Goal: Task Accomplishment & Management: Complete application form

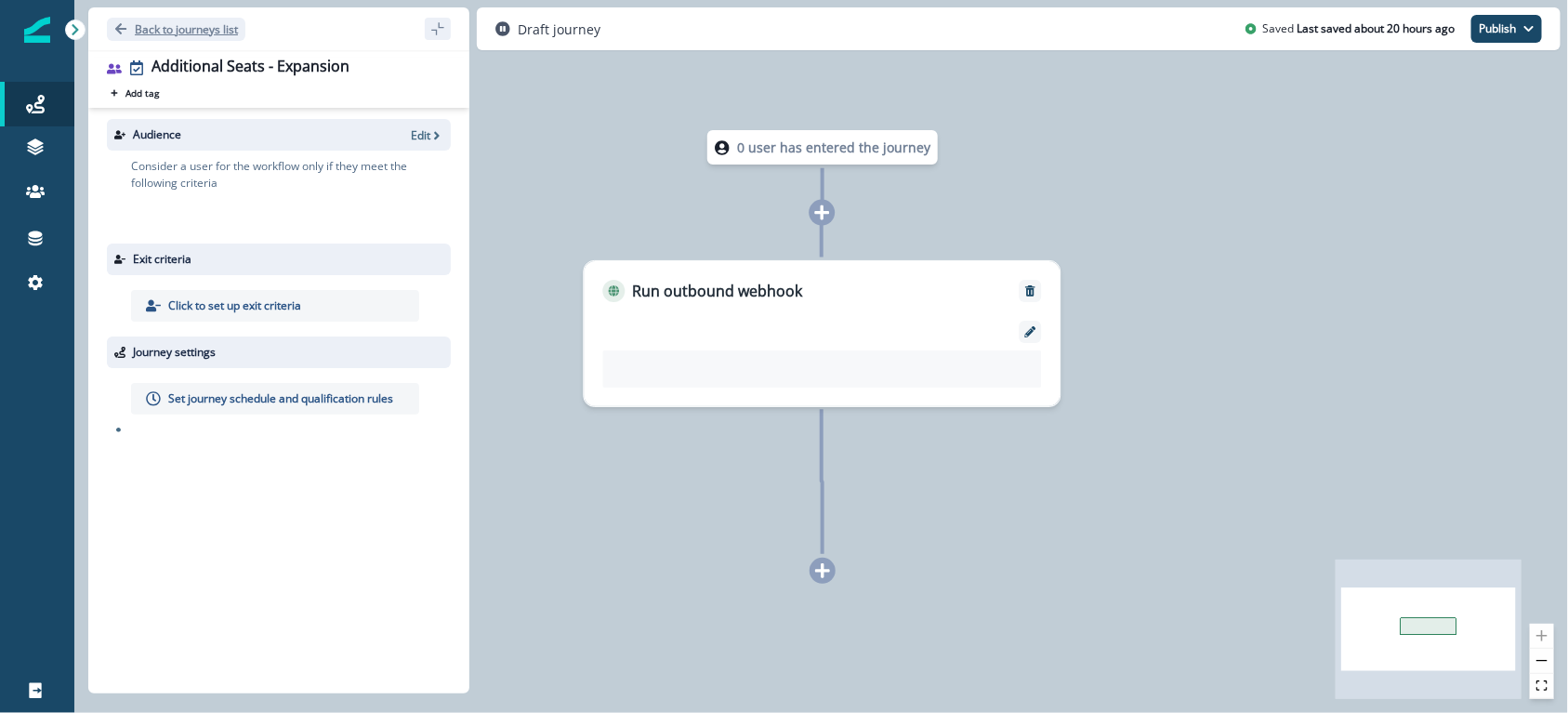
click at [186, 28] on p "Back to journeys list" at bounding box center [186, 30] width 103 height 16
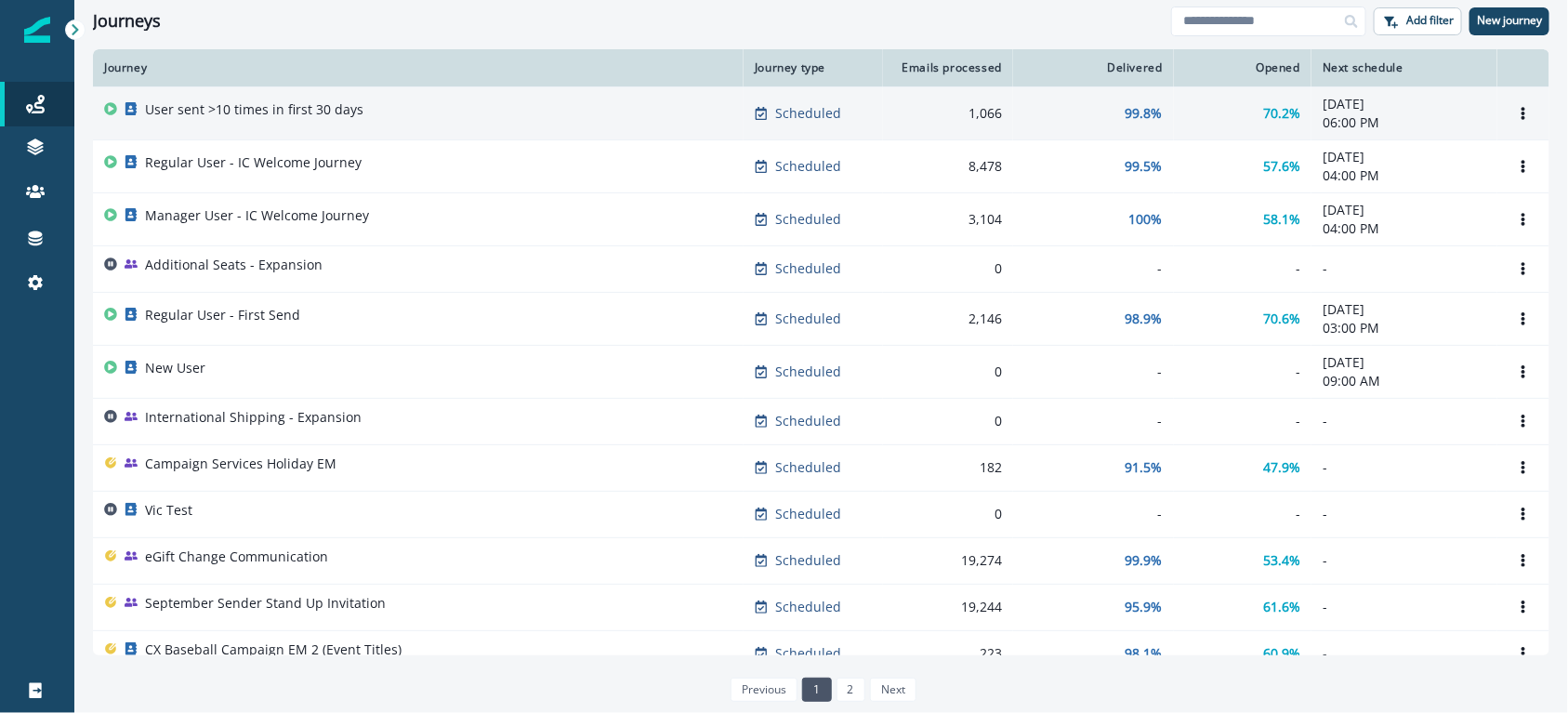
click at [367, 124] on div "User sent >10 times in first 30 days" at bounding box center [418, 113] width 628 height 26
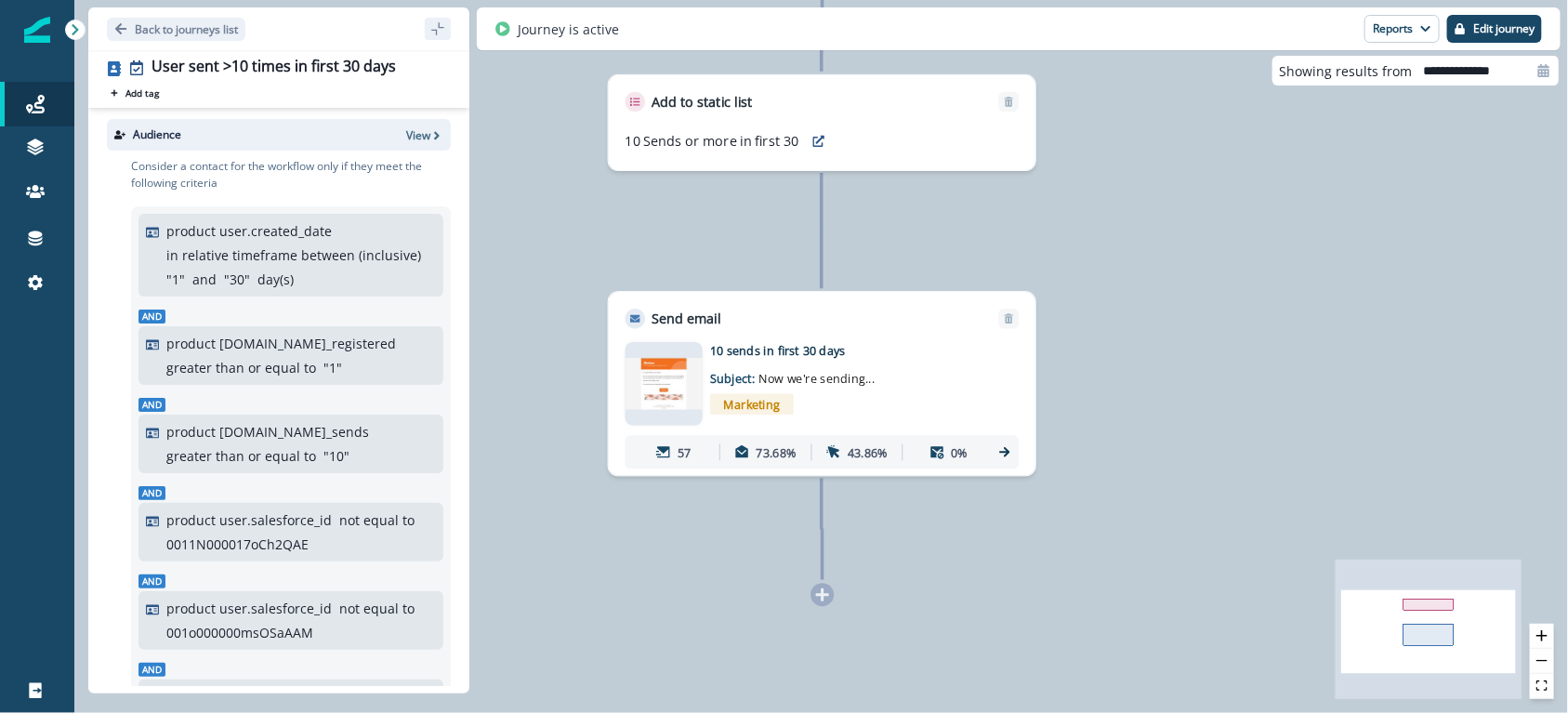
click at [818, 599] on div at bounding box center [821, 593] width 23 height 23
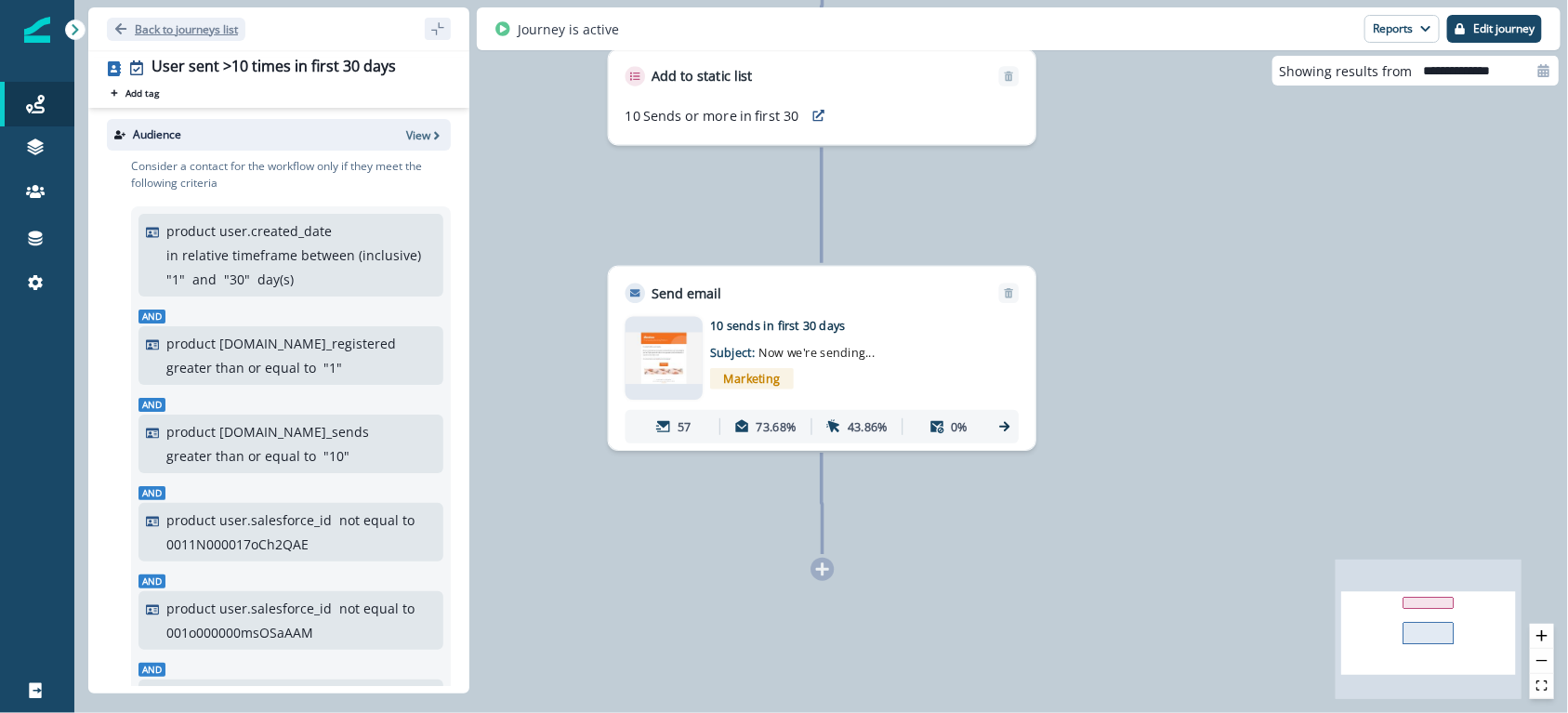
click at [193, 34] on p "Back to journeys list" at bounding box center [186, 30] width 103 height 16
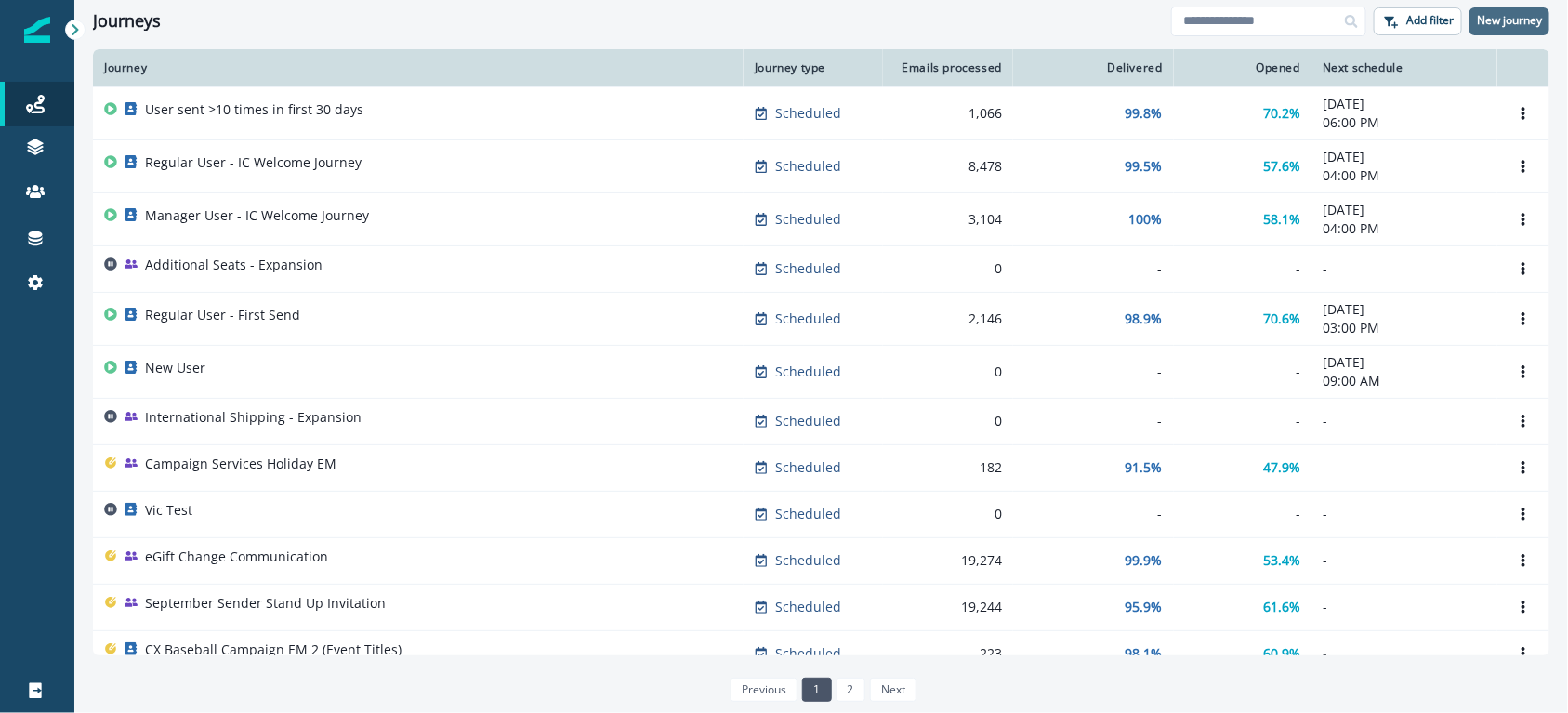
click at [1532, 26] on p "New journey" at bounding box center [1509, 20] width 65 height 13
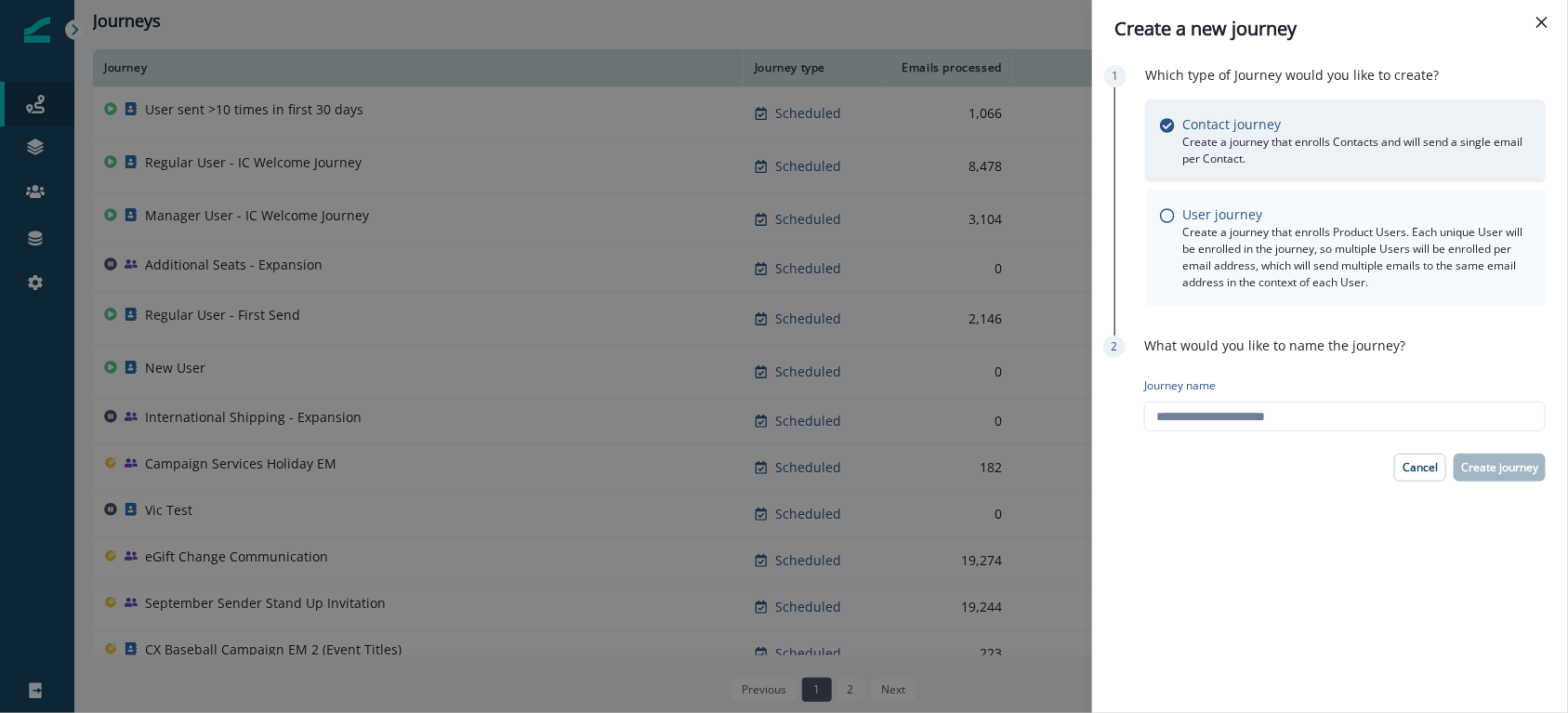
click at [1194, 276] on p "Create a journey that enrolls Product Users. Each unique User will be enrolled …" at bounding box center [1356, 257] width 348 height 66
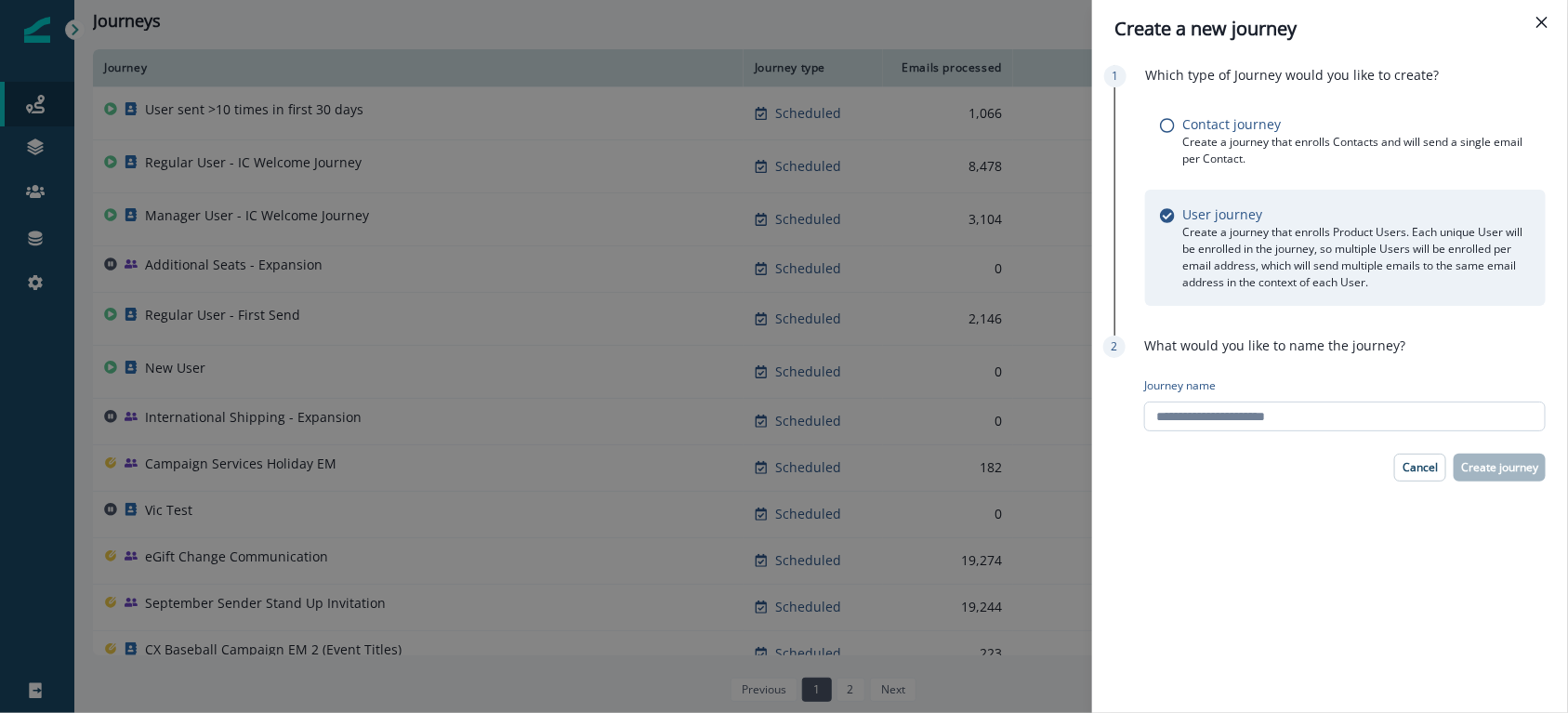
click at [1200, 417] on input "Journey name" at bounding box center [1344, 416] width 402 height 30
type input "**********"
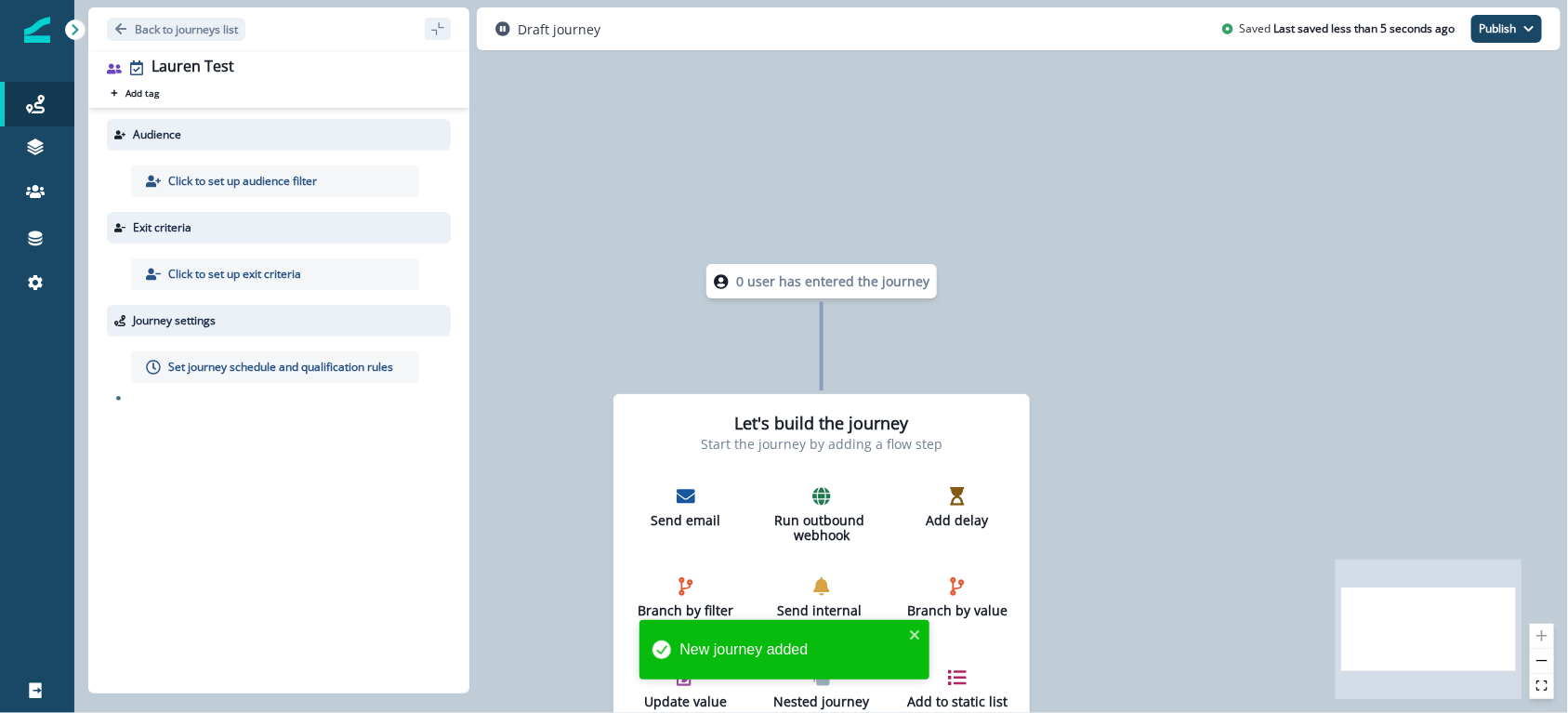
click at [194, 181] on p "Click to set up audience filter" at bounding box center [243, 180] width 149 height 17
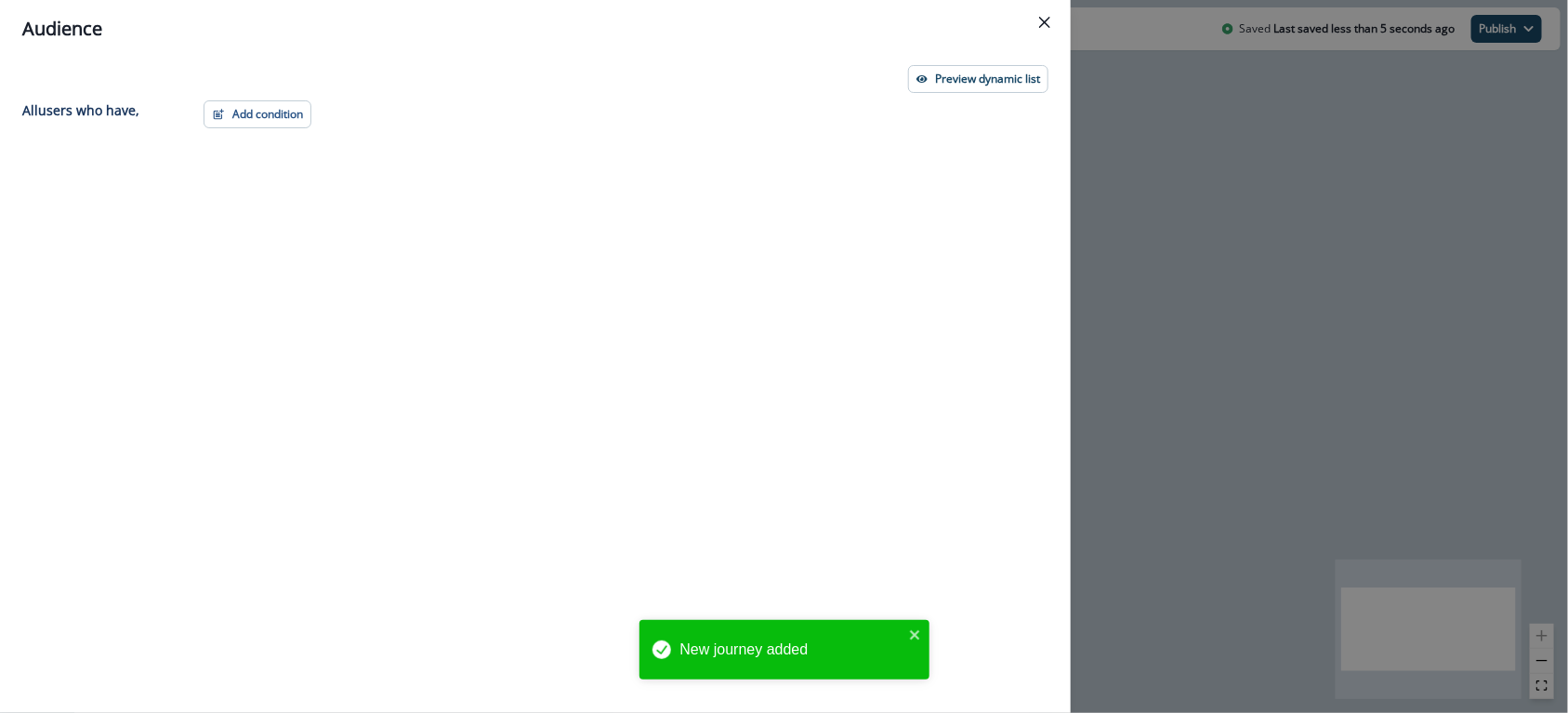
click at [288, 130] on div "Add condition Contact properties A person property Performed a product event Pe…" at bounding box center [620, 372] width 856 height 544
click at [272, 119] on button "Add condition" at bounding box center [257, 114] width 108 height 28
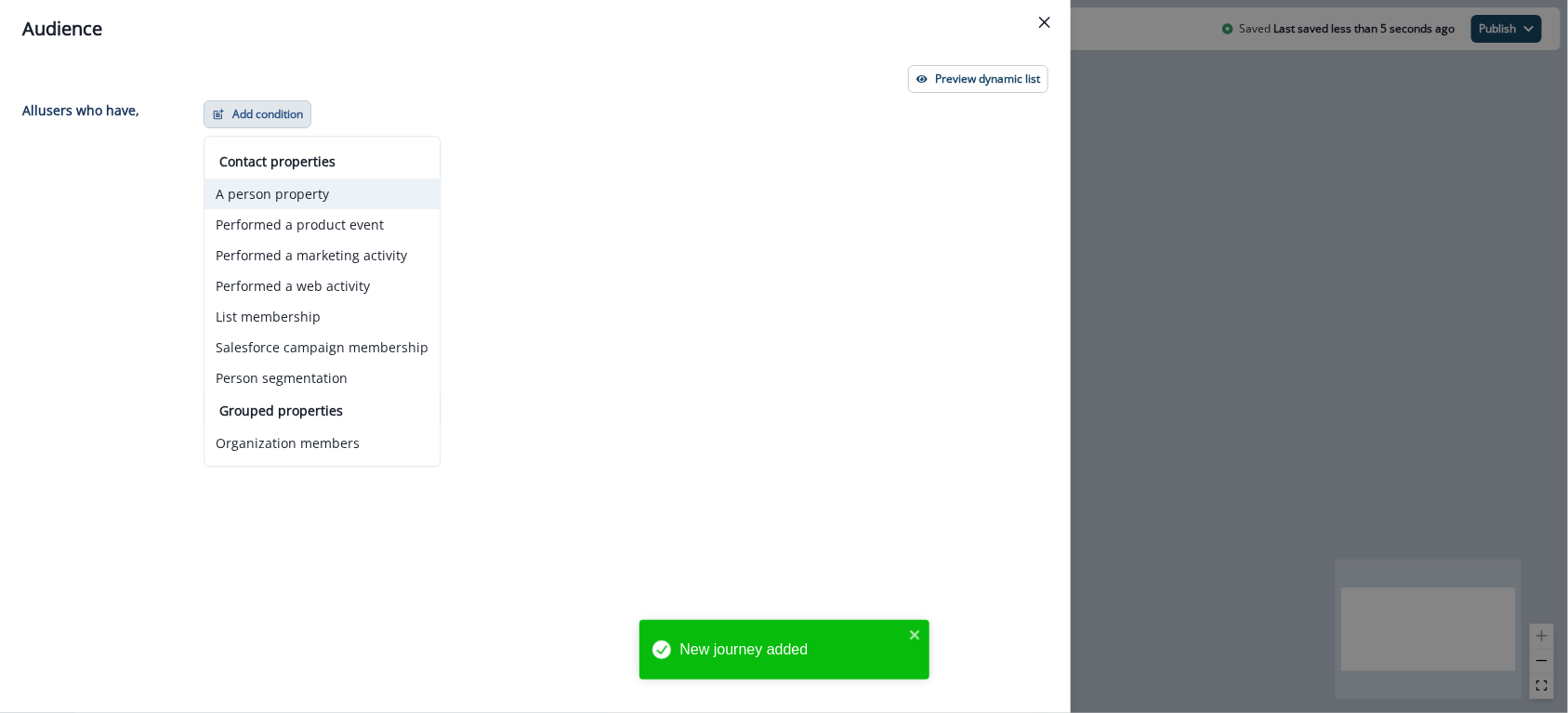
click at [305, 188] on button "A person property" at bounding box center [321, 193] width 235 height 31
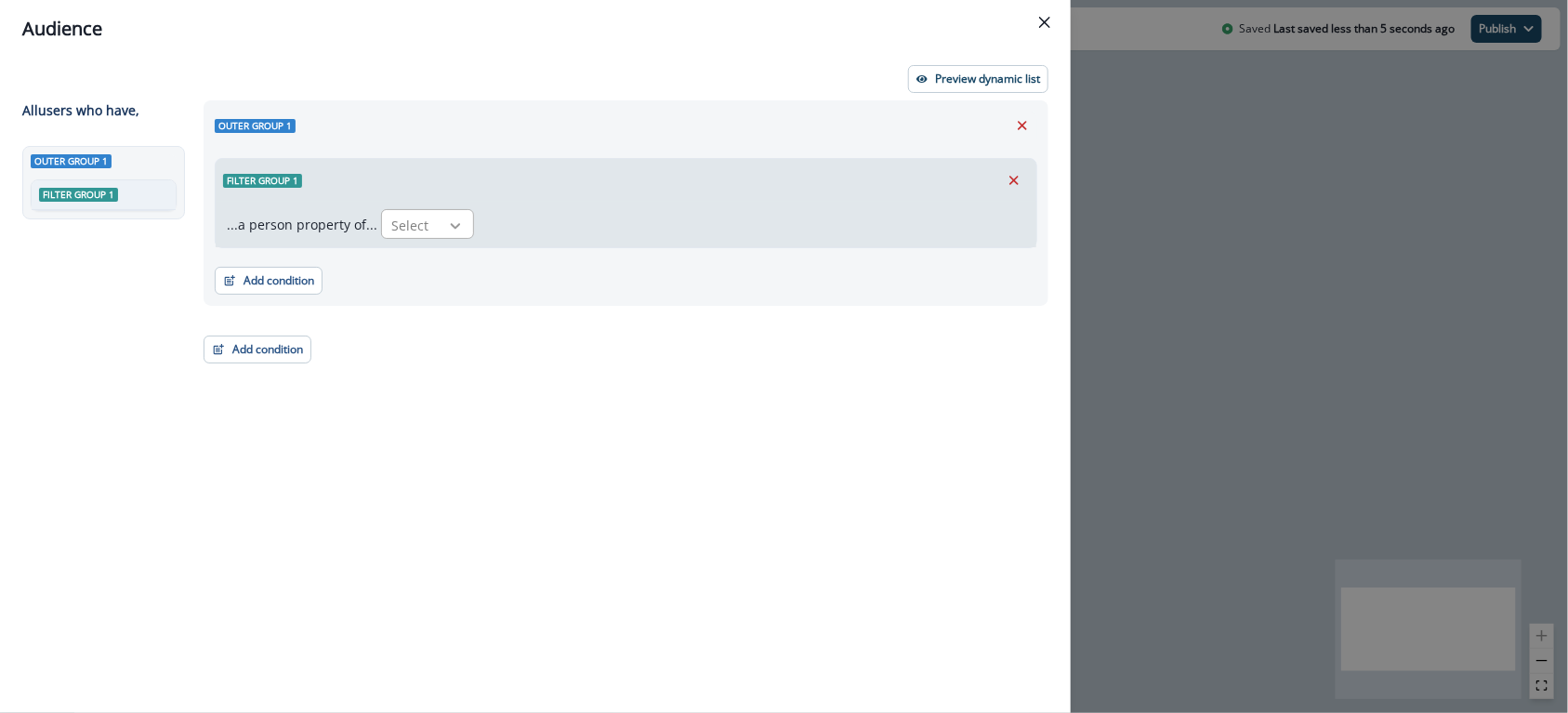
click at [460, 219] on div at bounding box center [455, 225] width 32 height 19
type input "*****"
click at [328, 184] on button "Edit name" at bounding box center [320, 180] width 23 height 22
drag, startPoint x: 1017, startPoint y: 172, endPoint x: 890, endPoint y: 187, distance: 127.9
click at [1017, 172] on icon "Remove" at bounding box center [1014, 179] width 17 height 17
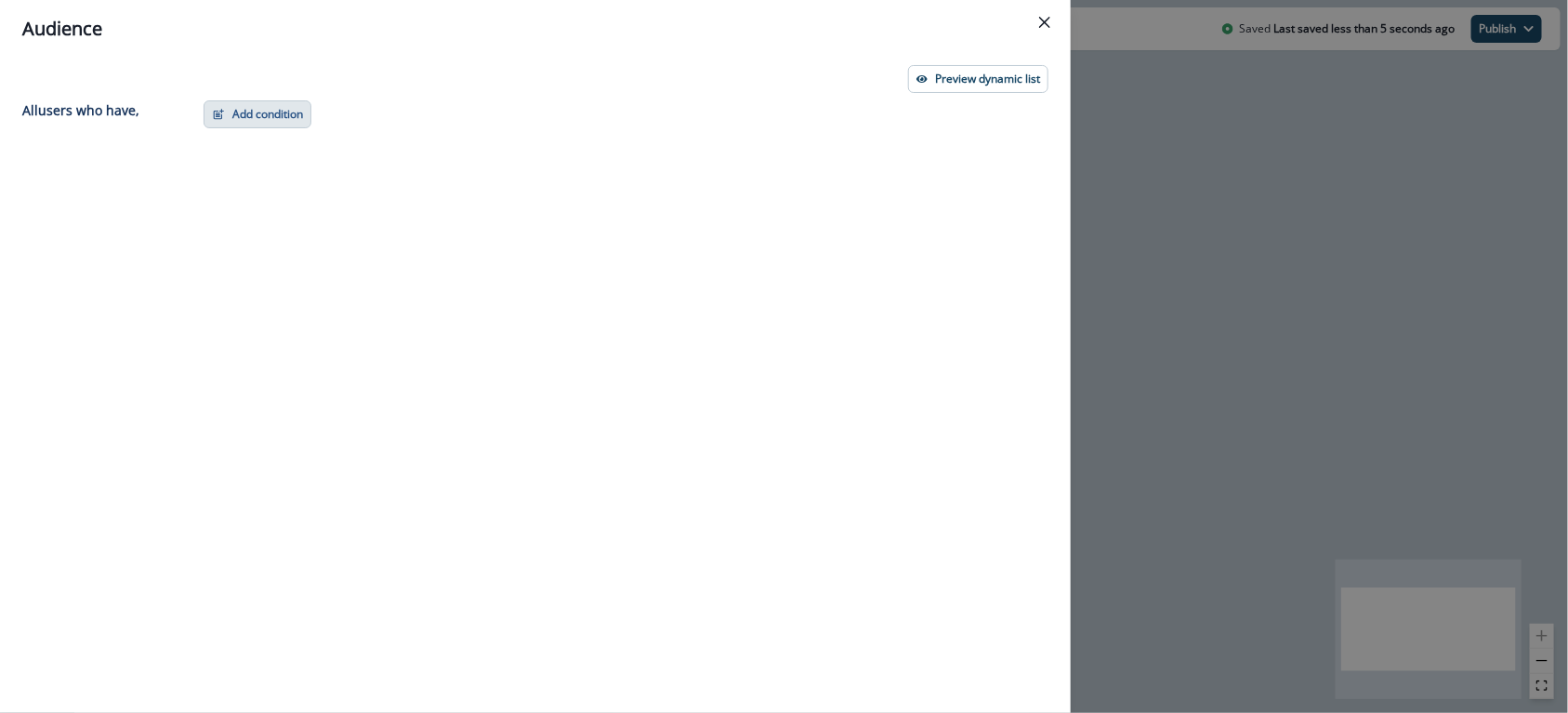
click at [260, 110] on button "Add condition" at bounding box center [257, 114] width 108 height 28
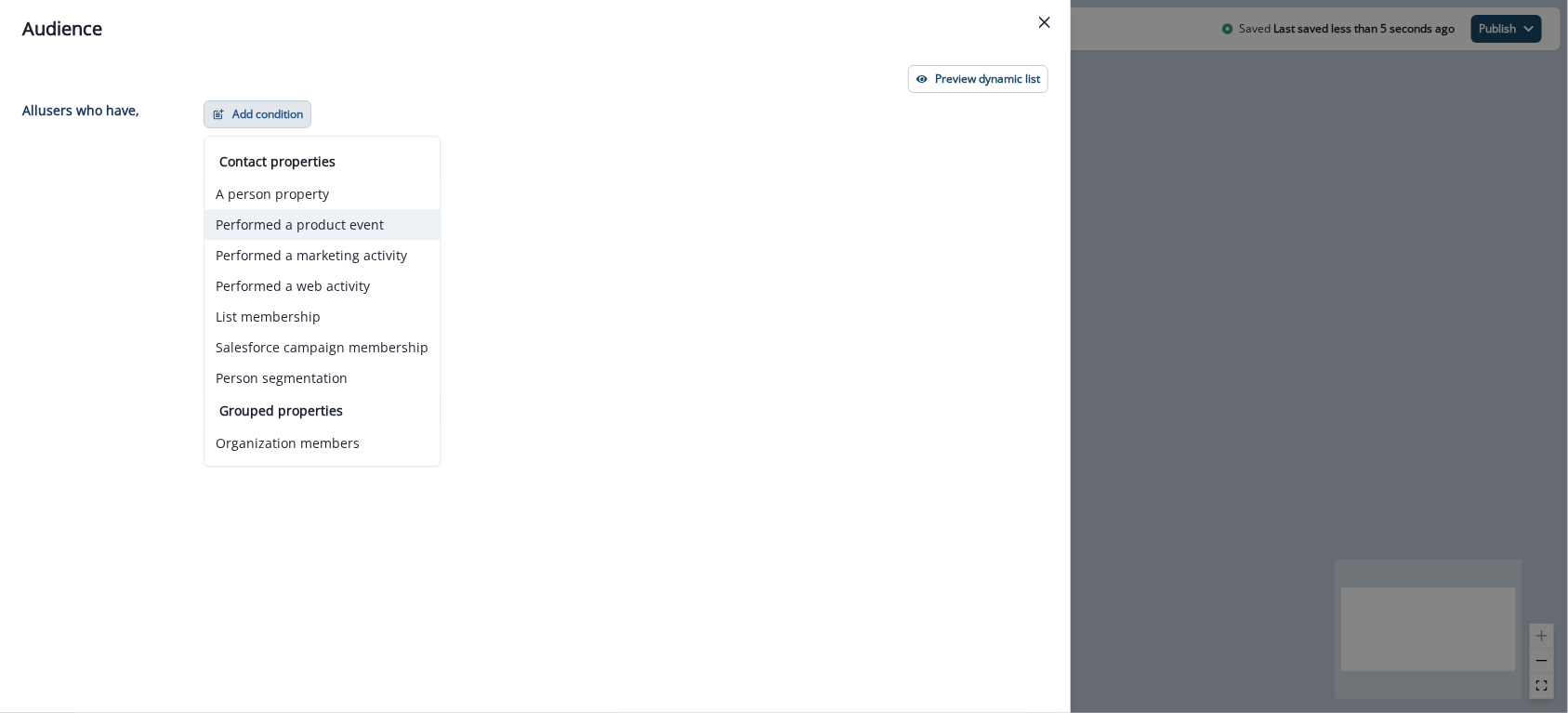
click at [328, 225] on button "Performed a product event" at bounding box center [321, 224] width 235 height 31
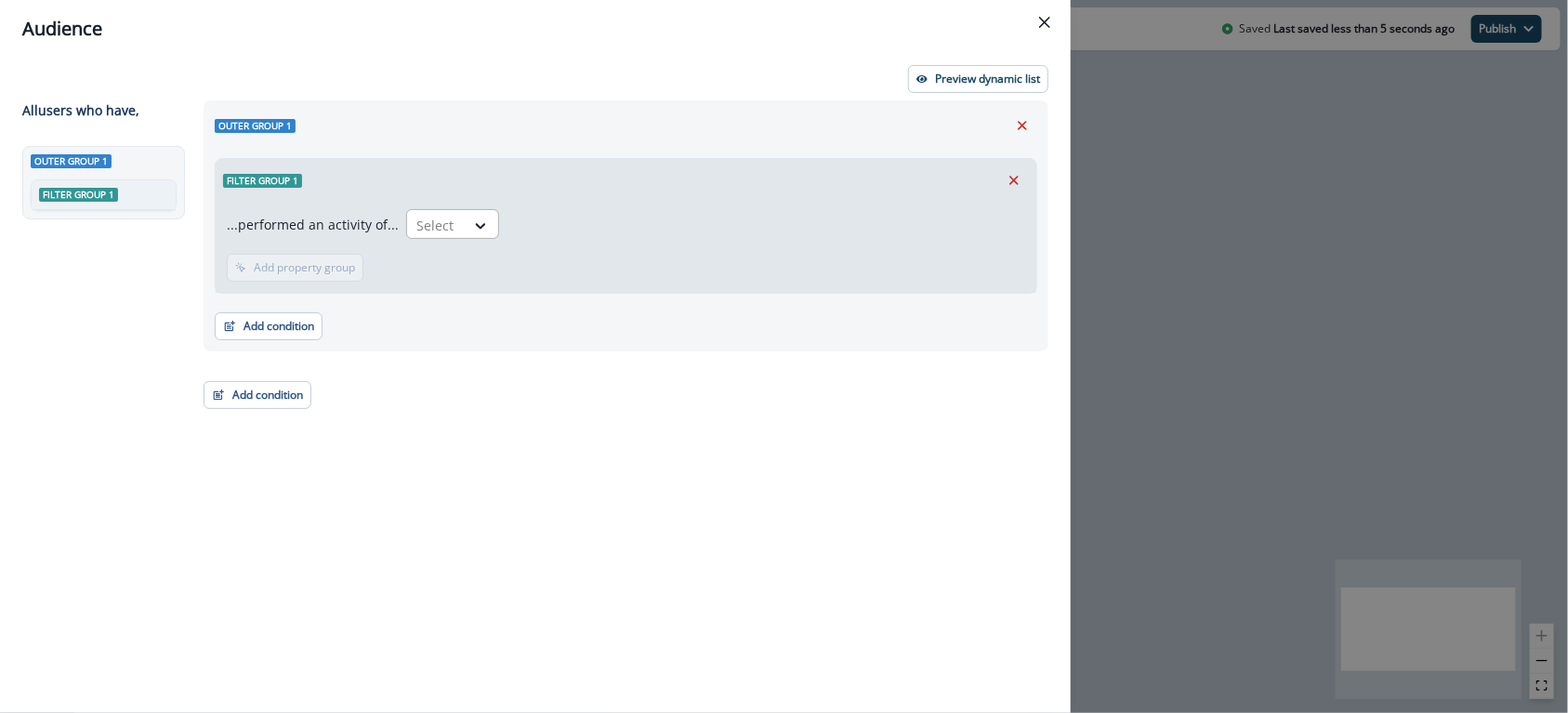
click at [450, 217] on div "Select" at bounding box center [435, 225] width 58 height 31
click at [459, 278] on div "TRANSACTIONS" at bounding box center [459, 267] width 120 height 35
click at [579, 218] on div "...performed an activity of... TRANSACTIONS" at bounding box center [626, 227] width 798 height 37
click at [299, 269] on p "Add frequency" at bounding box center [292, 267] width 75 height 13
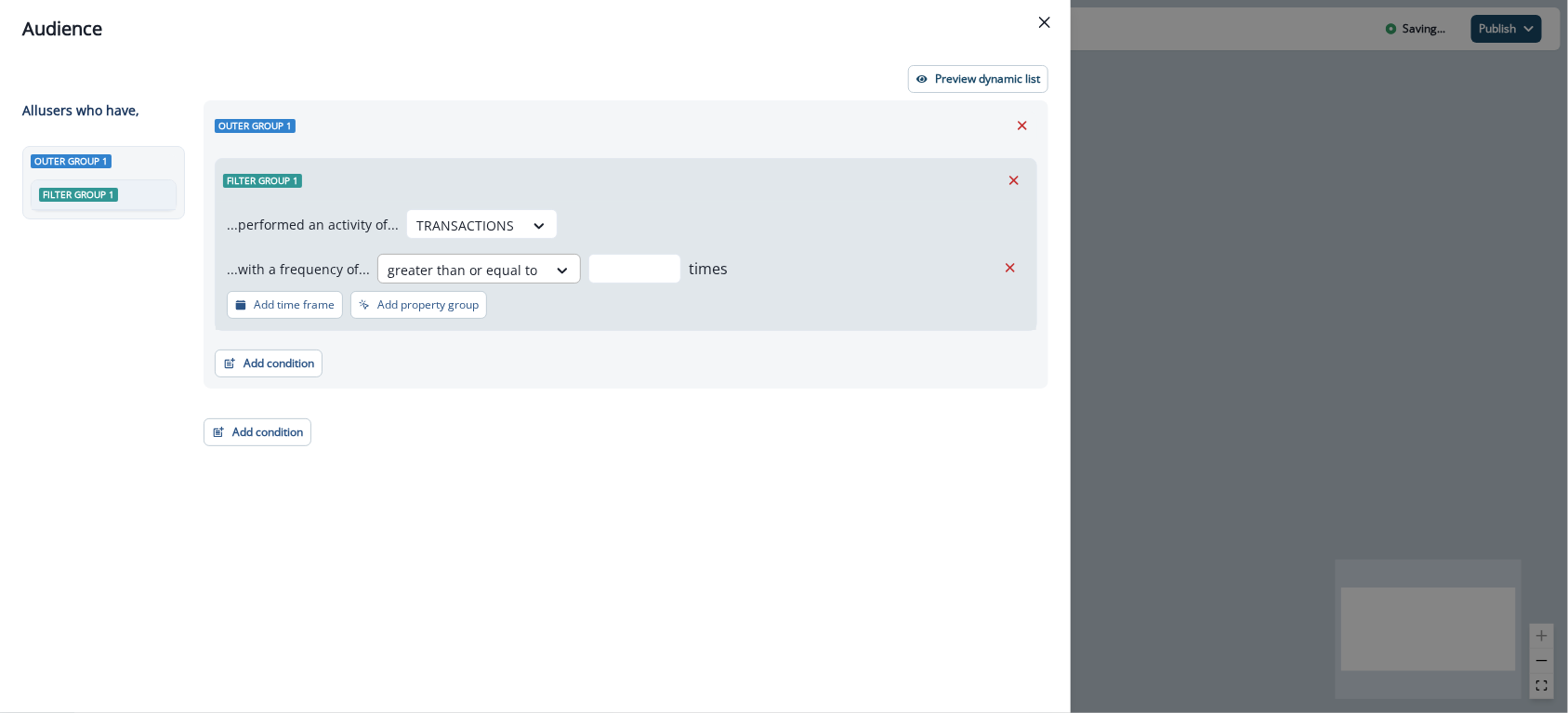
click at [492, 267] on div at bounding box center [462, 269] width 150 height 23
click at [496, 272] on div at bounding box center [462, 269] width 150 height 23
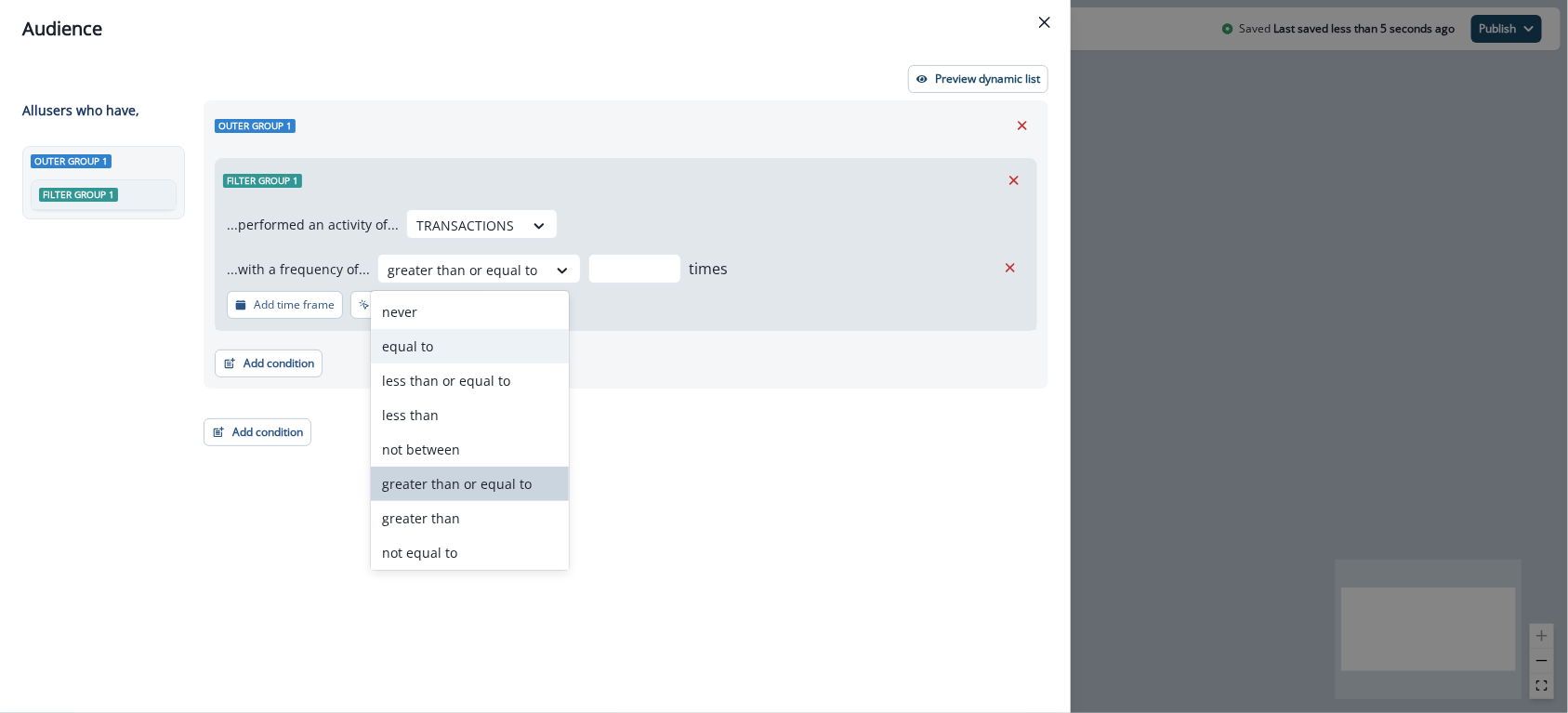
scroll to position [6, 0]
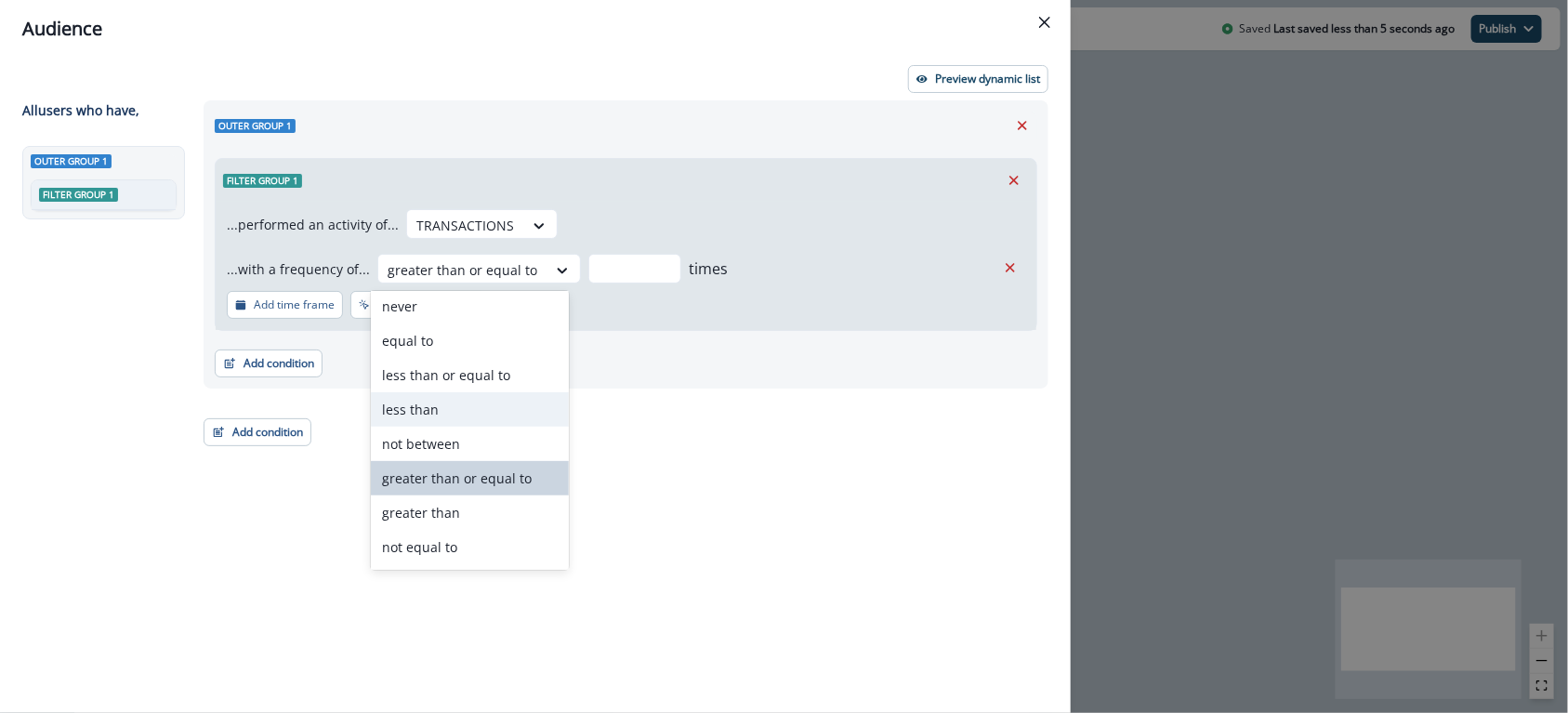
click at [438, 412] on div "less than" at bounding box center [470, 409] width 198 height 35
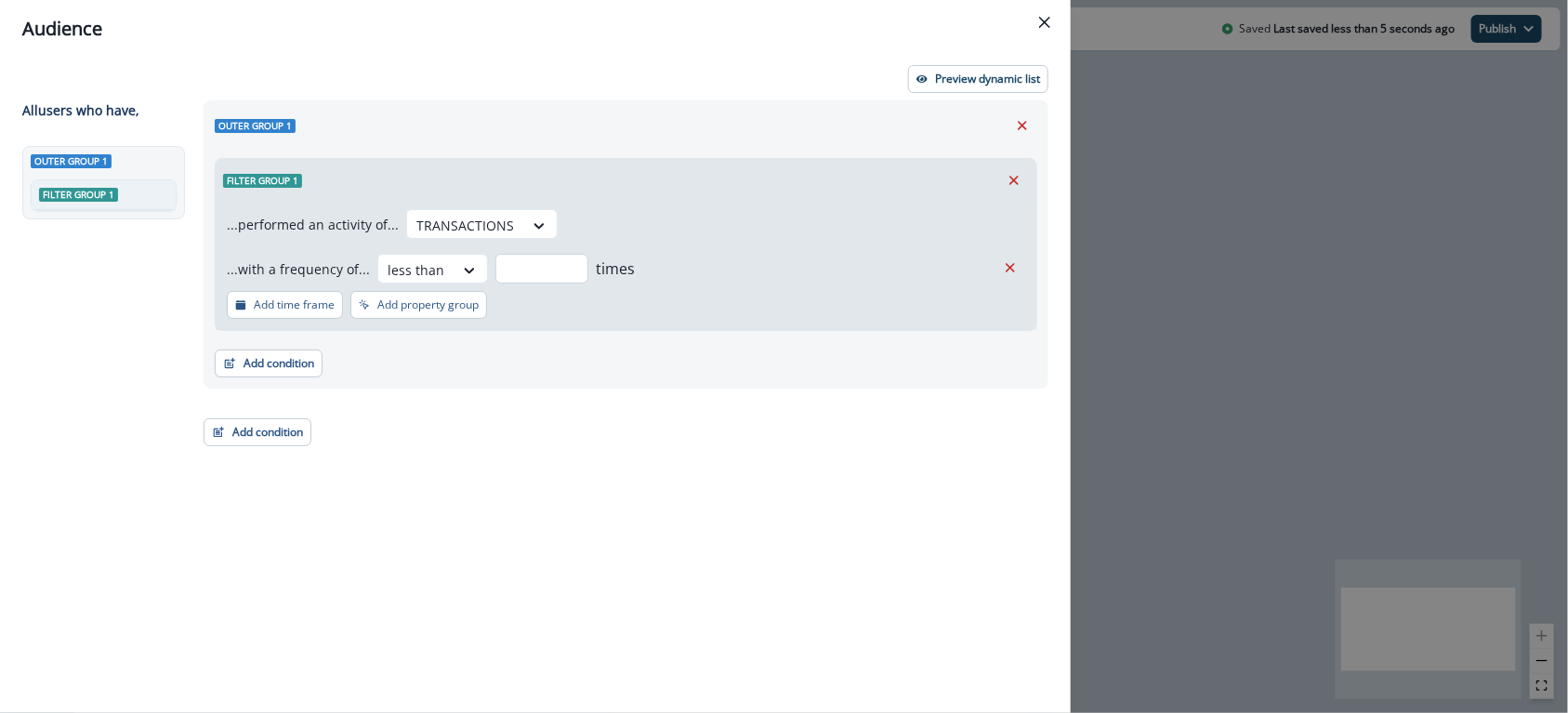
click at [570, 266] on input "number" at bounding box center [542, 269] width 93 height 30
type input "*"
click at [709, 281] on div "...with a frequency of... less than * times" at bounding box center [611, 269] width 769 height 30
click at [266, 363] on button "Add condition" at bounding box center [268, 363] width 108 height 28
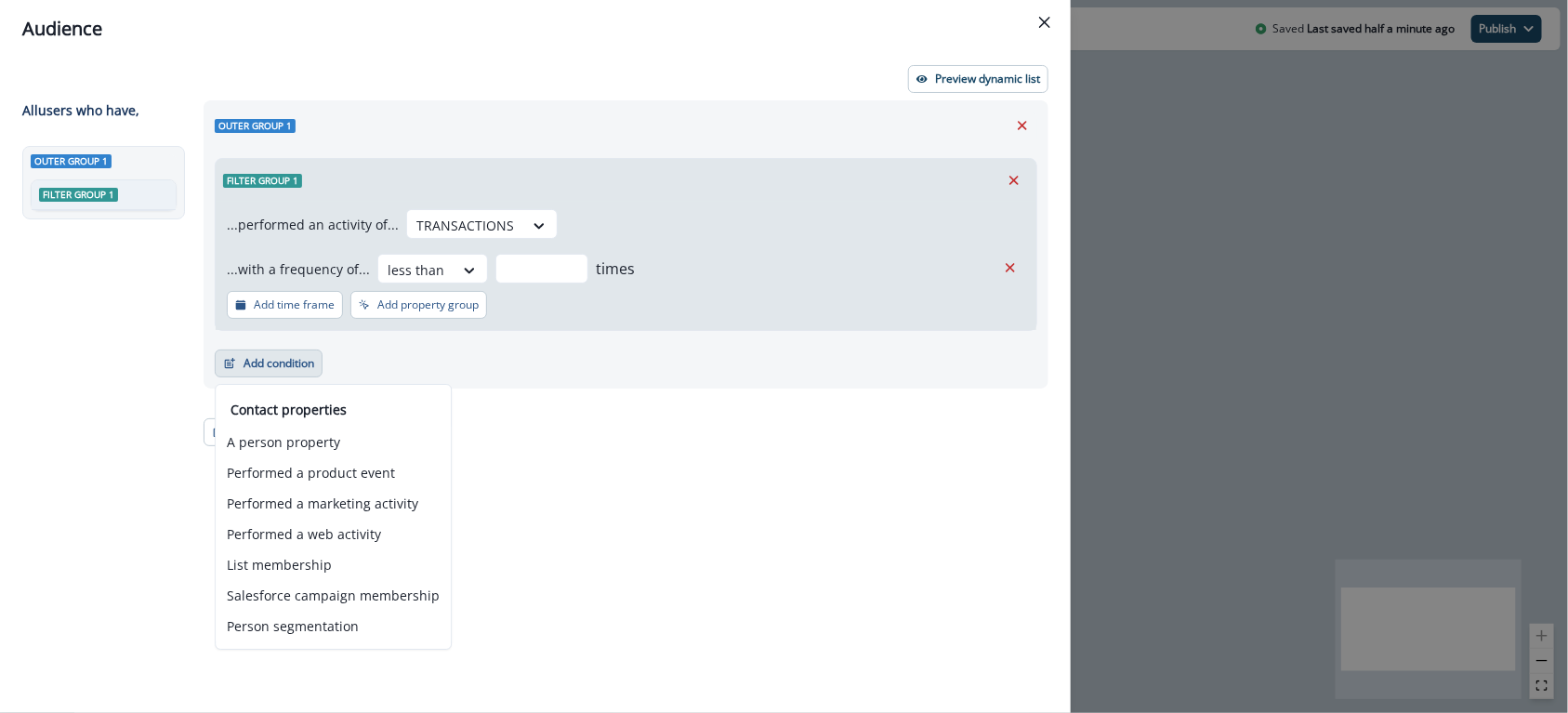
drag, startPoint x: 538, startPoint y: 464, endPoint x: 358, endPoint y: 418, distance: 185.8
click at [538, 464] on div "Outer group 1 Filter group 1 ...performed an activity of... TRANSACTIONS ...wit…" at bounding box center [620, 372] width 856 height 544
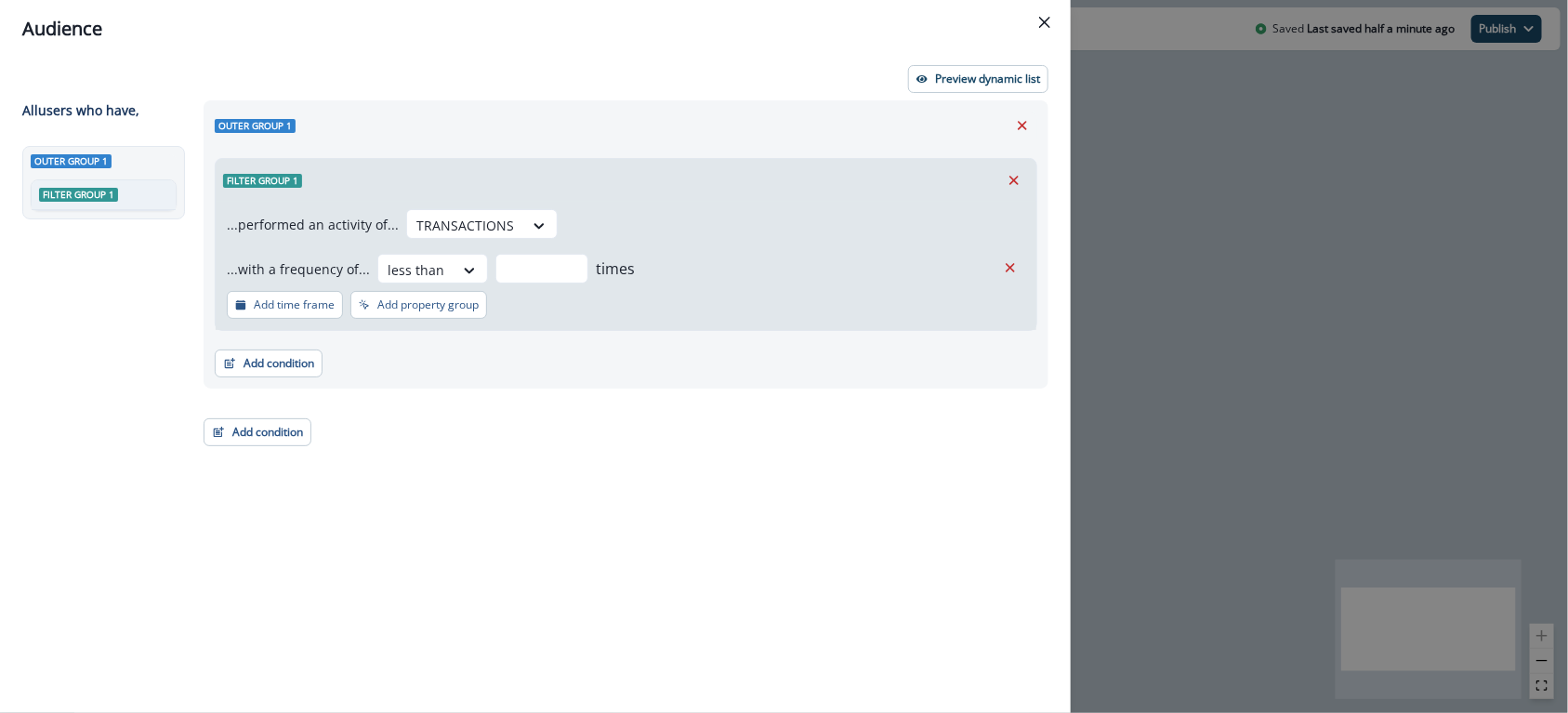
click at [244, 340] on div "Add condition Contact properties A person property Performed a product event Pe…" at bounding box center [625, 354] width 822 height 47
click at [254, 361] on button "Add condition" at bounding box center [268, 363] width 108 height 28
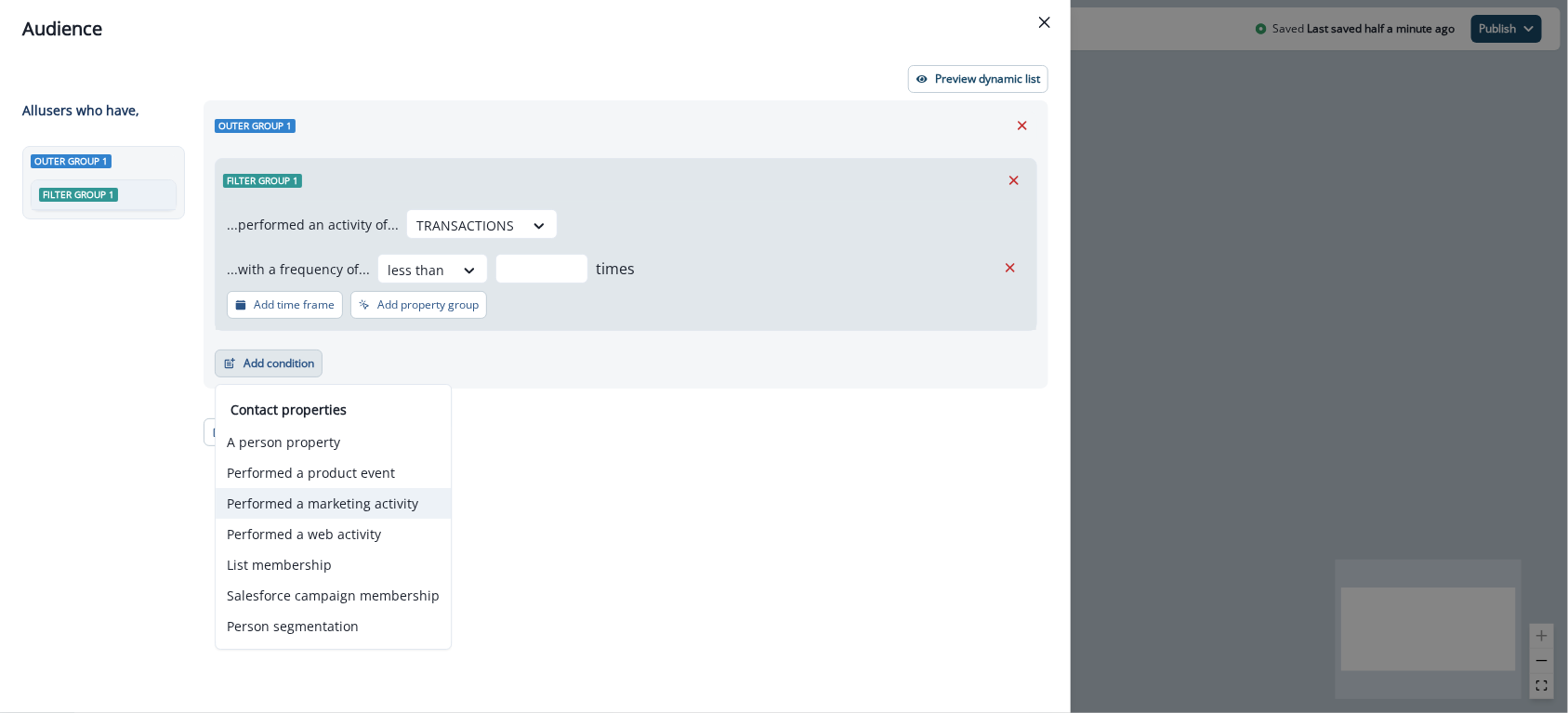
click at [366, 500] on button "Performed a marketing activity" at bounding box center [332, 503] width 235 height 31
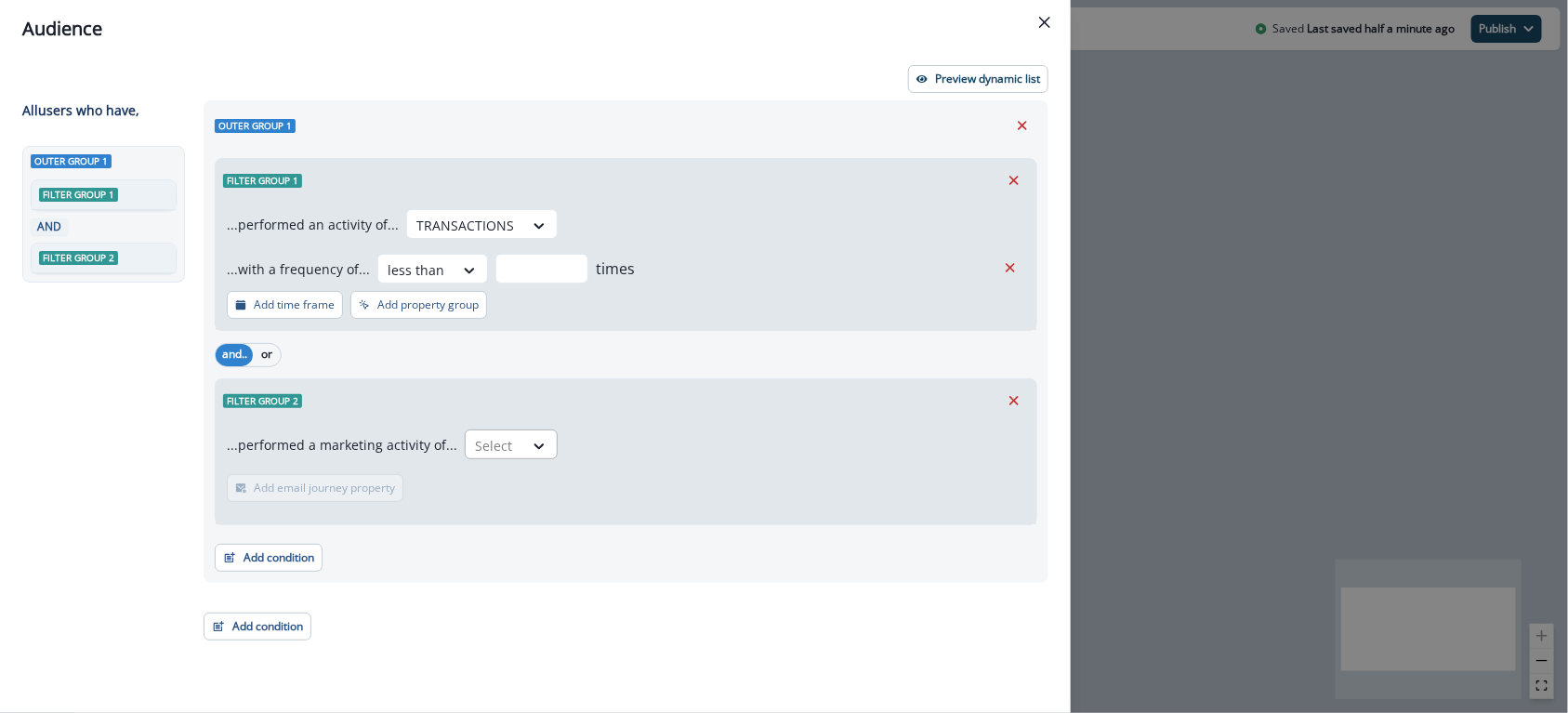
click at [480, 430] on div "Select" at bounding box center [494, 445] width 58 height 31
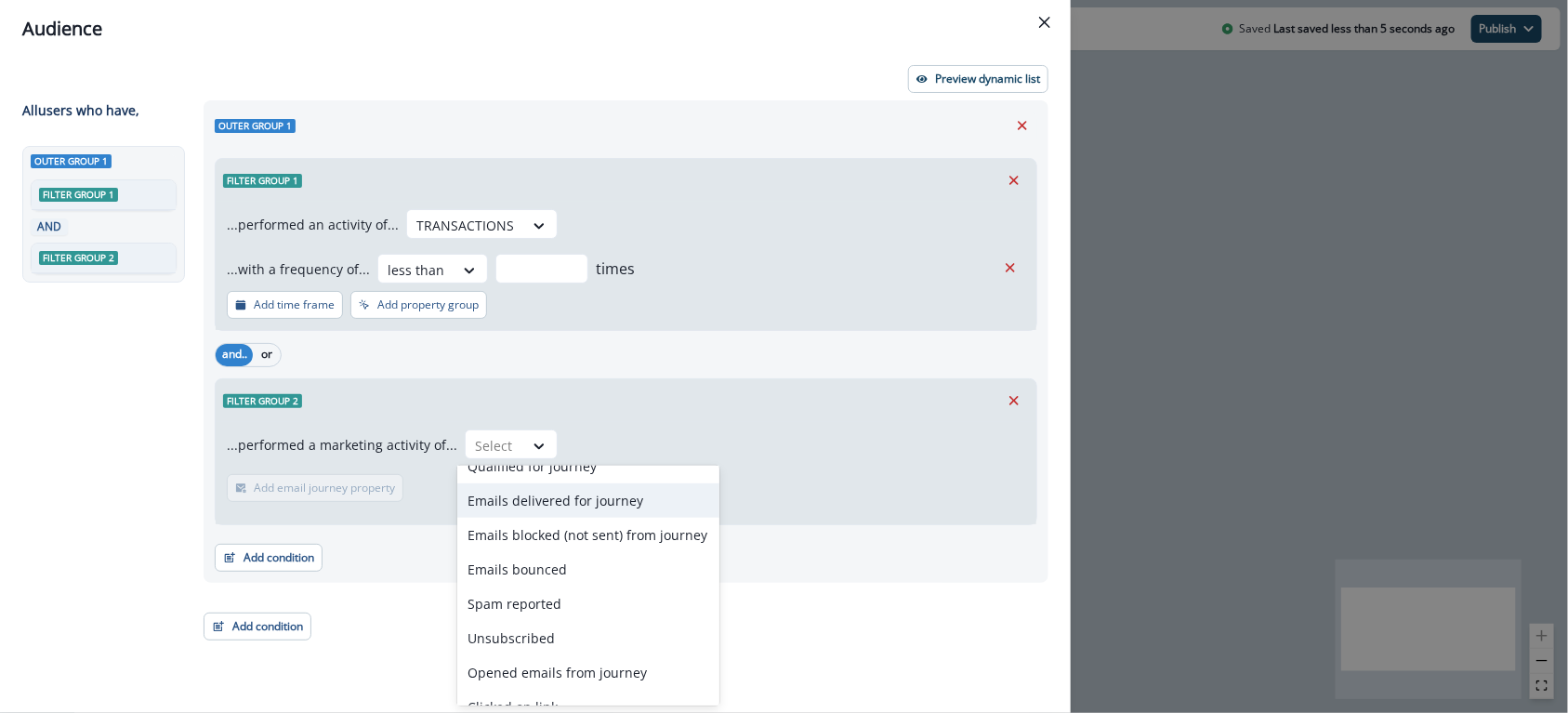
scroll to position [0, 0]
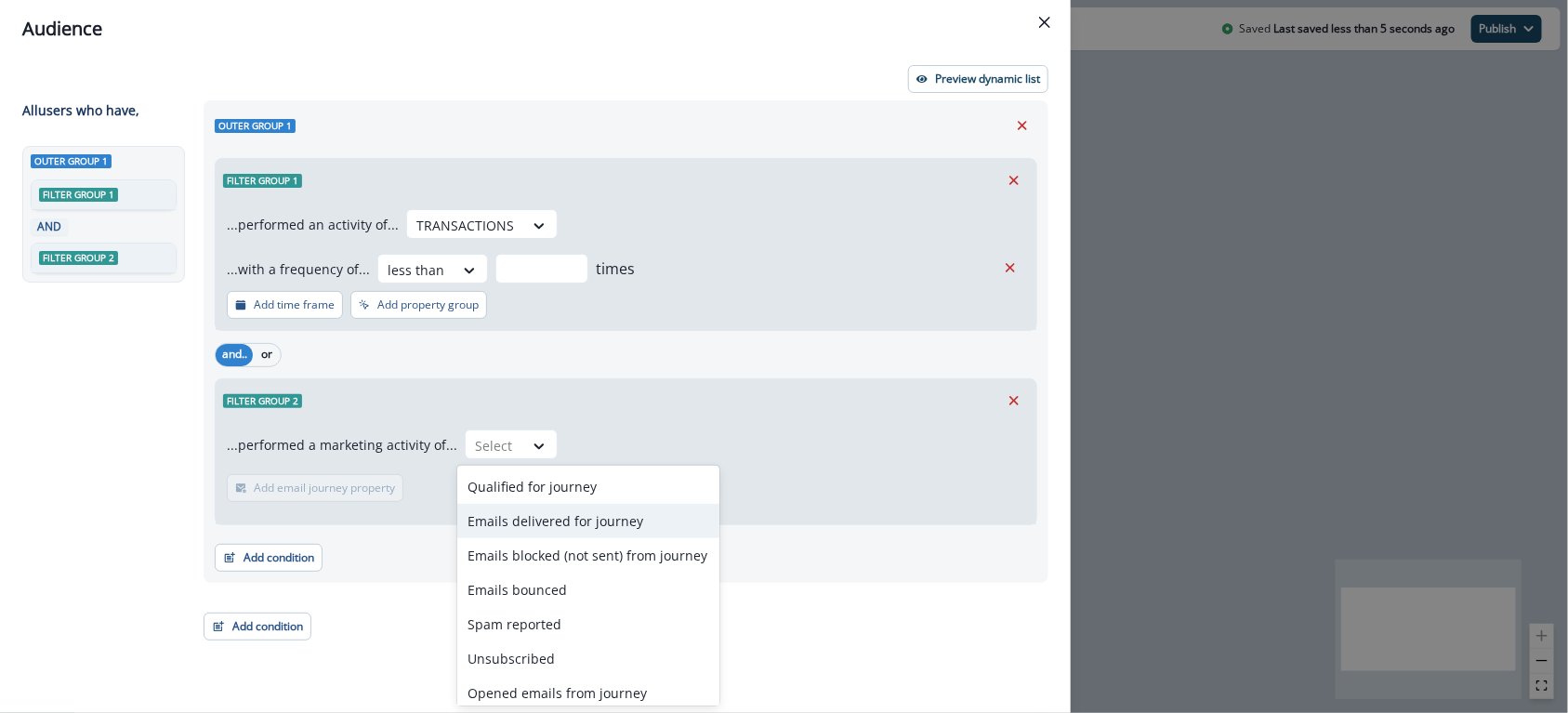
click at [622, 525] on div "Emails delivered for journey" at bounding box center [588, 521] width 262 height 35
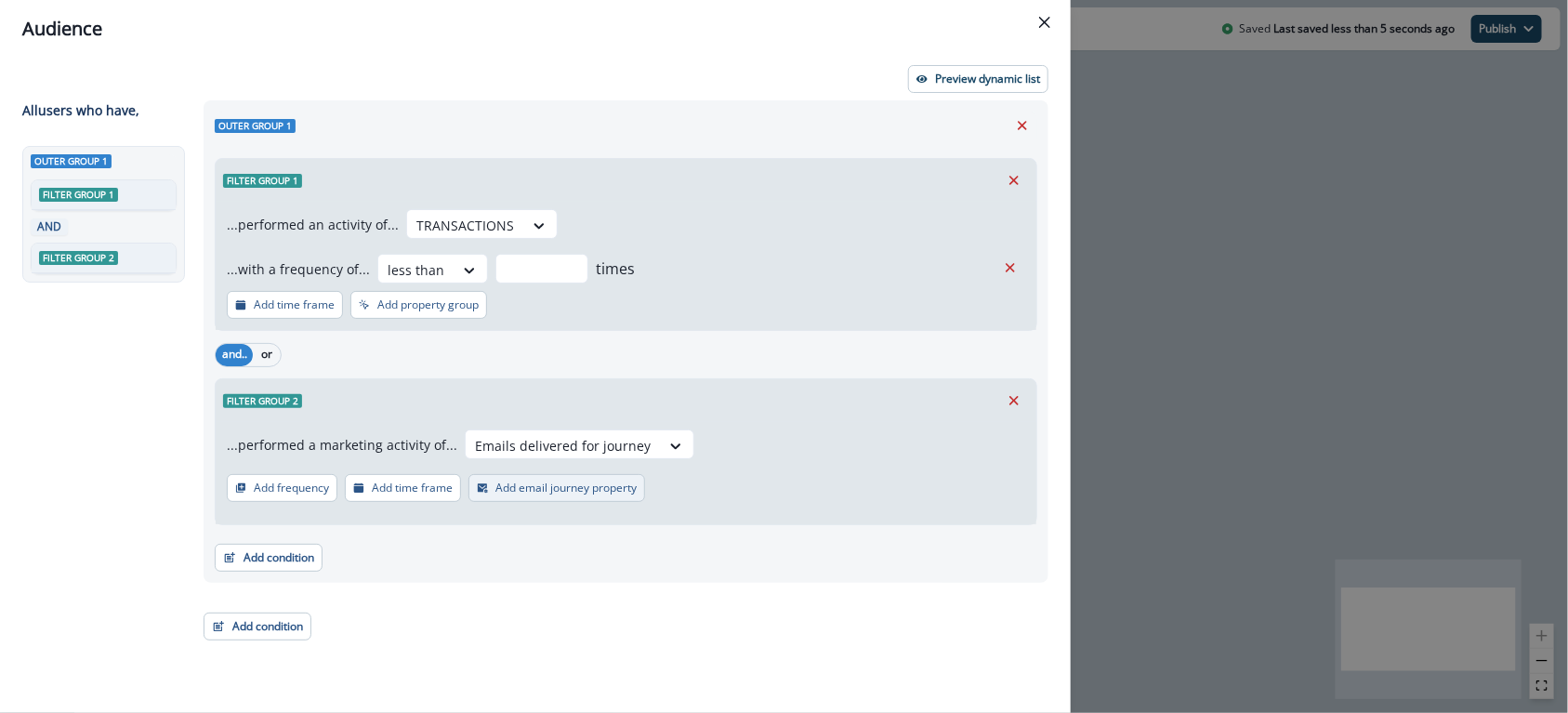
click at [556, 492] on p "Add email journey property" at bounding box center [565, 487] width 141 height 13
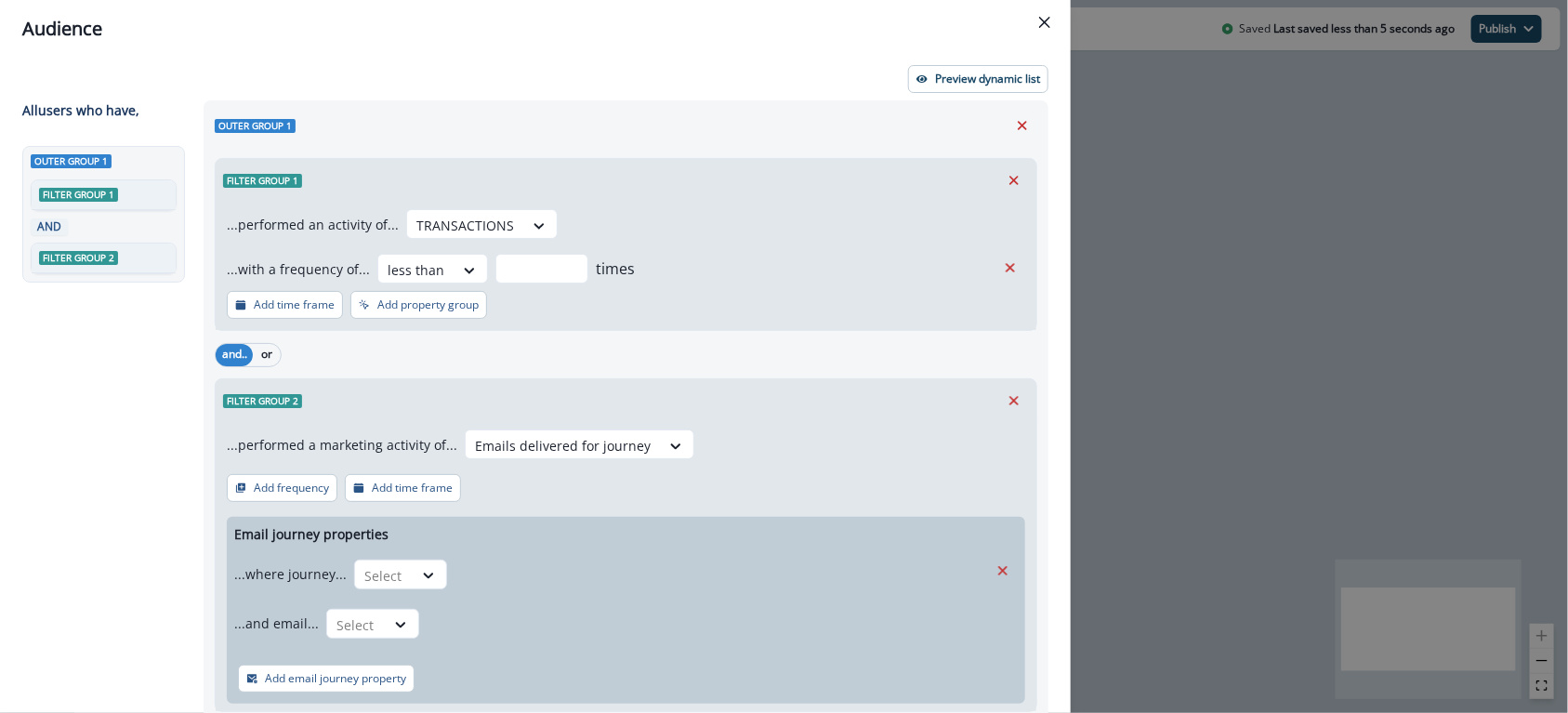
scroll to position [119, 0]
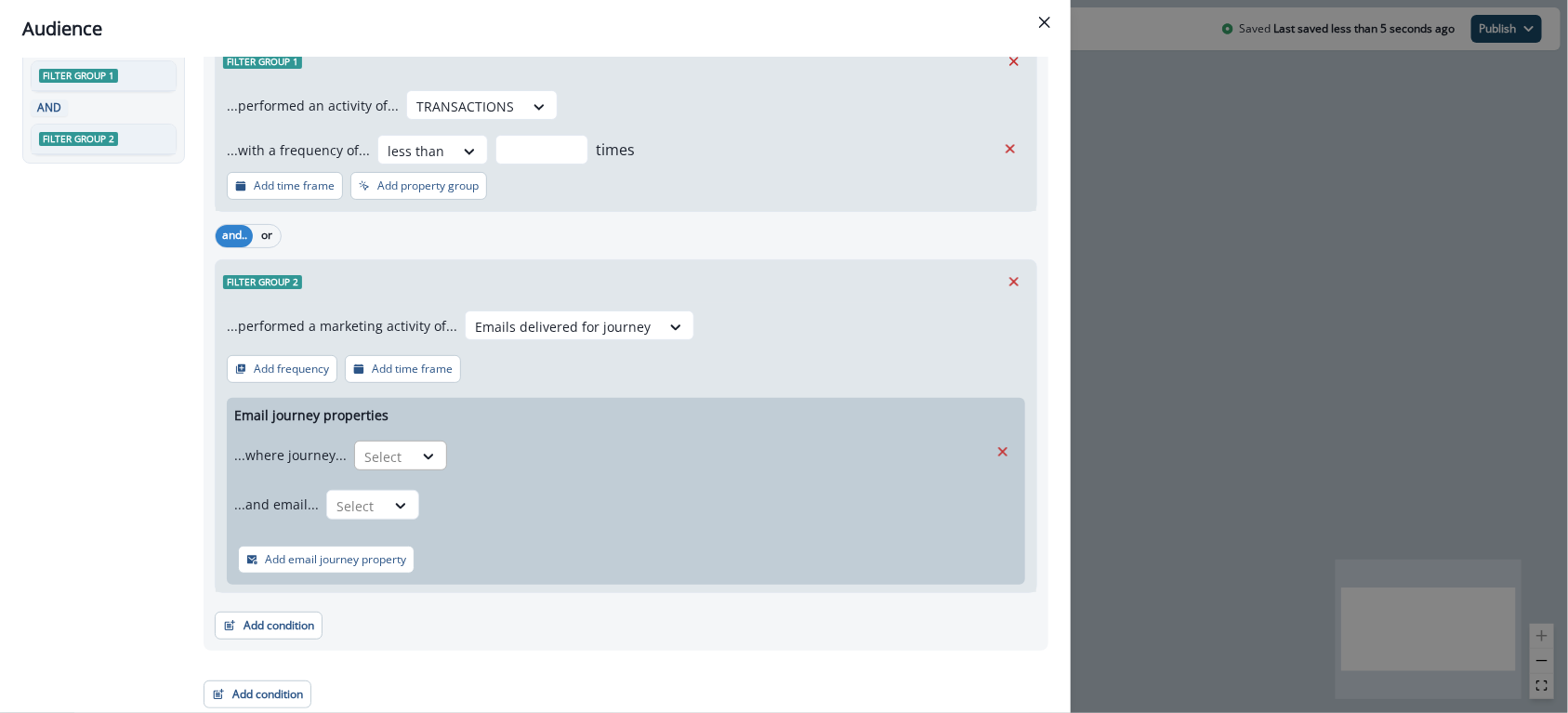
click at [405, 463] on div "Select" at bounding box center [384, 456] width 58 height 31
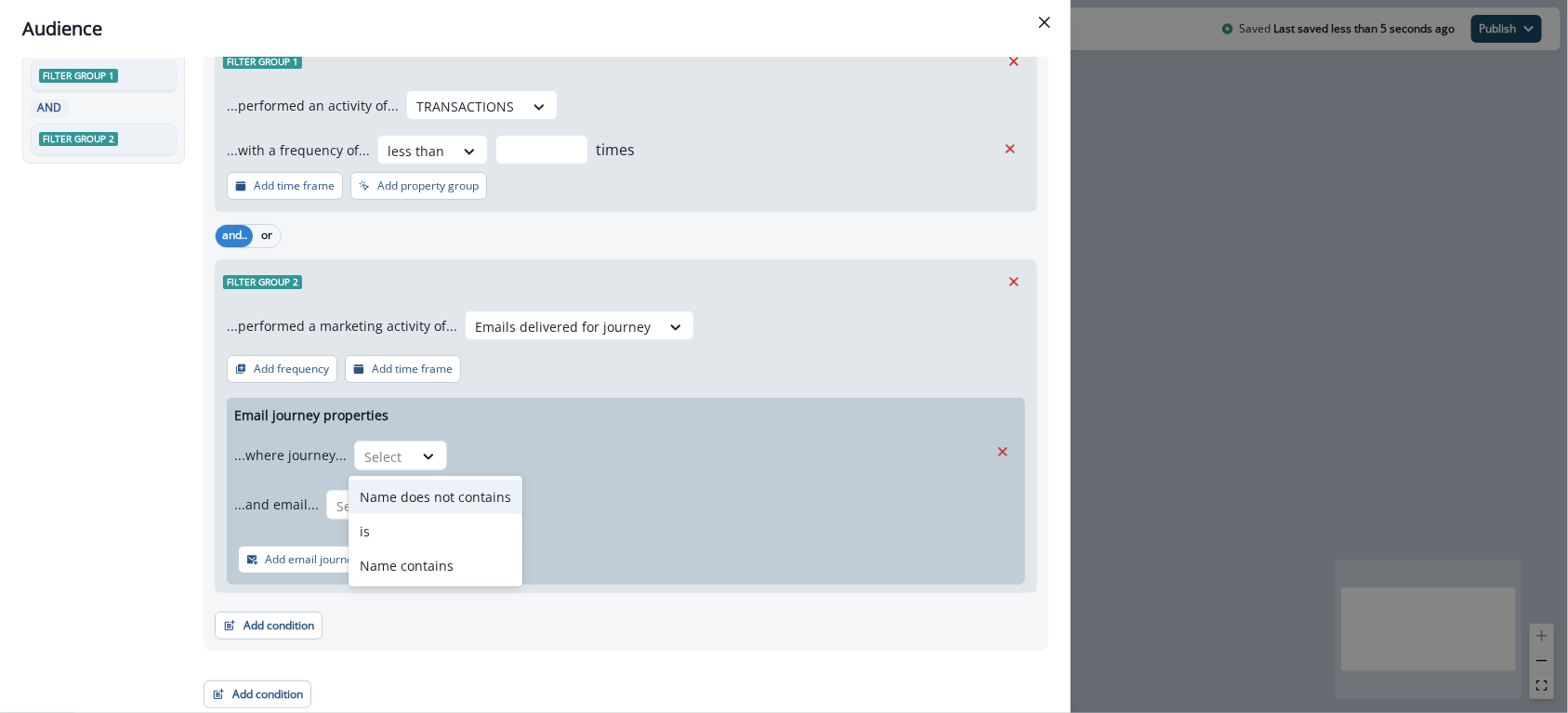
click at [575, 455] on div "...where journey... Name does not contains, 1 of 3. 3 results available. Use Up…" at bounding box center [611, 455] width 754 height 46
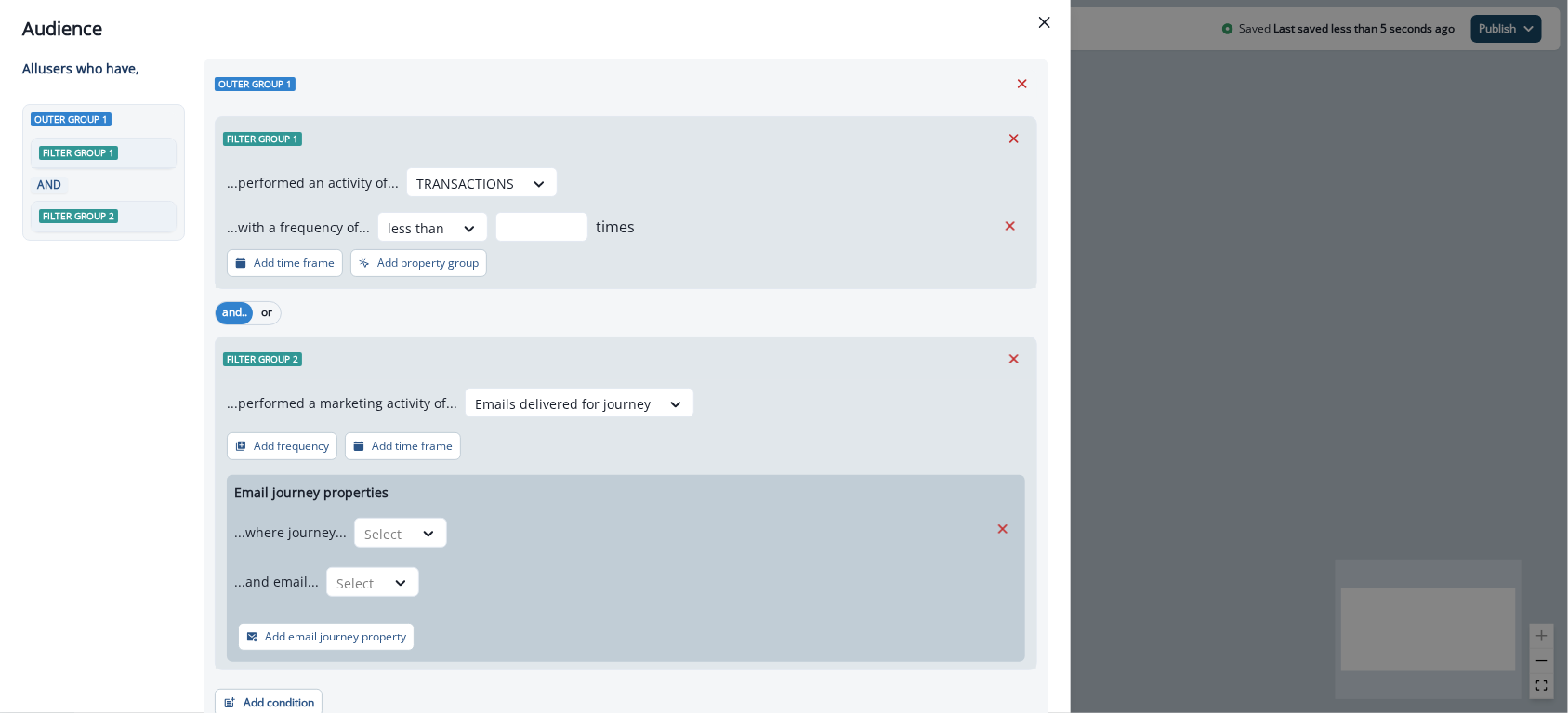
scroll to position [0, 0]
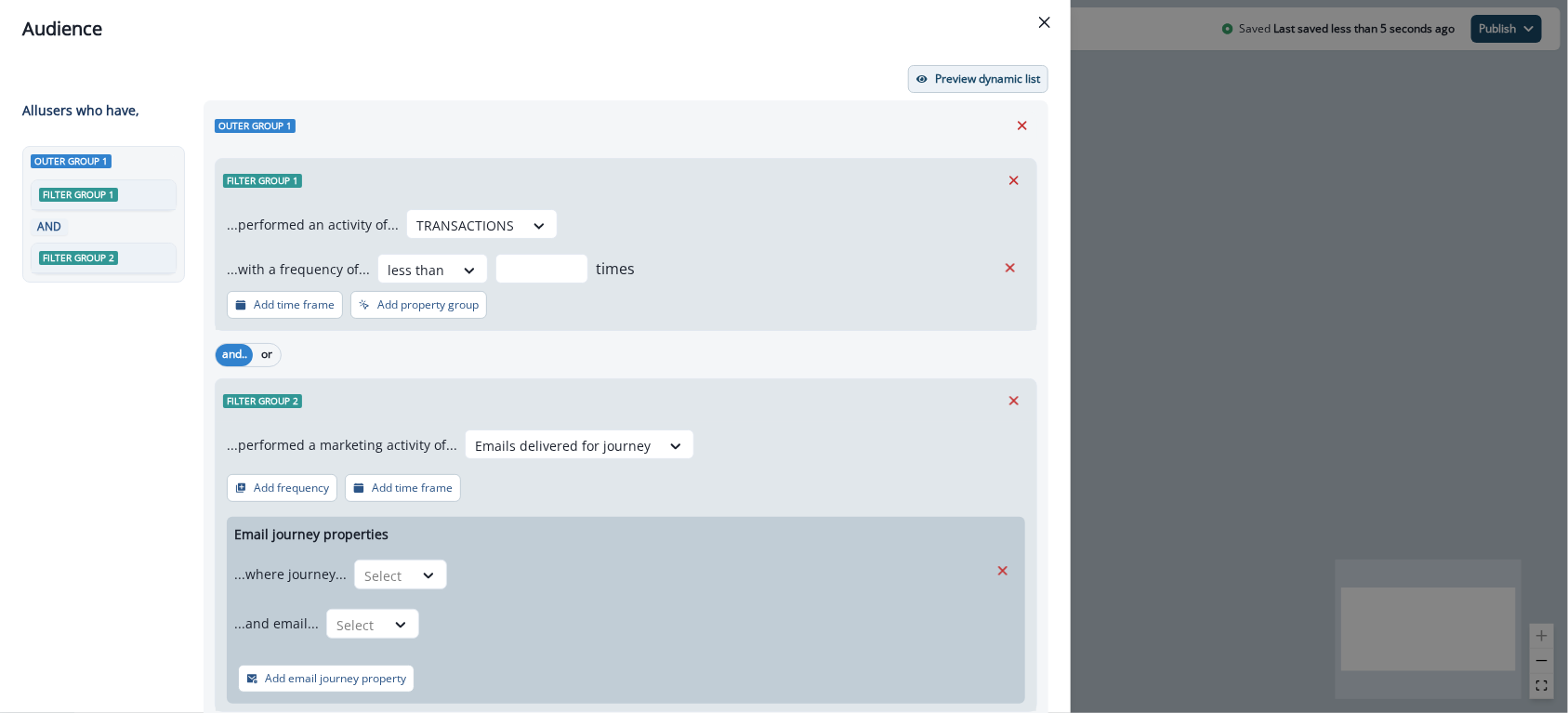
click at [989, 75] on p "Preview dynamic list" at bounding box center [988, 78] width 105 height 13
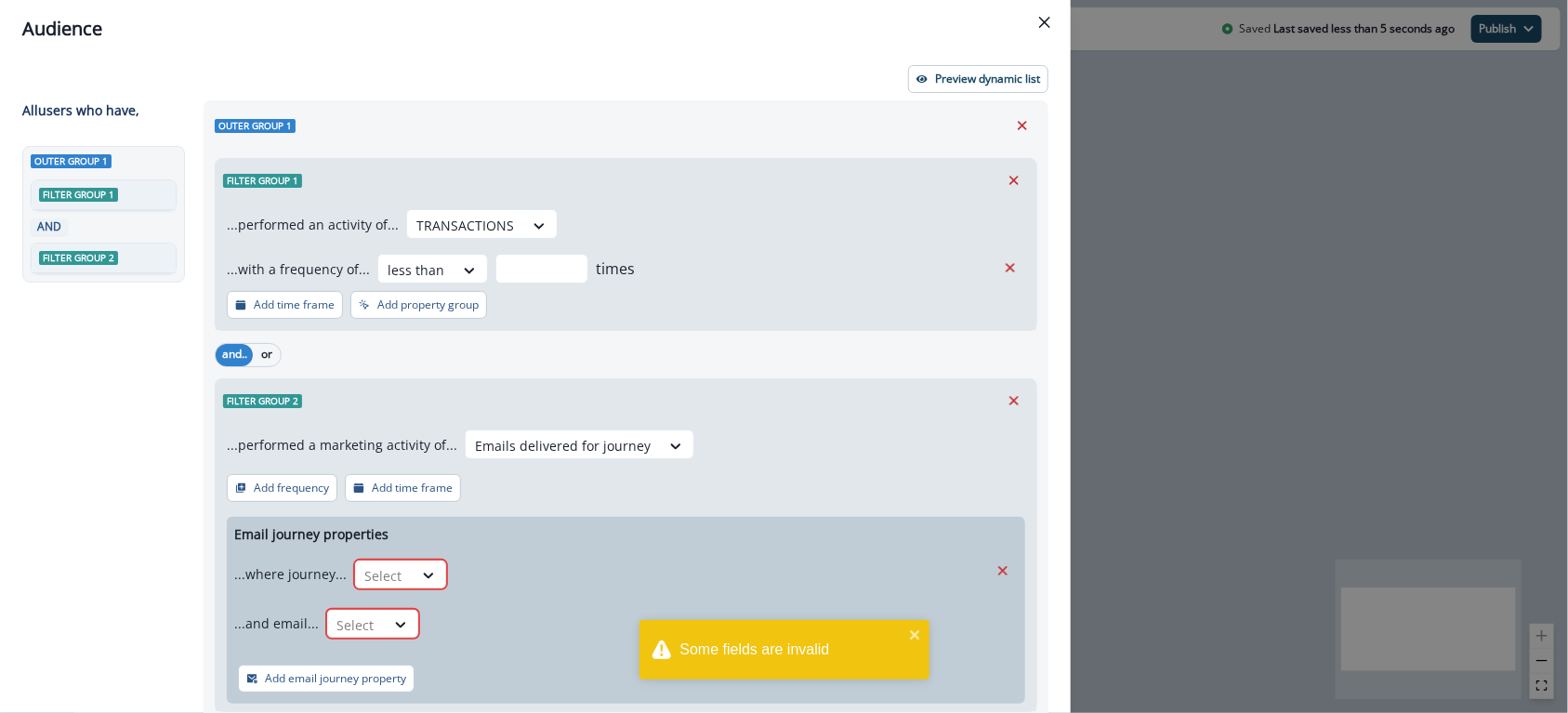
click at [774, 475] on div "...performed a marketing activity of... Emails delivered for journey Add freque…" at bounding box center [625, 565] width 820 height 289
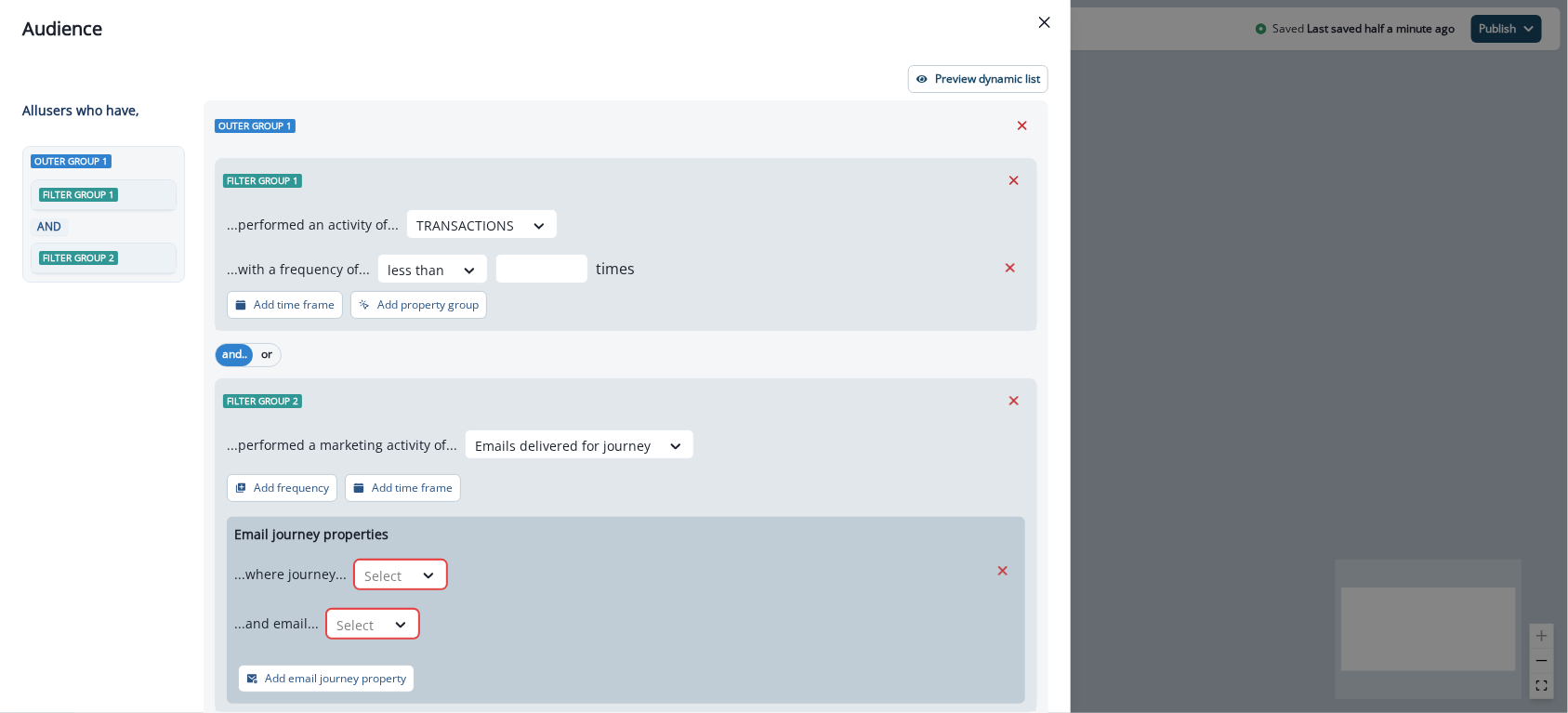
scroll to position [63, 0]
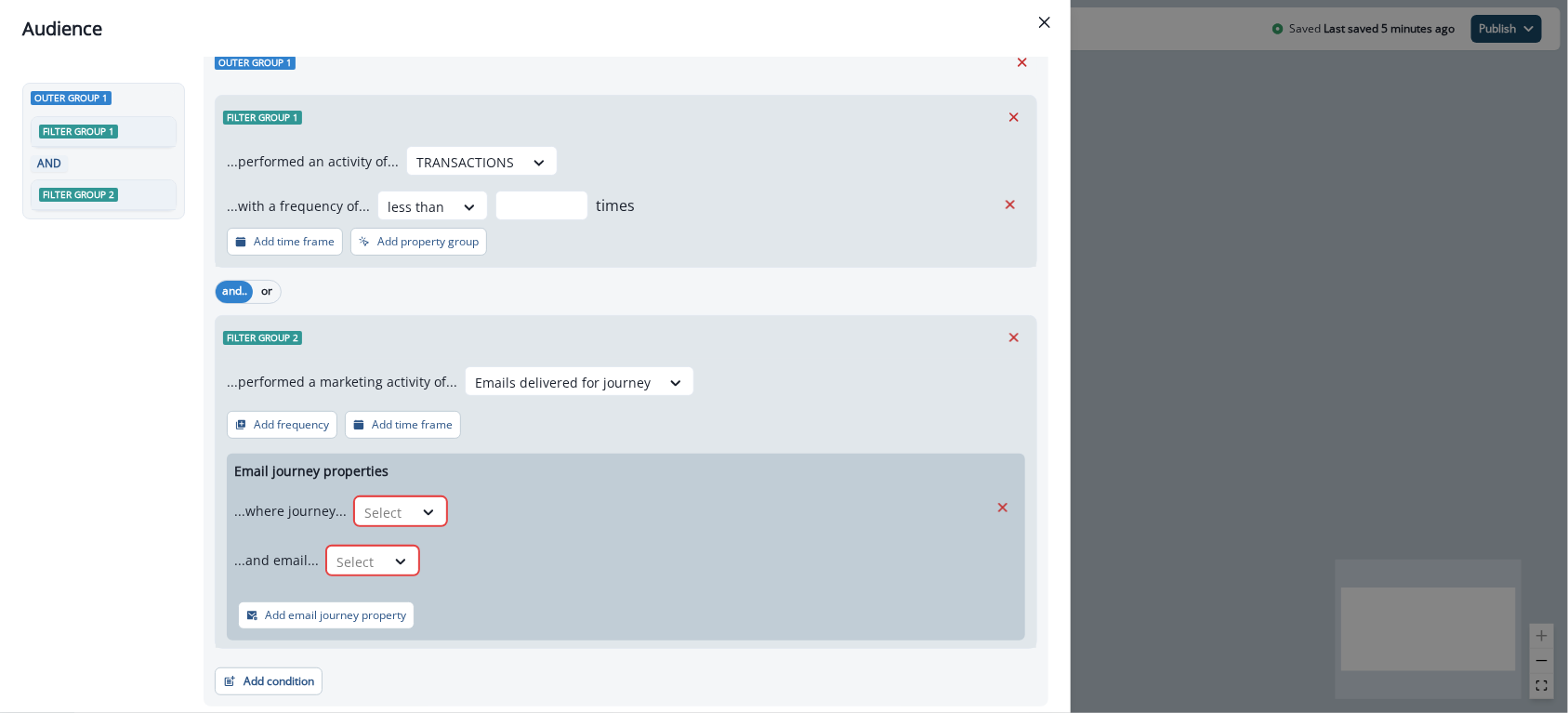
drag, startPoint x: 1009, startPoint y: 344, endPoint x: 995, endPoint y: 334, distance: 17.2
click at [1006, 342] on button "Remove" at bounding box center [1014, 337] width 30 height 28
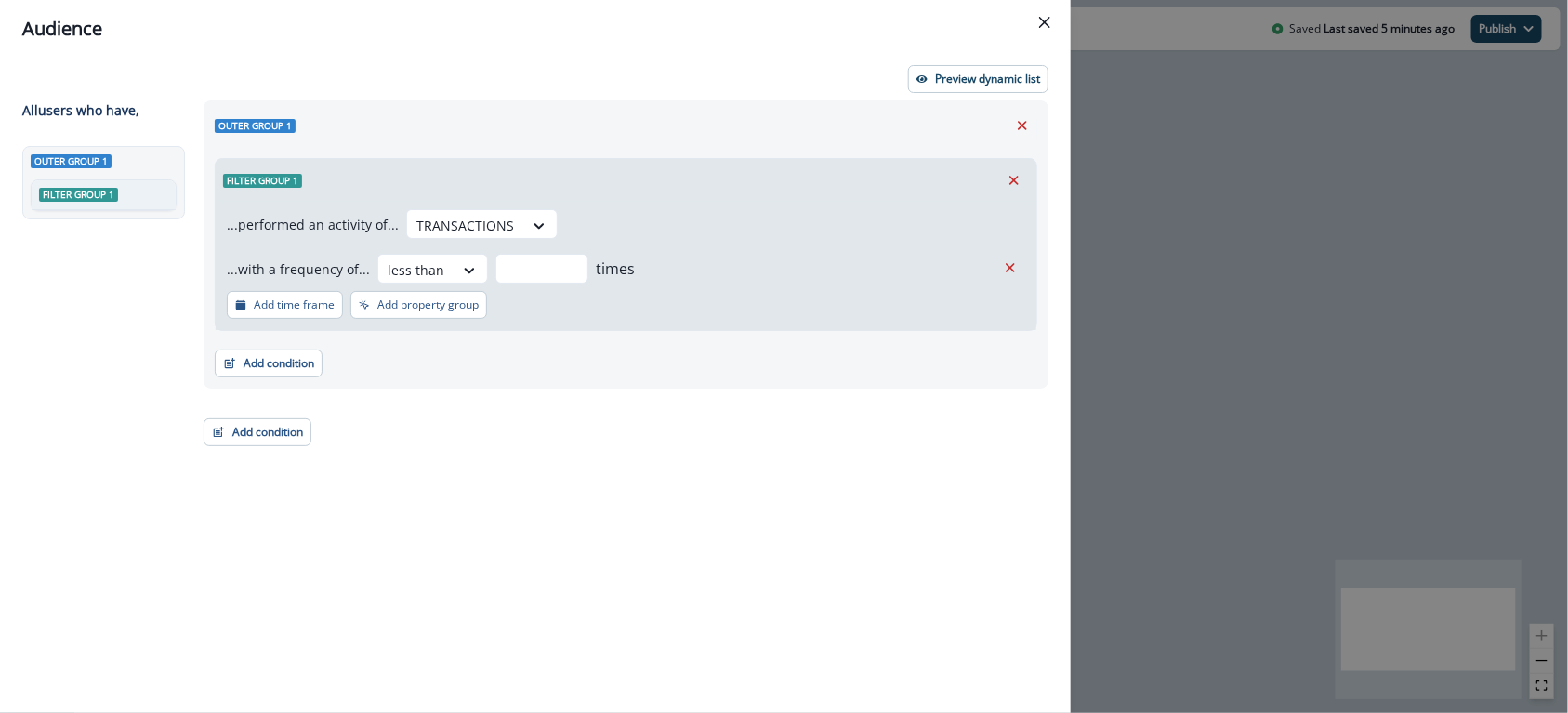
drag, startPoint x: 276, startPoint y: 370, endPoint x: 379, endPoint y: 376, distance: 103.2
click at [276, 370] on button "Add condition" at bounding box center [268, 363] width 108 height 28
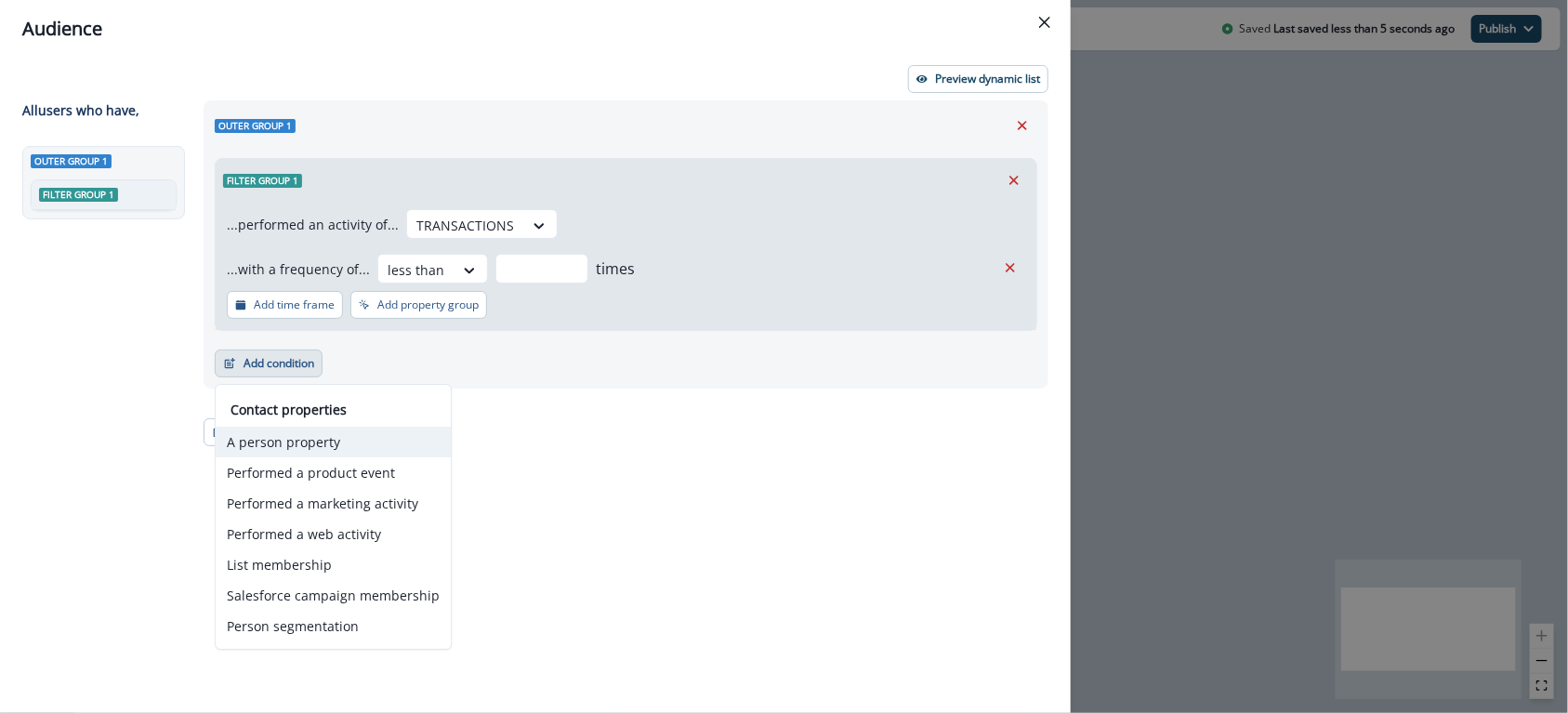
click at [318, 435] on button "A person property" at bounding box center [332, 441] width 235 height 31
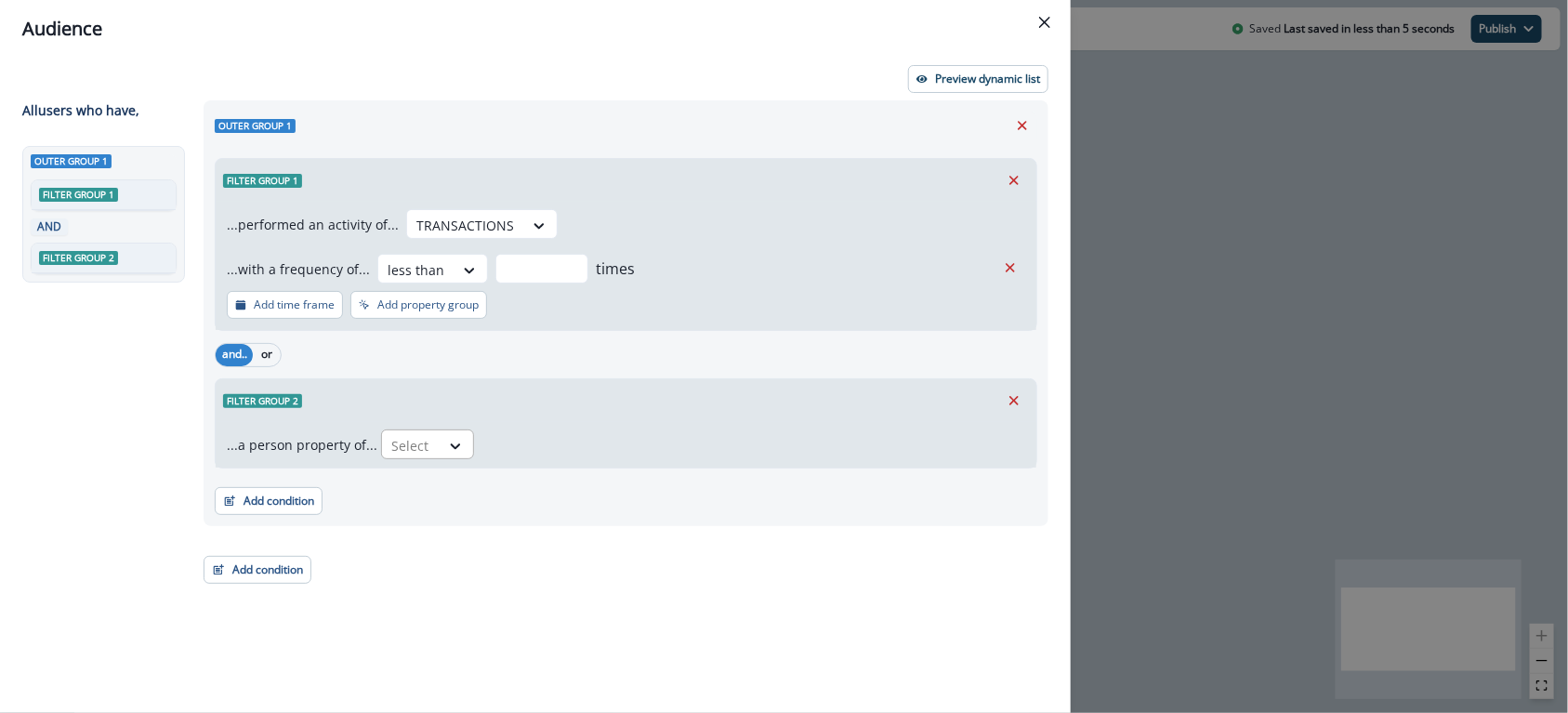
click at [391, 438] on div at bounding box center [410, 445] width 39 height 23
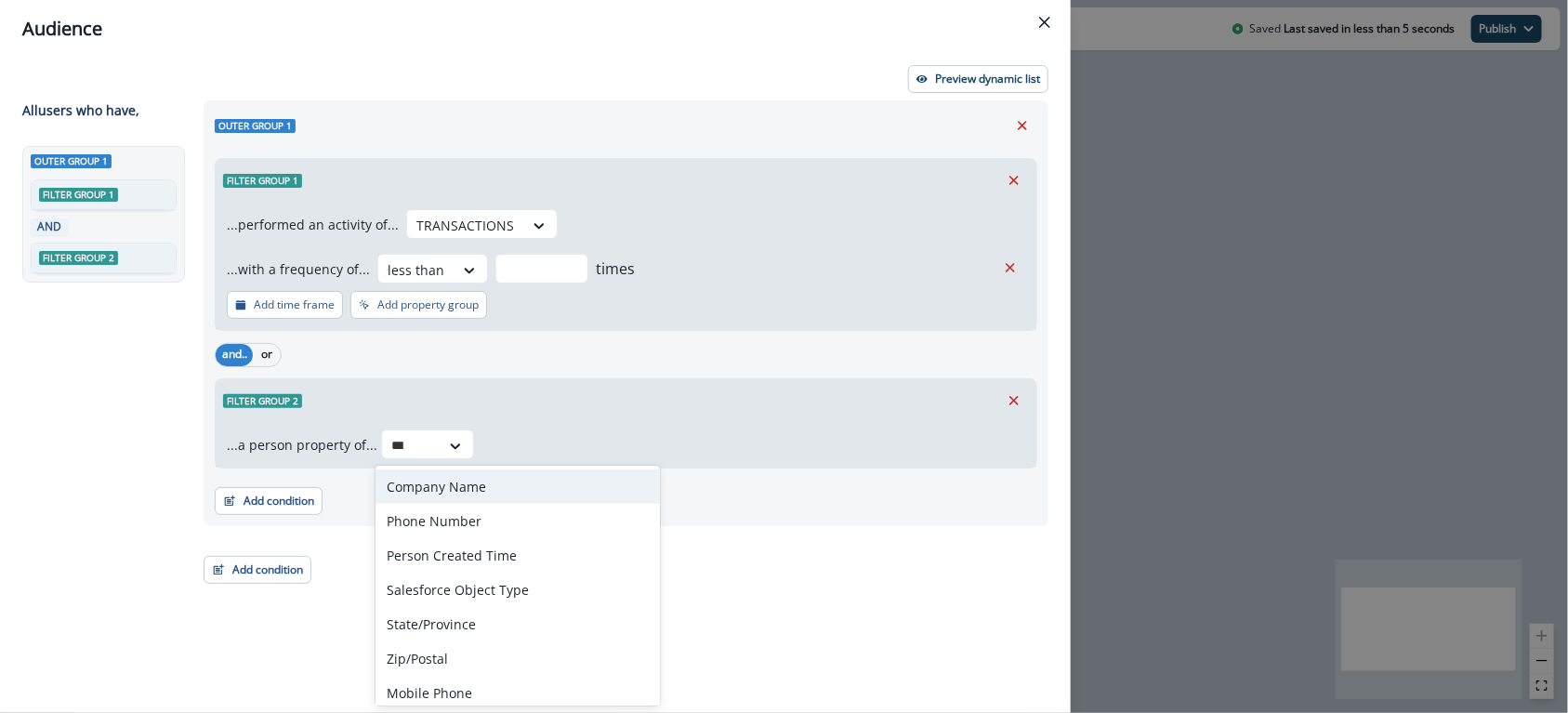
type input "****"
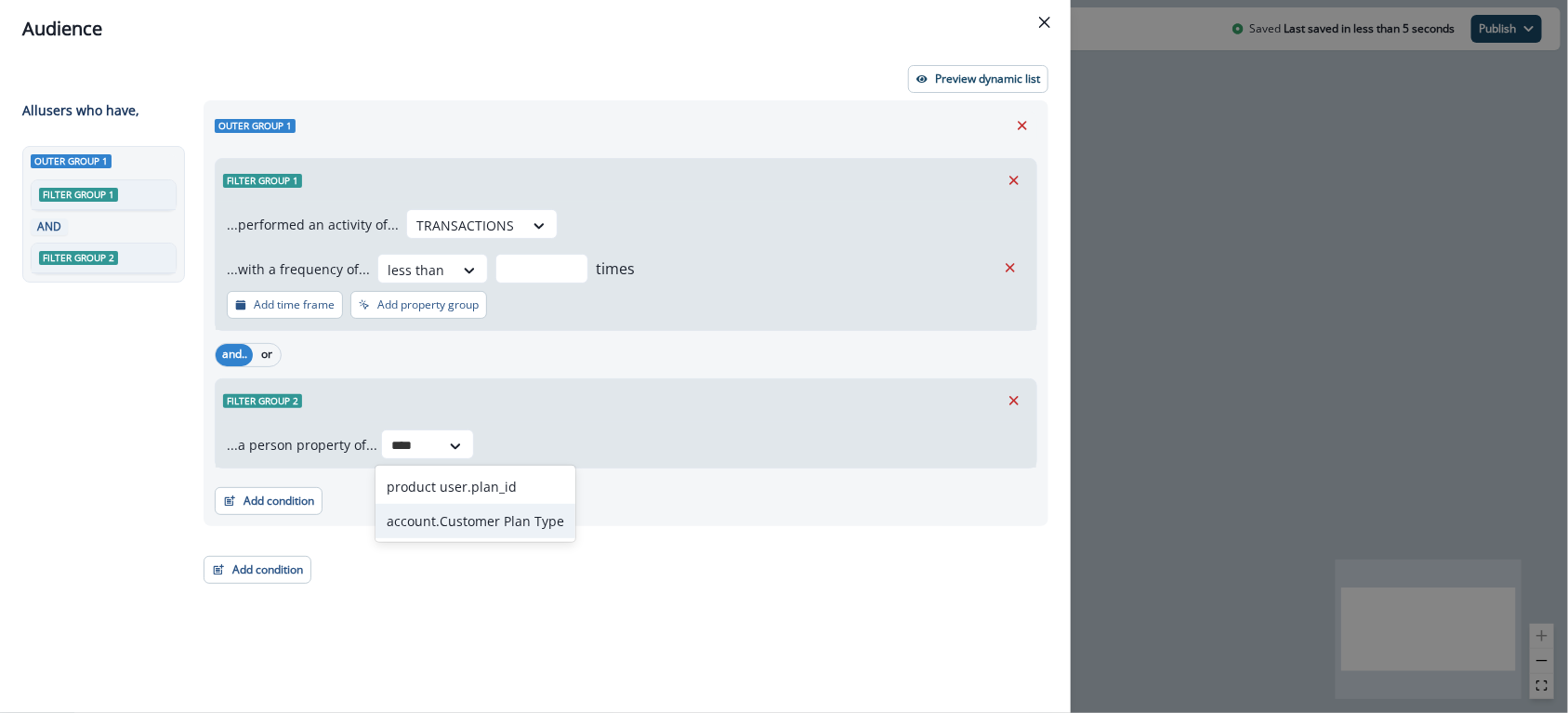
click at [516, 529] on div "account.Customer Plan Type" at bounding box center [475, 521] width 199 height 35
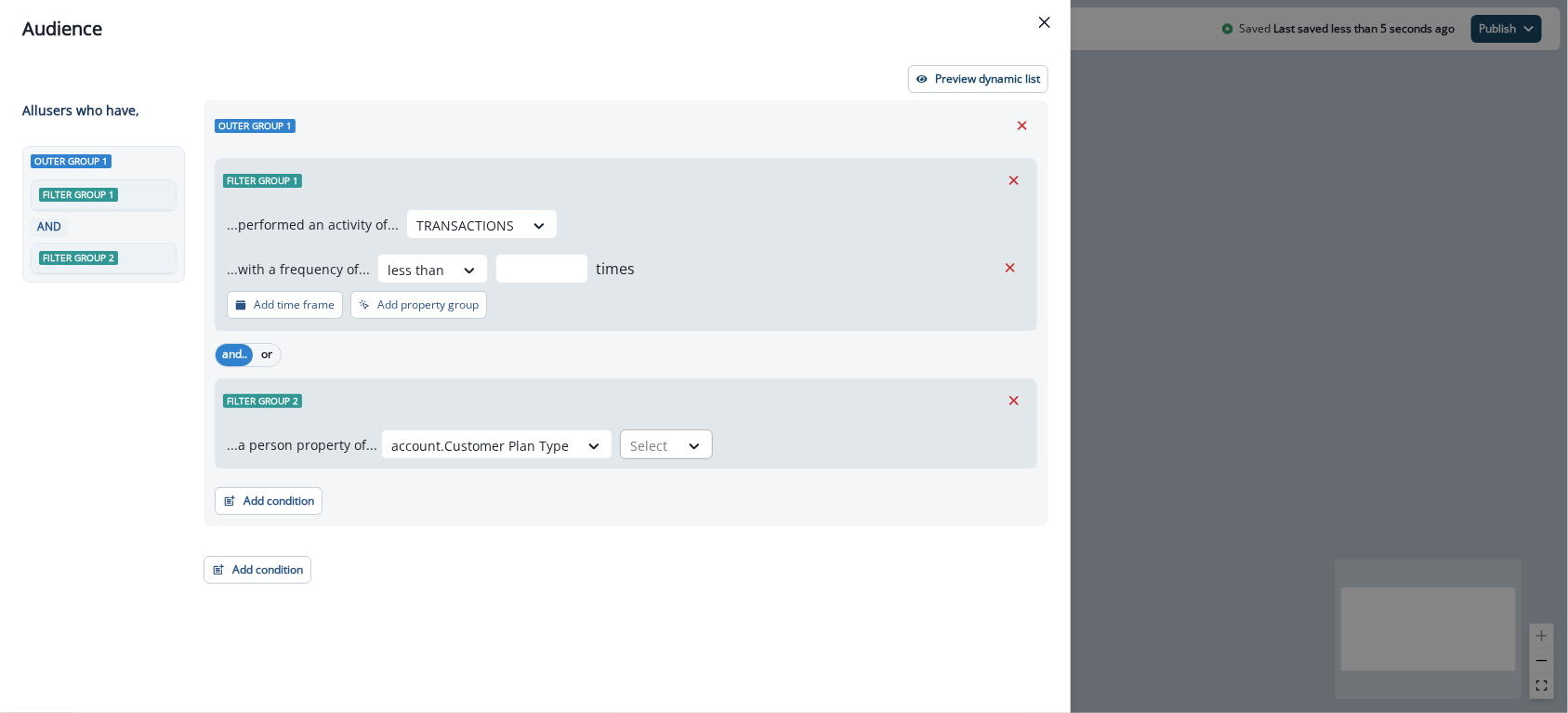
click at [667, 439] on div "Select" at bounding box center [650, 445] width 58 height 31
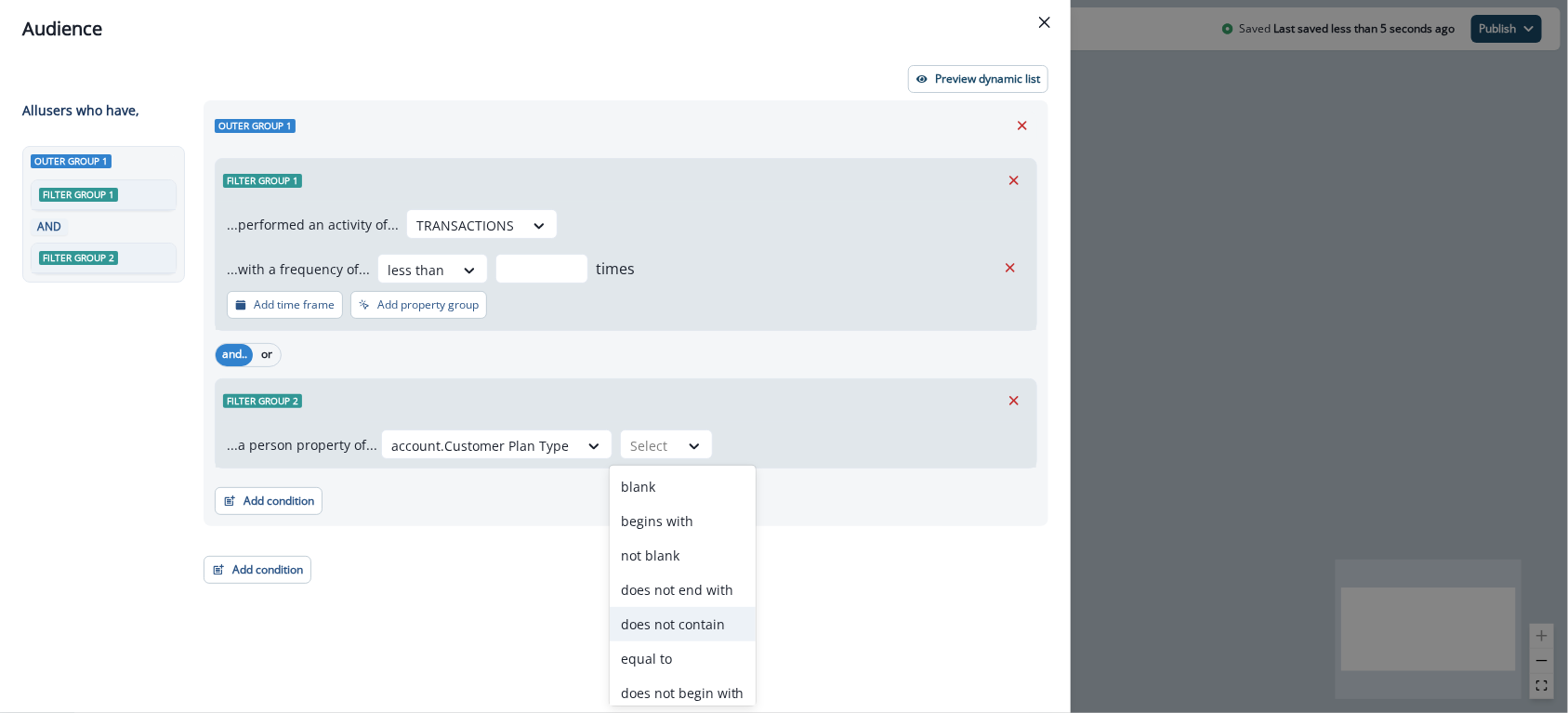
scroll to position [111, 0]
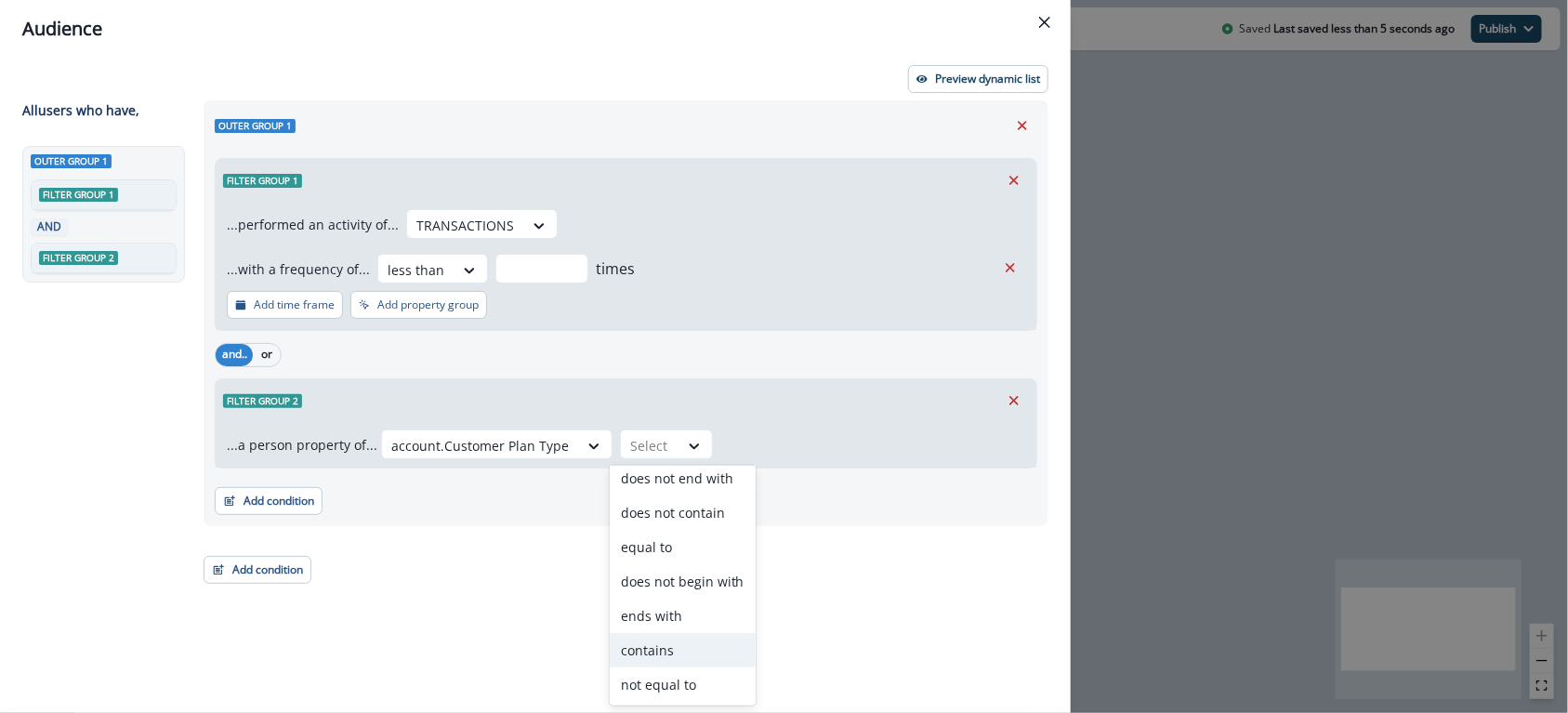
click at [669, 650] on div "contains" at bounding box center [682, 650] width 146 height 35
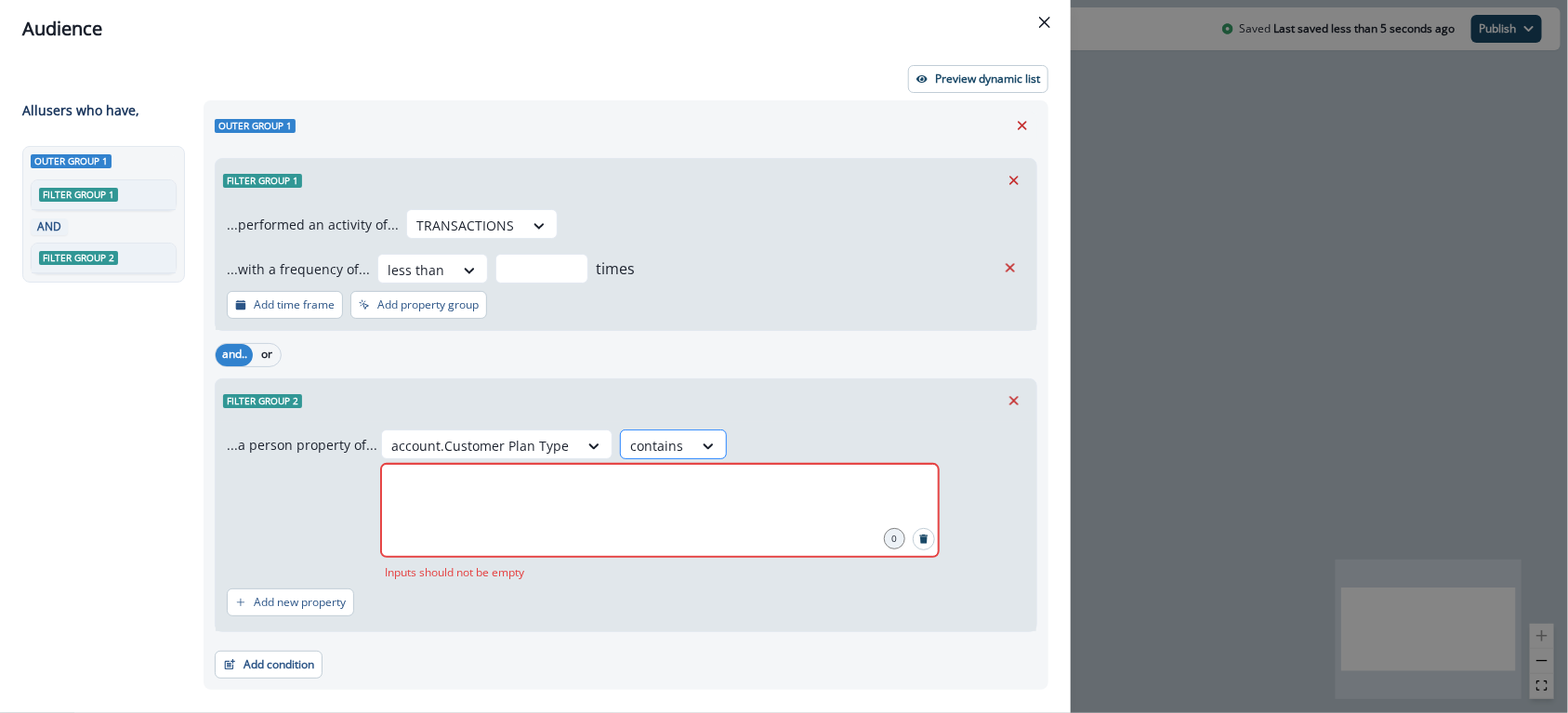
click at [658, 446] on div at bounding box center [656, 445] width 53 height 23
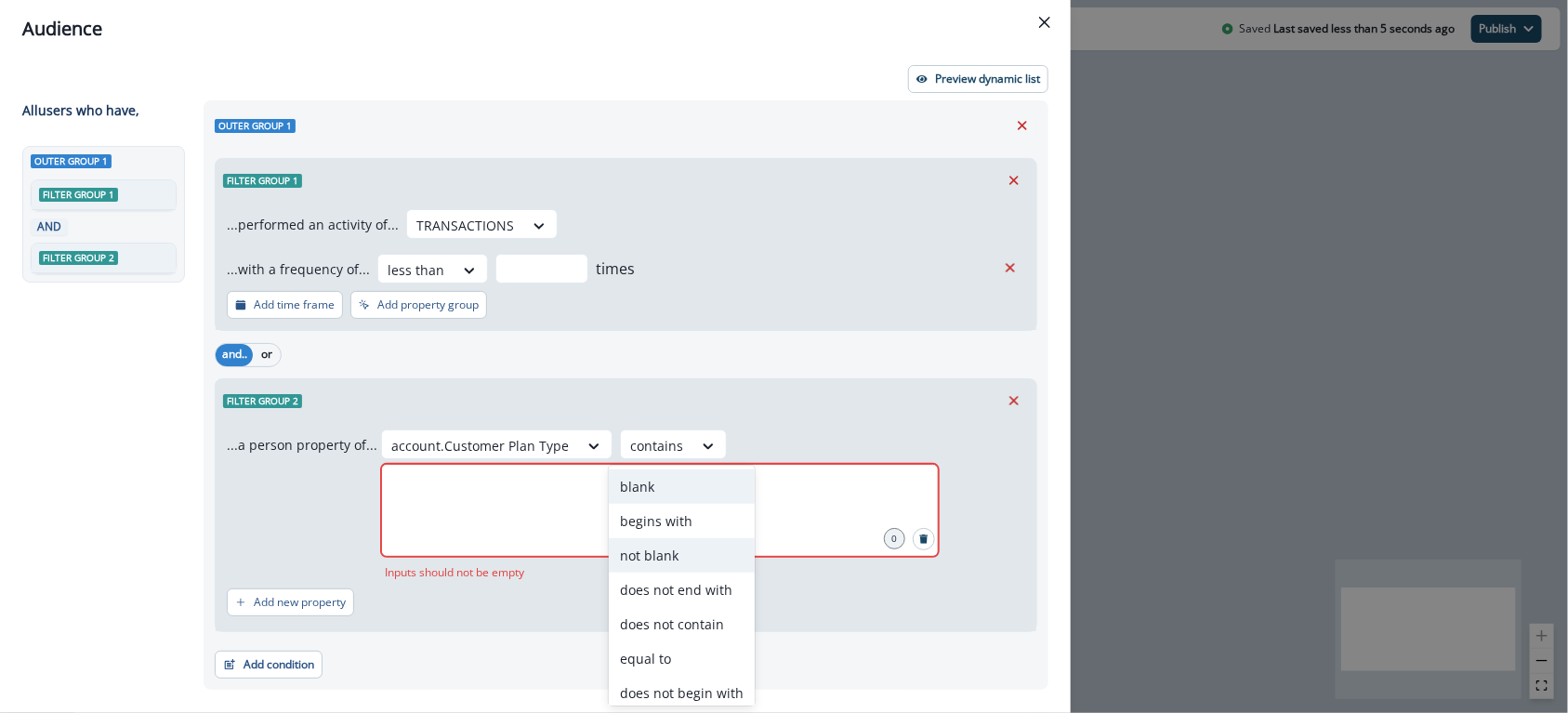
scroll to position [20, 0]
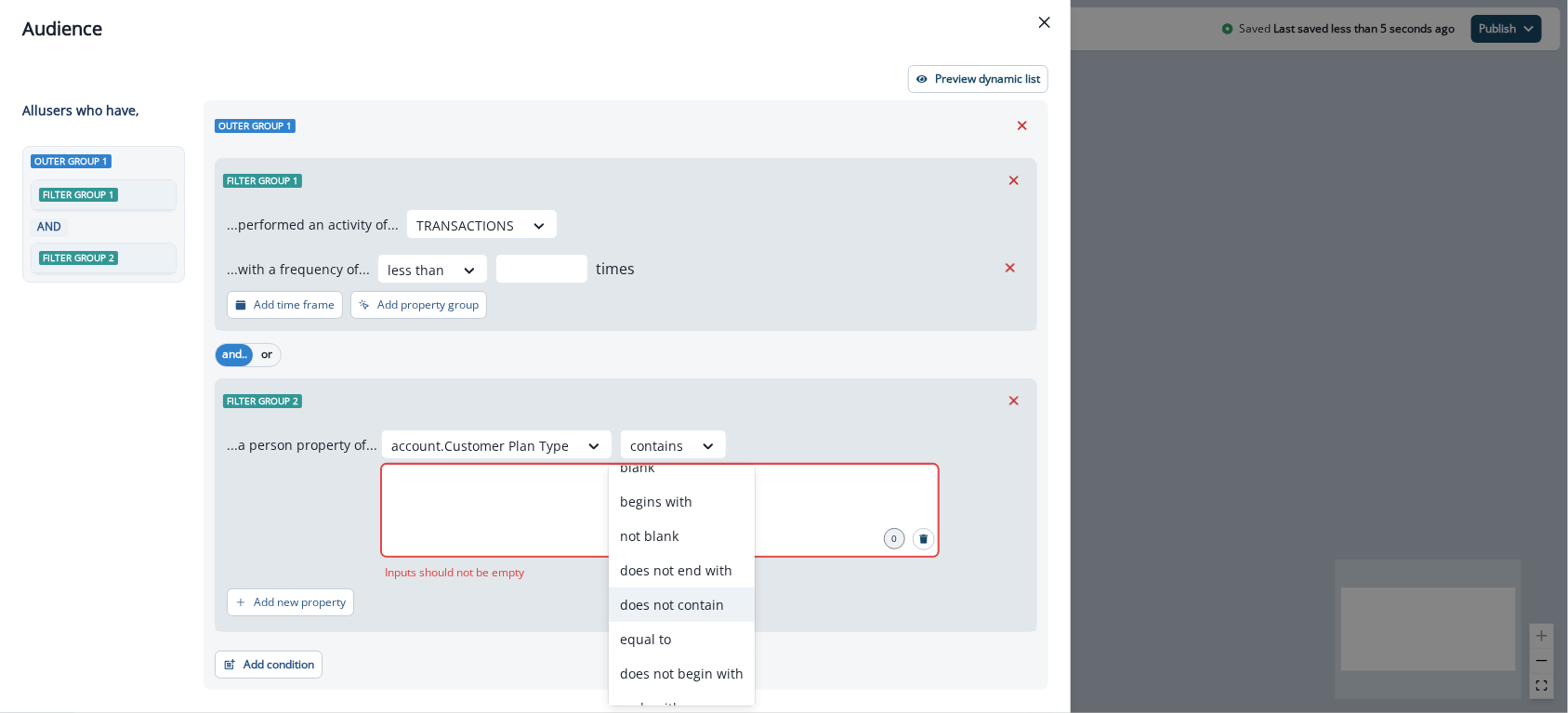
click at [670, 610] on div "does not contain" at bounding box center [681, 604] width 146 height 35
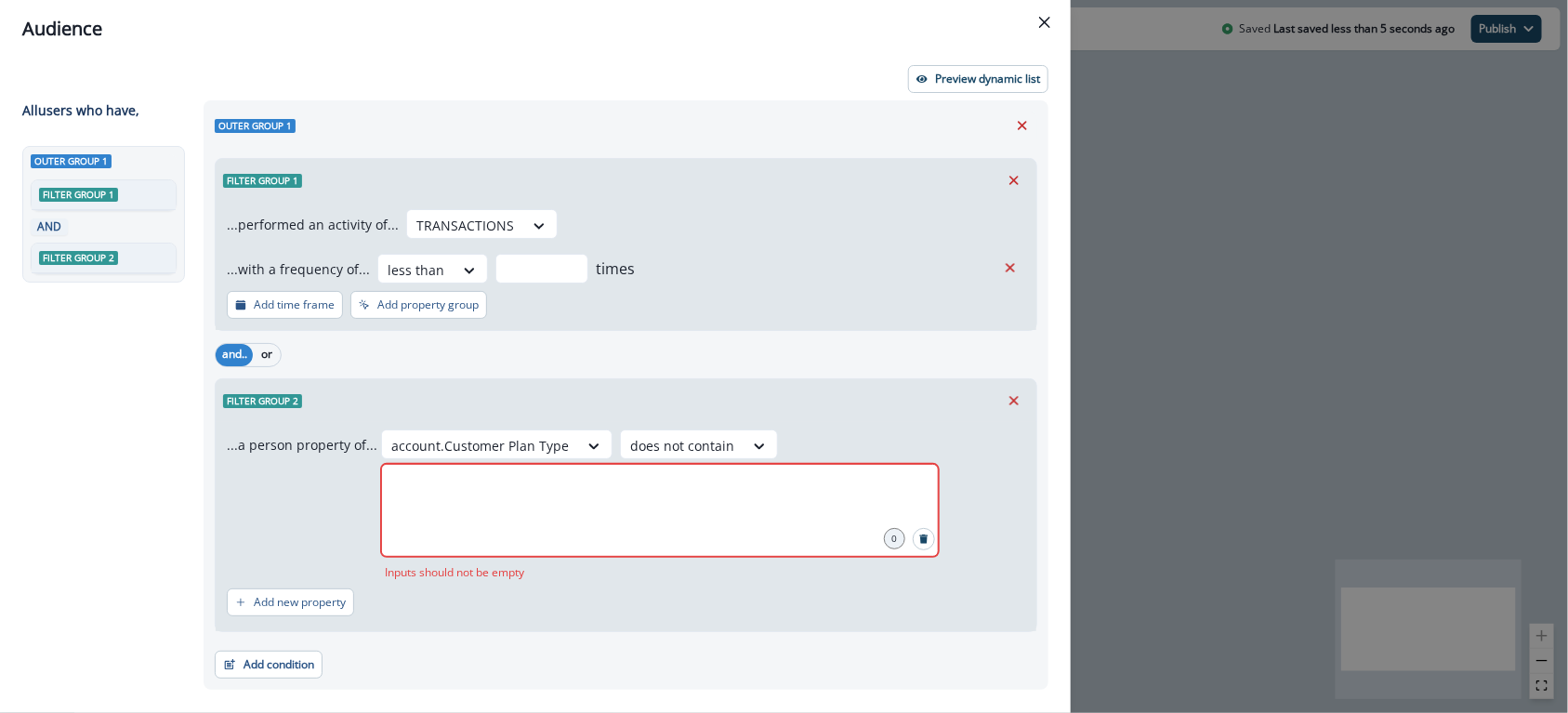
click at [680, 512] on div at bounding box center [660, 511] width 557 height 93
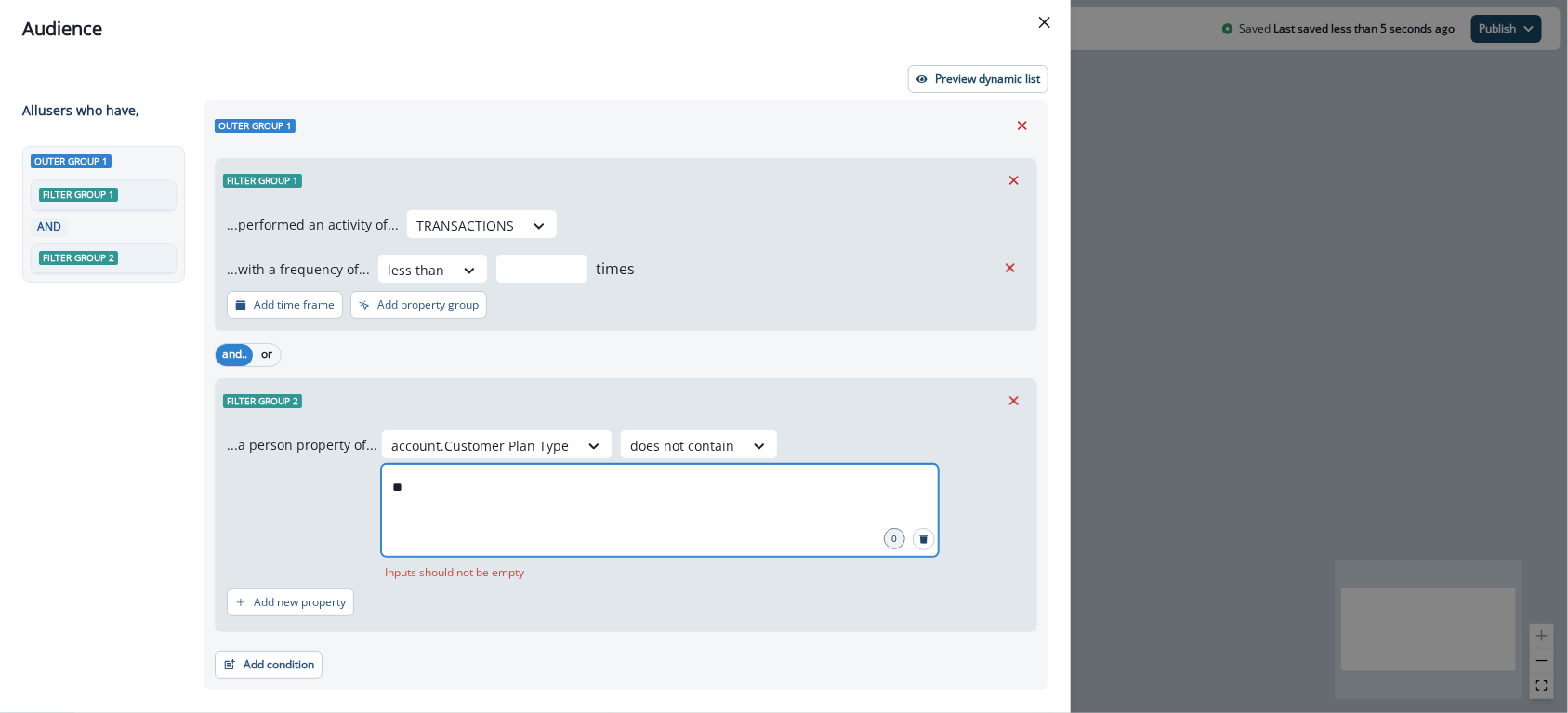
type input "*"
type input "*********"
type input "***"
type input "****"
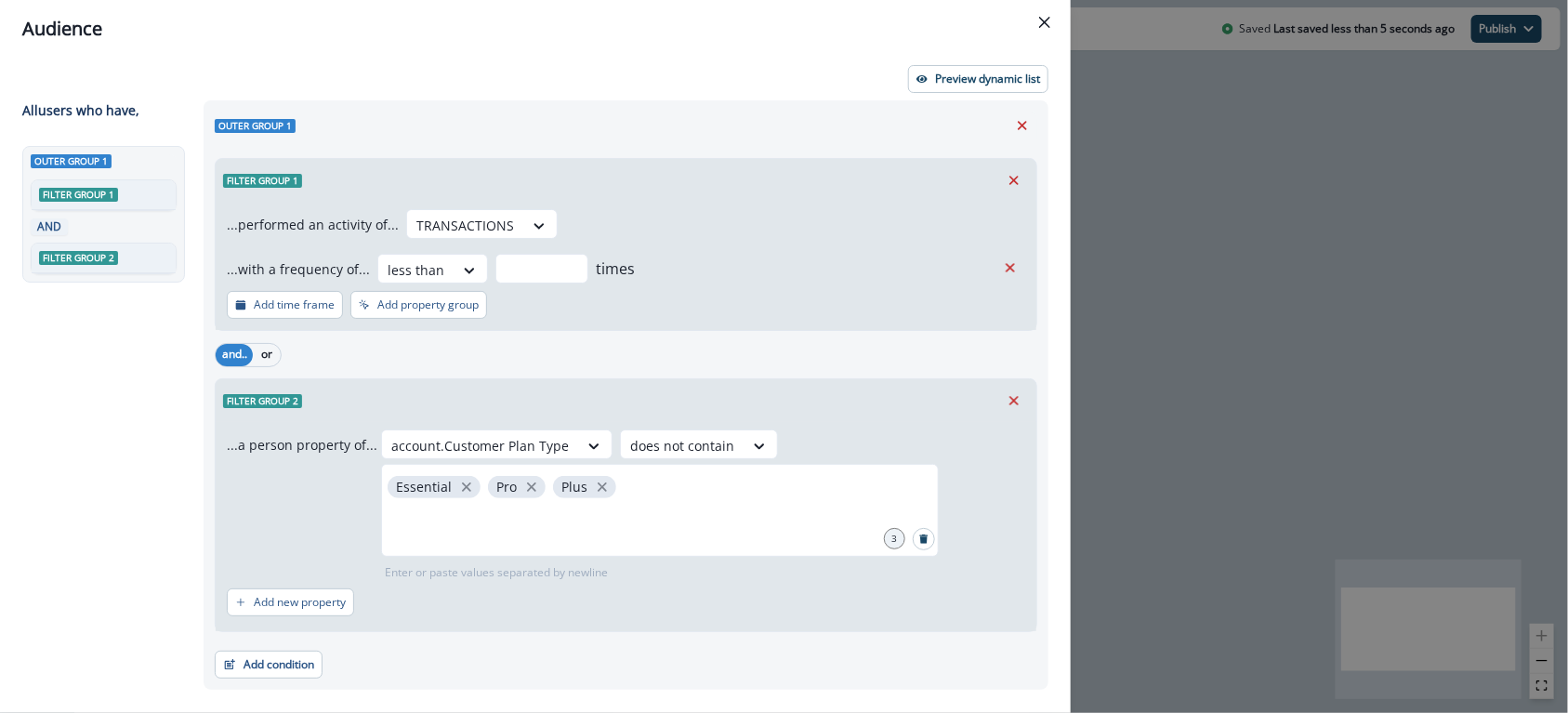
click at [826, 390] on div "Filter group 2" at bounding box center [625, 400] width 820 height 43
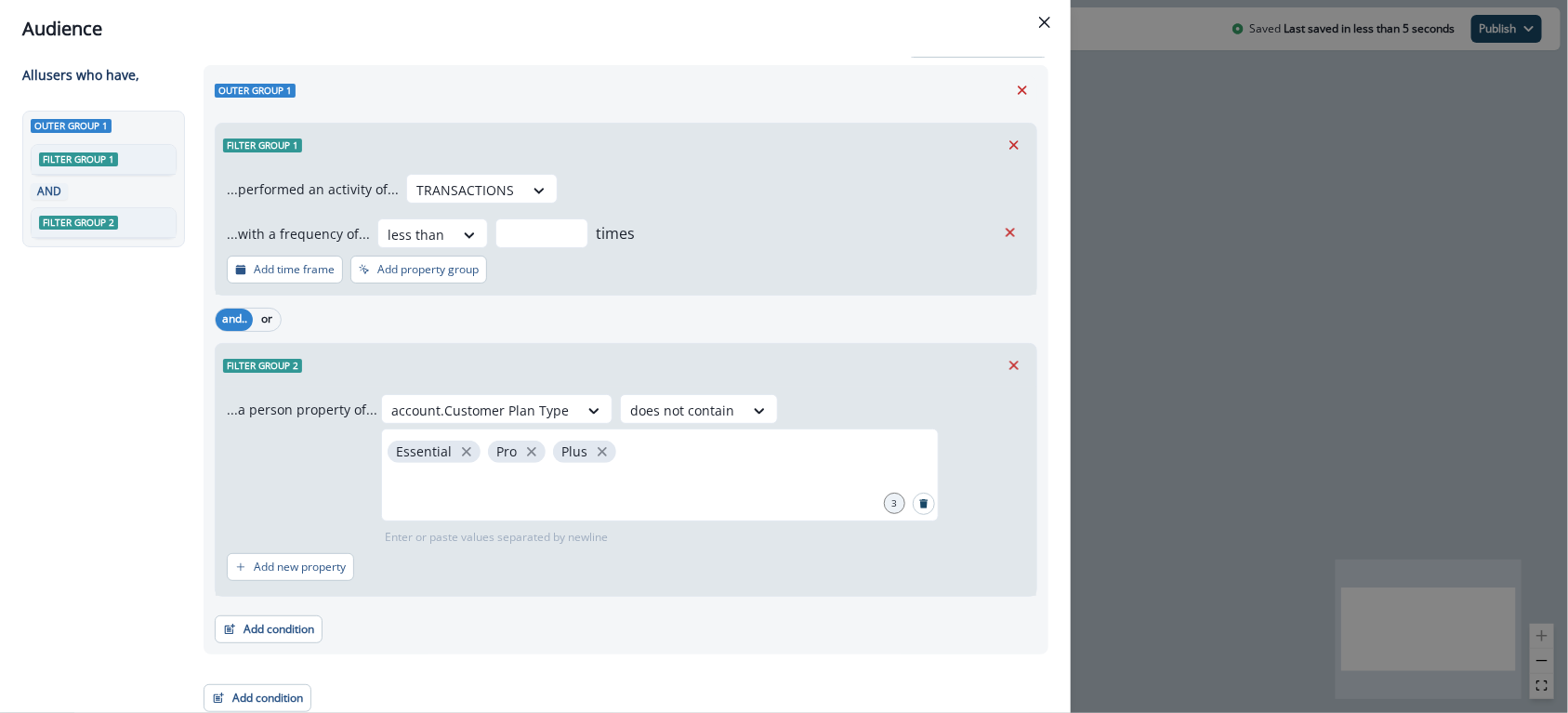
scroll to position [39, 0]
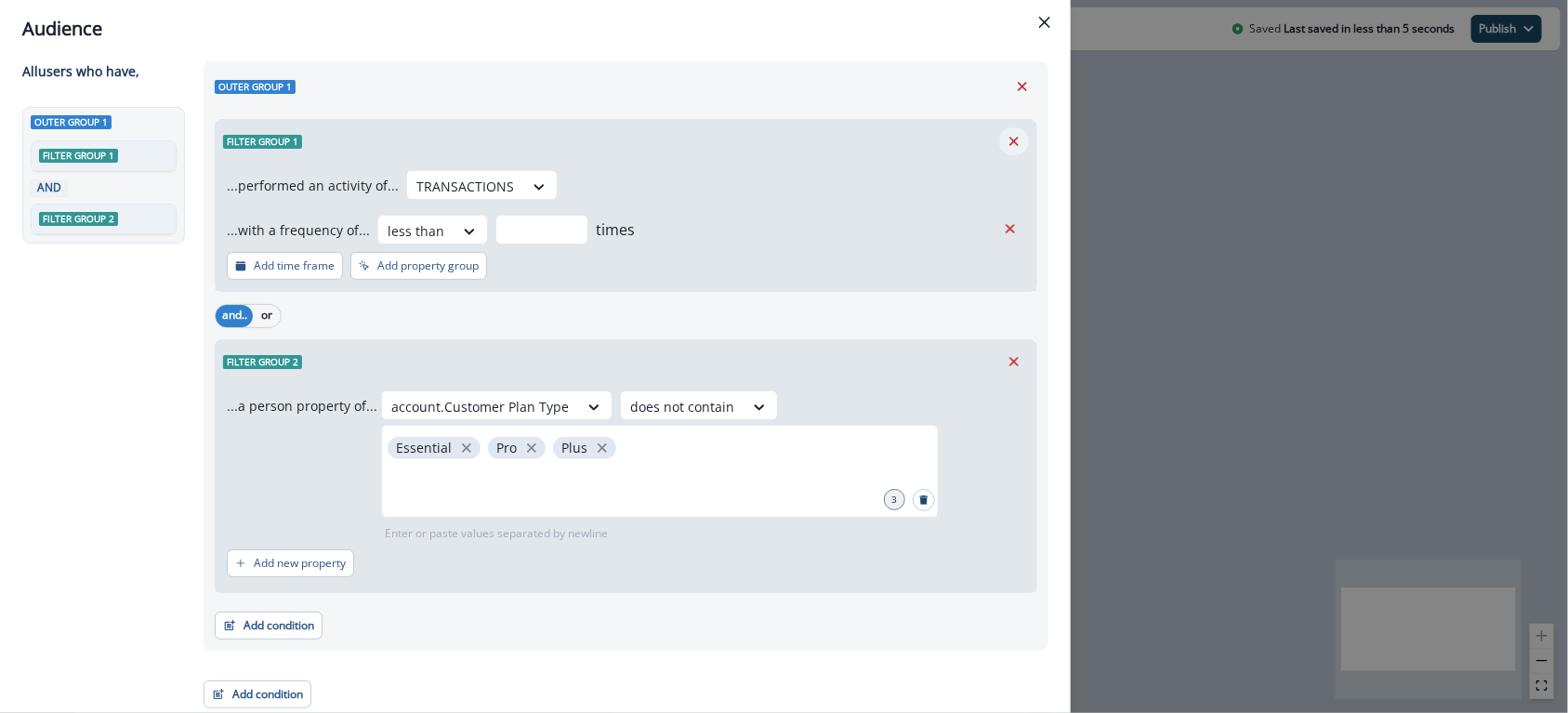
click at [1003, 130] on button "Remove" at bounding box center [1014, 141] width 30 height 28
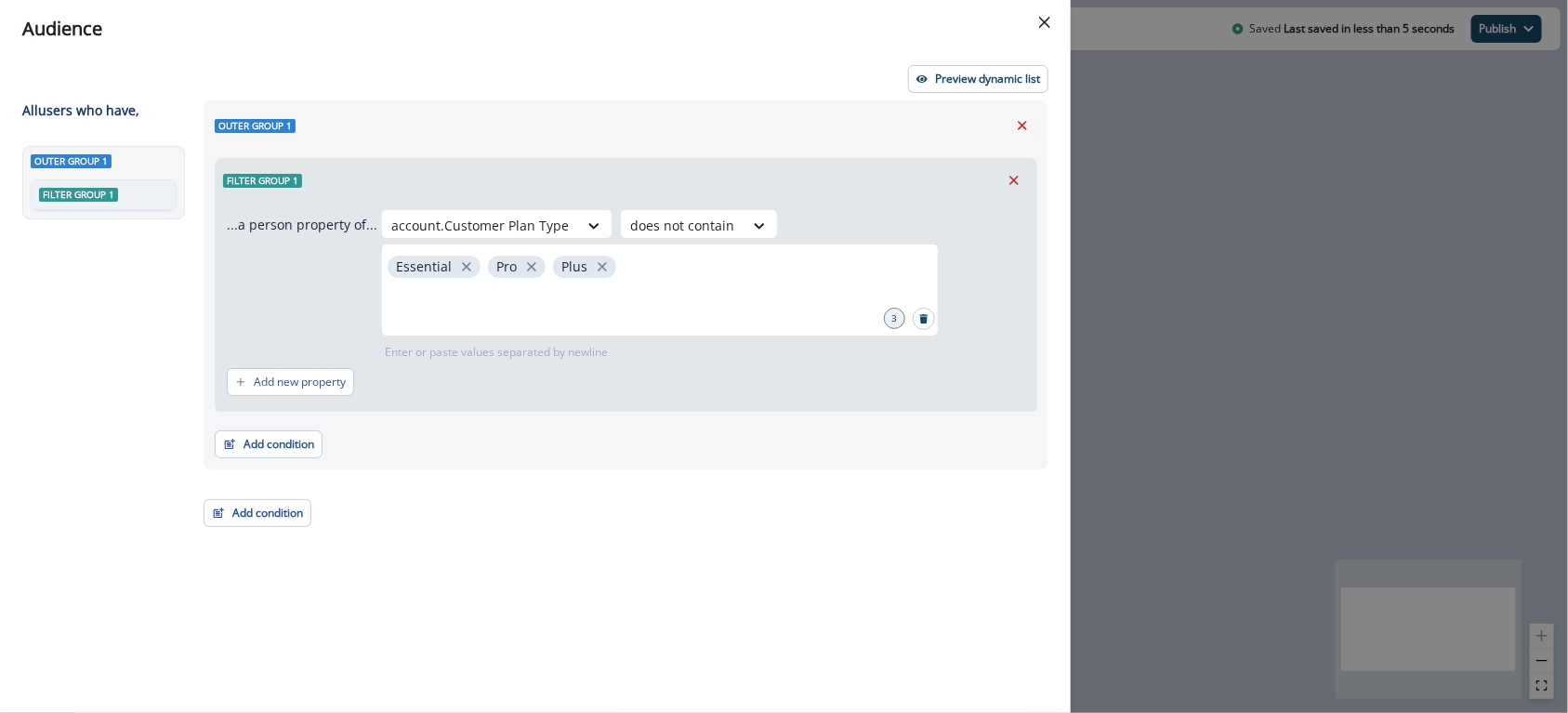
scroll to position [0, 0]
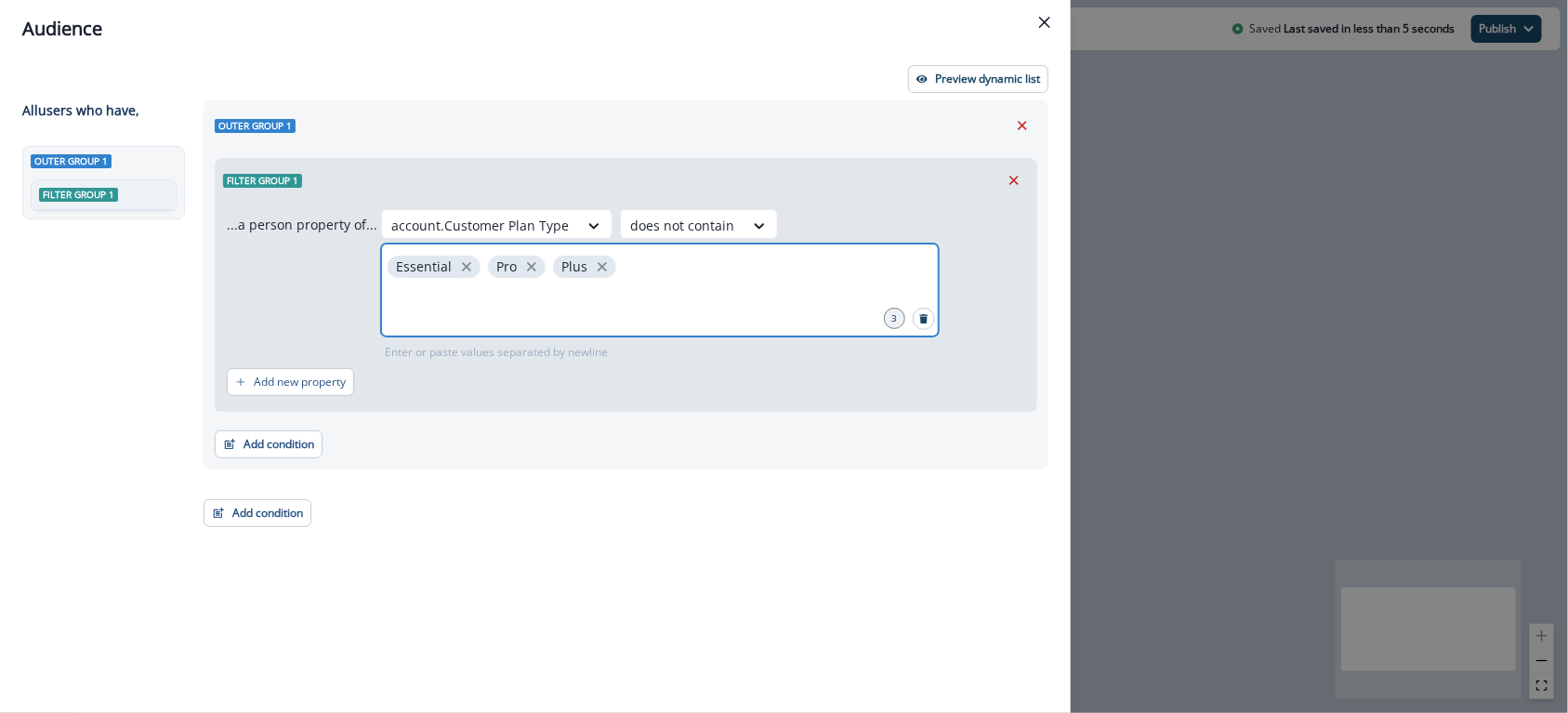
click at [639, 291] on input "text" at bounding box center [660, 304] width 552 height 37
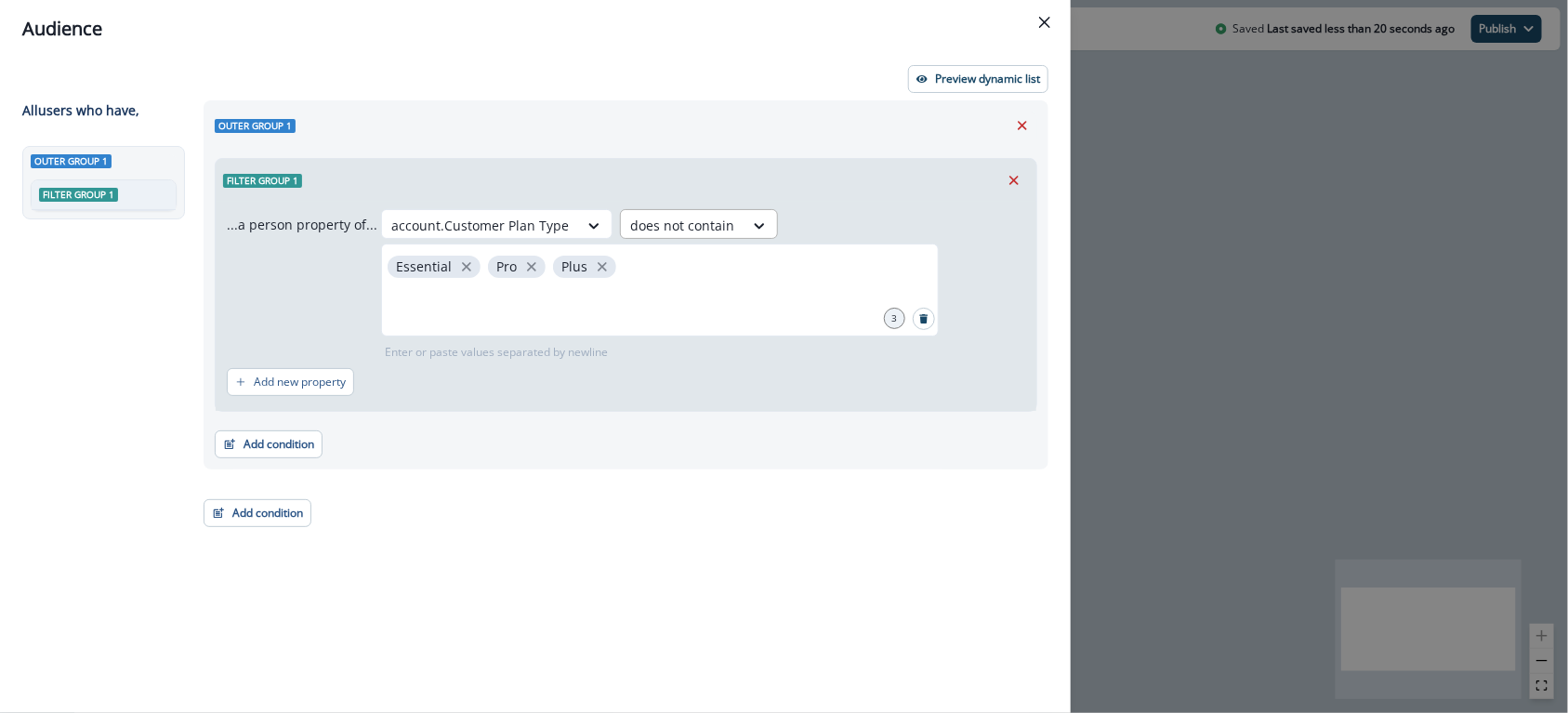
click at [689, 220] on div at bounding box center [681, 224] width 104 height 23
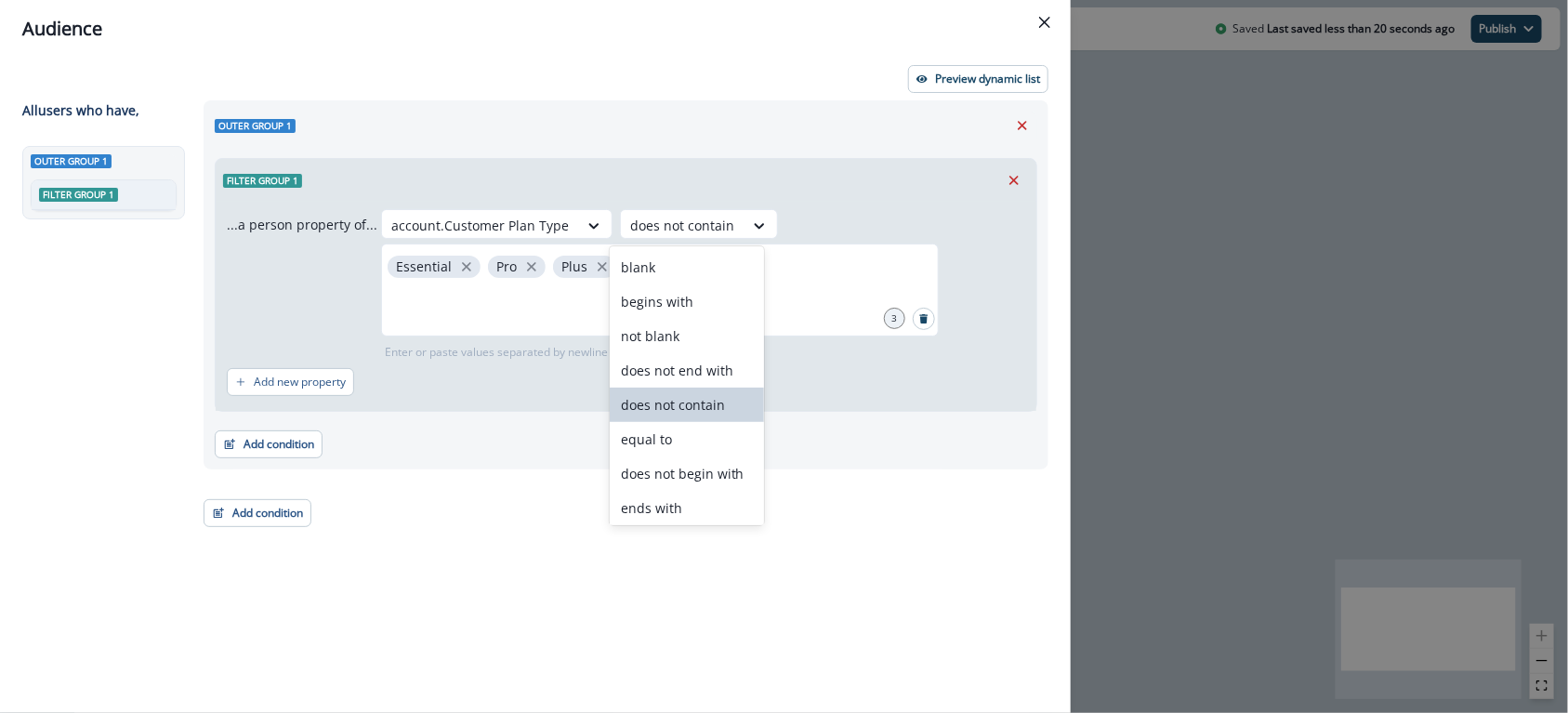
scroll to position [72, 0]
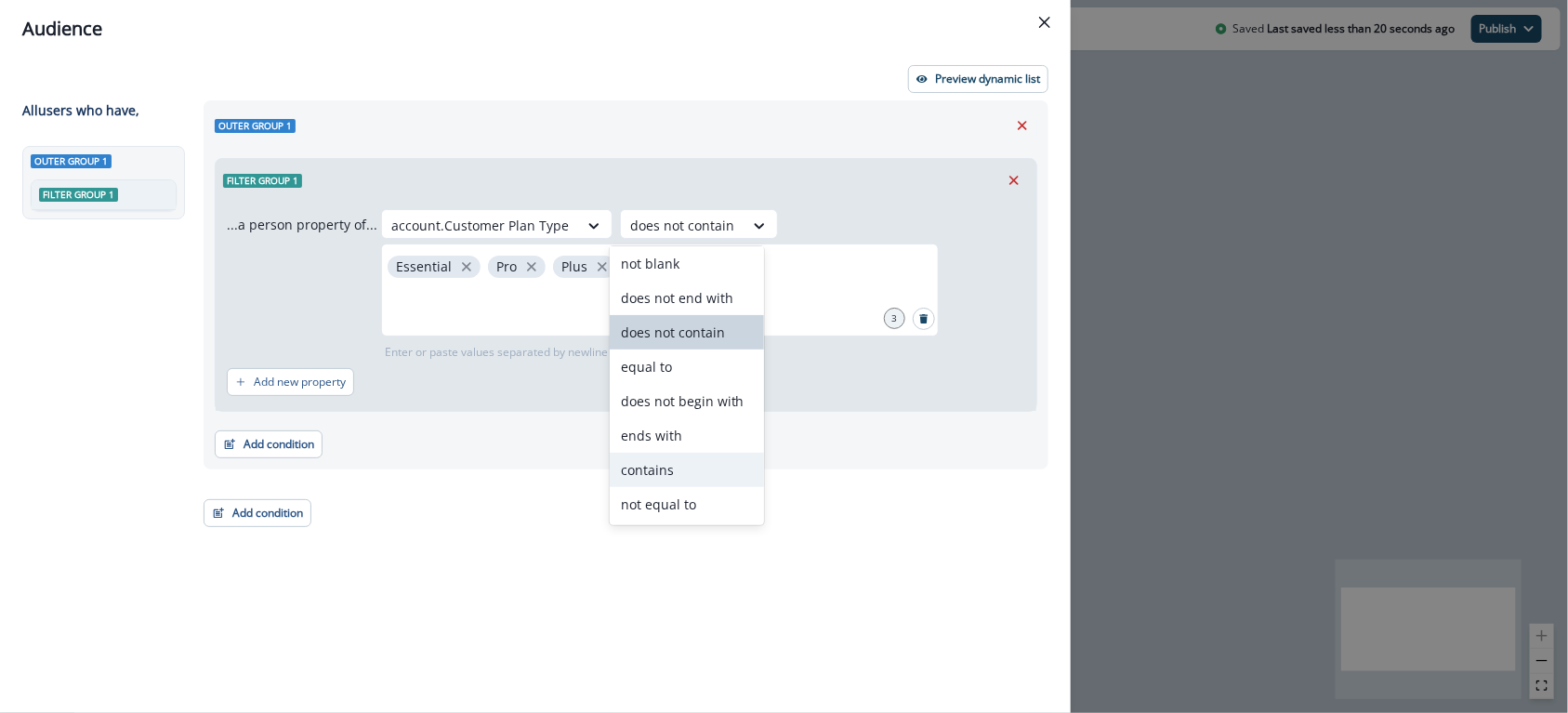
click at [657, 464] on div "contains" at bounding box center [687, 469] width 155 height 35
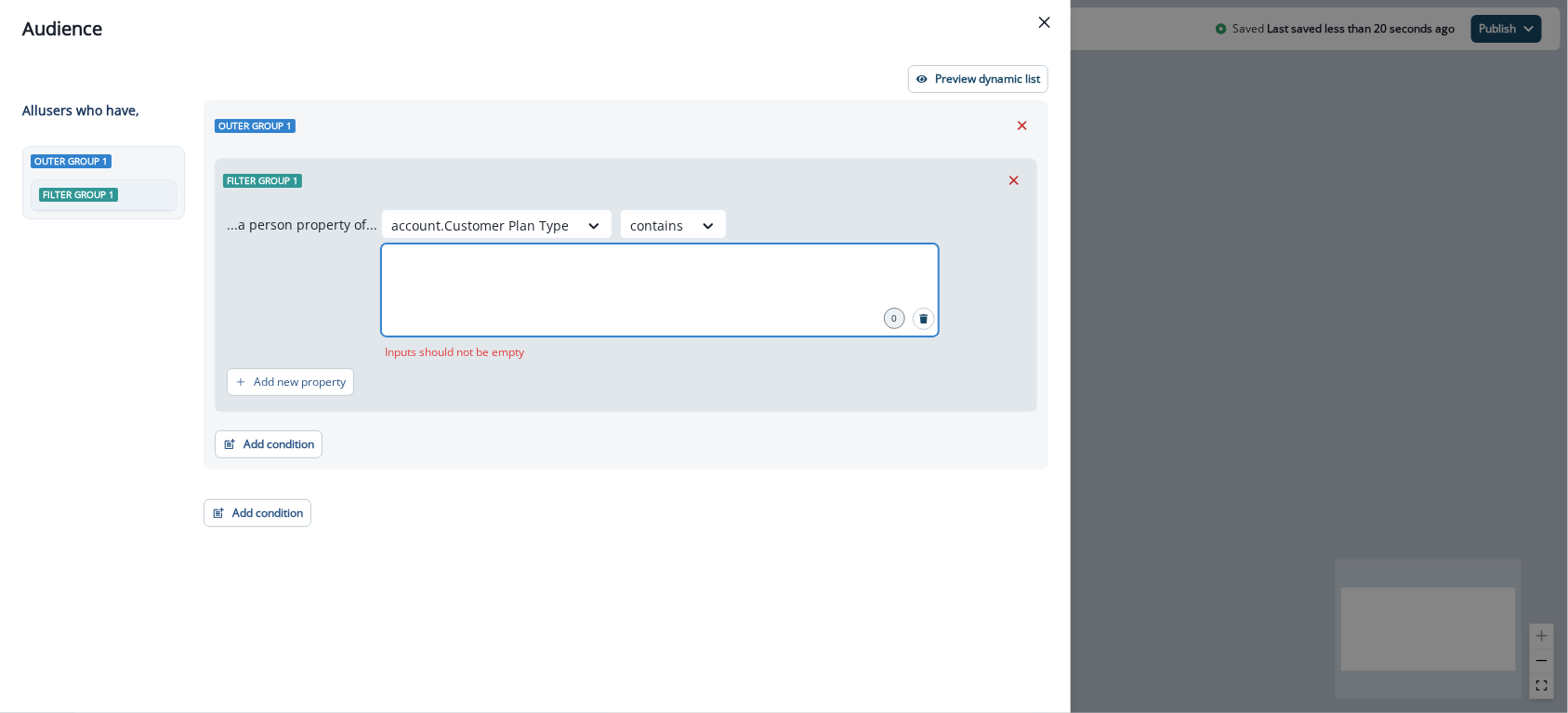
click at [789, 248] on input "text" at bounding box center [660, 266] width 552 height 37
type input "*********"
type input "***"
type input "****"
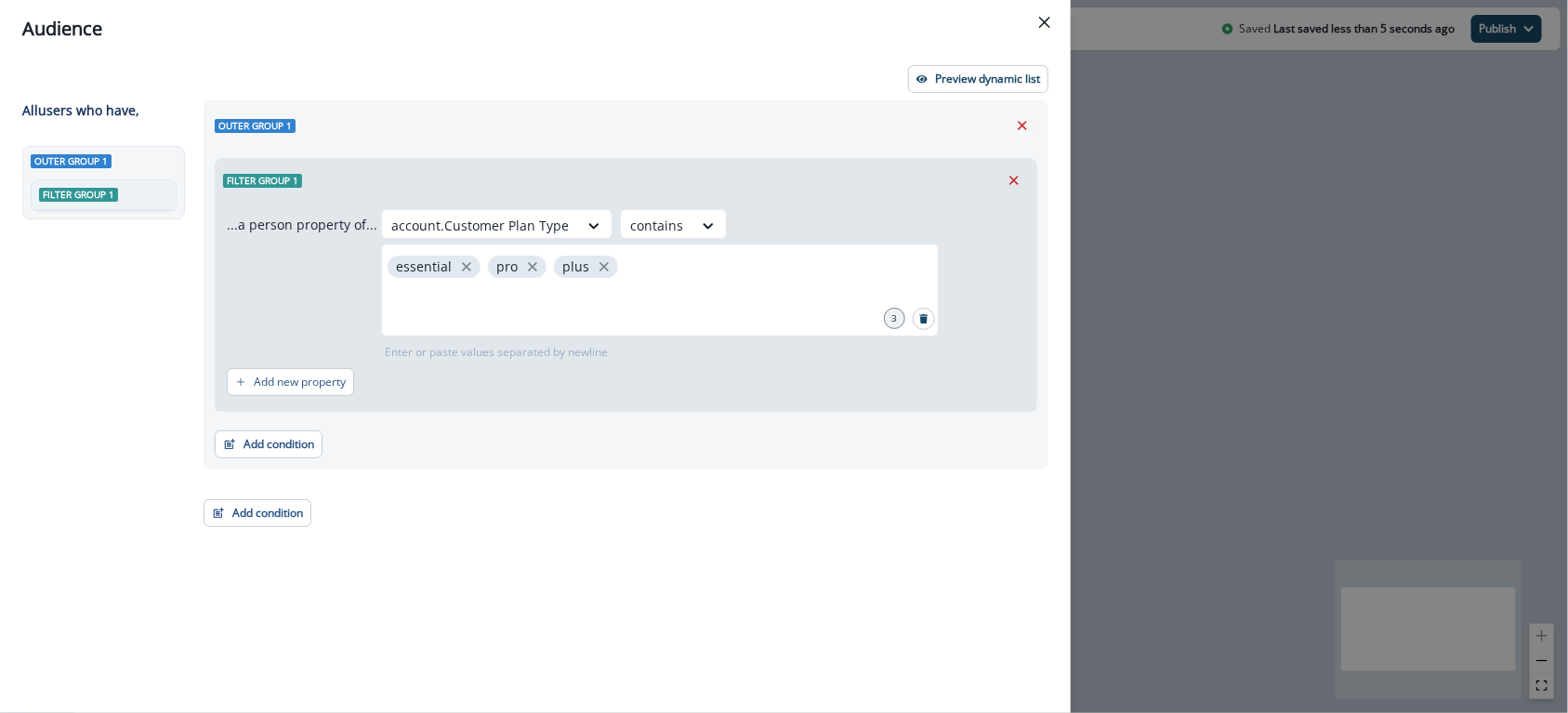
click at [651, 279] on div "account.Customer Plan Type contains essential pro plus 3 Enter or paste values …" at bounding box center [702, 285] width 644 height 152
click at [297, 376] on p "Add new property" at bounding box center [300, 382] width 92 height 13
drag, startPoint x: 439, startPoint y: 437, endPoint x: 384, endPoint y: 442, distance: 55.2
click at [438, 437] on div "Add condition Contact properties A person property Performed a product event Pe…" at bounding box center [625, 439] width 822 height 47
click at [273, 444] on button "Add condition" at bounding box center [268, 448] width 108 height 28
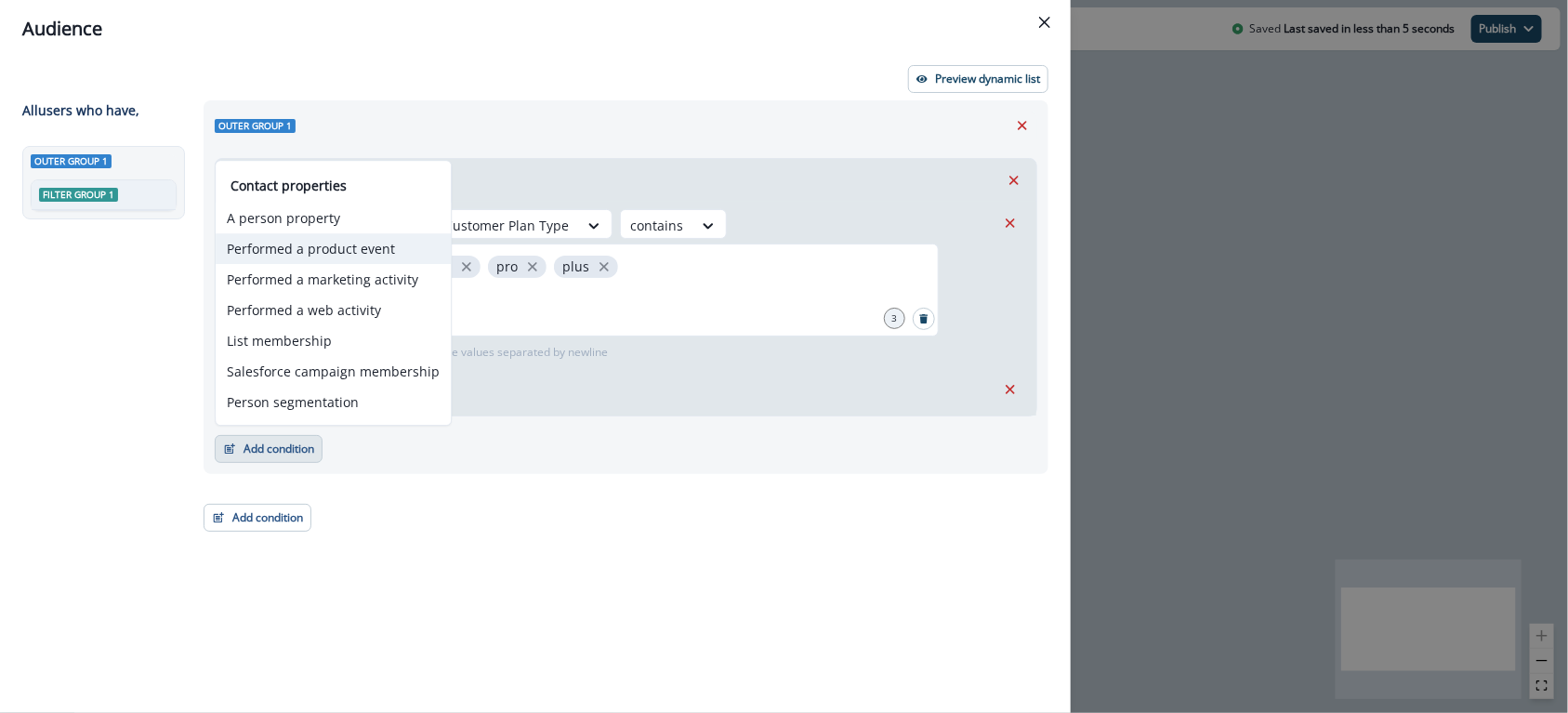
click at [320, 245] on button "Performed a product event" at bounding box center [332, 248] width 235 height 31
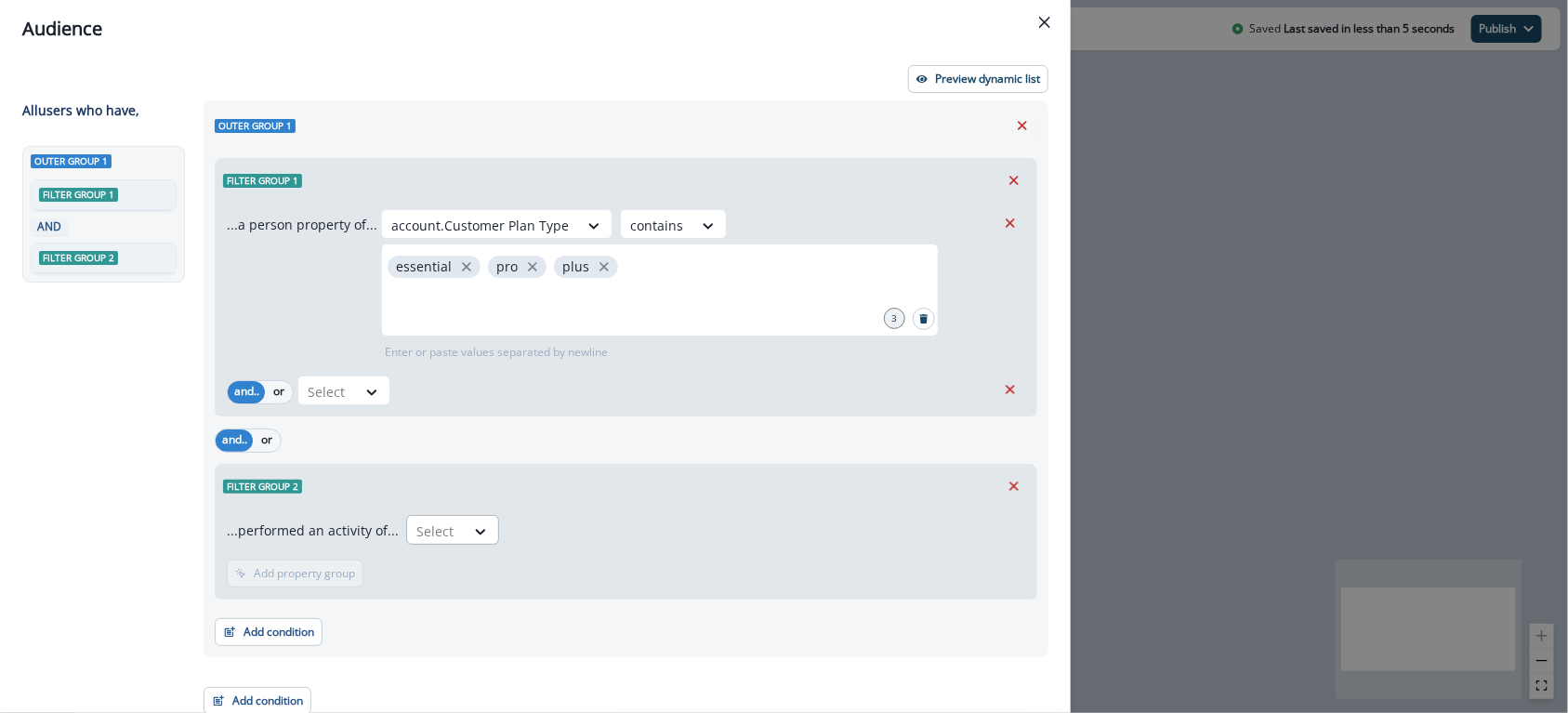
click at [430, 516] on div "Select" at bounding box center [435, 531] width 58 height 31
type input "**"
click at [453, 566] on div "TRANSACTIONS" at bounding box center [459, 571] width 120 height 35
click at [529, 577] on p "Add property group" at bounding box center [545, 573] width 101 height 13
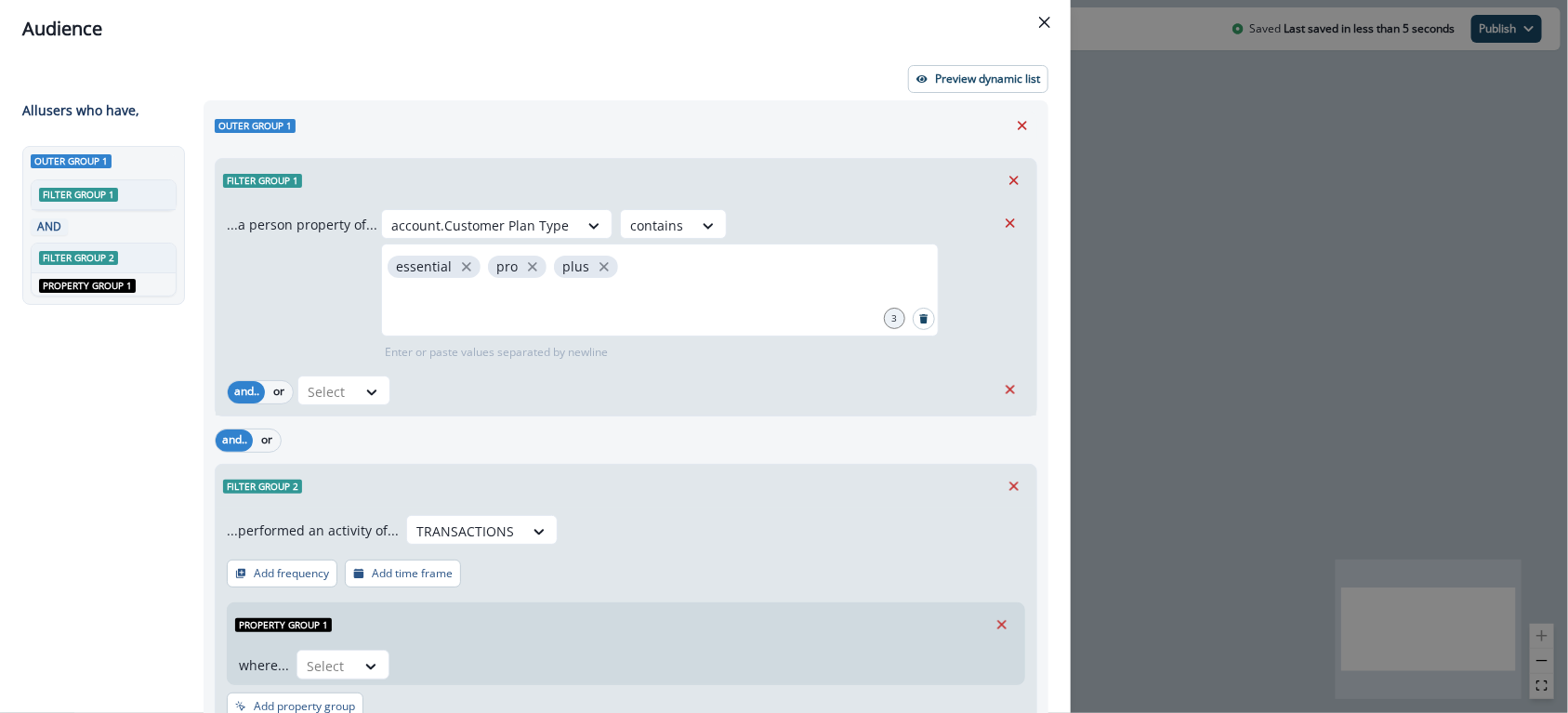
click at [526, 580] on div "...performed an activity of... TRANSACTIONS Add frequency Add time frame Proper…" at bounding box center [625, 620] width 820 height 224
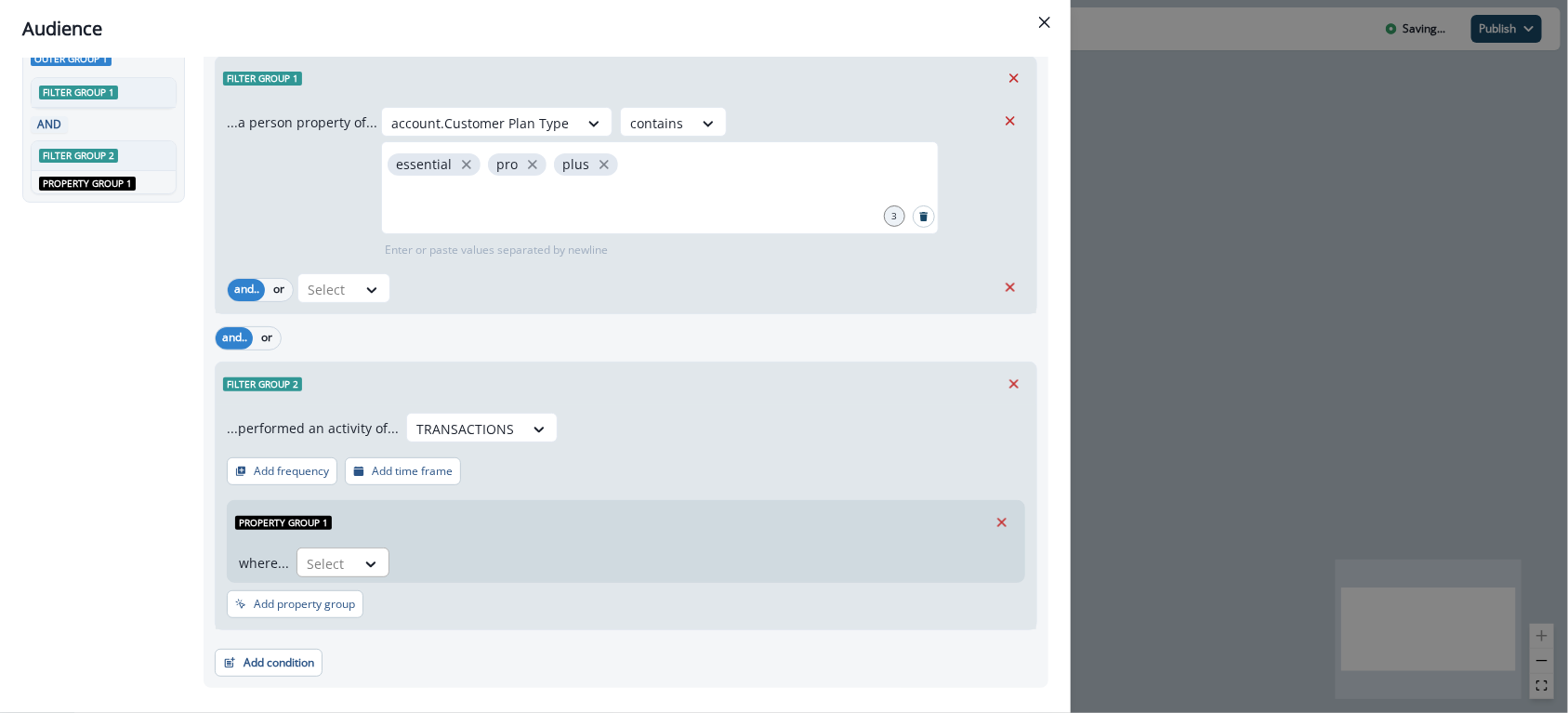
click at [344, 573] on div "Select" at bounding box center [326, 563] width 58 height 31
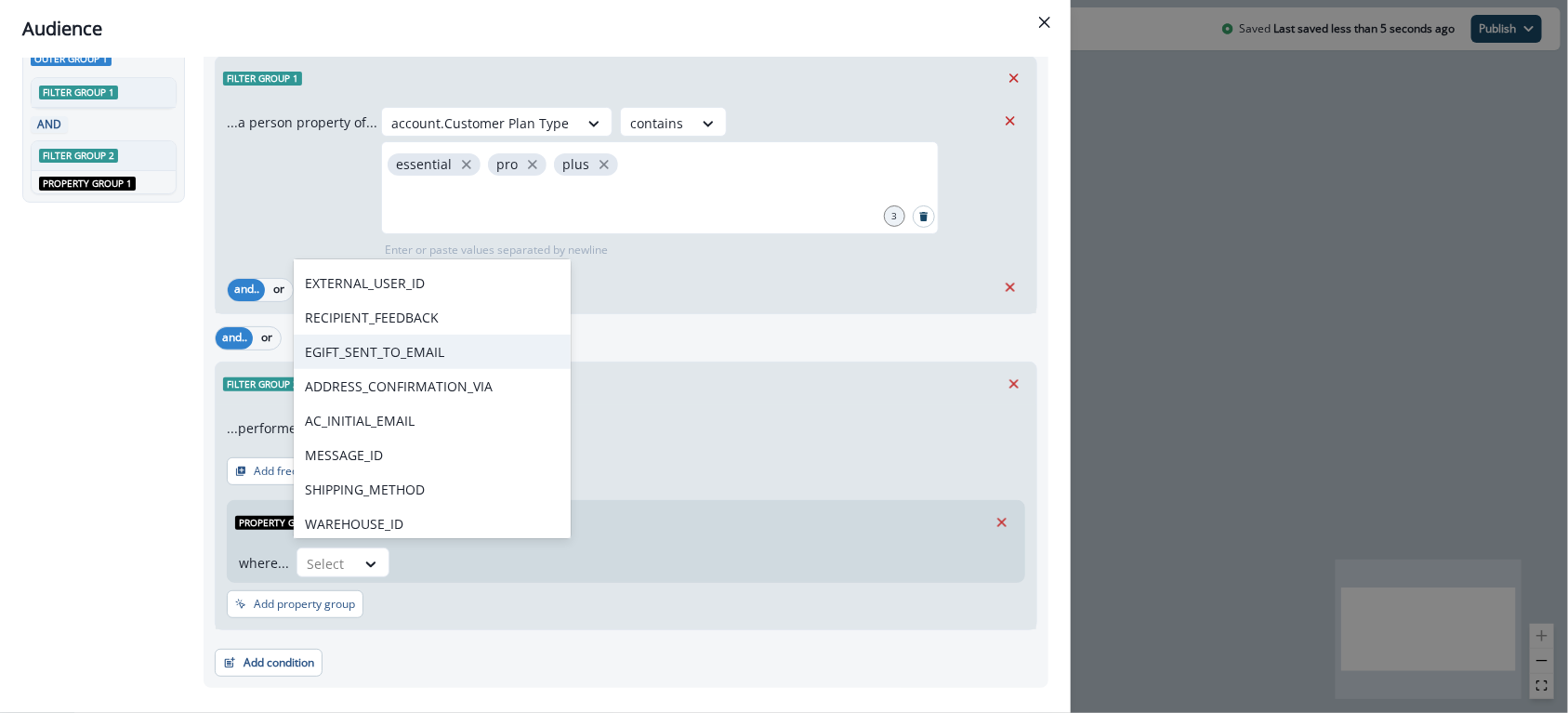
scroll to position [1171, 0]
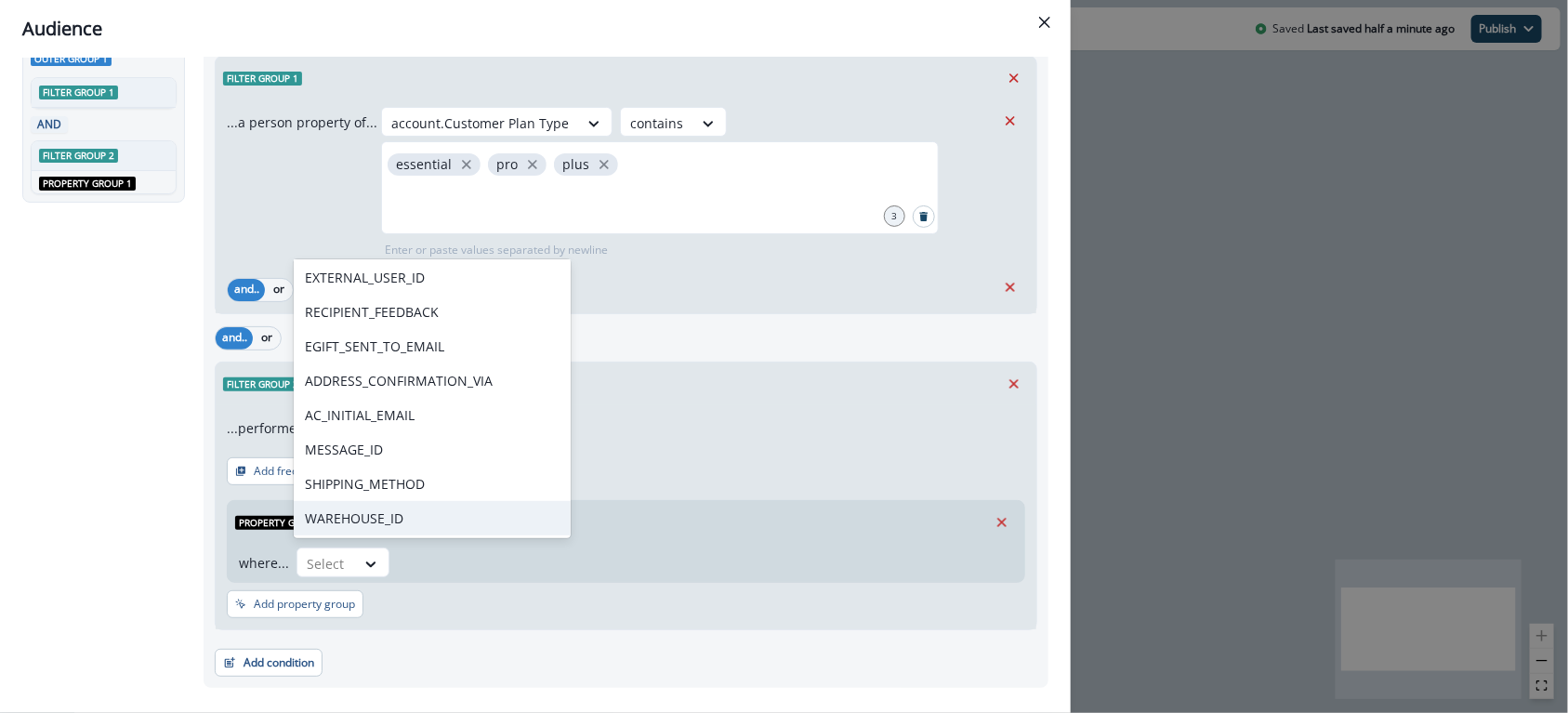
click at [403, 519] on div "WAREHOUSE_ID" at bounding box center [431, 518] width 277 height 35
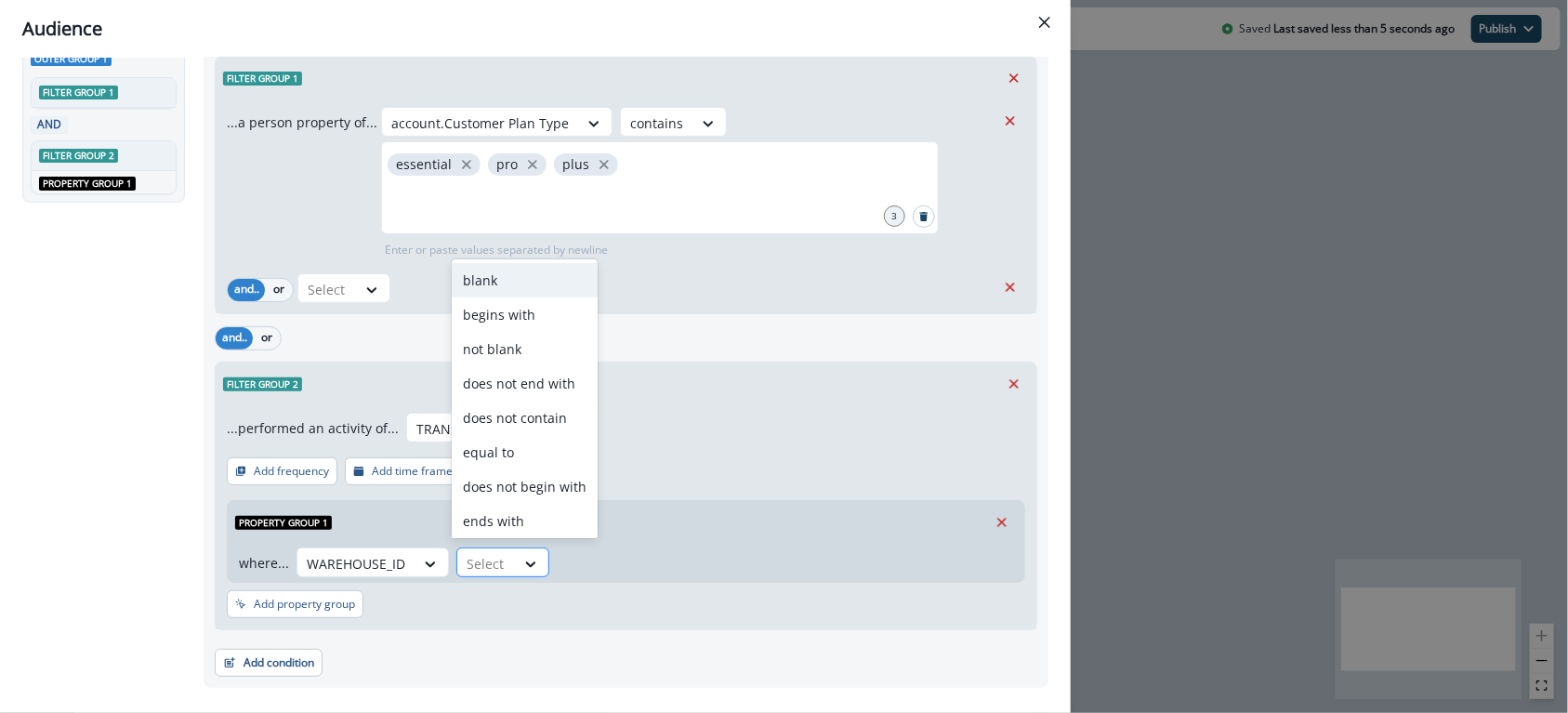
click at [498, 565] on div at bounding box center [485, 563] width 39 height 23
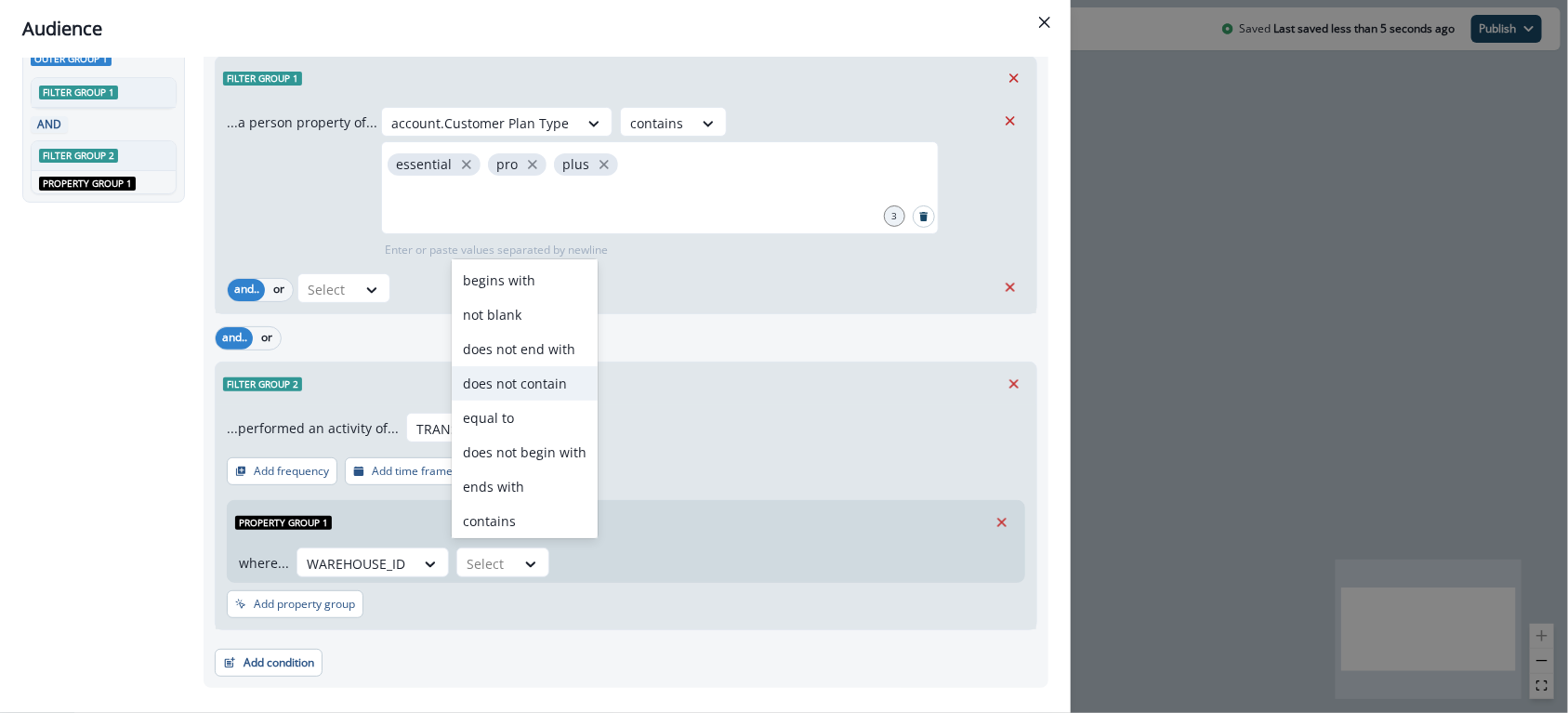
scroll to position [72, 0]
click at [520, 482] on div "contains" at bounding box center [524, 482] width 146 height 35
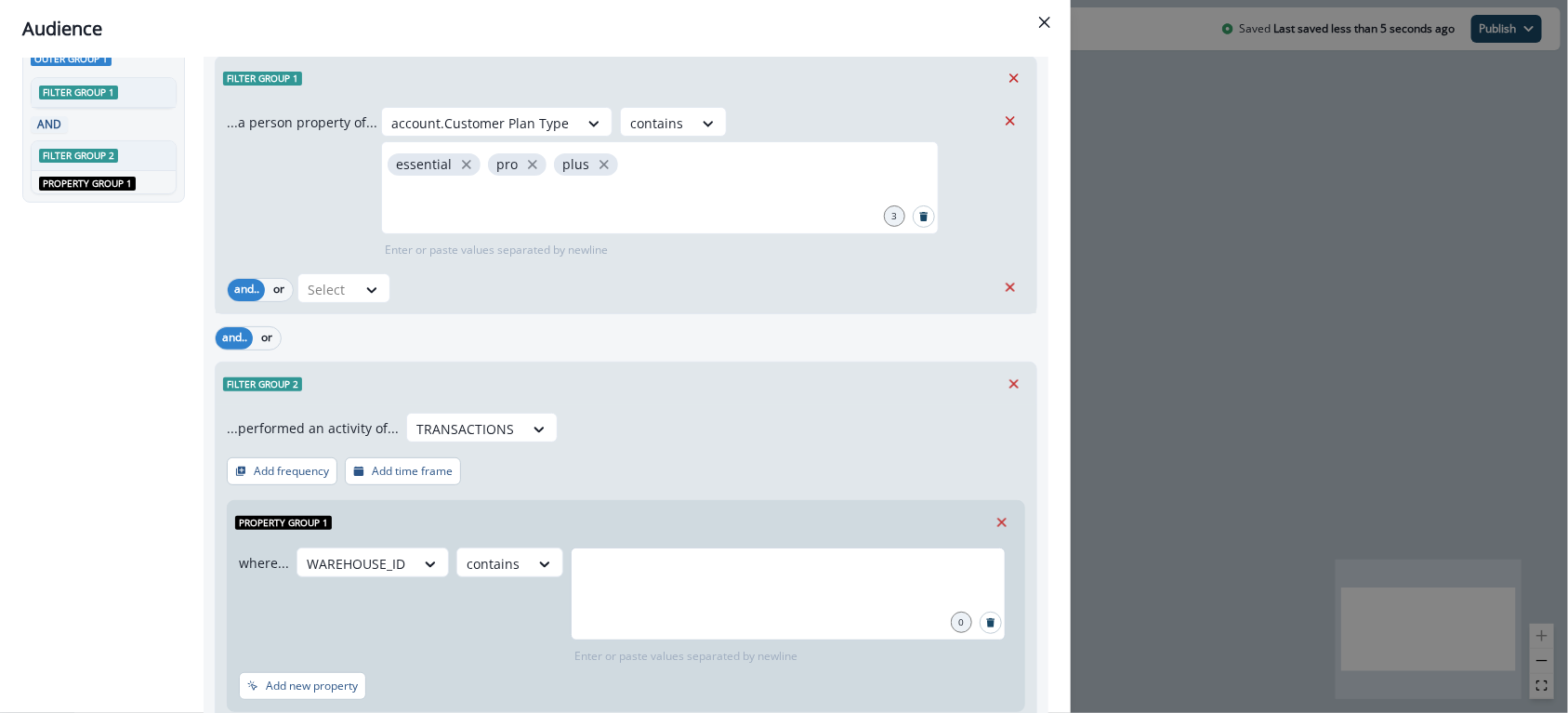
drag, startPoint x: 741, startPoint y: 588, endPoint x: 743, endPoint y: 562, distance: 26.1
click at [741, 587] on div at bounding box center [787, 594] width 434 height 93
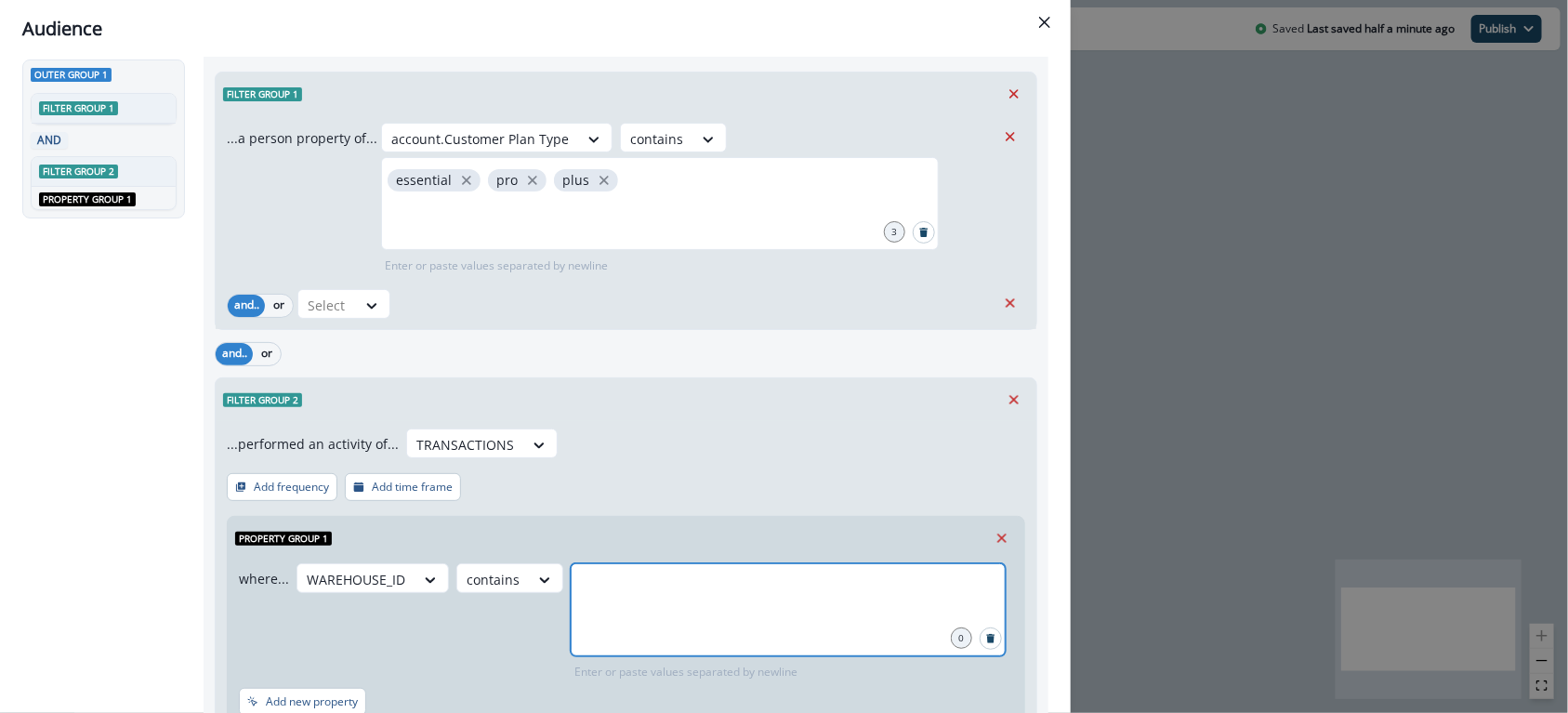
scroll to position [100, 0]
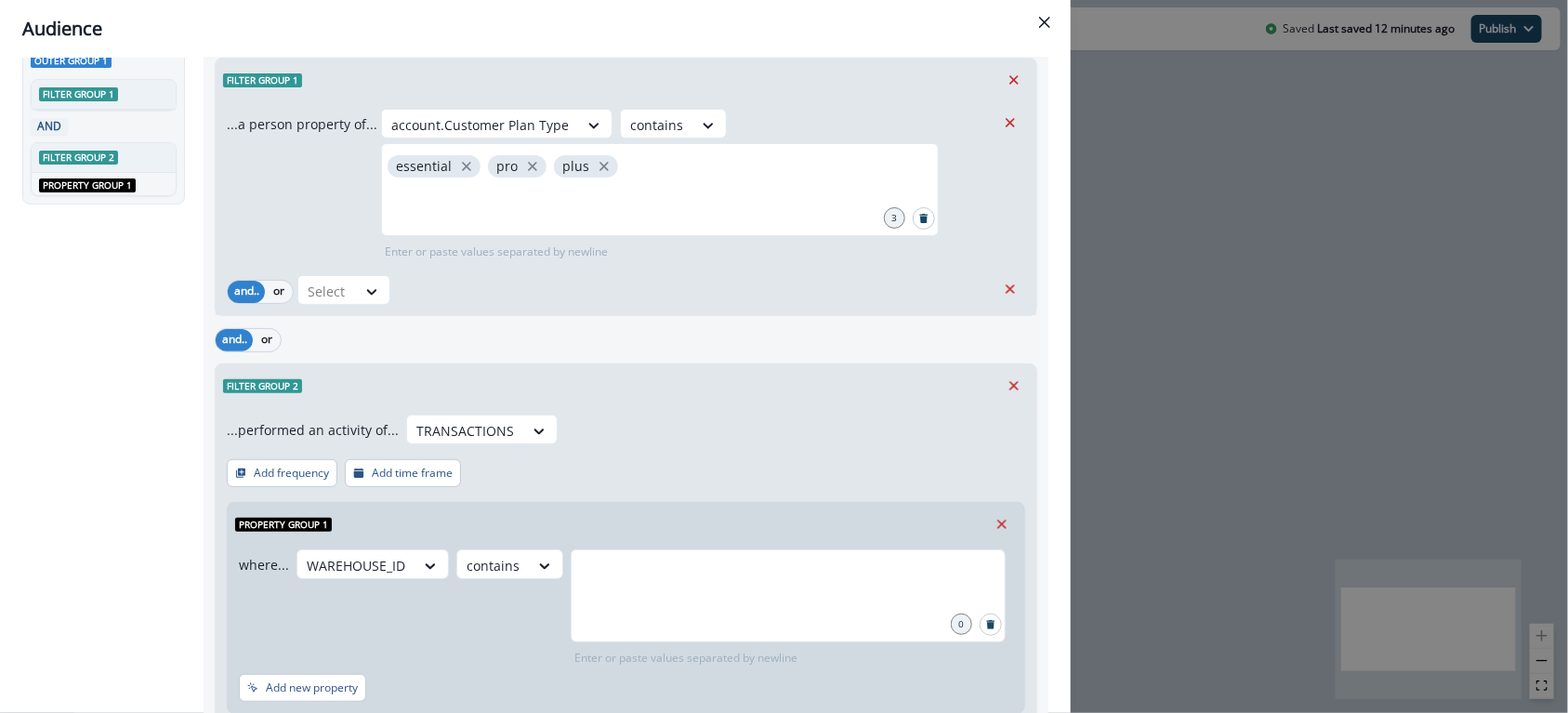
click at [636, 301] on div "Select" at bounding box center [647, 290] width 698 height 30
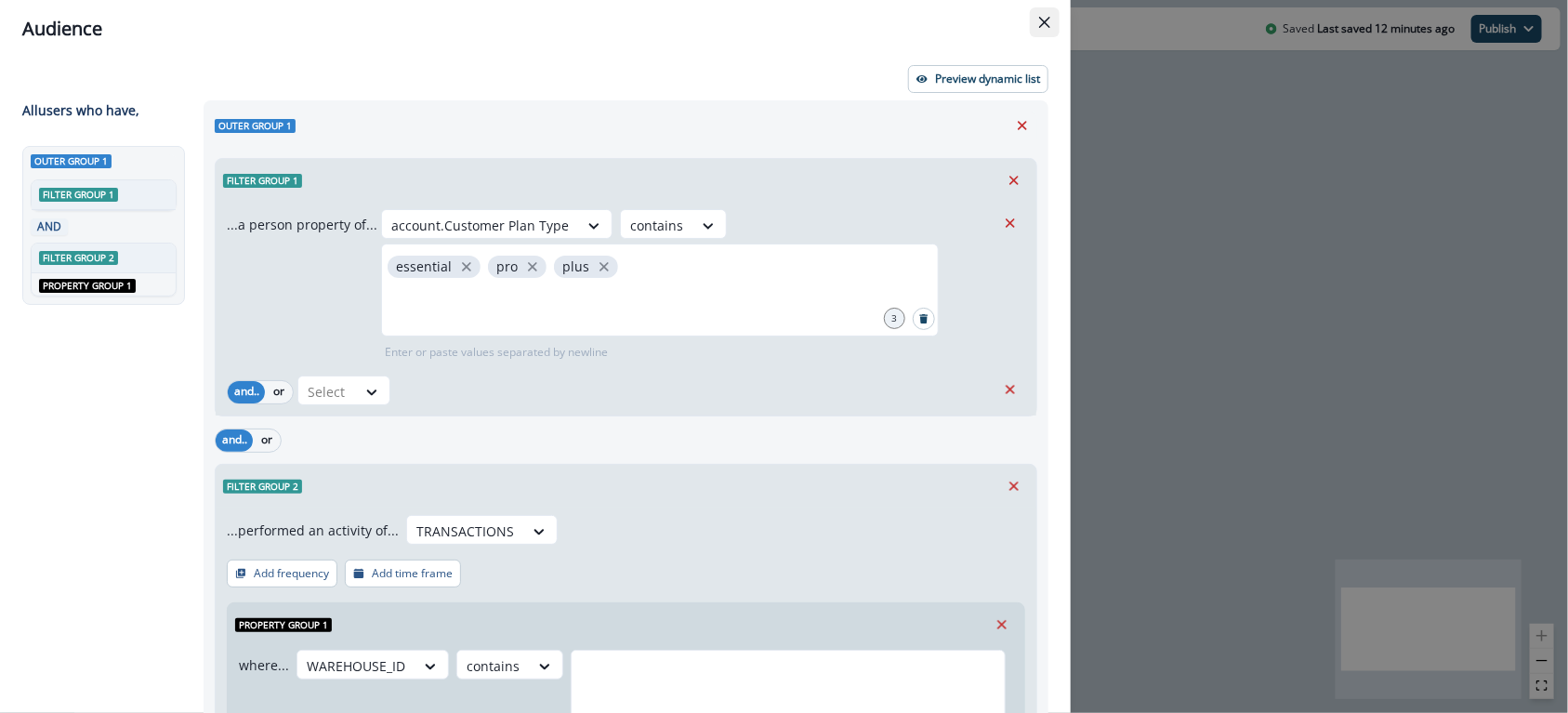
click at [1032, 24] on button "Close" at bounding box center [1044, 22] width 30 height 30
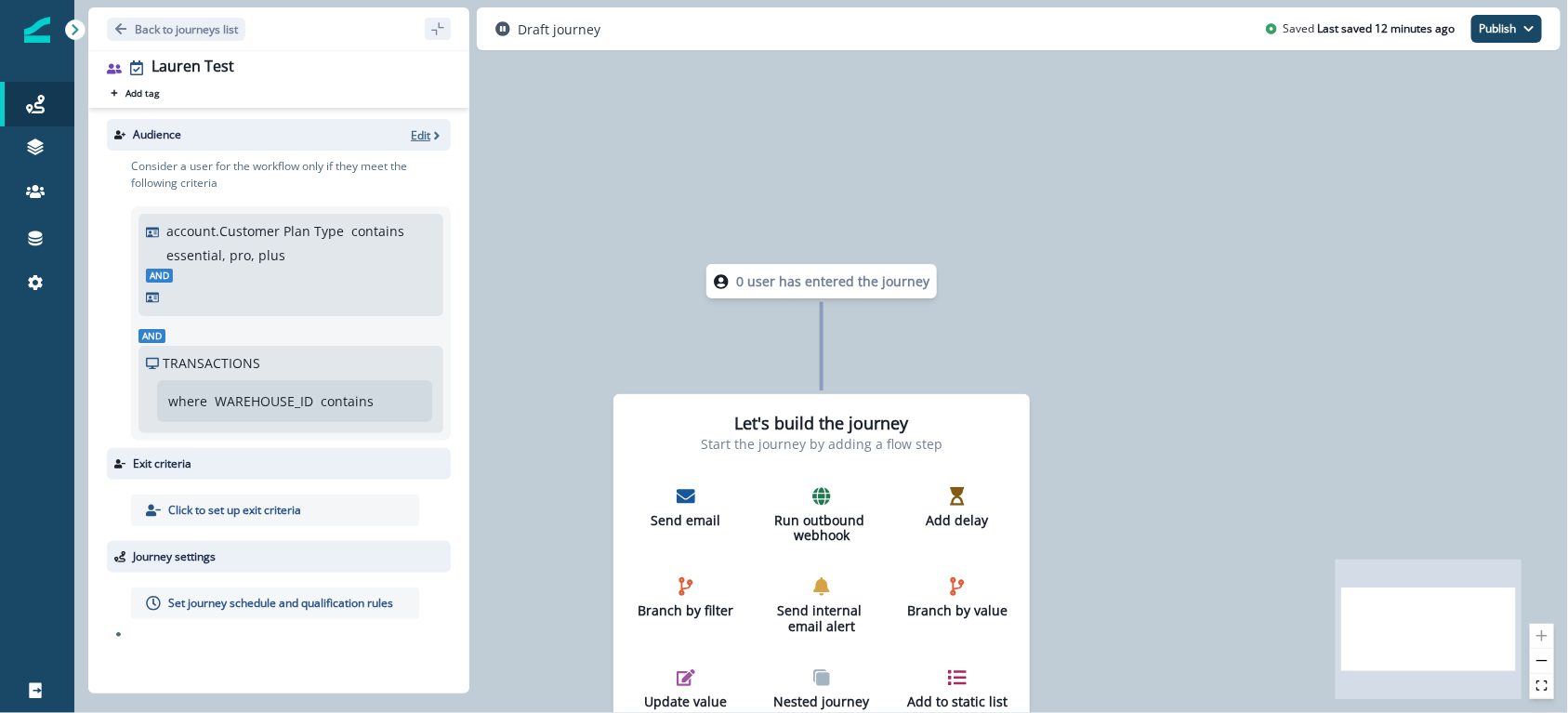
click at [430, 130] on icon "button" at bounding box center [436, 135] width 13 height 13
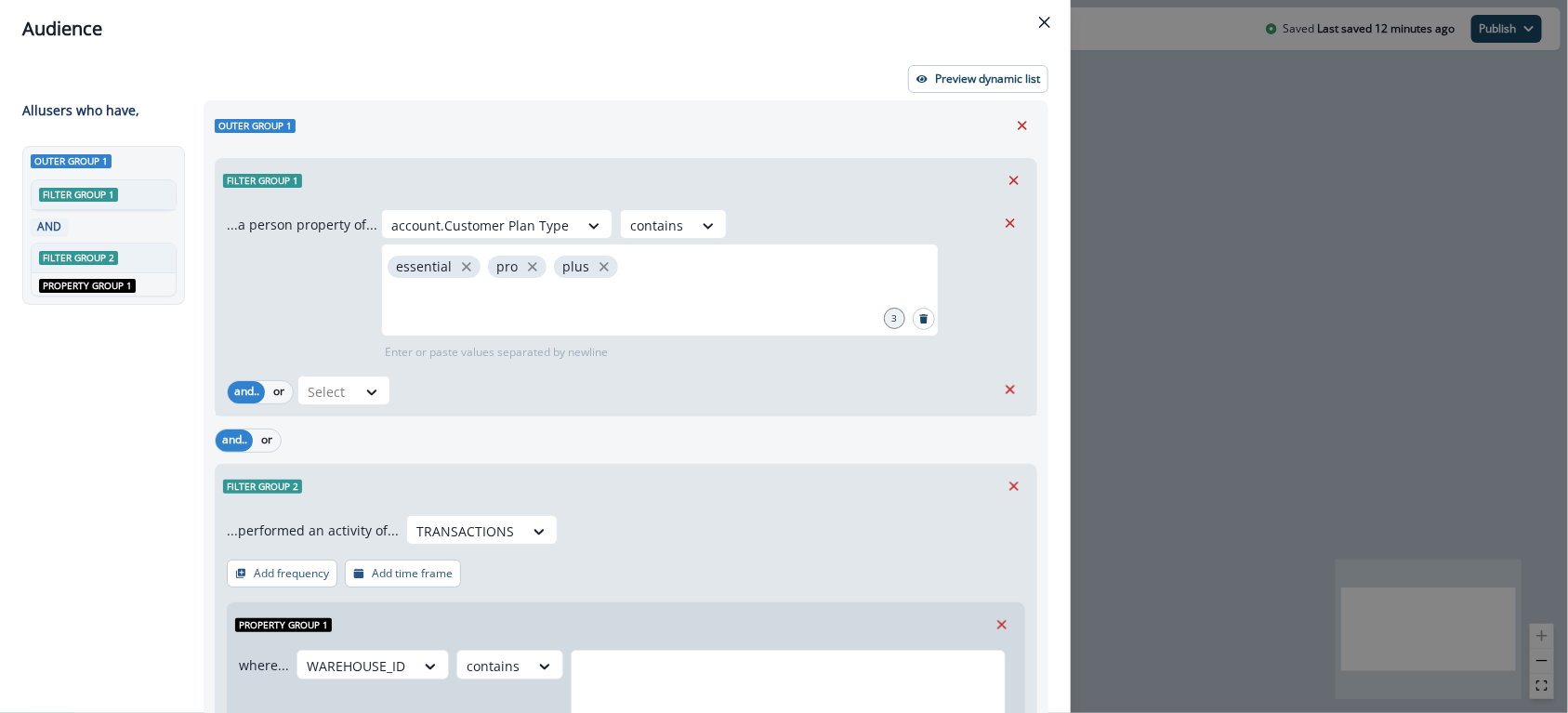
click at [1006, 175] on icon "Remove" at bounding box center [1014, 179] width 17 height 17
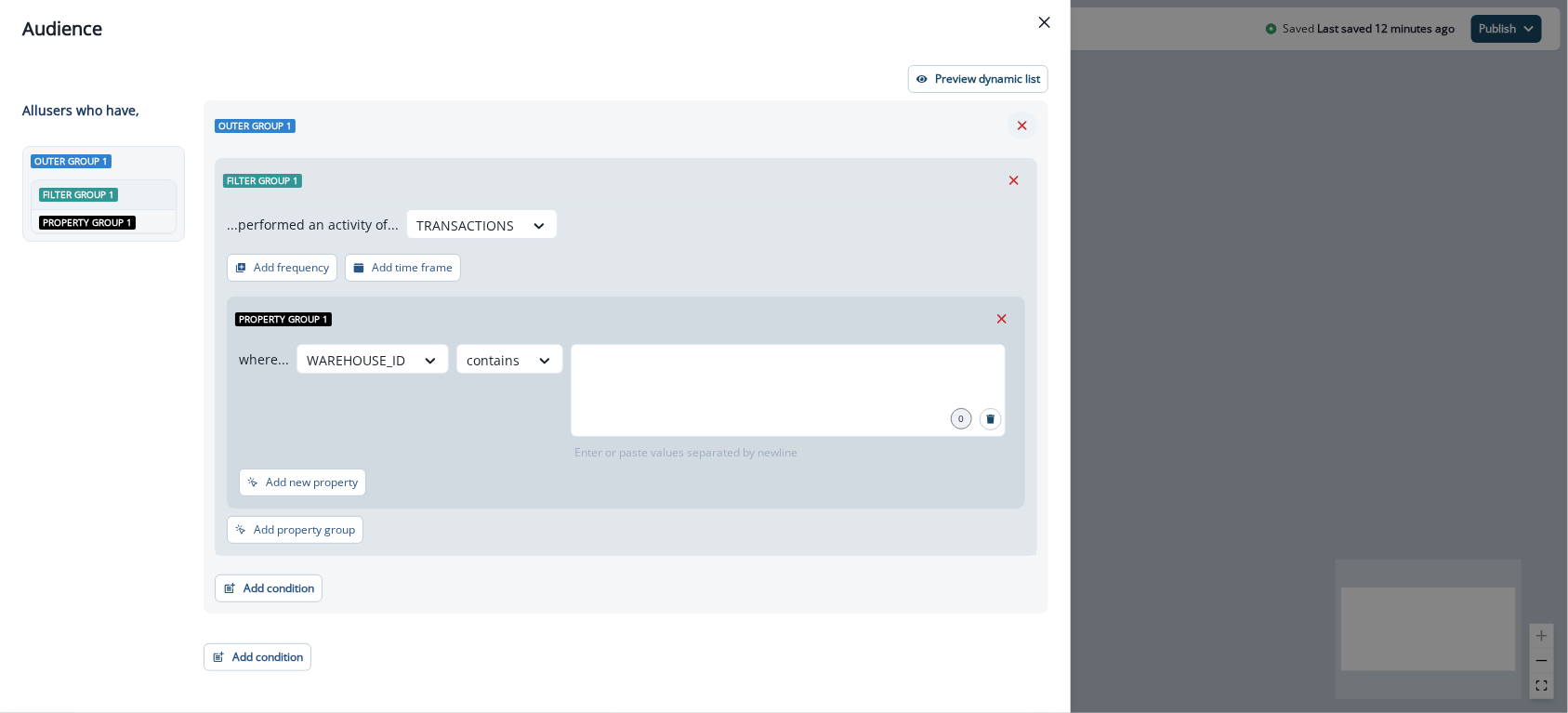
click at [1017, 123] on icon "Remove" at bounding box center [1022, 125] width 17 height 17
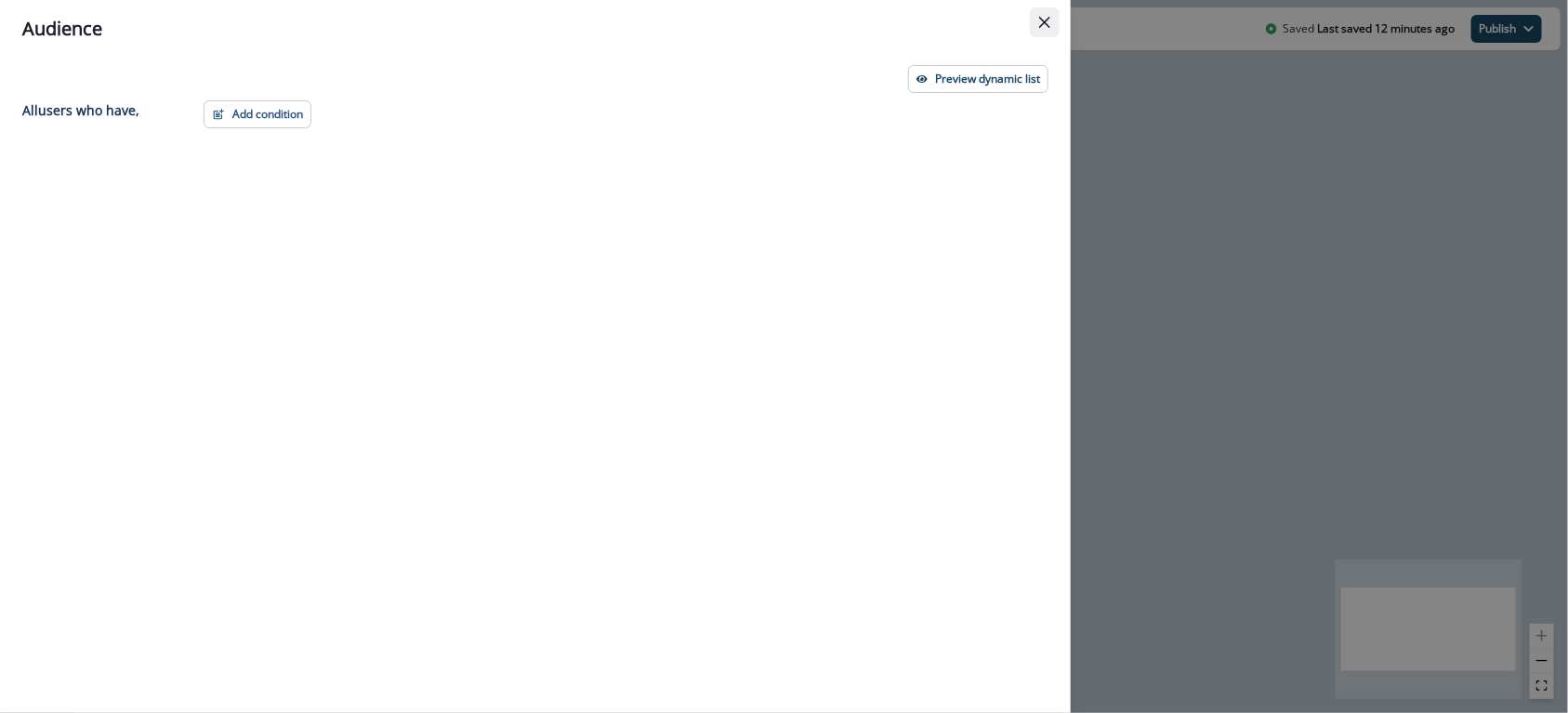
click at [1048, 10] on button "Close" at bounding box center [1044, 22] width 30 height 30
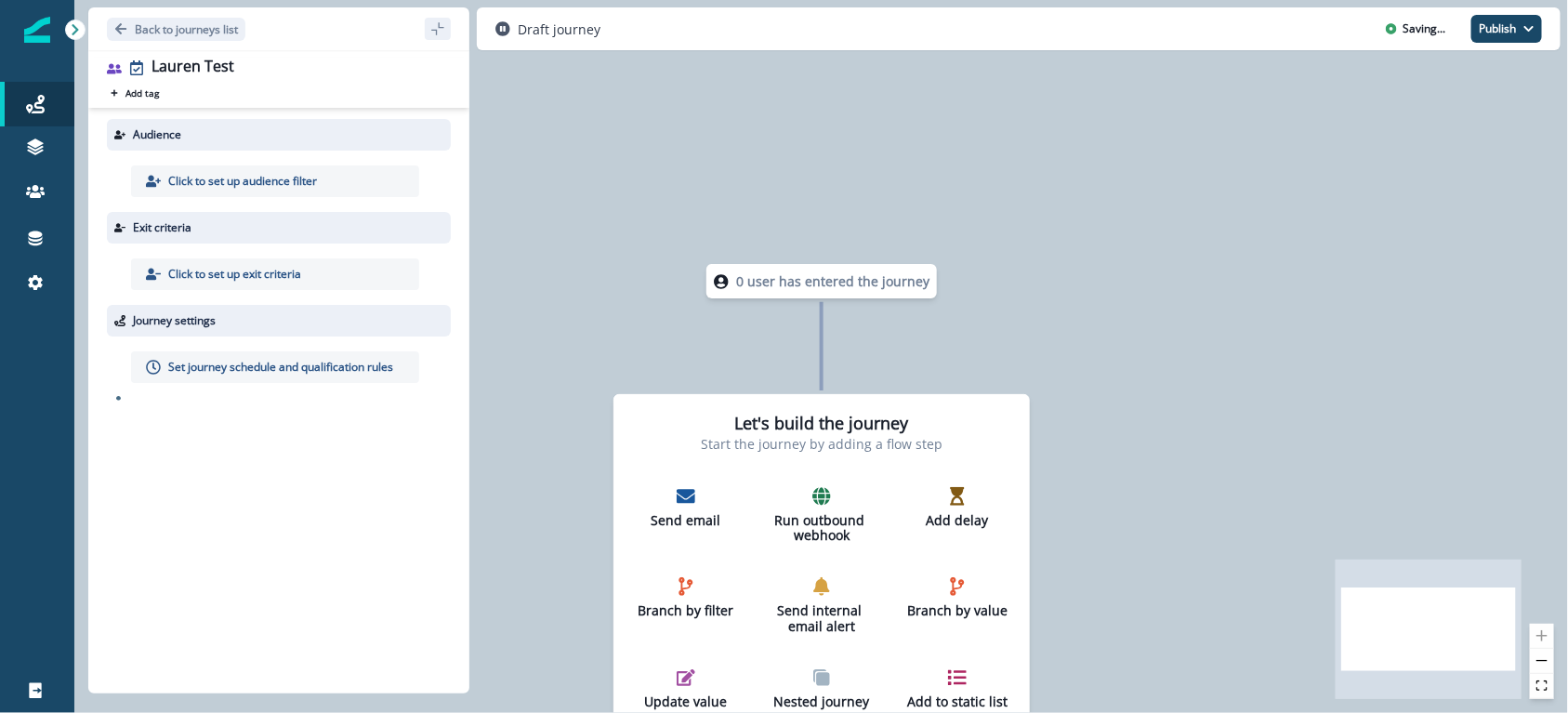
drag, startPoint x: 1185, startPoint y: 213, endPoint x: 1093, endPoint y: 208, distance: 92.1
click at [1185, 212] on div "0 user has entered the journey Let's build the journey Start the journey by add…" at bounding box center [821, 356] width 1494 height 713
click at [174, 30] on p "Back to journeys list" at bounding box center [186, 30] width 103 height 16
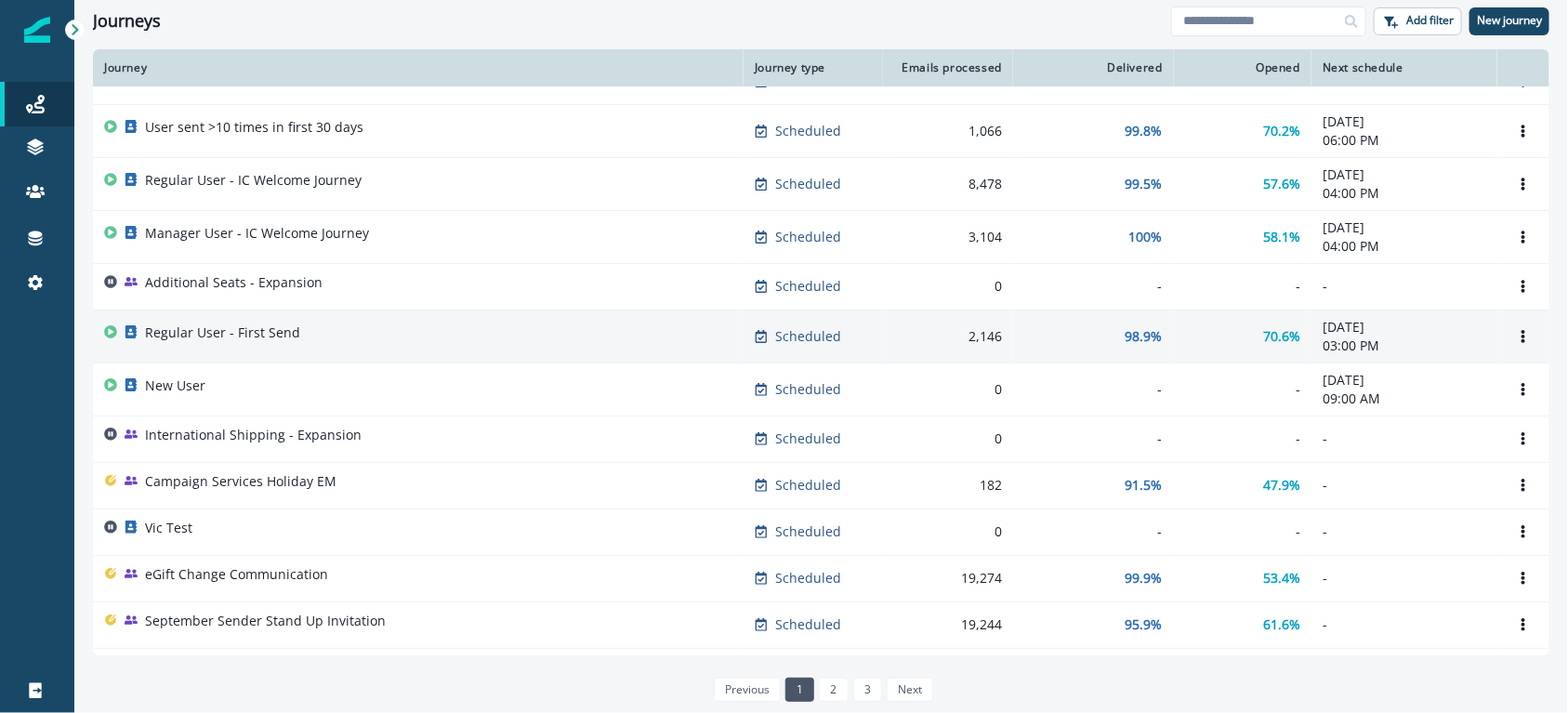
scroll to position [36, 0]
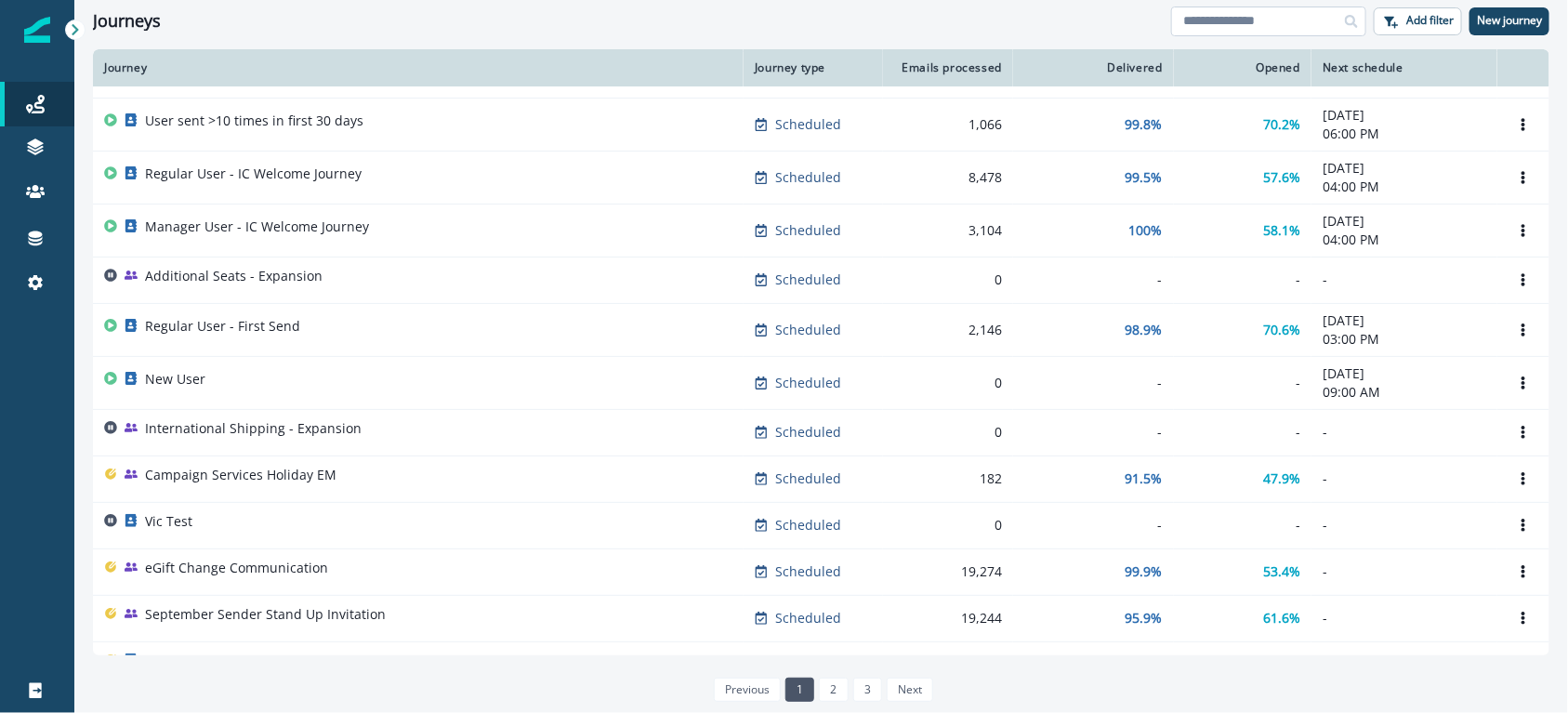
click at [1232, 23] on input at bounding box center [1267, 22] width 195 height 30
type input "*******"
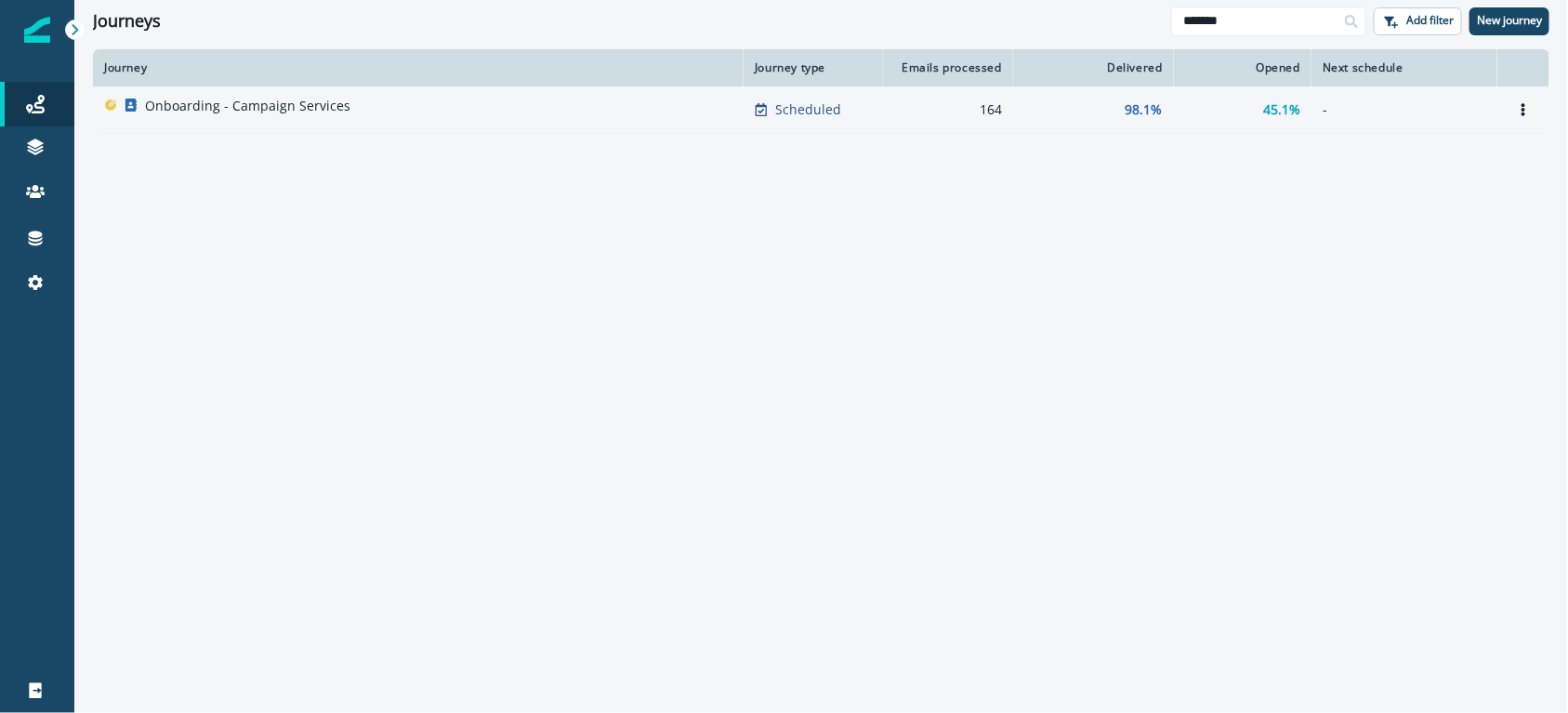
click at [433, 116] on div "Onboarding - Campaign Services" at bounding box center [418, 109] width 628 height 26
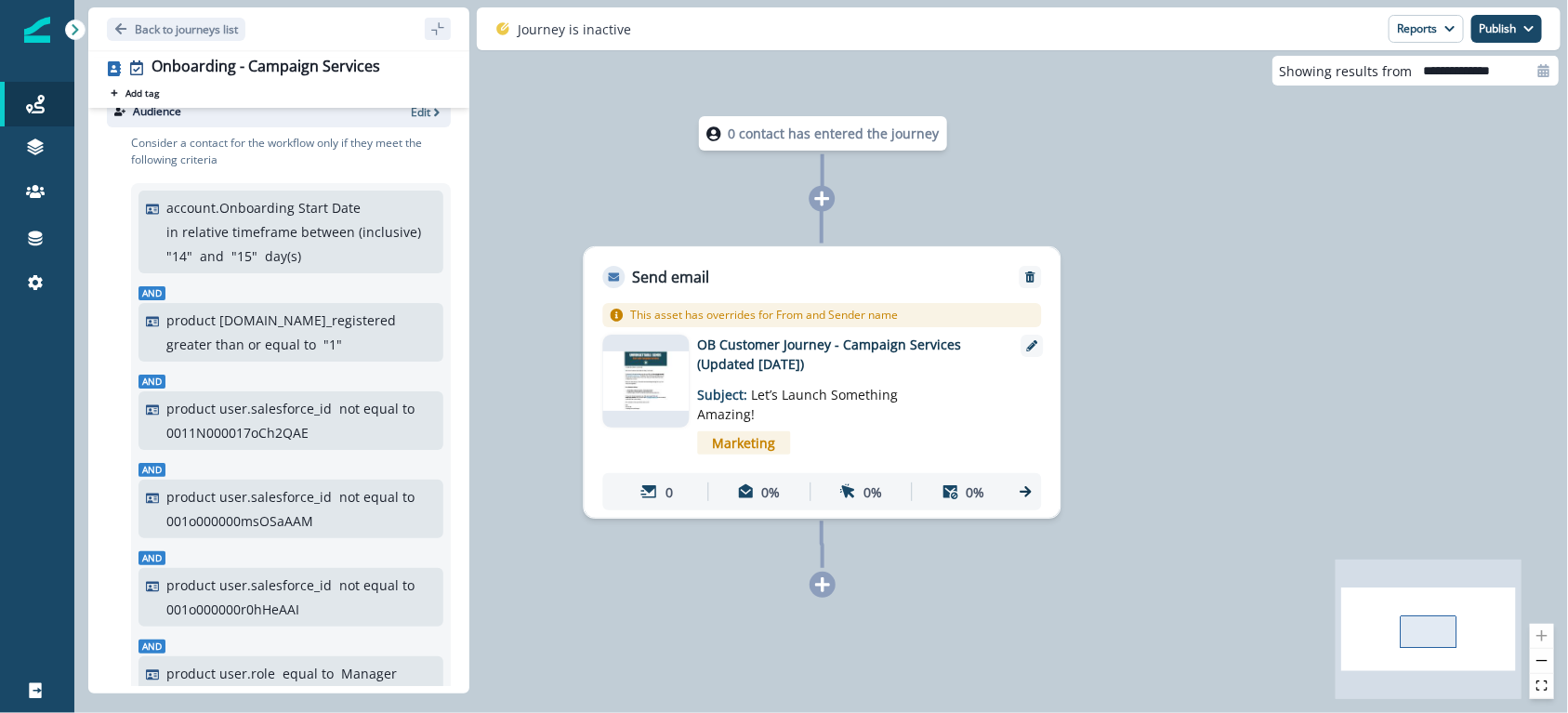
scroll to position [28, 0]
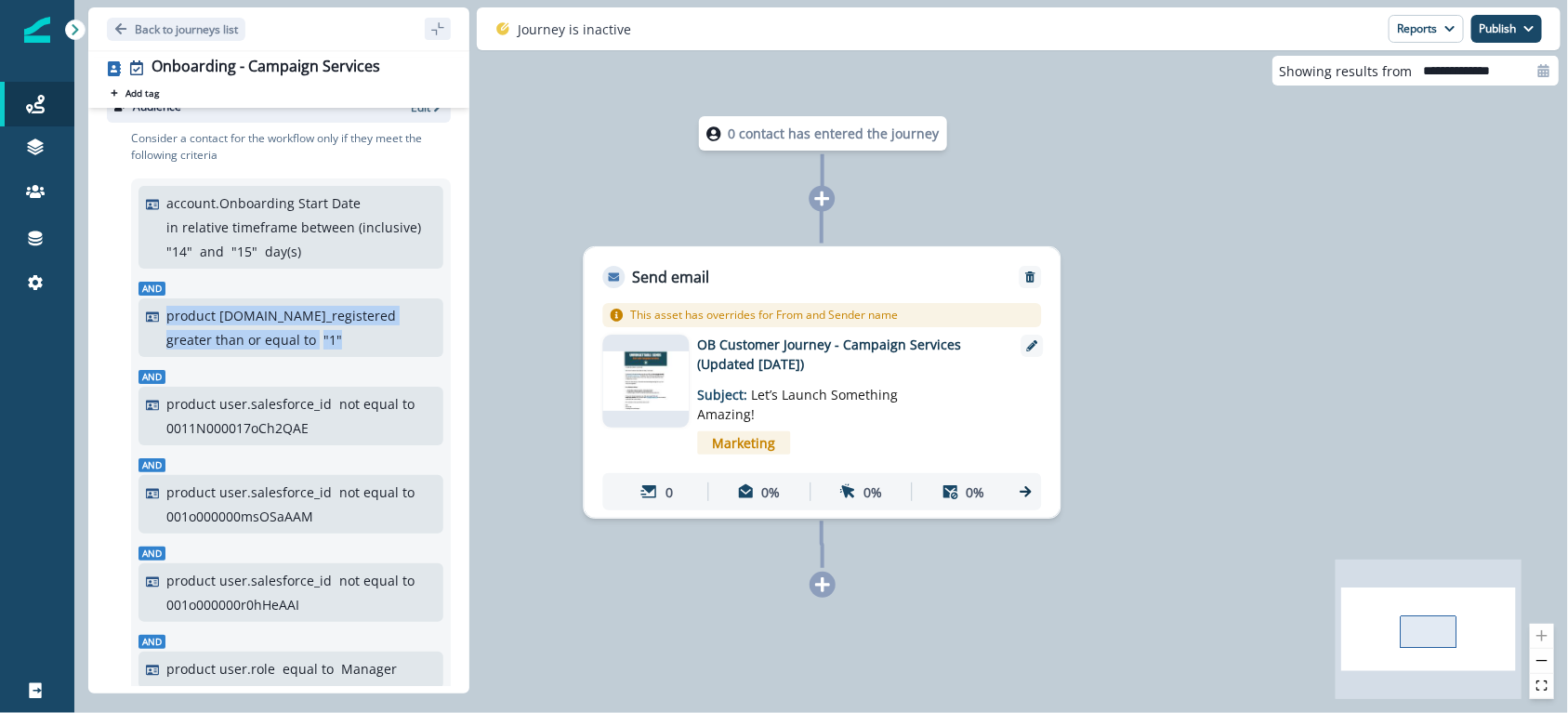
drag, startPoint x: 165, startPoint y: 312, endPoint x: 371, endPoint y: 342, distance: 208.2
click at [371, 342] on div "product [DOMAIN_NAME]_registered greater than or equal to " 1 "" at bounding box center [291, 327] width 290 height 44
click at [360, 340] on div "product [DOMAIN_NAME]_registered greater than or equal to " 1 "" at bounding box center [302, 327] width 270 height 44
drag, startPoint x: 335, startPoint y: 335, endPoint x: 180, endPoint y: 317, distance: 156.0
click at [180, 317] on div "product [DOMAIN_NAME]_registered greater than or equal to " 1 "" at bounding box center [302, 327] width 270 height 44
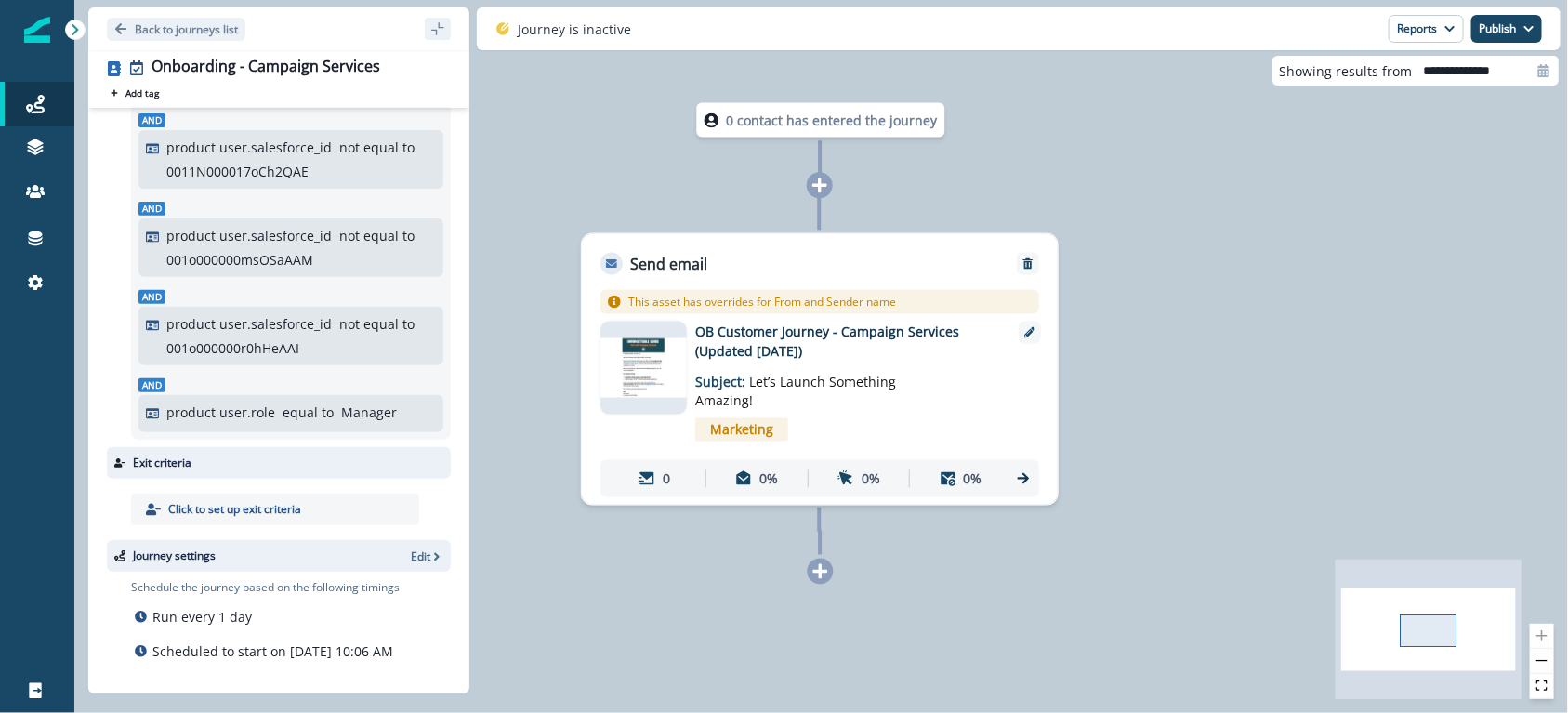
scroll to position [0, 0]
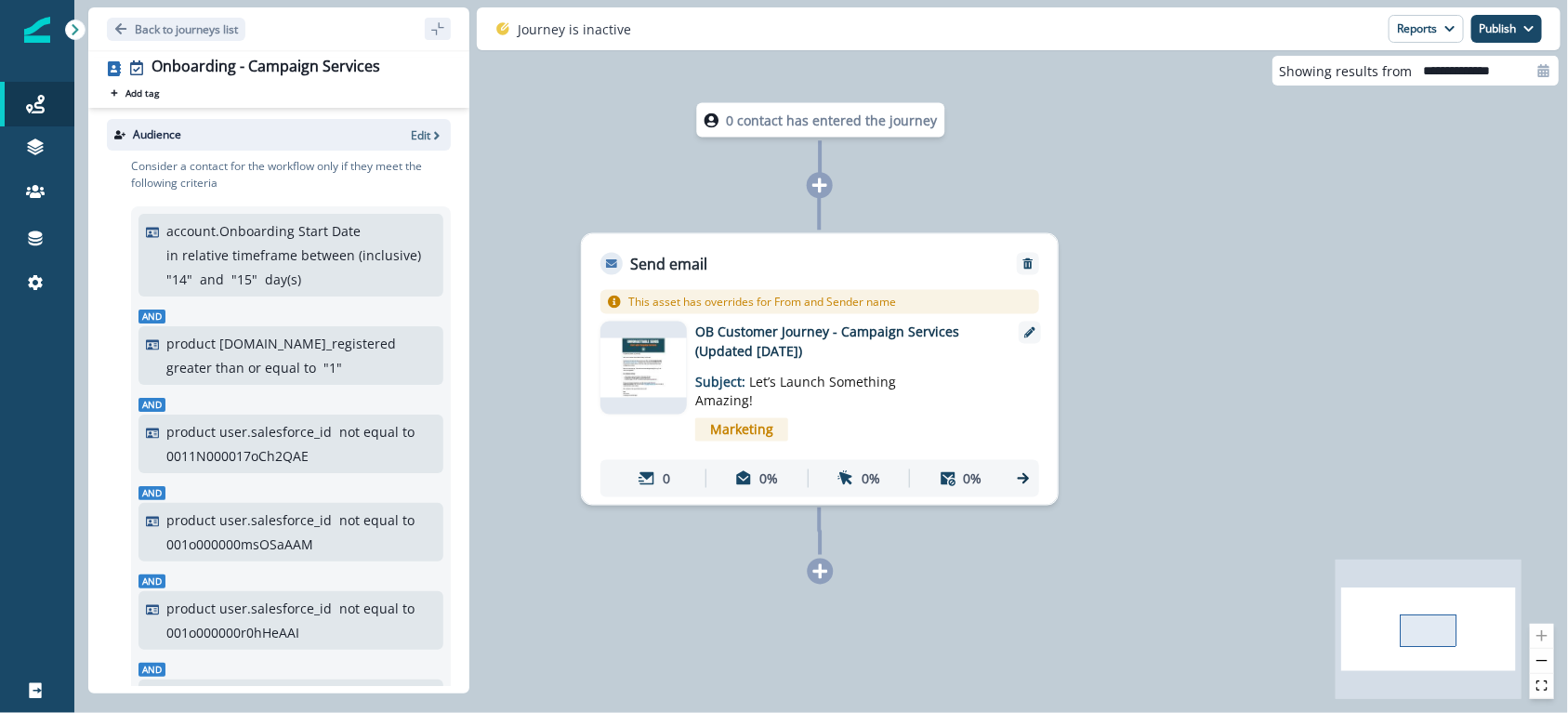
click at [228, 242] on div "account.Onboarding Start Date in relative timeframe between (inclusive) " 14 " …" at bounding box center [302, 255] width 270 height 67
drag, startPoint x: 187, startPoint y: 230, endPoint x: 322, endPoint y: 276, distance: 142.6
click at [322, 276] on div "account.Onboarding Start Date in relative timeframe between (inclusive) " 14 " …" at bounding box center [302, 255] width 270 height 67
click at [210, 36] on p "Back to journeys list" at bounding box center [186, 30] width 103 height 16
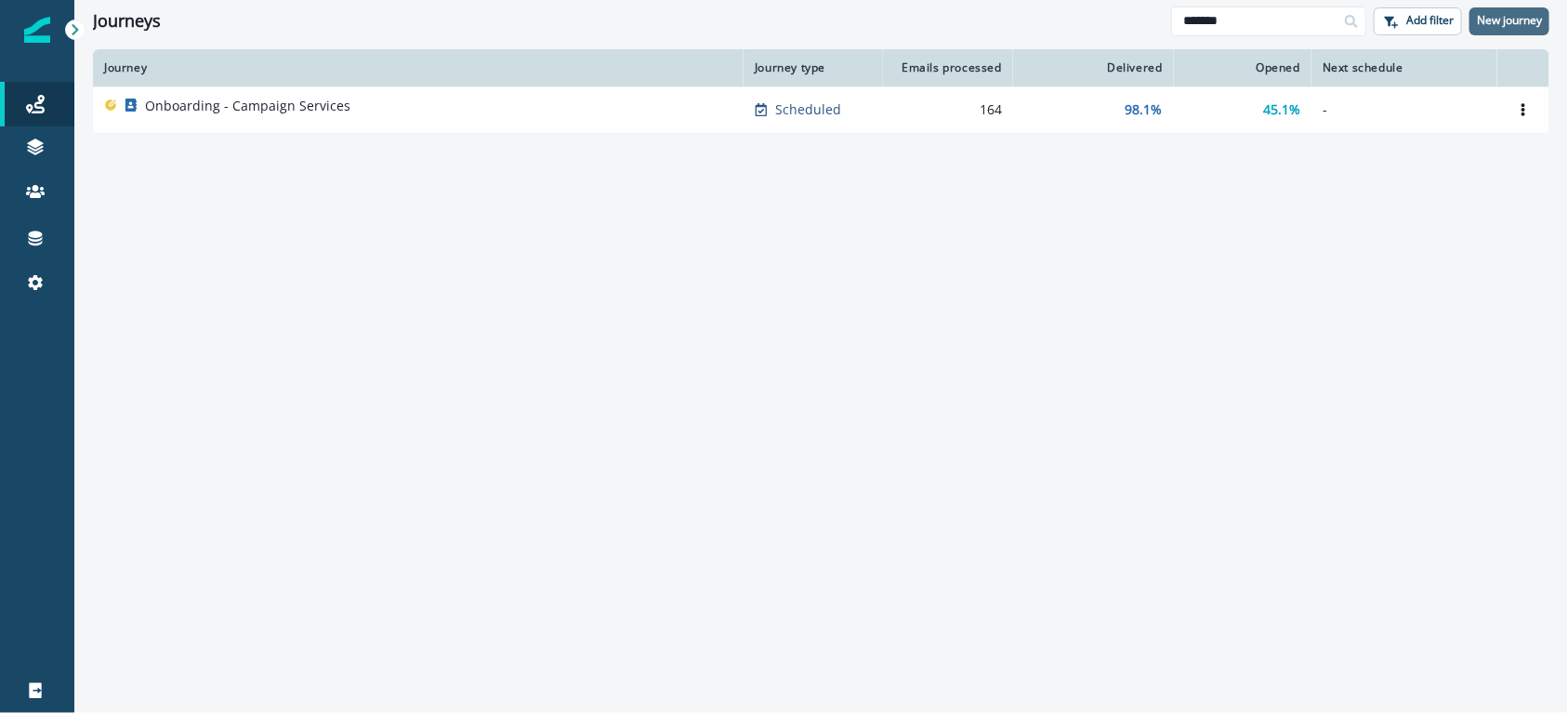
click at [1491, 21] on p "New journey" at bounding box center [1509, 20] width 65 height 13
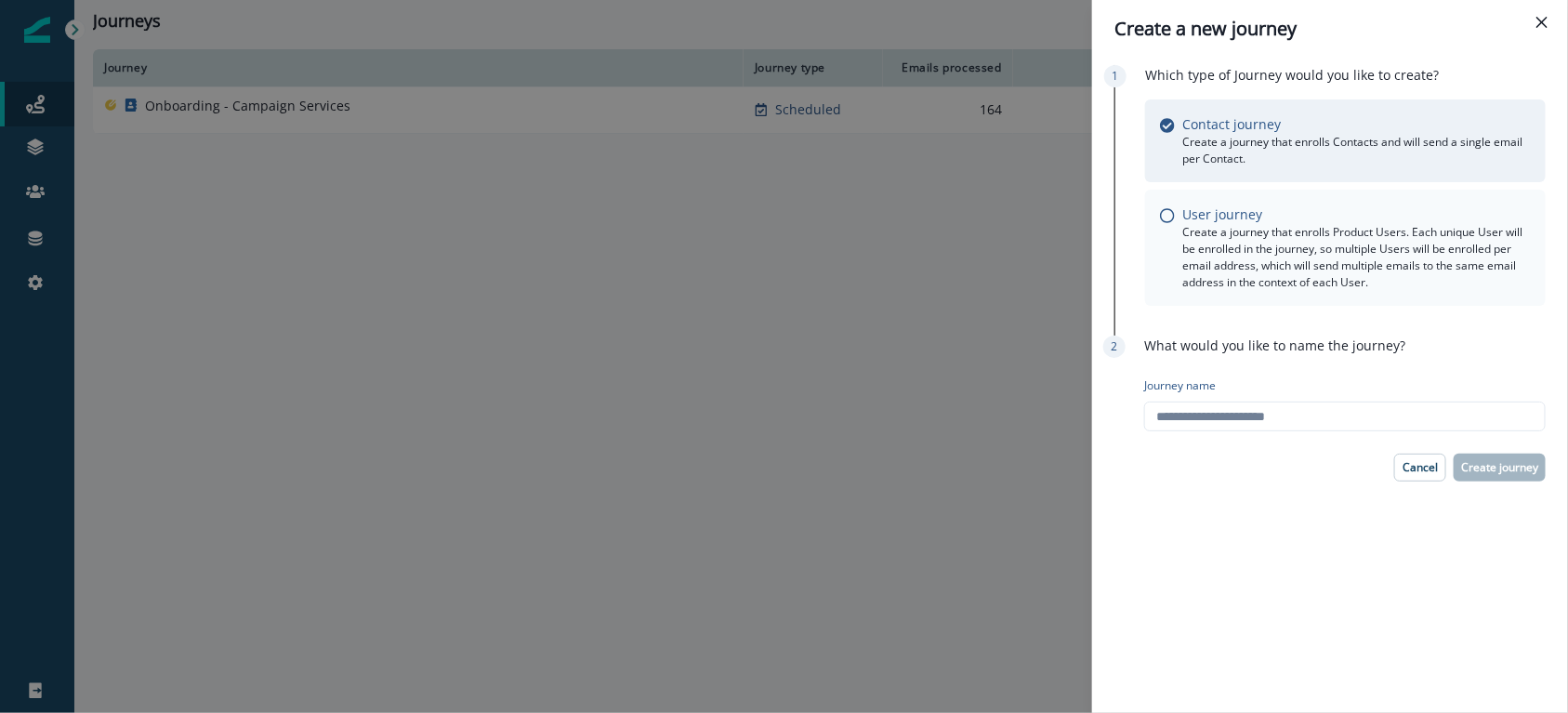
click at [1225, 284] on p "Create a journey that enrolls Product Users. Each unique User will be enrolled …" at bounding box center [1356, 257] width 348 height 66
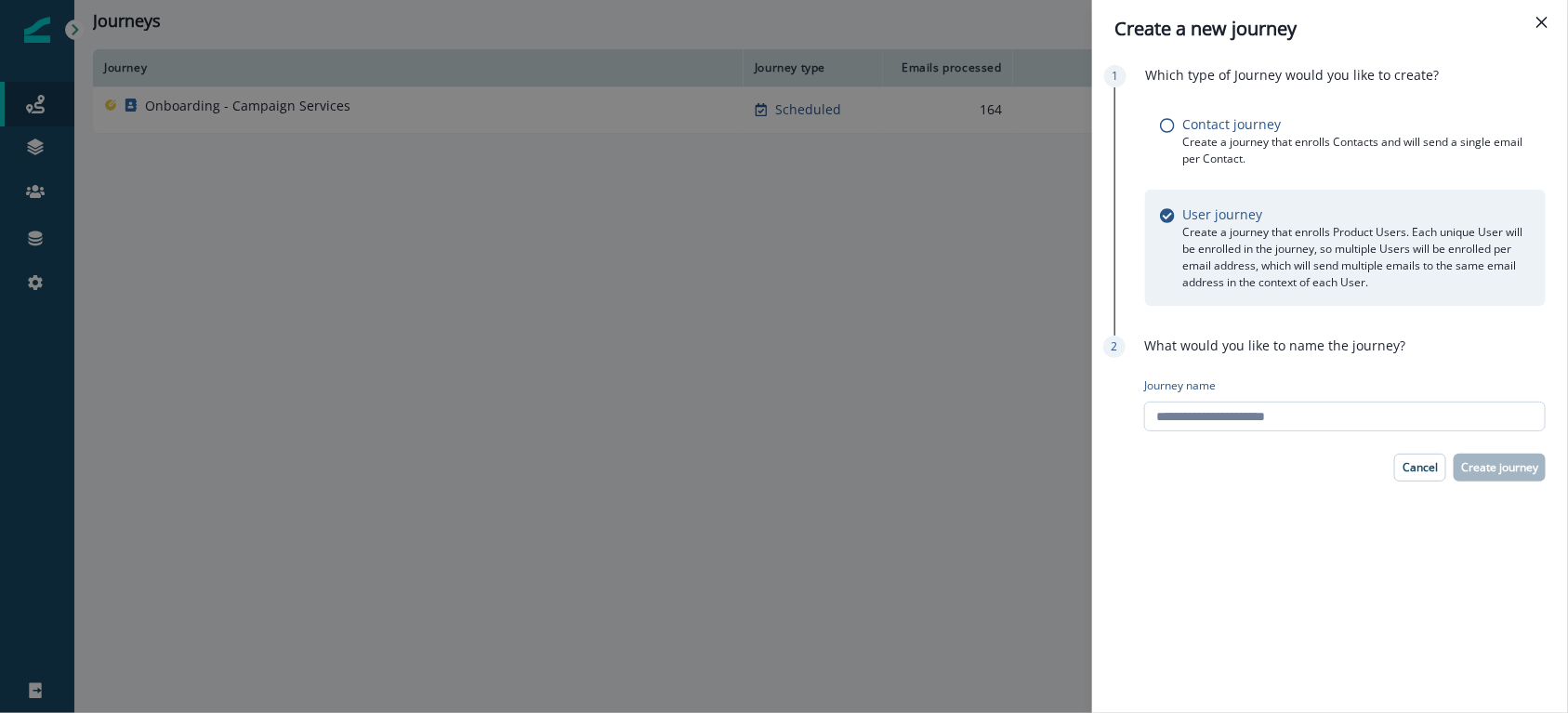
click at [1228, 417] on input "Journey name" at bounding box center [1344, 416] width 402 height 30
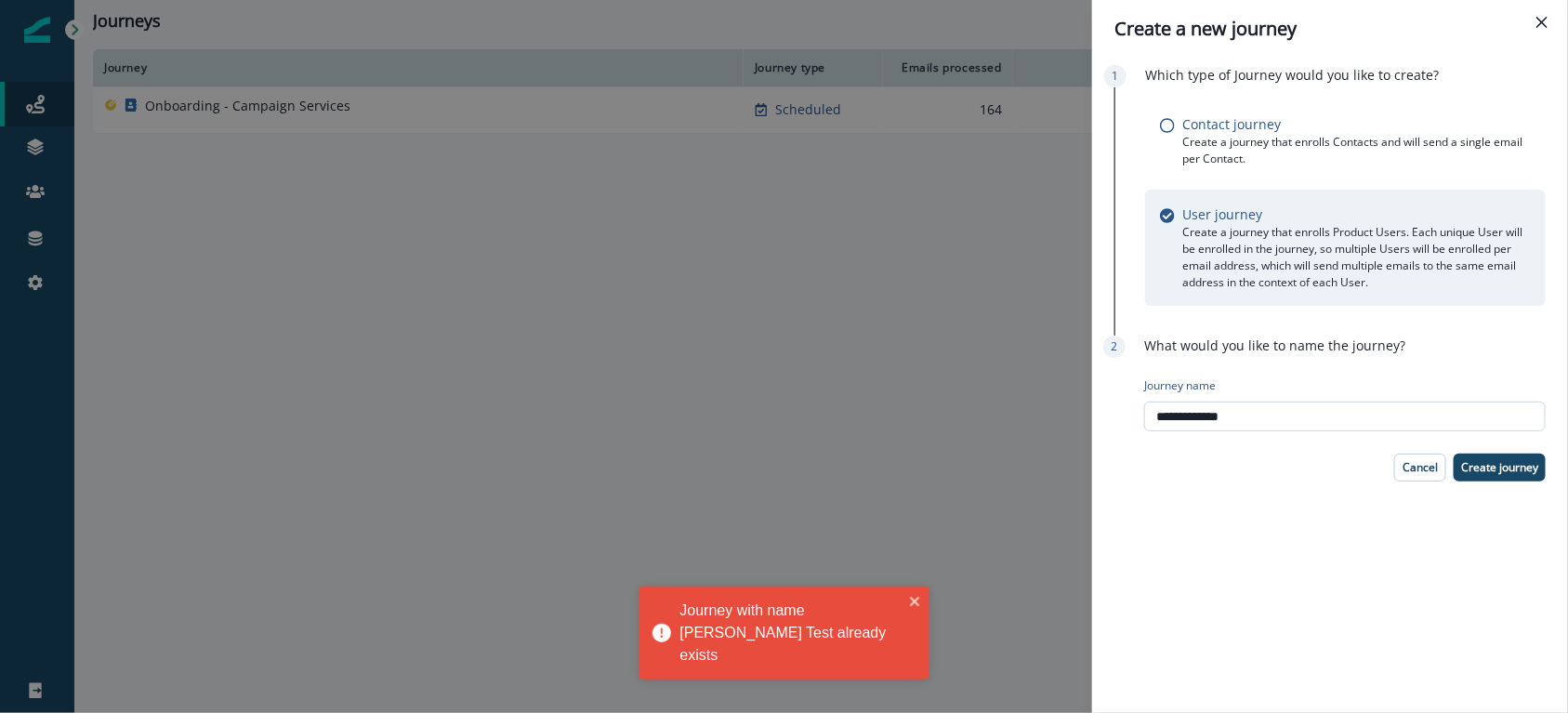
type input "**********"
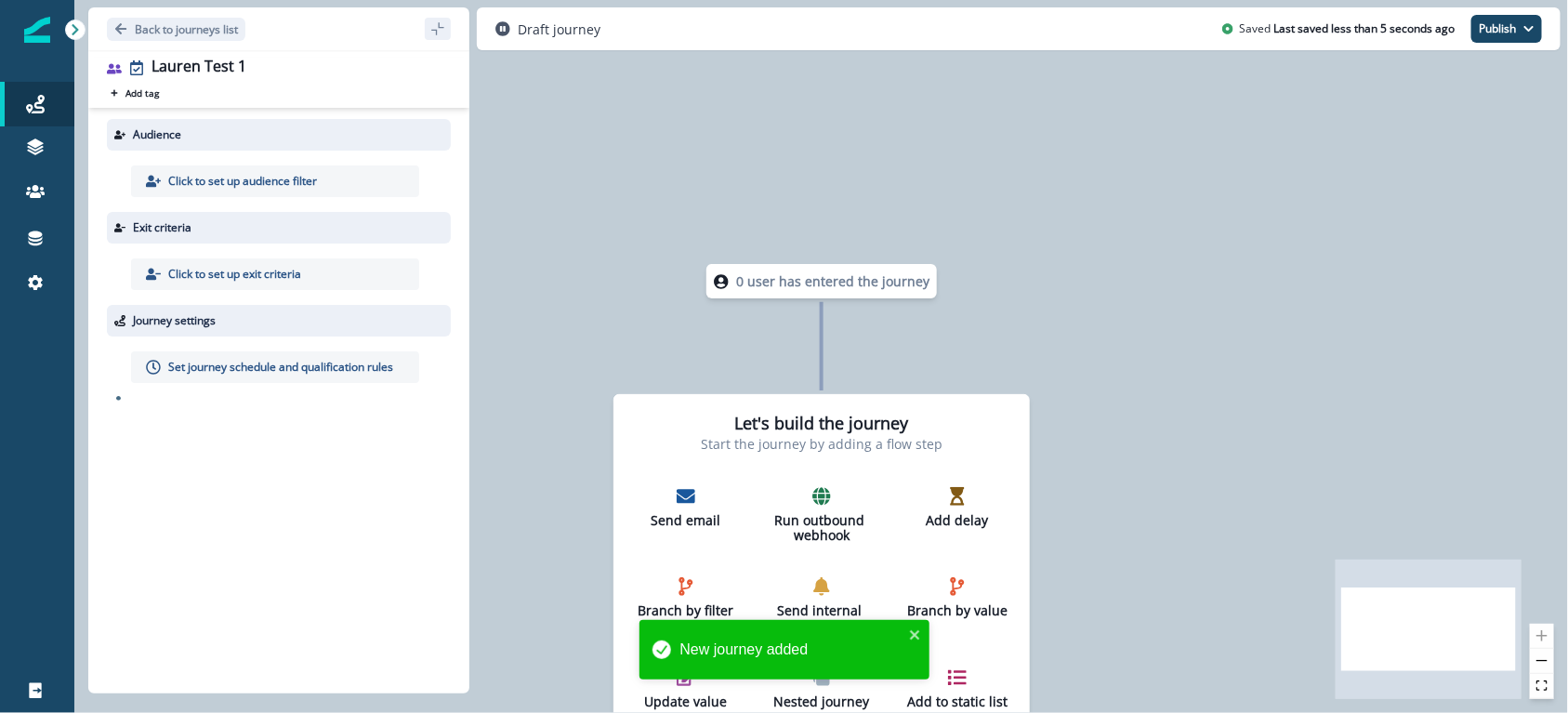
click at [240, 182] on p "Click to set up audience filter" at bounding box center [243, 180] width 149 height 17
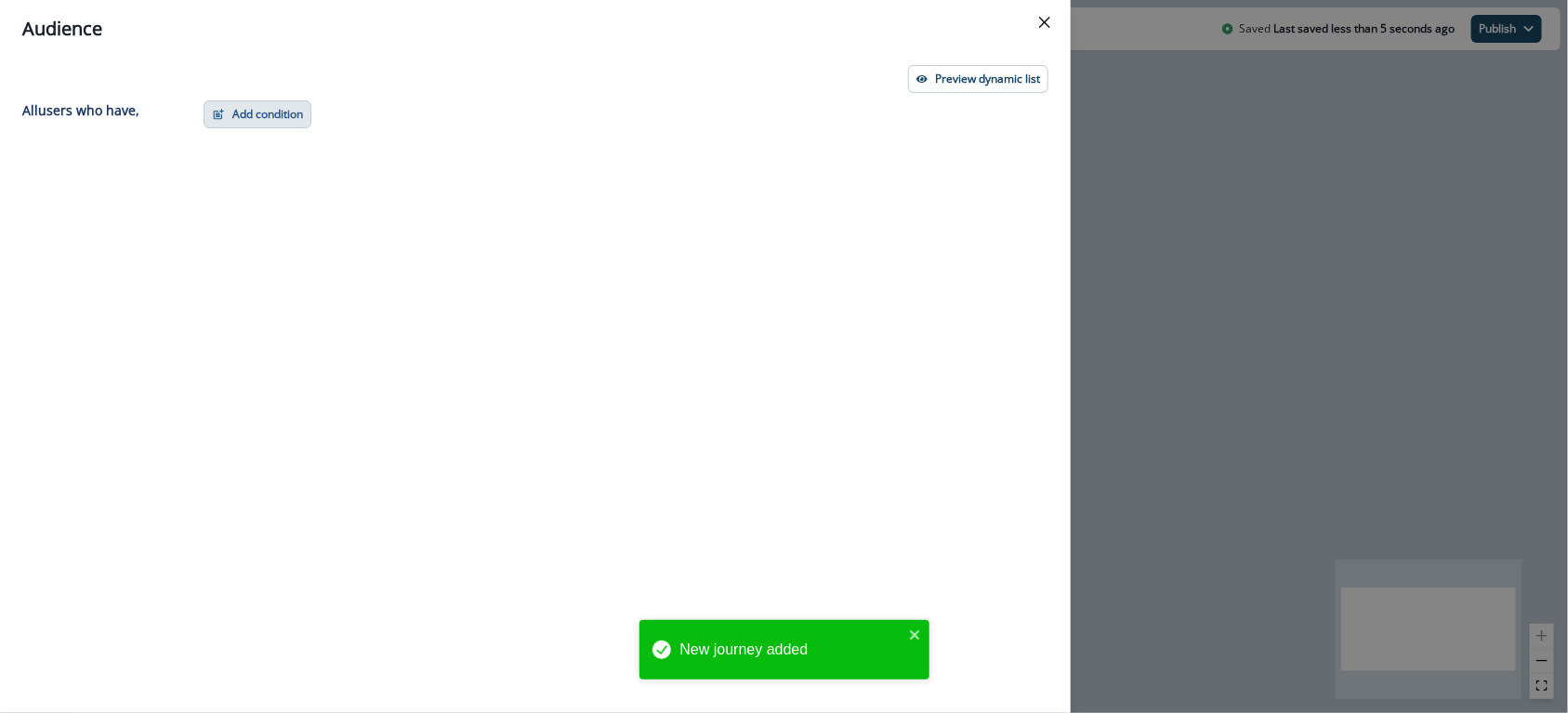
click at [263, 125] on button "Add condition" at bounding box center [257, 114] width 108 height 28
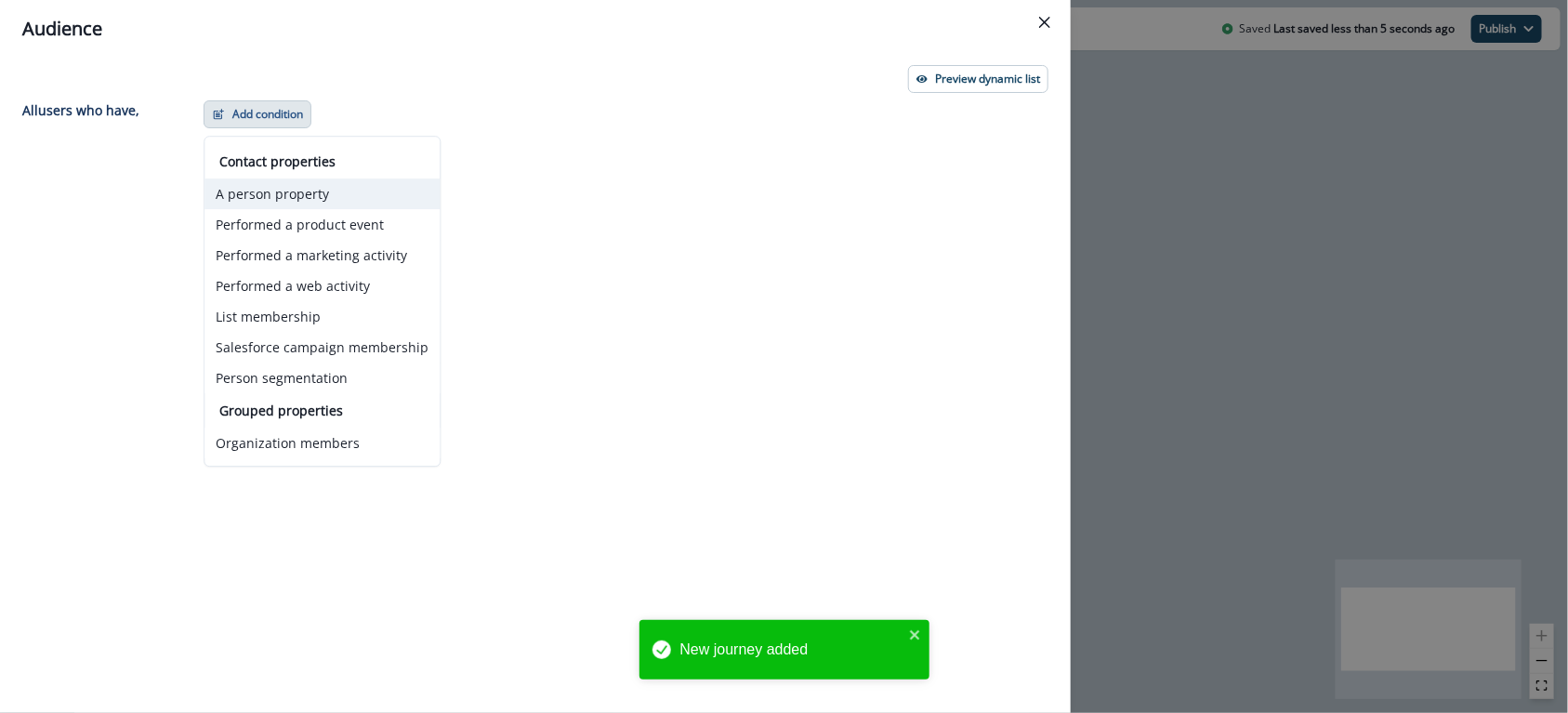
click at [291, 194] on button "A person property" at bounding box center [321, 193] width 235 height 31
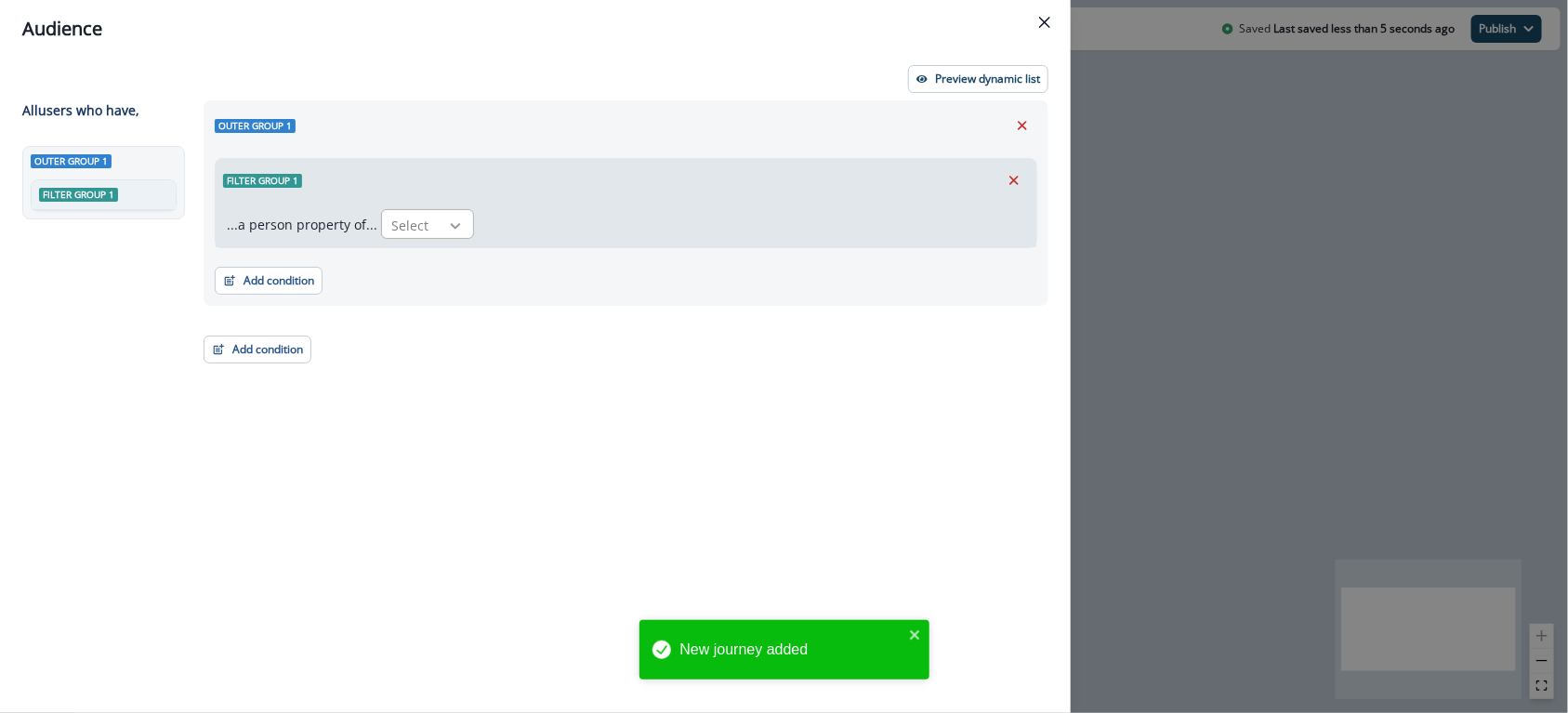
drag, startPoint x: 454, startPoint y: 217, endPoint x: 455, endPoint y: 228, distance: 11.0
click at [454, 217] on icon at bounding box center [455, 225] width 17 height 19
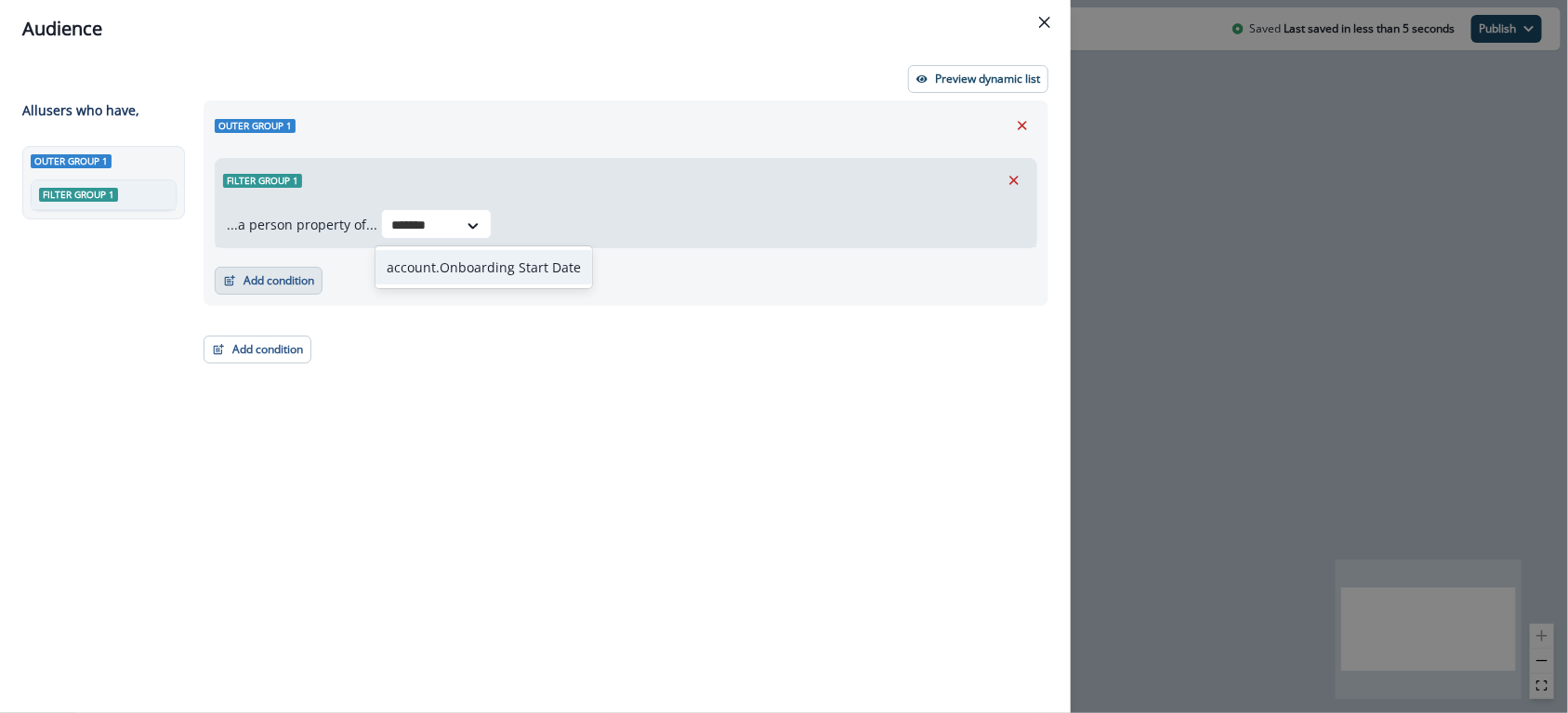
type input "*******"
click at [271, 292] on button "Add condition" at bounding box center [268, 281] width 108 height 28
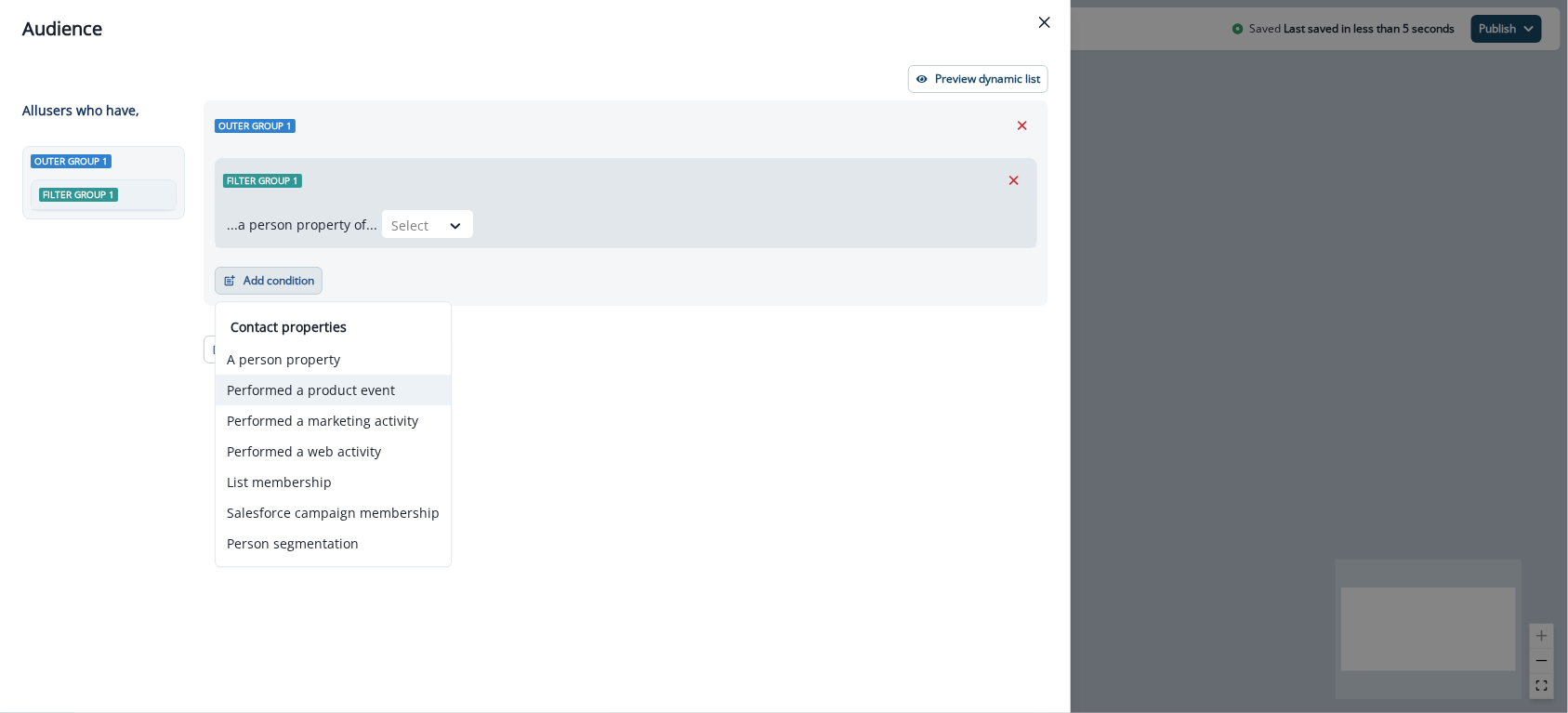
click at [353, 394] on button "Performed a product event" at bounding box center [332, 390] width 235 height 31
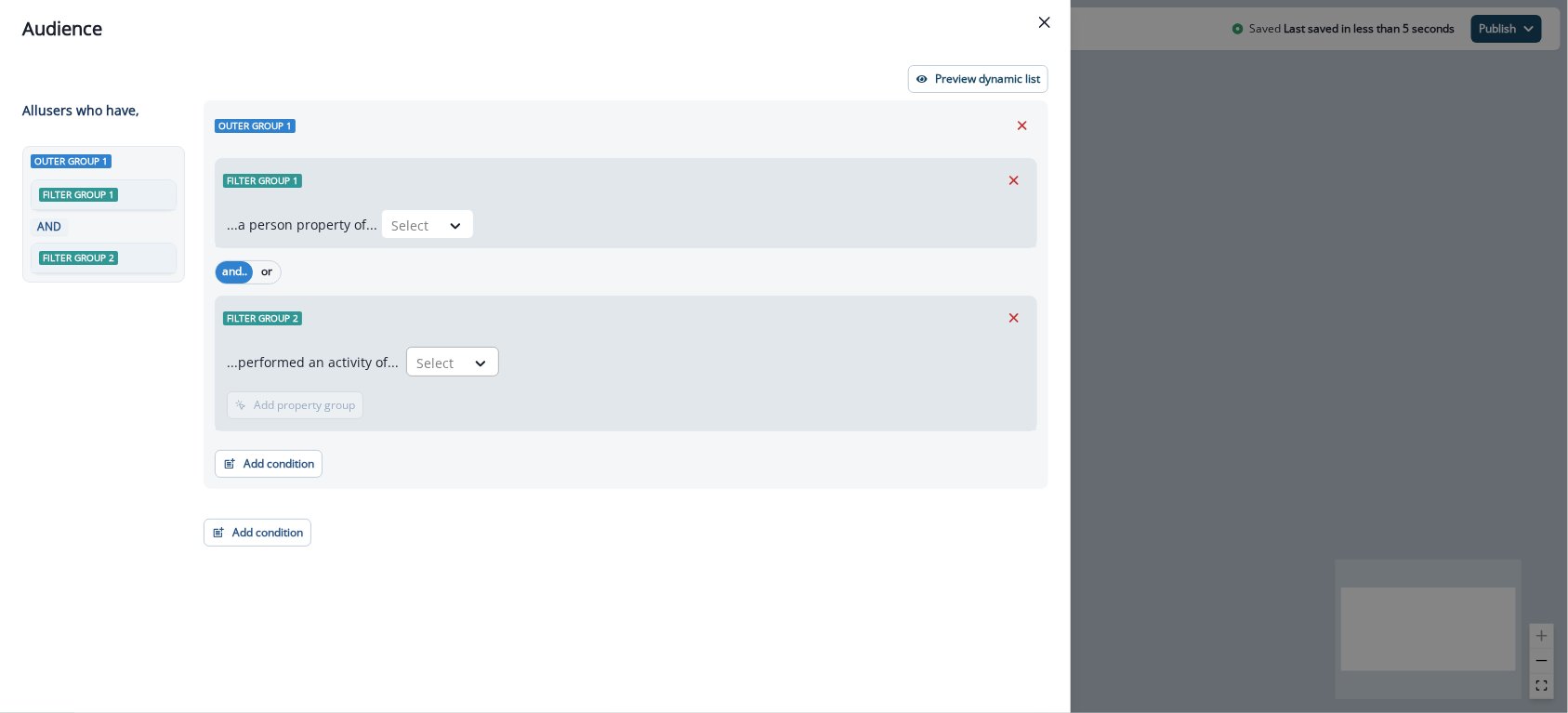
click at [452, 346] on div "Select" at bounding box center [452, 361] width 93 height 30
type input "***"
click at [642, 357] on div "...performed an activity of... TRANSACTIONS, 1 of 1. 1 result available. Use Up…" at bounding box center [626, 364] width 798 height 37
click at [1013, 311] on icon "Remove" at bounding box center [1014, 317] width 17 height 17
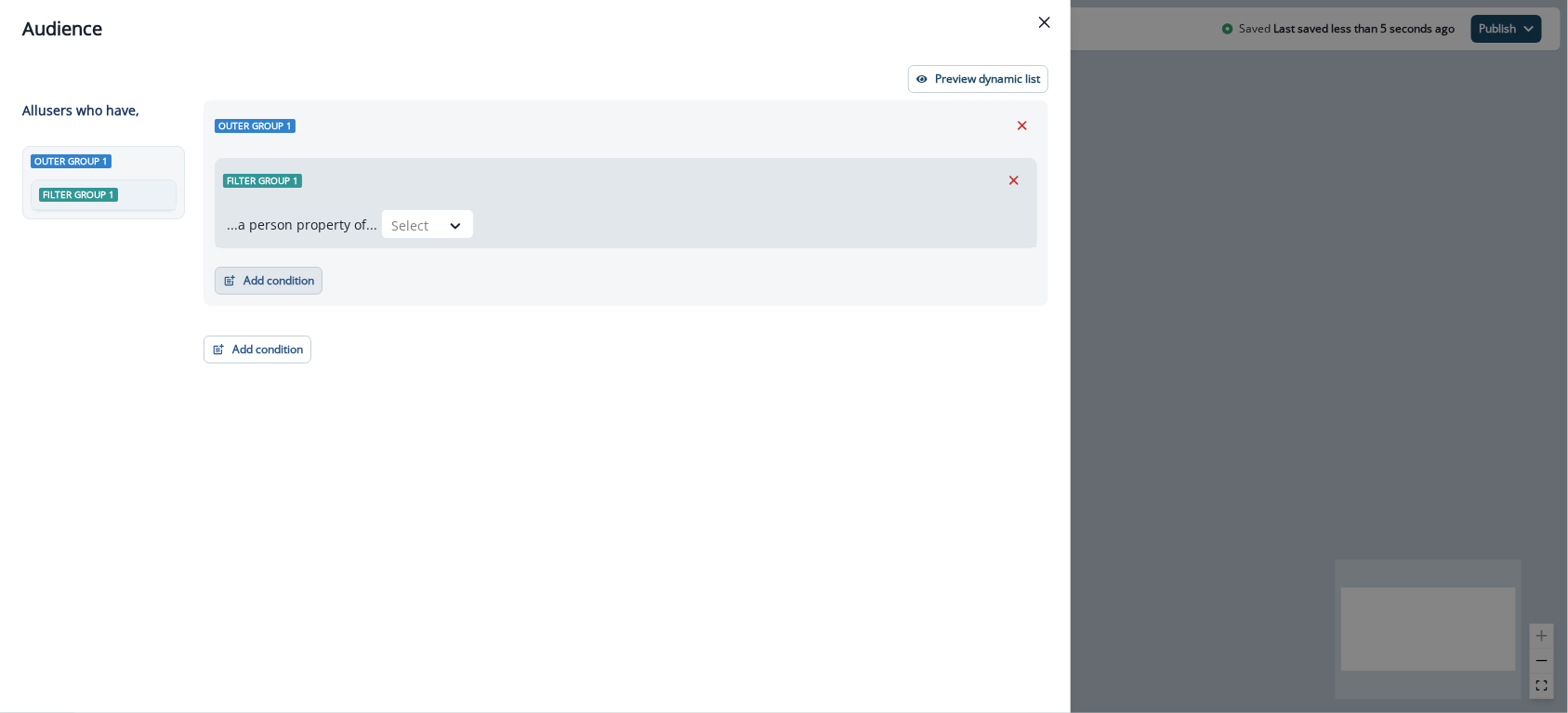
click at [233, 282] on icon "button" at bounding box center [229, 280] width 13 height 13
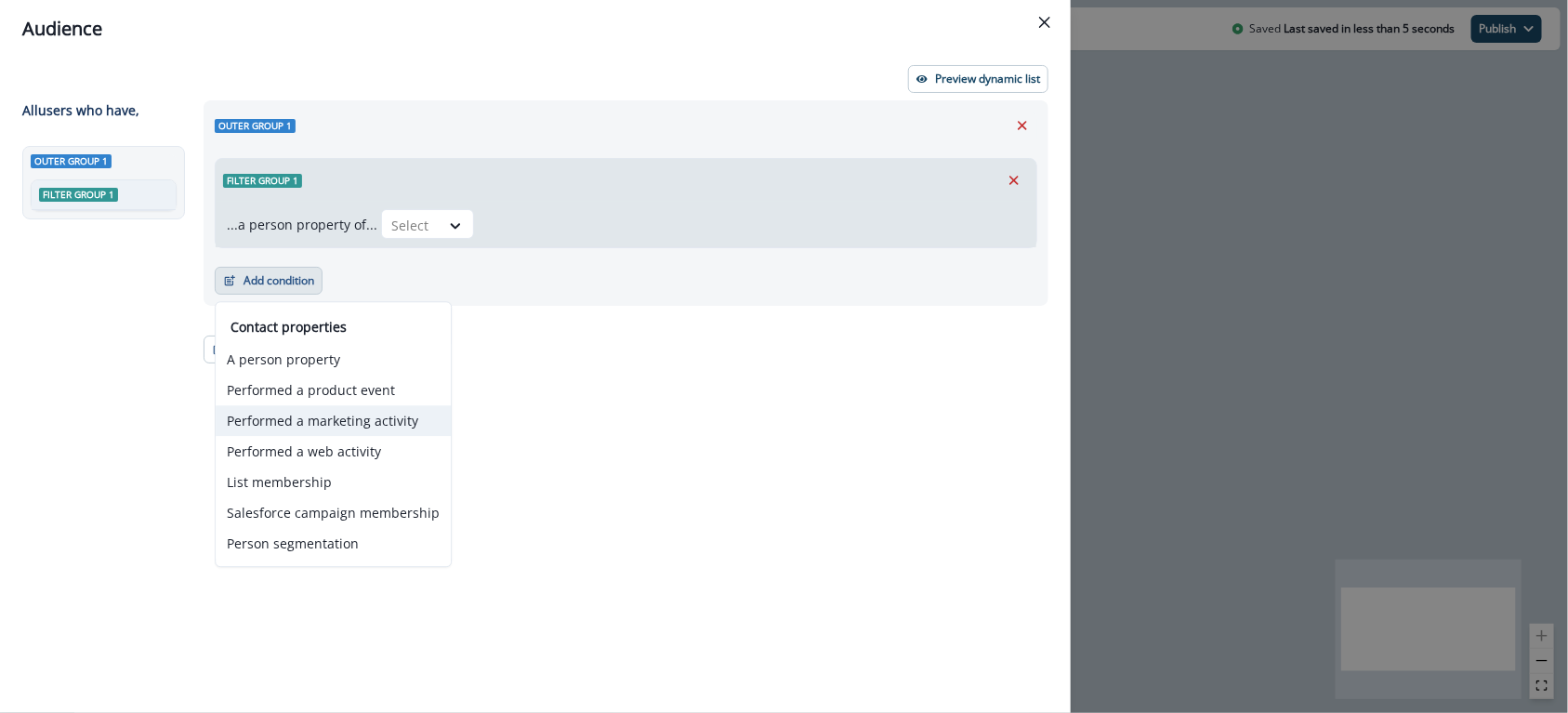
click at [380, 416] on button "Performed a marketing activity" at bounding box center [332, 419] width 235 height 31
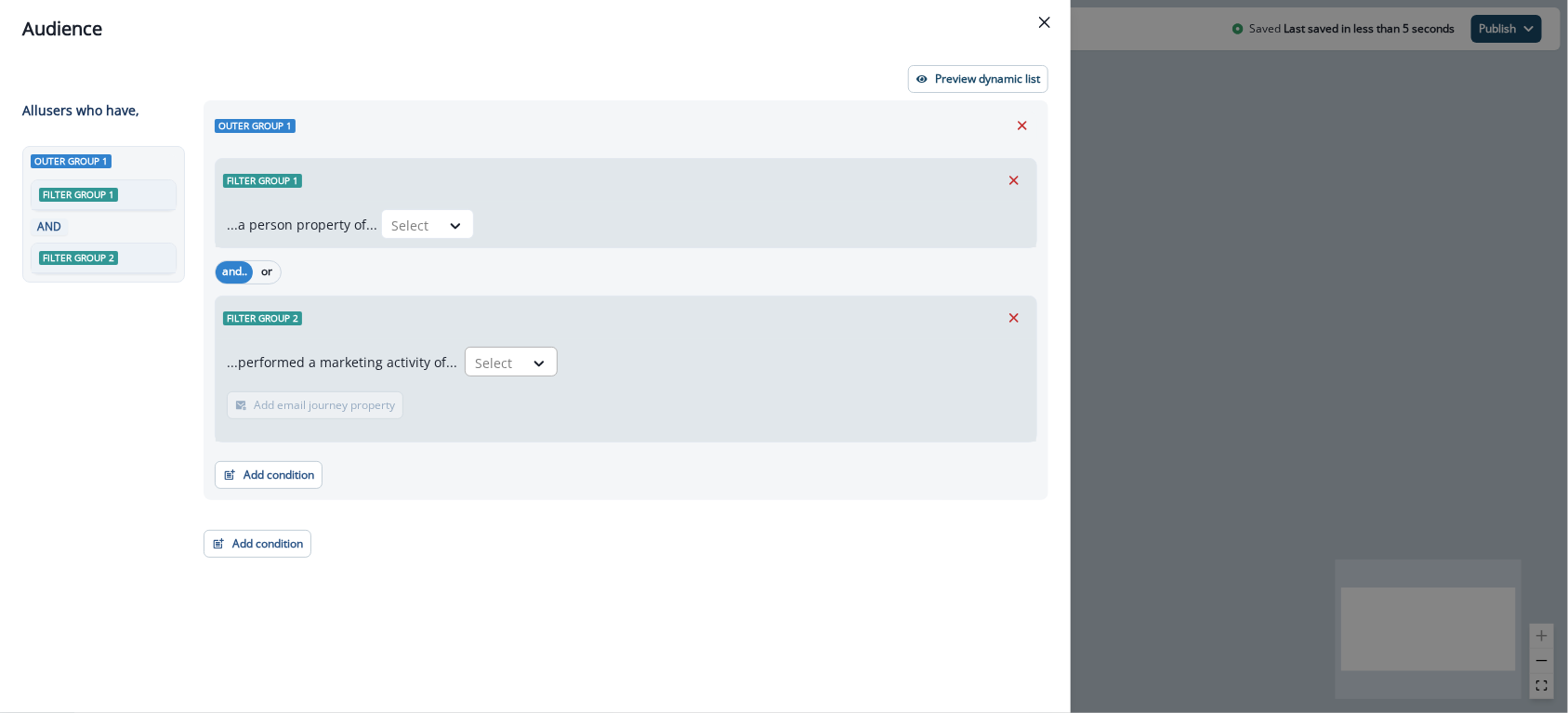
click at [485, 356] on div at bounding box center [494, 362] width 39 height 23
type input "***"
click at [1034, 311] on div "Filter group 2" at bounding box center [625, 317] width 820 height 43
drag, startPoint x: 1009, startPoint y: 316, endPoint x: 559, endPoint y: 323, distance: 450.1
click at [1009, 316] on icon "Remove" at bounding box center [1014, 317] width 17 height 17
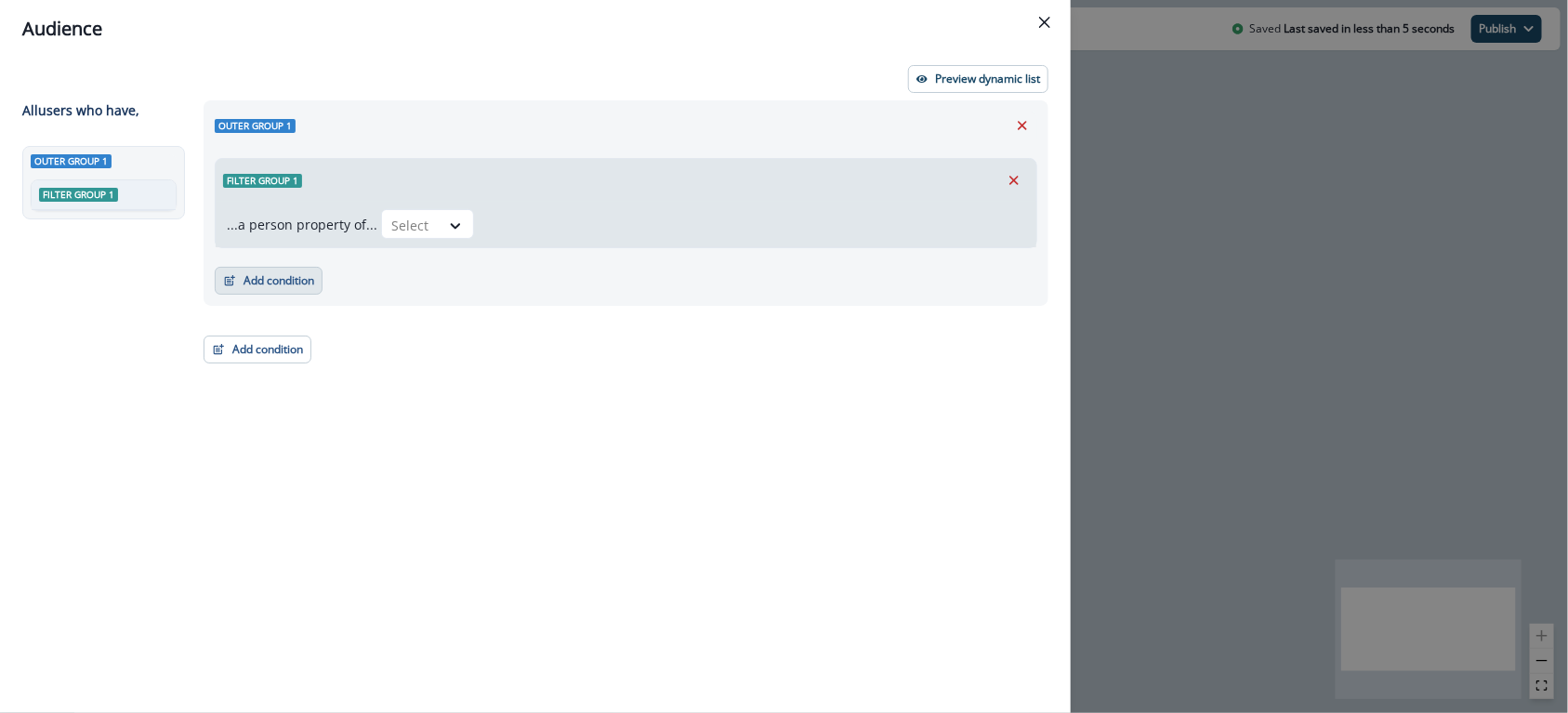
click at [248, 274] on button "Add condition" at bounding box center [268, 281] width 108 height 28
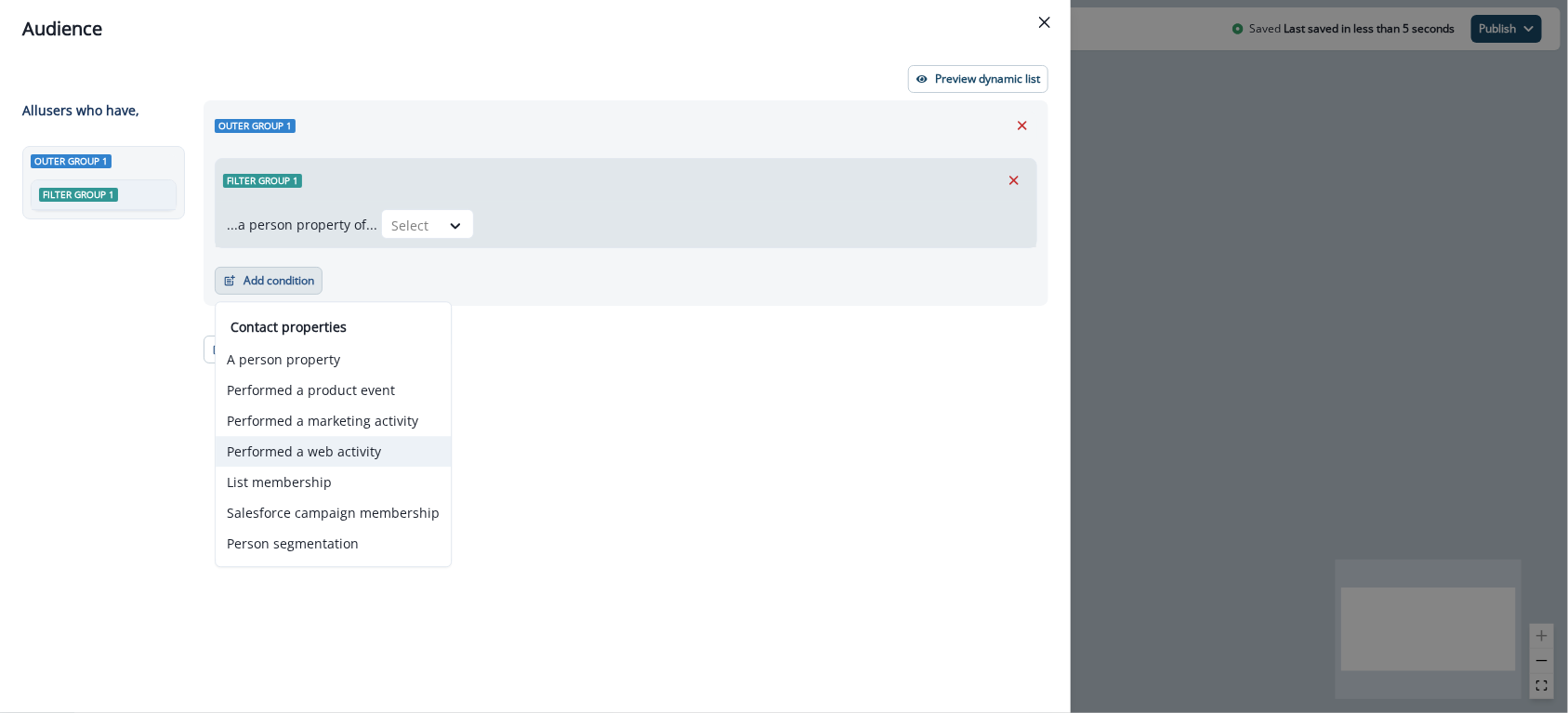
click at [331, 447] on button "Performed a web activity" at bounding box center [332, 450] width 235 height 31
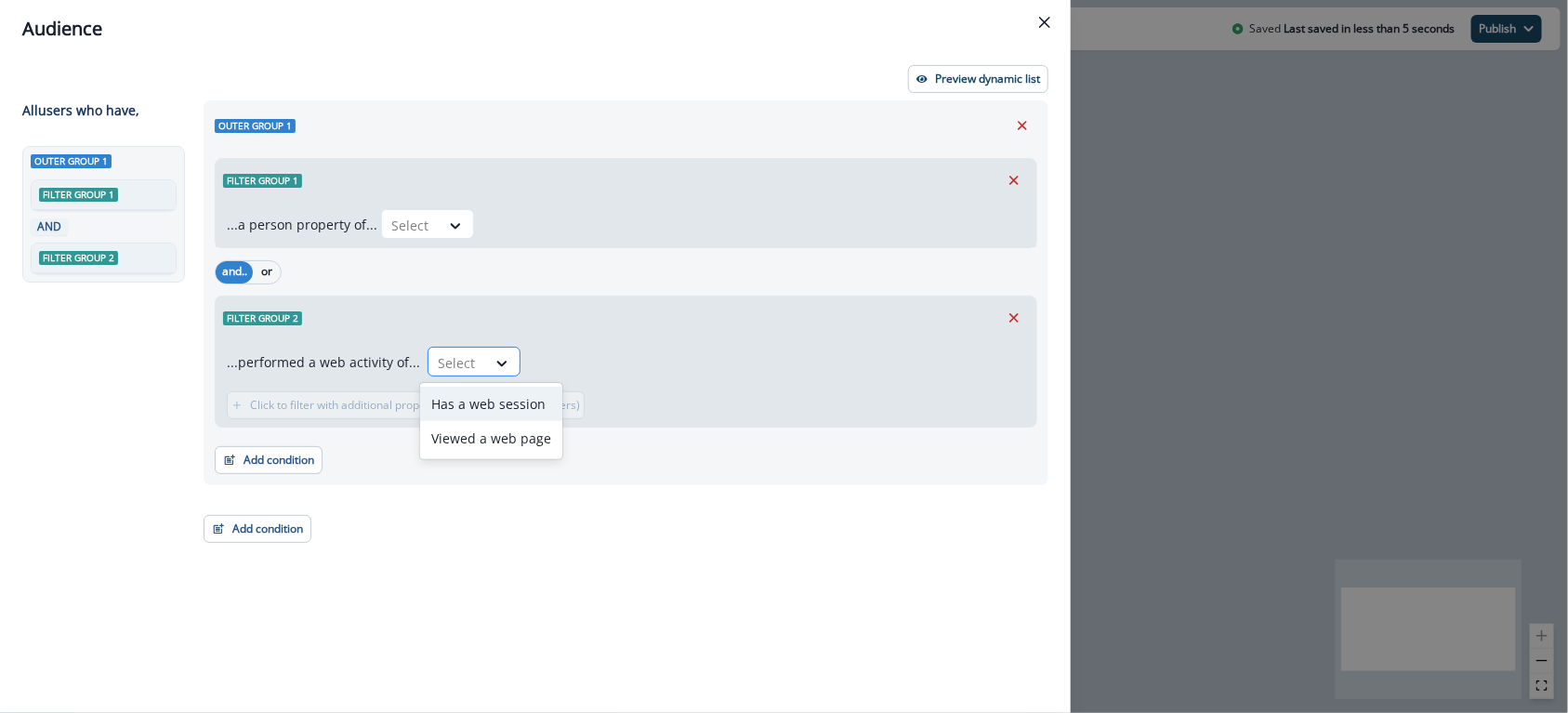
click at [464, 358] on div at bounding box center [456, 362] width 39 height 23
type input "***"
click at [1013, 314] on icon "Remove" at bounding box center [1014, 317] width 17 height 17
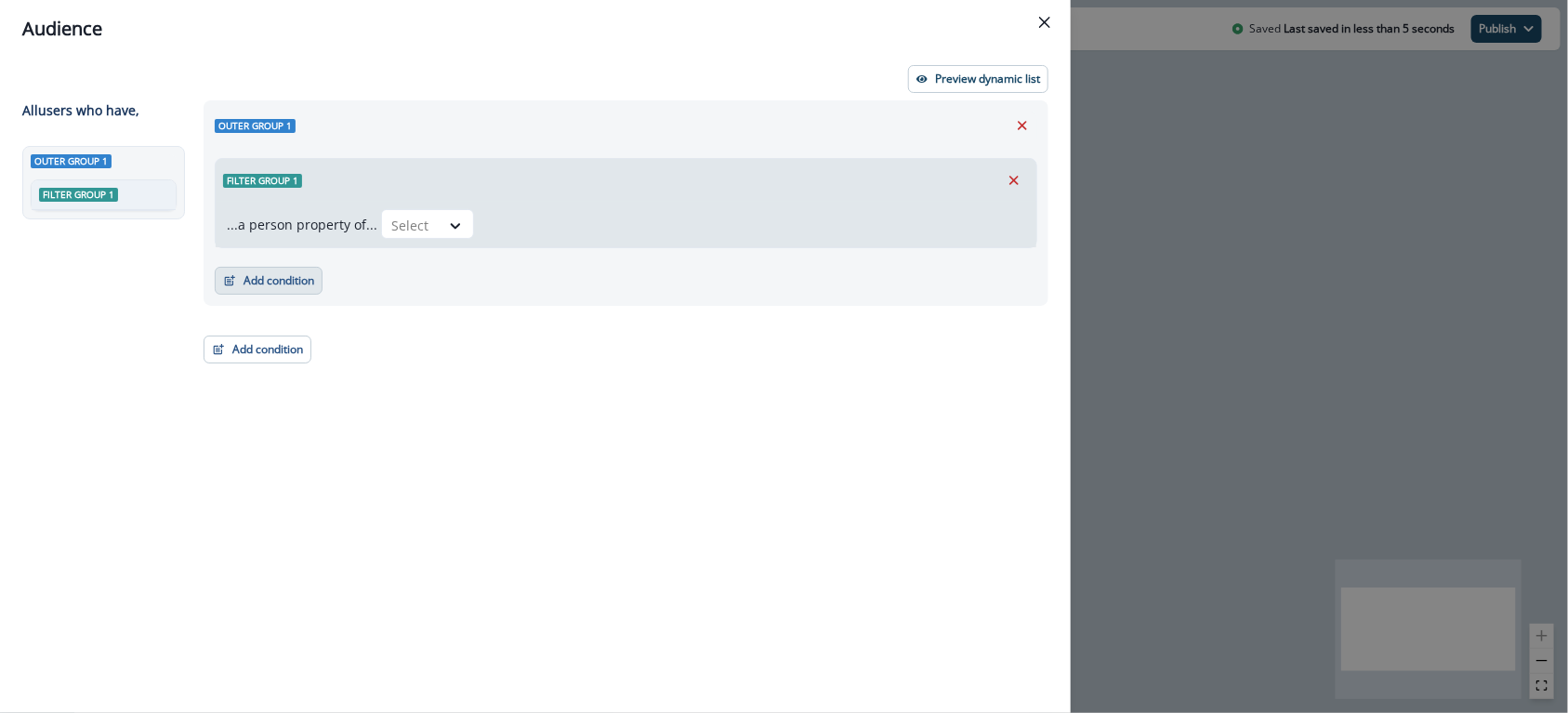
click at [287, 278] on button "Add condition" at bounding box center [268, 281] width 108 height 28
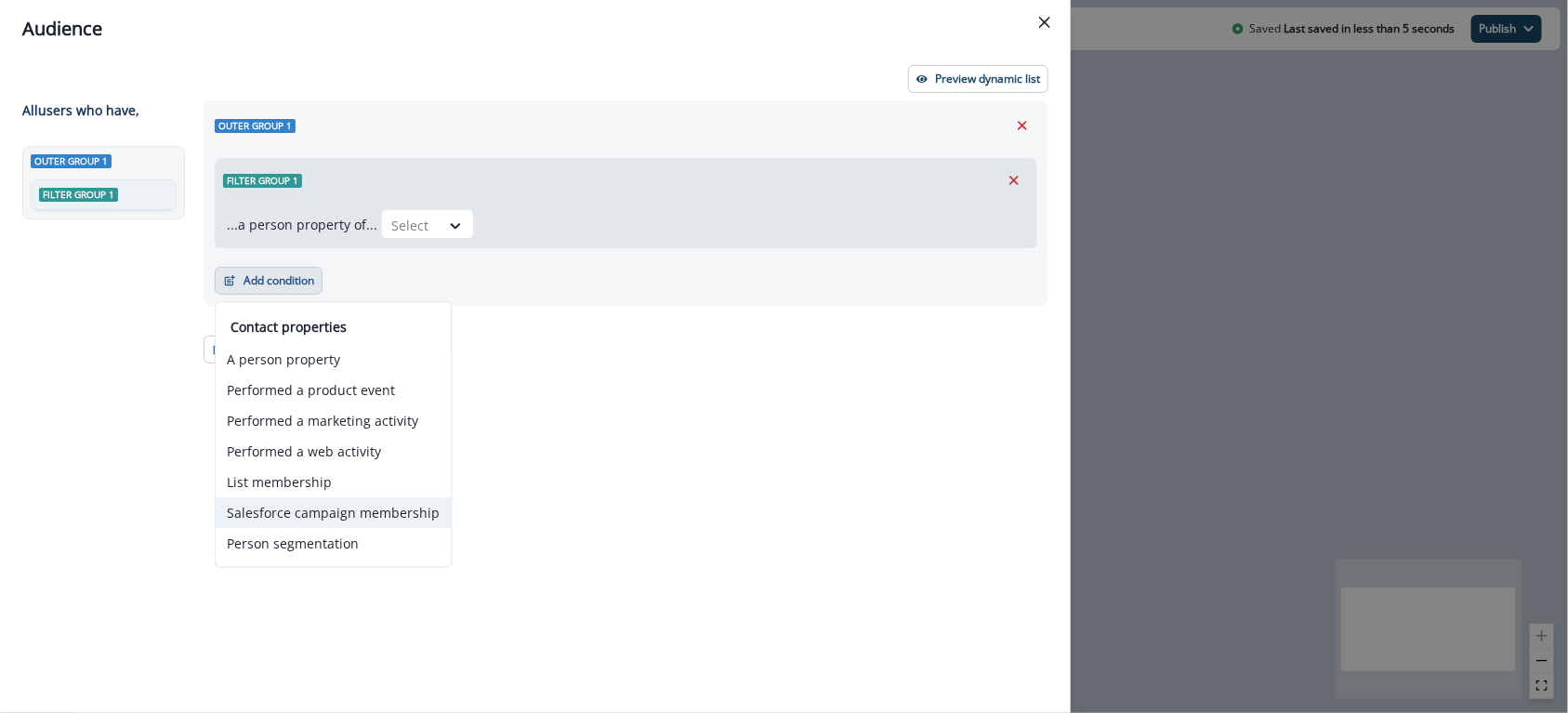
click at [348, 520] on button "Salesforce campaign membership" at bounding box center [332, 512] width 235 height 31
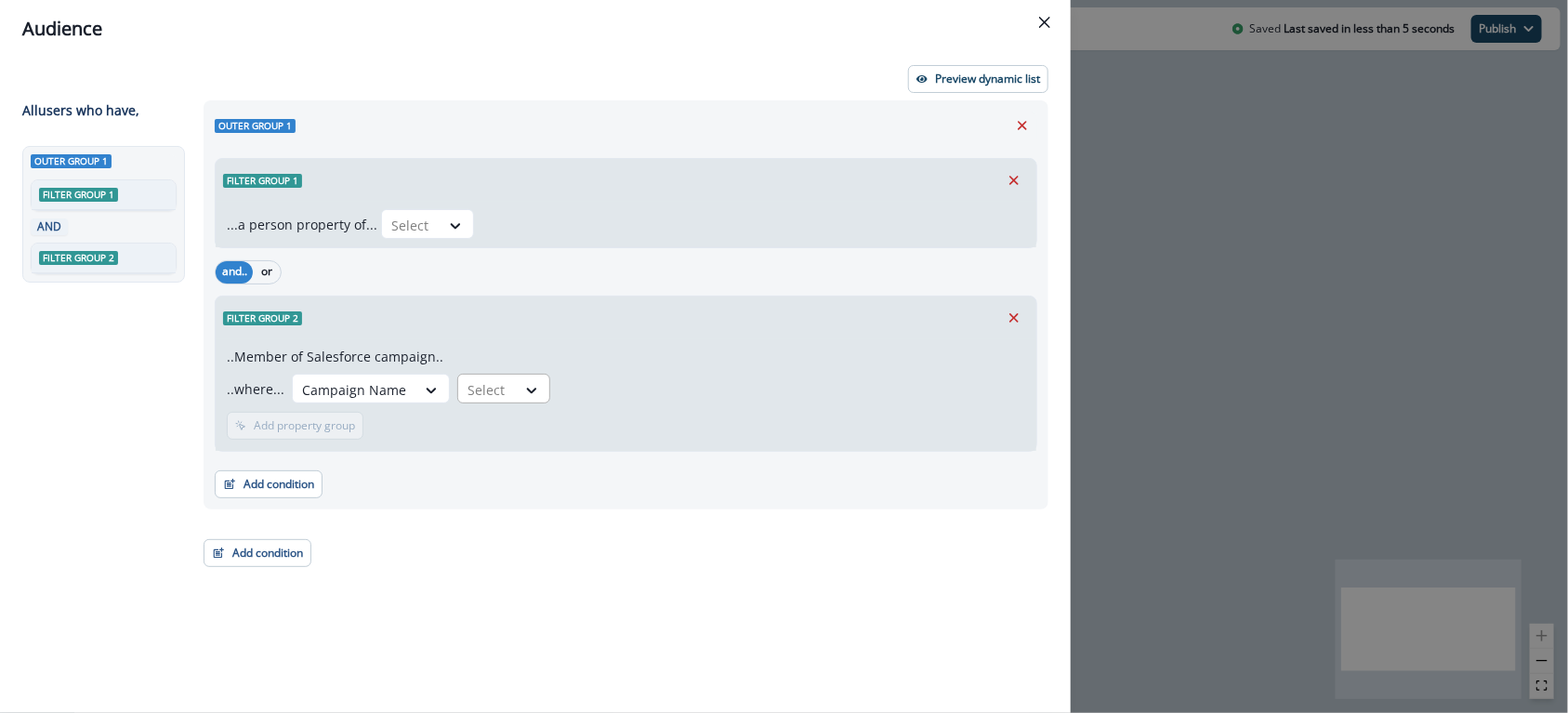
click at [503, 382] on div "Select" at bounding box center [487, 390] width 58 height 31
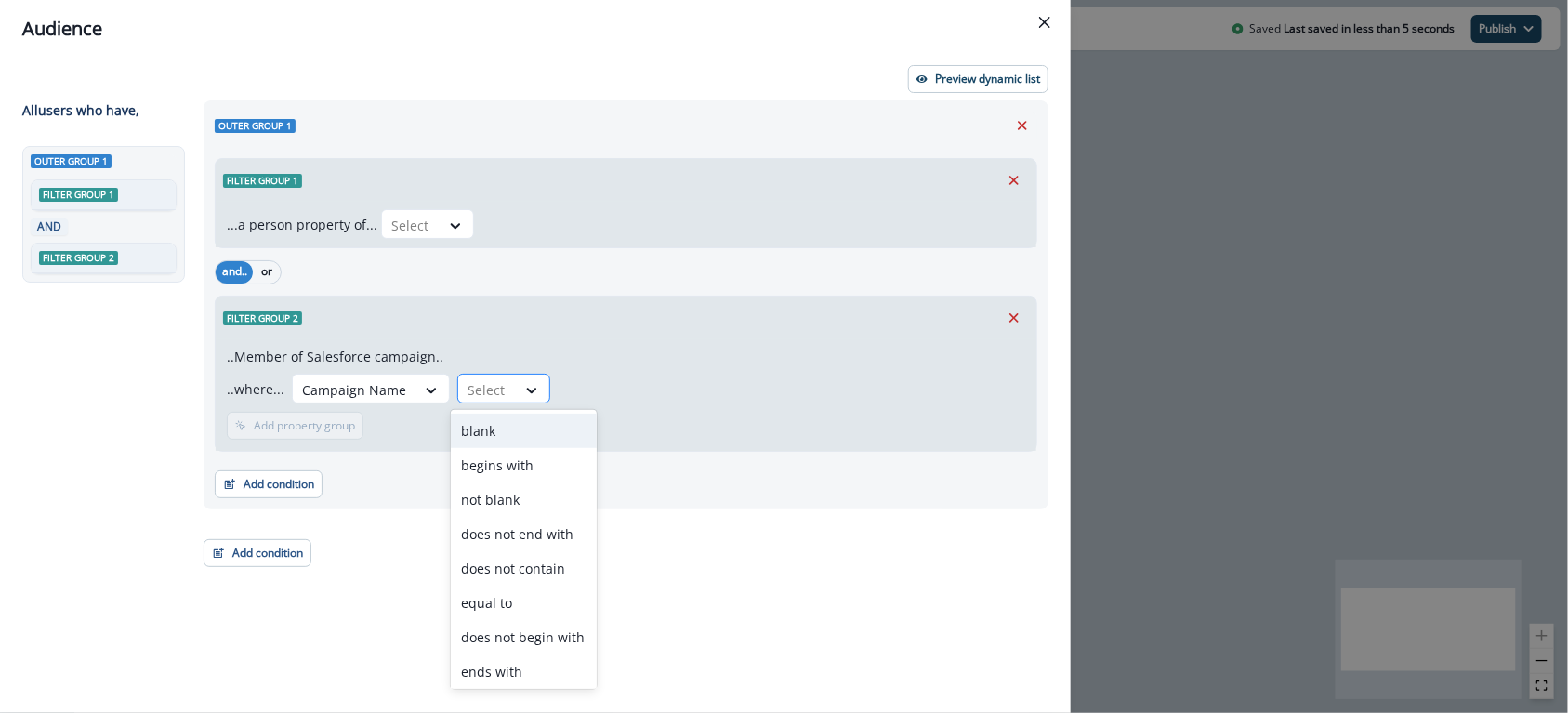
click at [505, 382] on div "Select" at bounding box center [487, 390] width 58 height 31
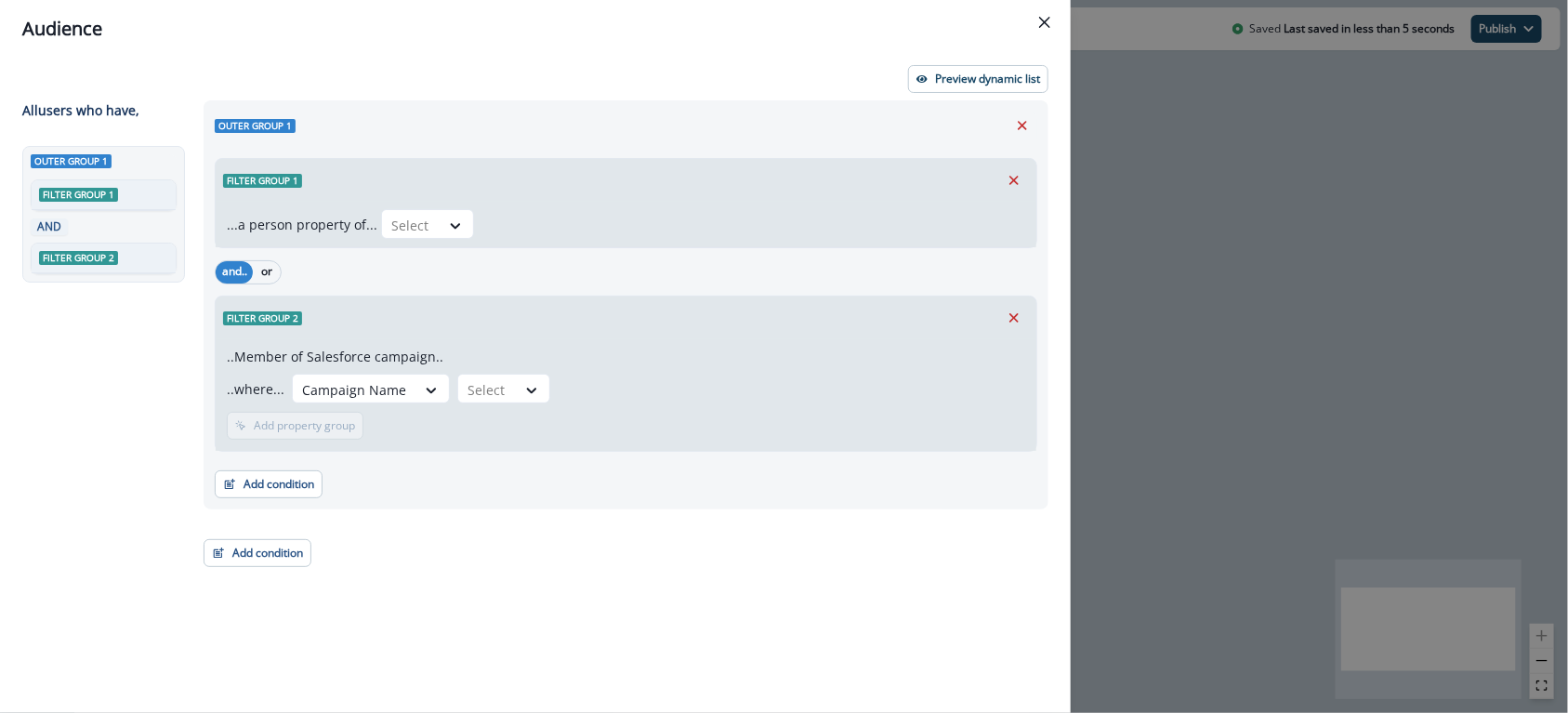
click at [609, 388] on div "..where... Campaign Name Select" at bounding box center [626, 389] width 798 height 31
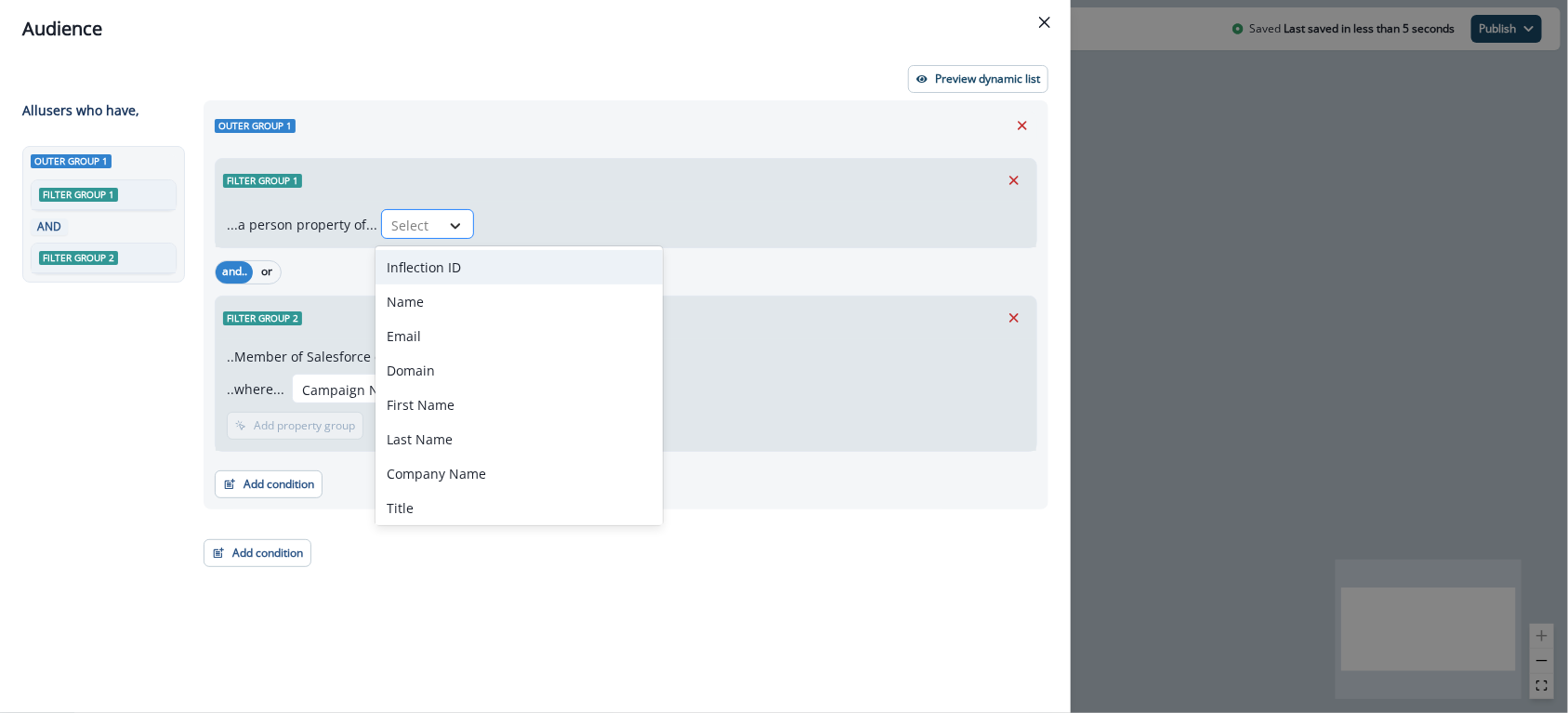
click at [439, 227] on div at bounding box center [455, 225] width 32 height 19
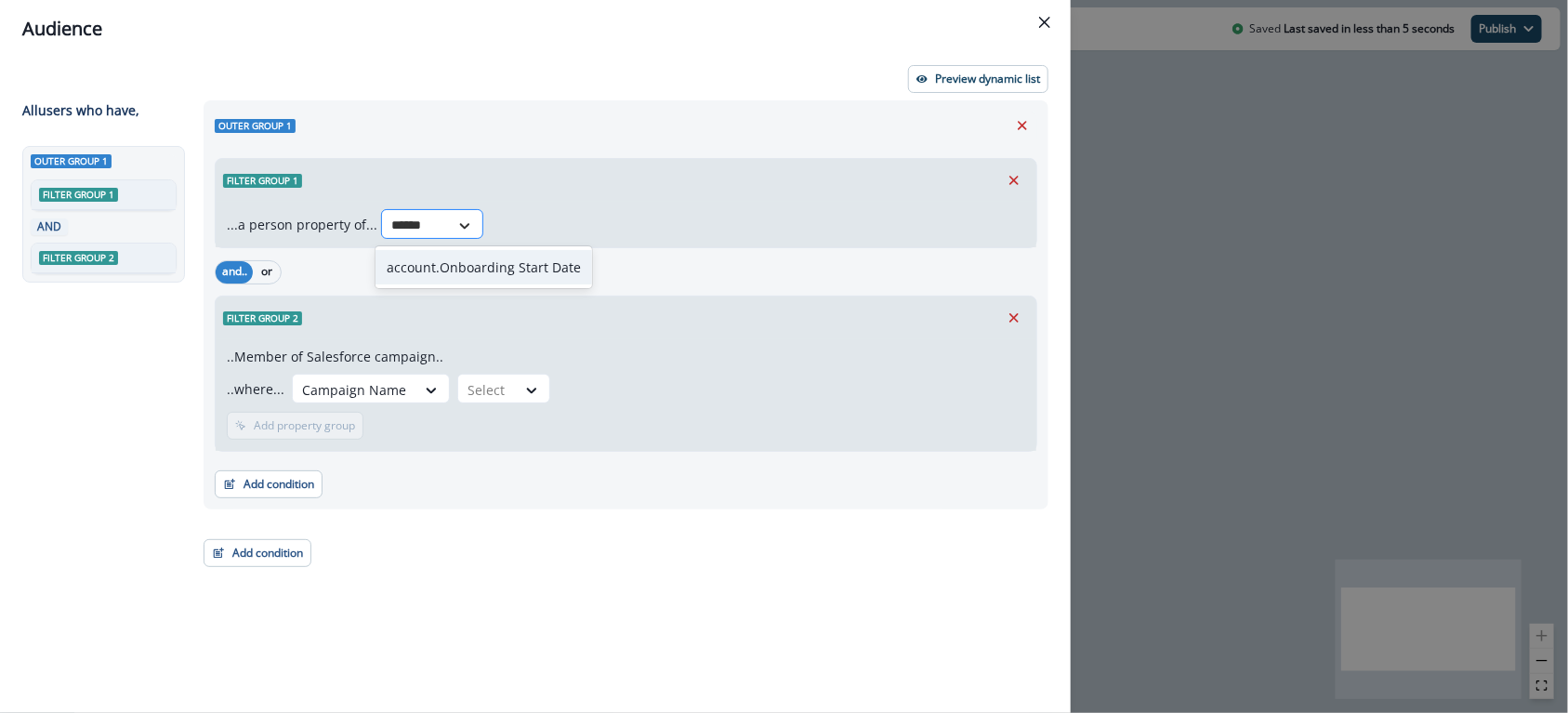
type input "*******"
click at [458, 257] on div "account.Onboarding Start Date" at bounding box center [484, 267] width 216 height 35
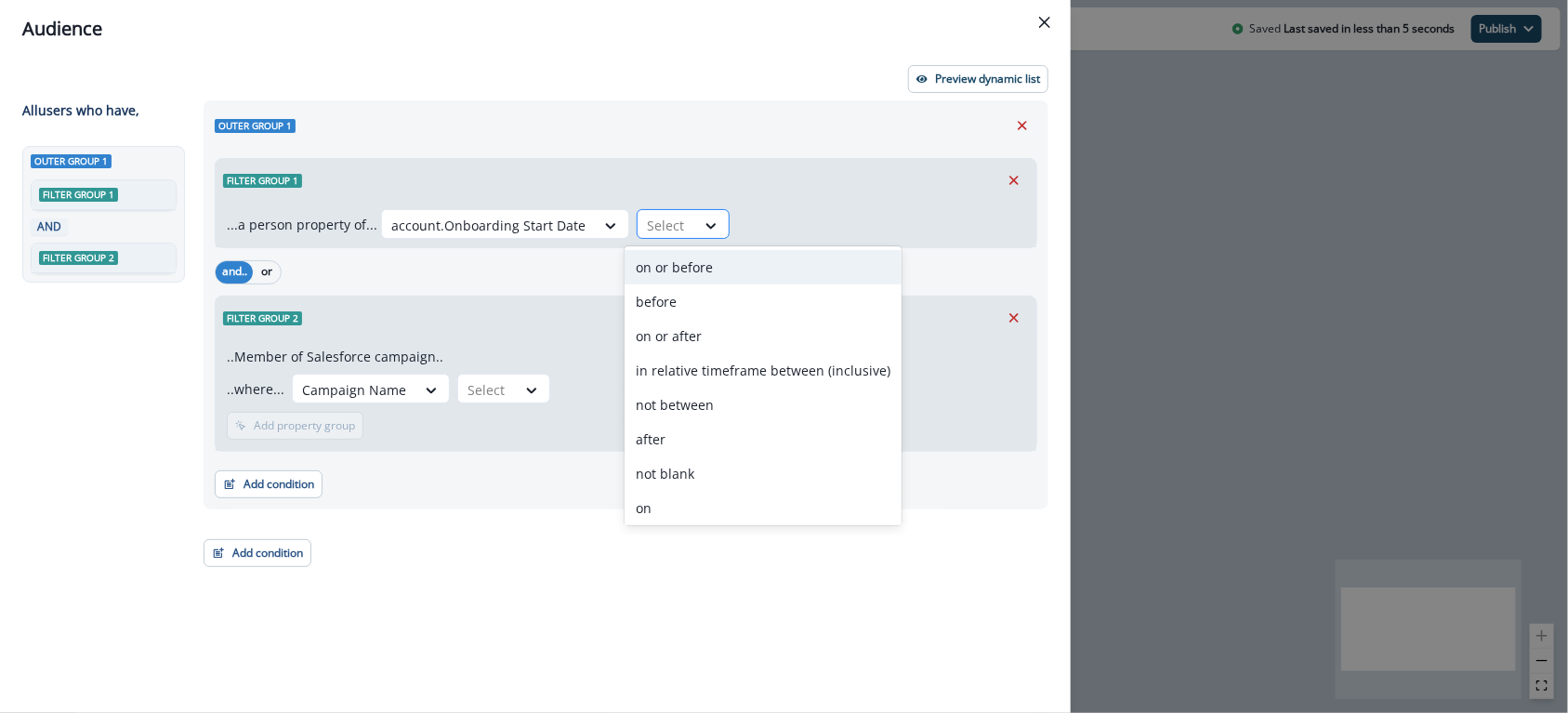
click at [659, 217] on div at bounding box center [665, 224] width 39 height 23
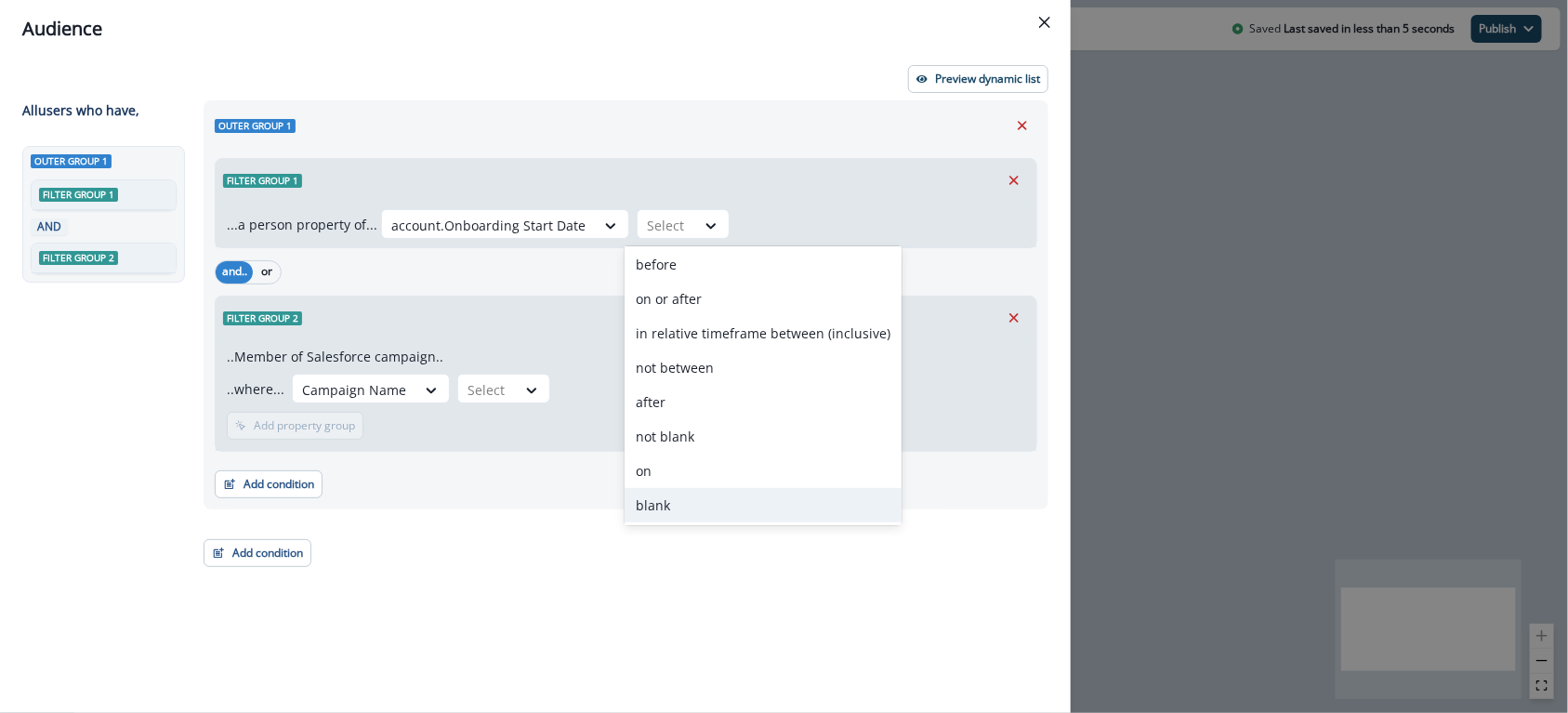
scroll to position [26, 0]
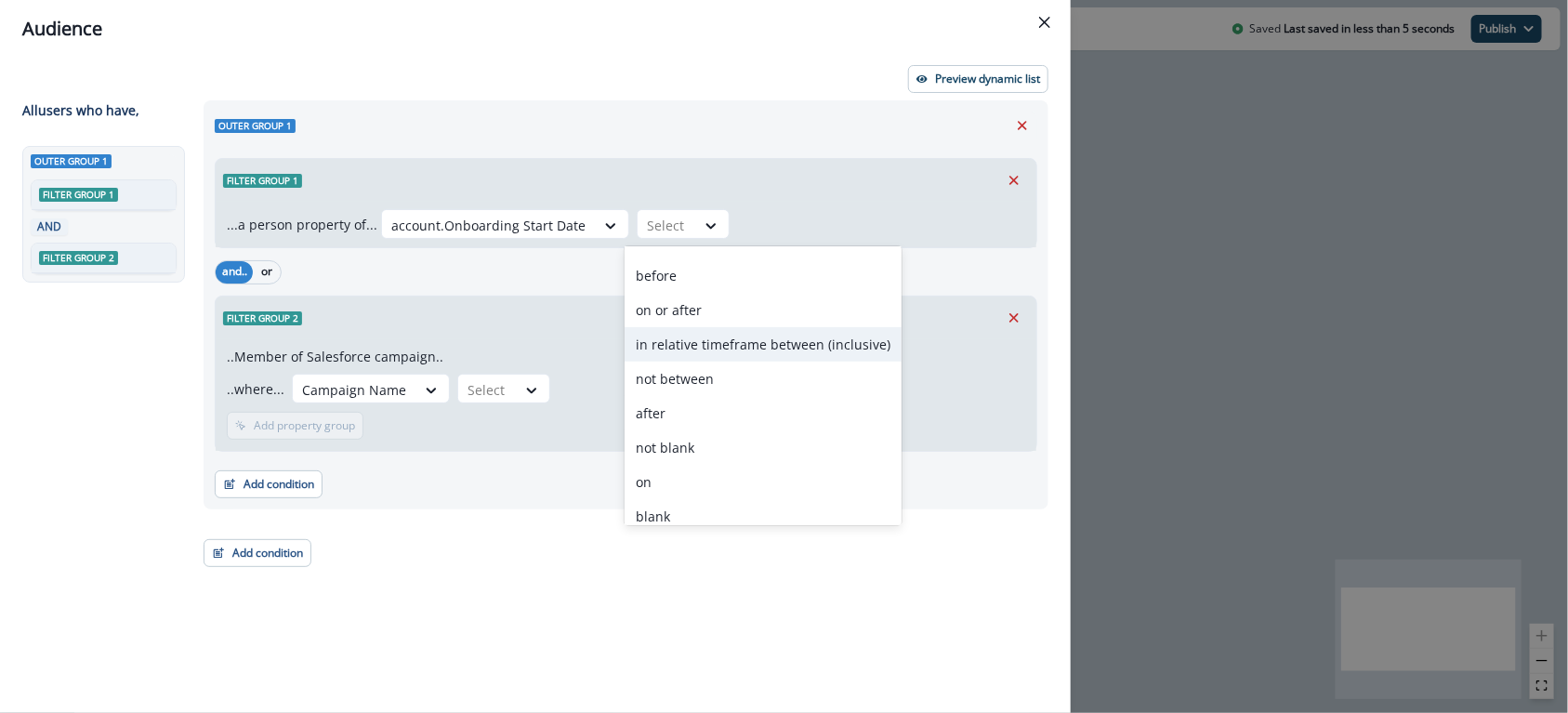
click at [758, 336] on div "in relative timeframe between (inclusive)" at bounding box center [763, 344] width 277 height 35
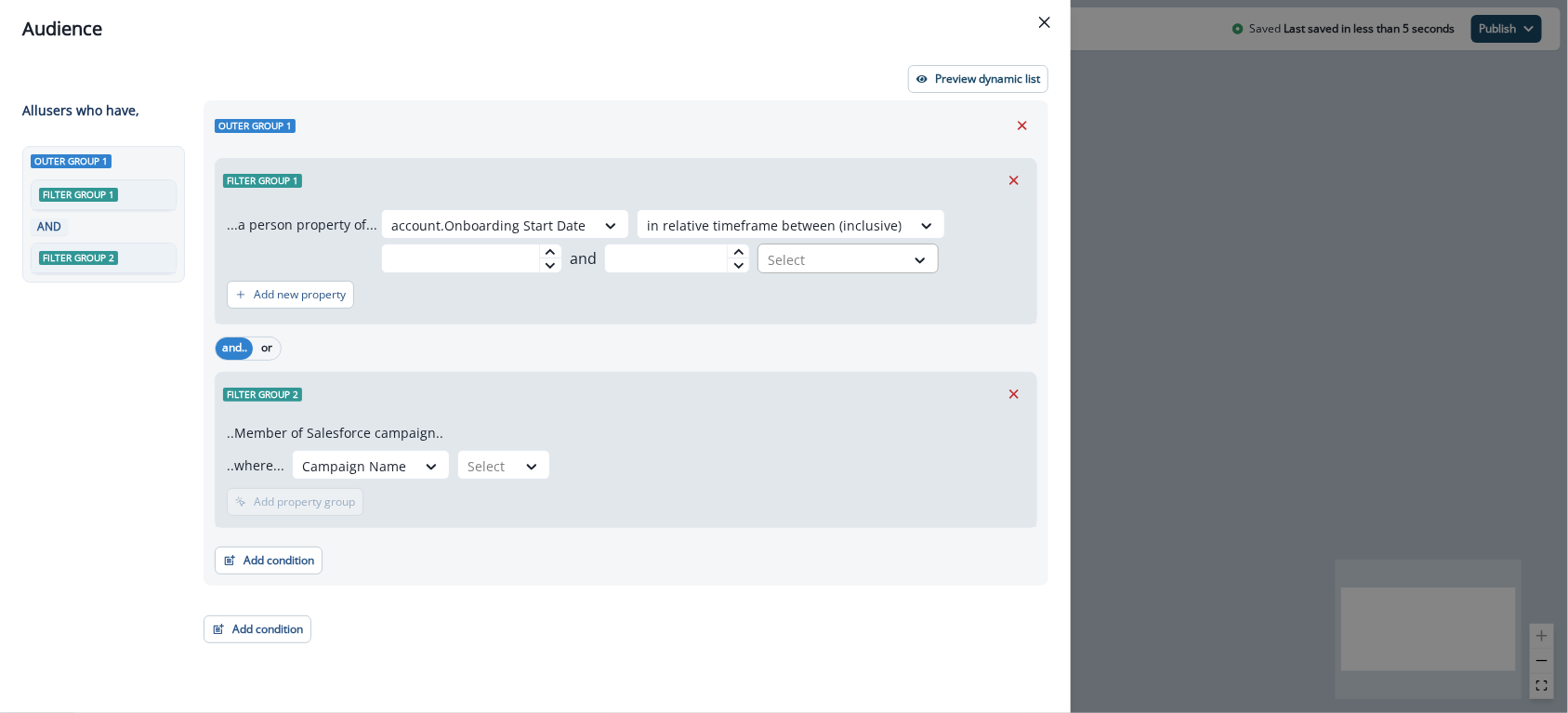
click at [782, 267] on div at bounding box center [831, 259] width 127 height 23
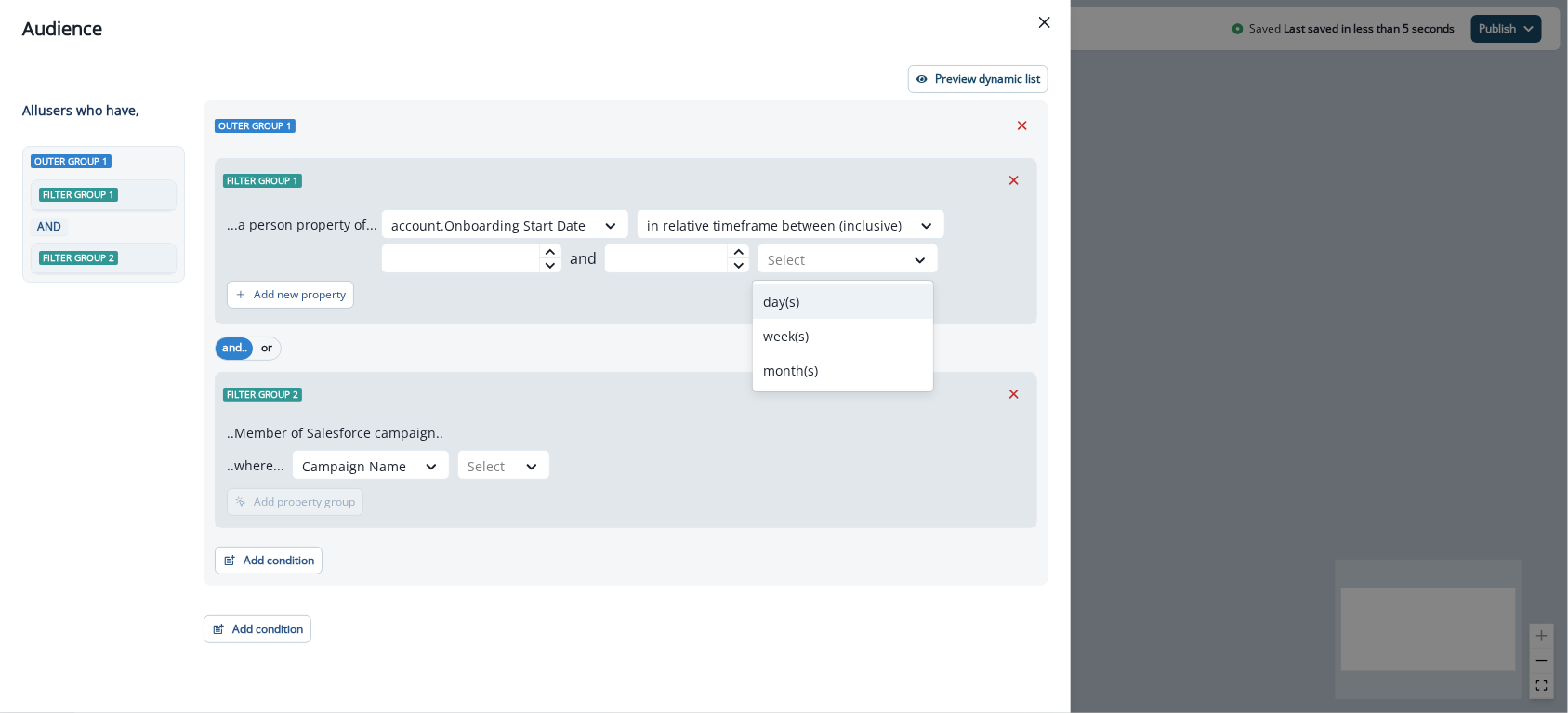
click at [794, 302] on div "day(s)" at bounding box center [843, 301] width 181 height 35
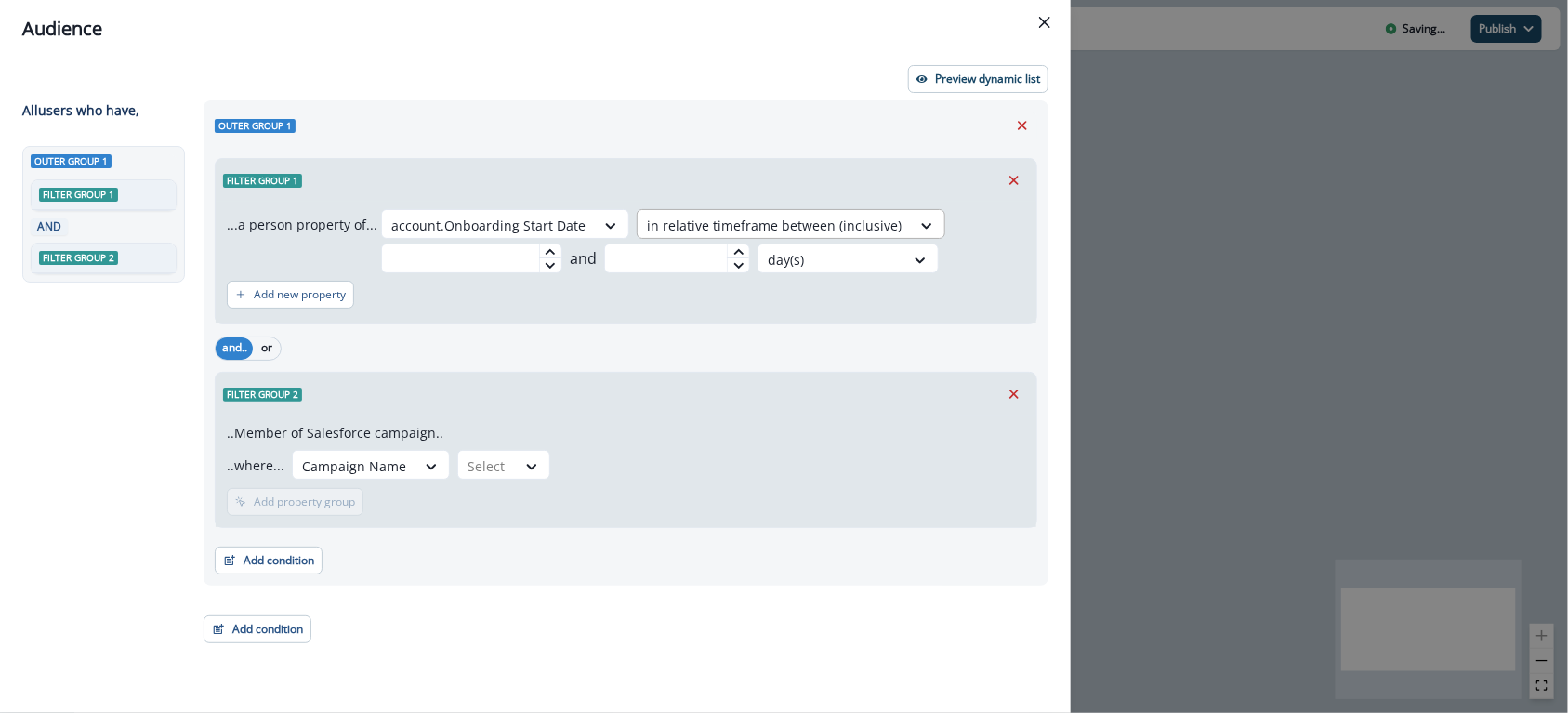
click at [801, 218] on div at bounding box center [774, 224] width 255 height 23
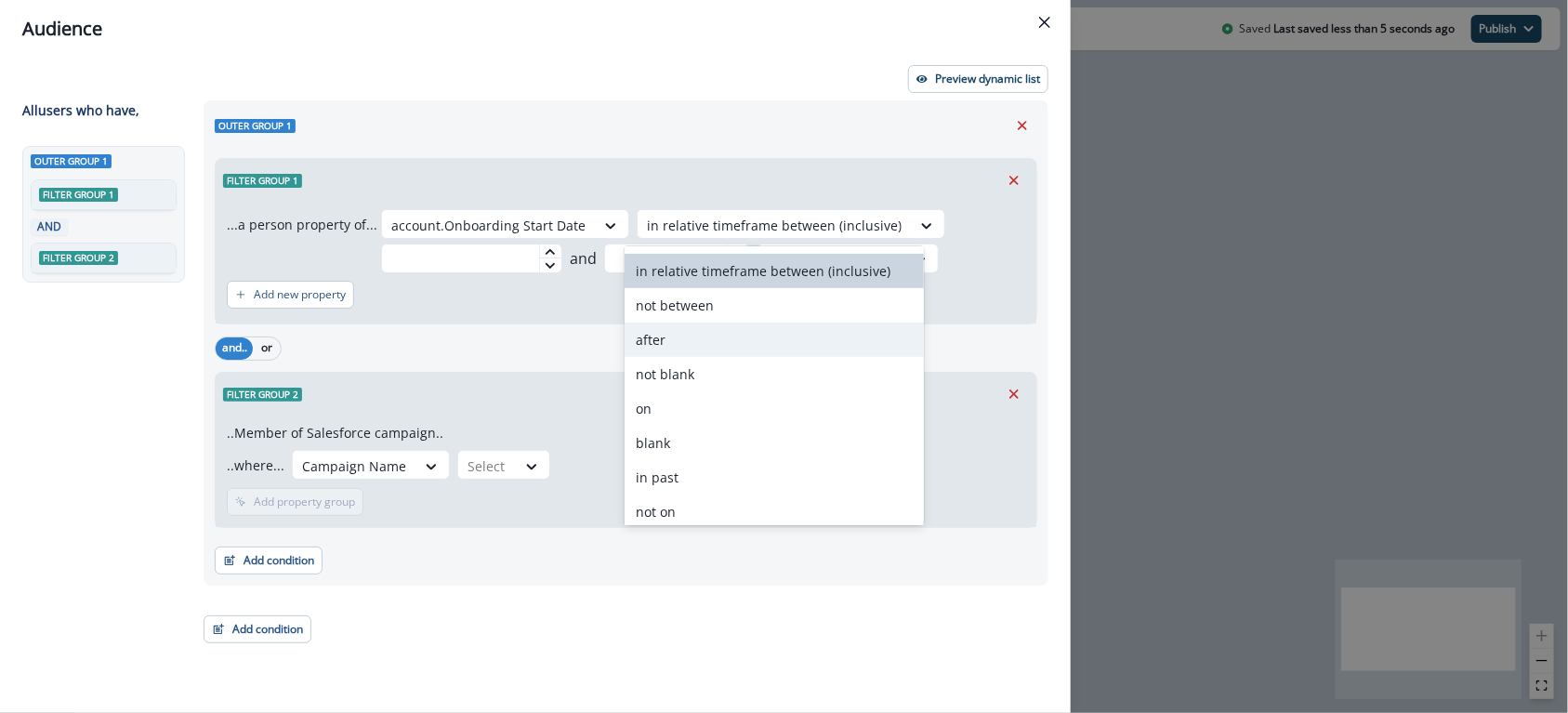
scroll to position [140, 0]
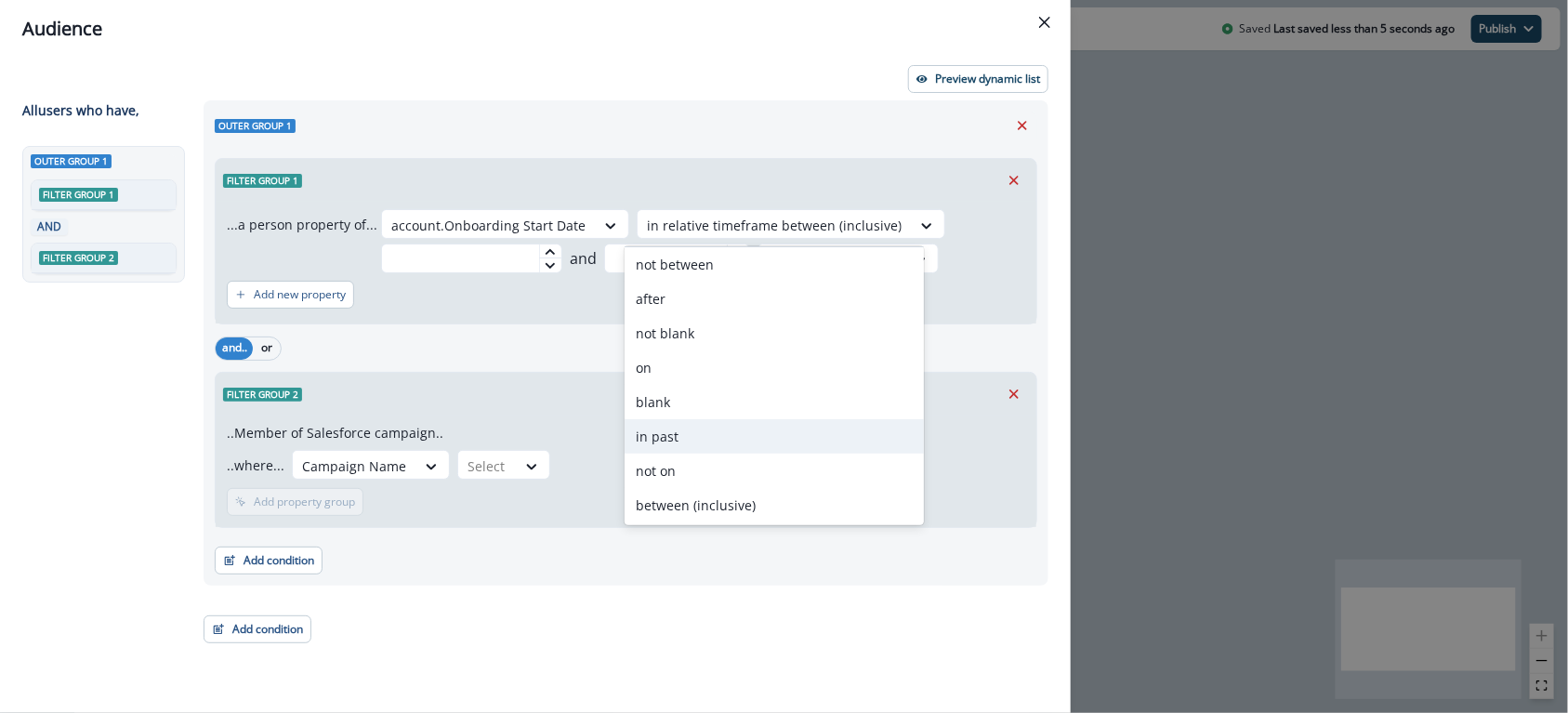
click at [647, 428] on div "in past" at bounding box center [774, 436] width 299 height 35
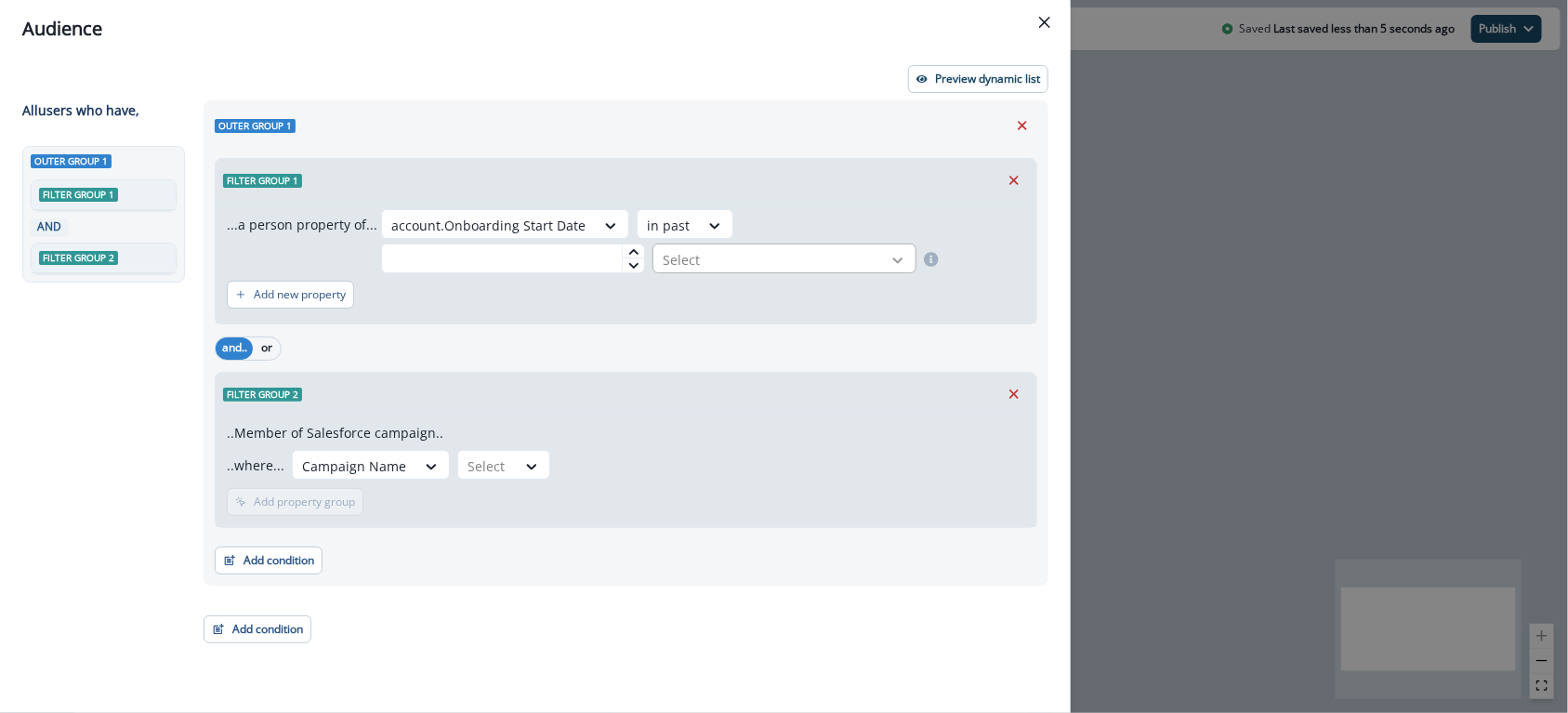
click at [905, 251] on icon at bounding box center [898, 260] width 17 height 19
click at [895, 277] on div "day(s)" at bounding box center [931, 267] width 132 height 35
click at [645, 243] on input "text" at bounding box center [513, 258] width 264 height 30
type input "**"
click at [783, 273] on div "Add new property" at bounding box center [626, 294] width 798 height 43
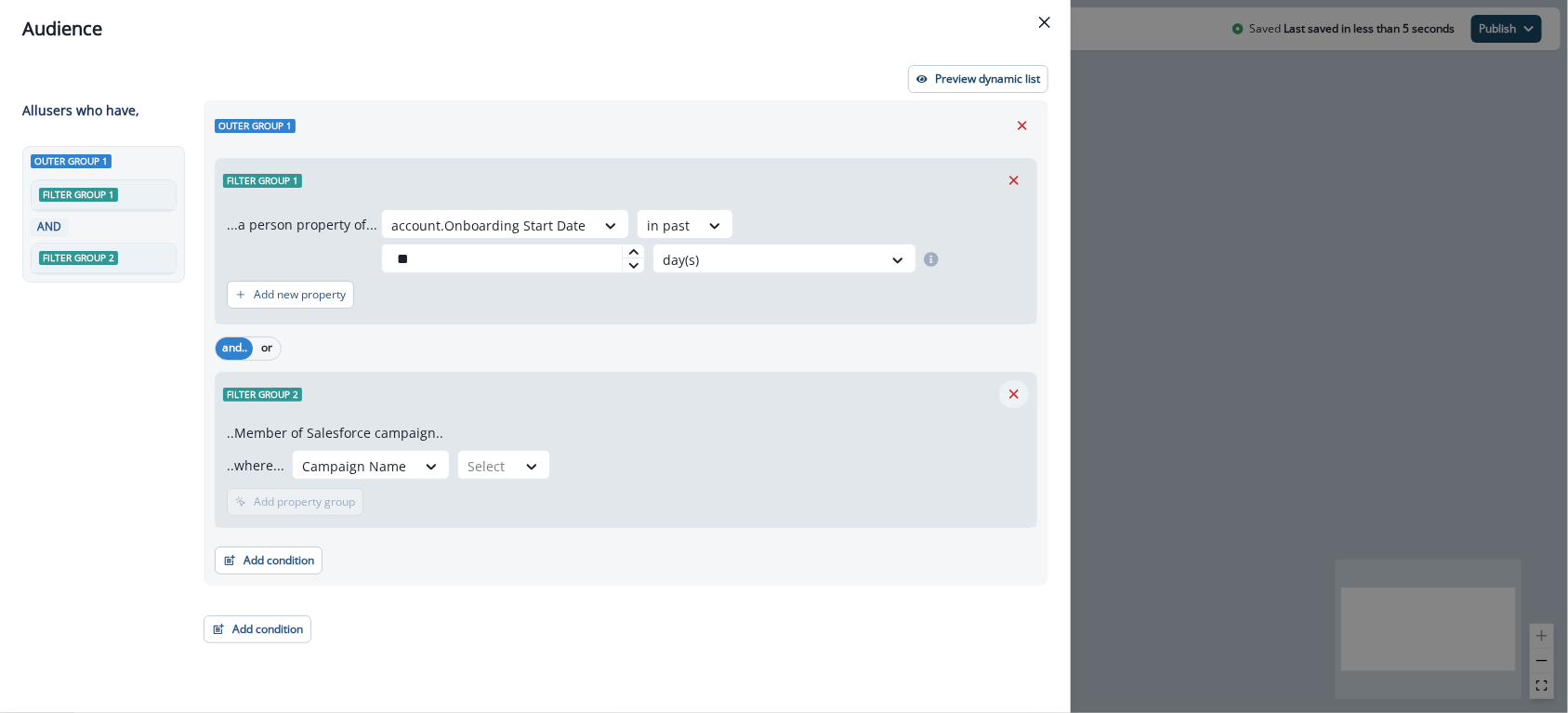
click at [1025, 380] on button "Remove" at bounding box center [1014, 394] width 30 height 28
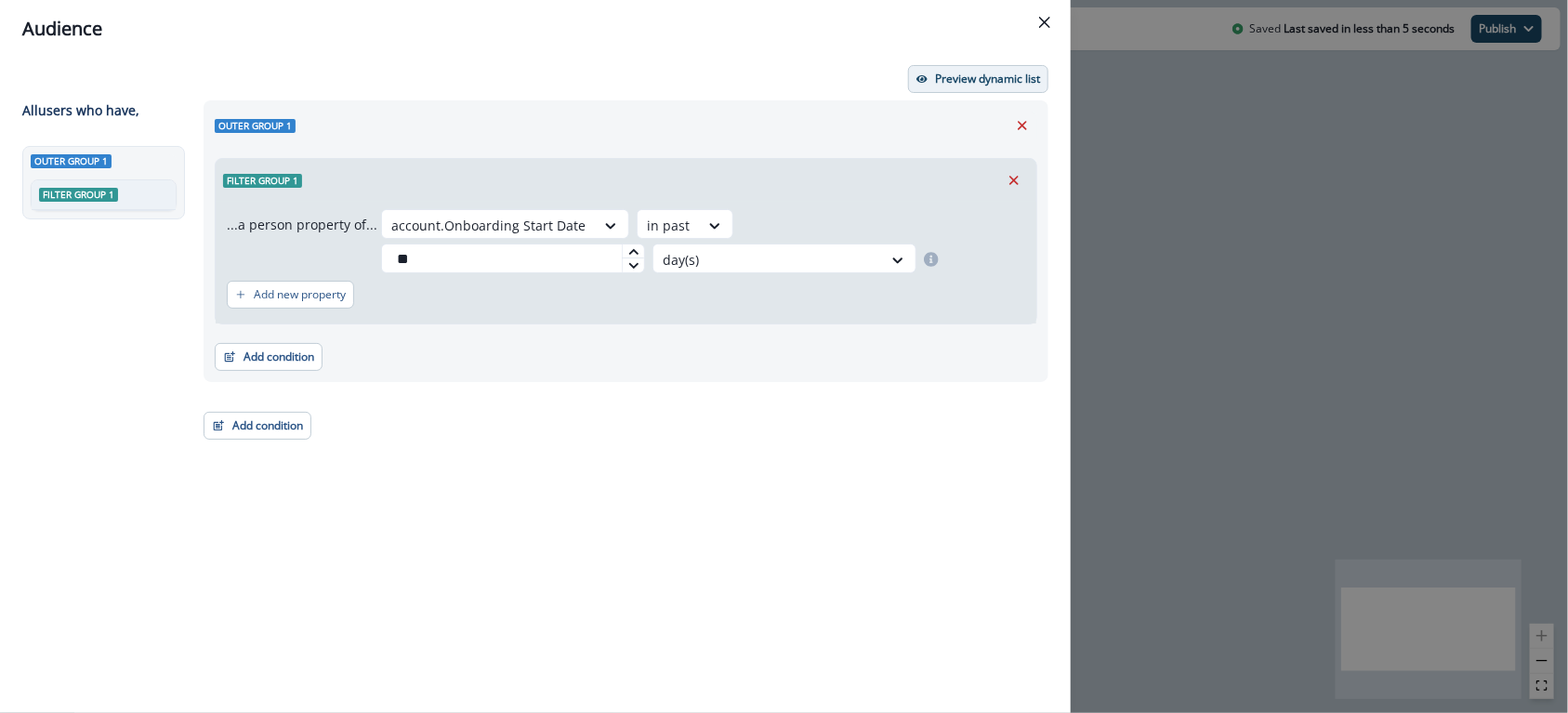
click at [965, 66] on button "Preview dynamic list" at bounding box center [977, 79] width 140 height 28
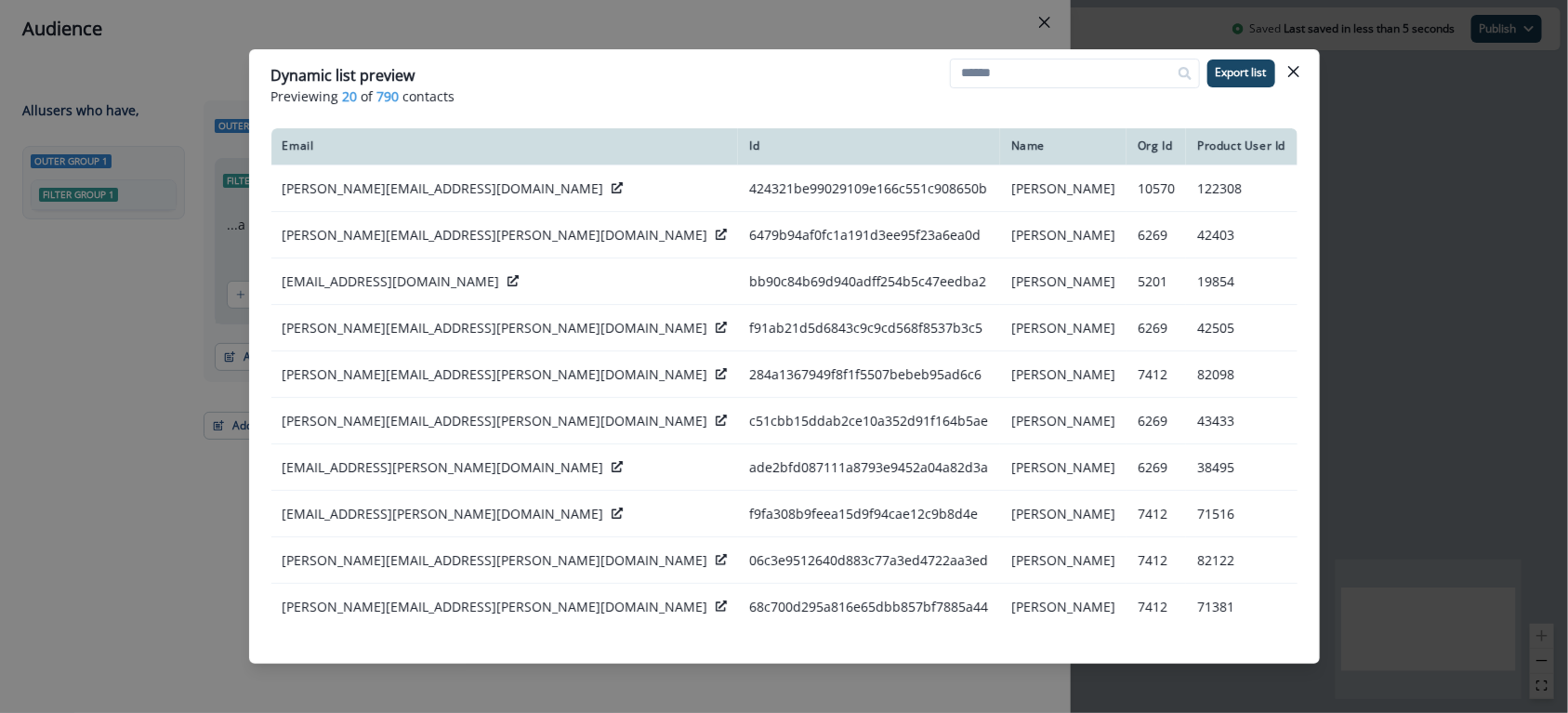
drag, startPoint x: 1298, startPoint y: 66, endPoint x: 551, endPoint y: 327, distance: 791.3
click at [1298, 66] on icon "Close" at bounding box center [1292, 71] width 11 height 11
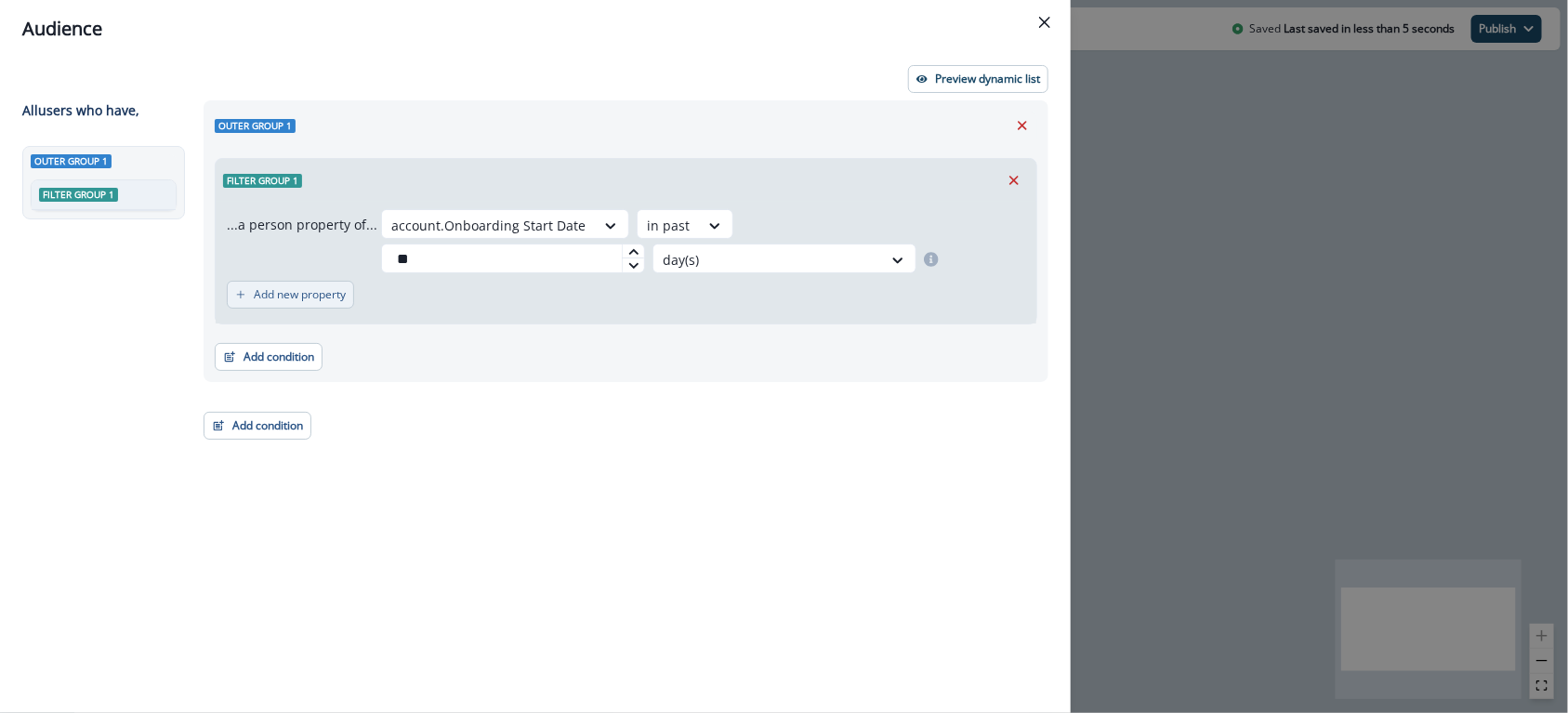
click at [269, 288] on p "Add new property" at bounding box center [300, 294] width 92 height 13
click at [364, 296] on icon at bounding box center [371, 304] width 17 height 19
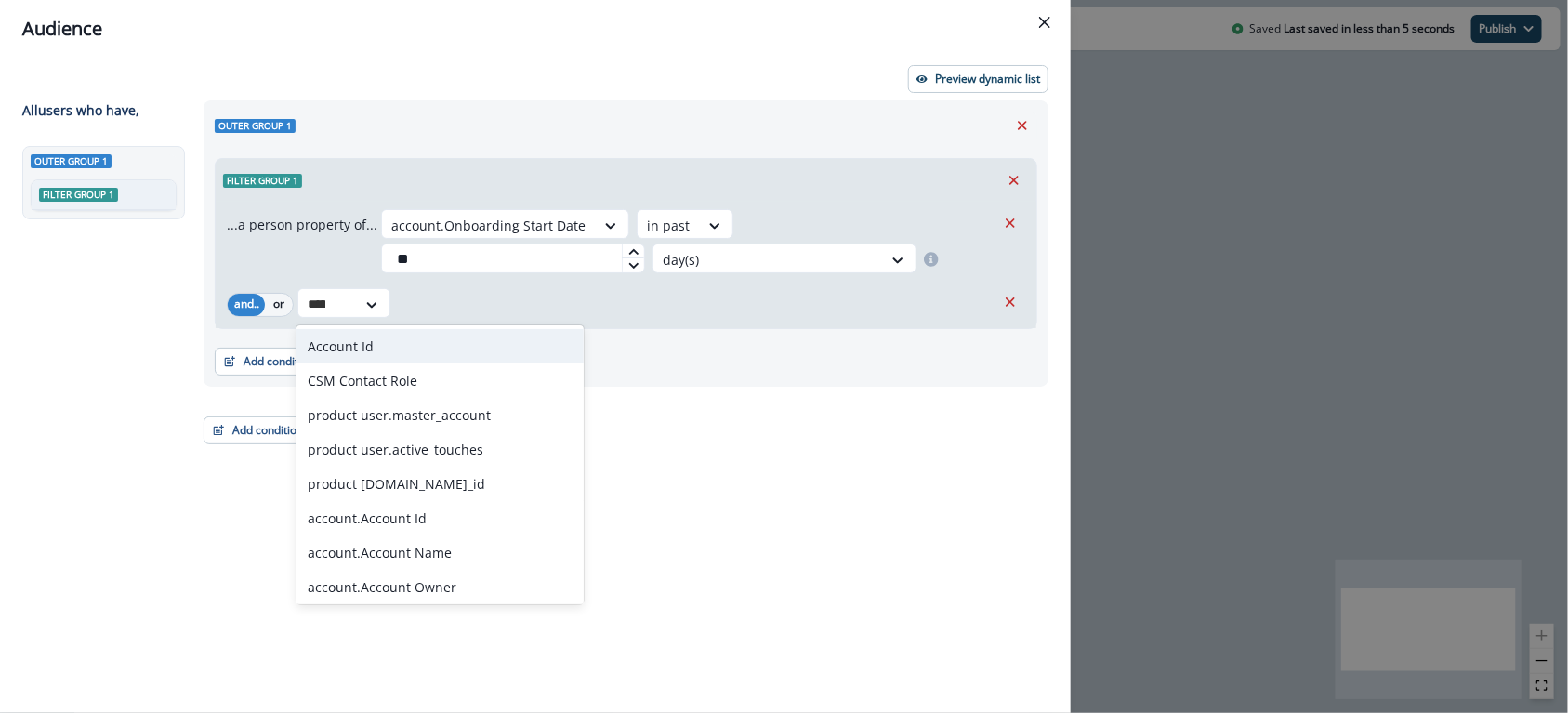
type input "******"
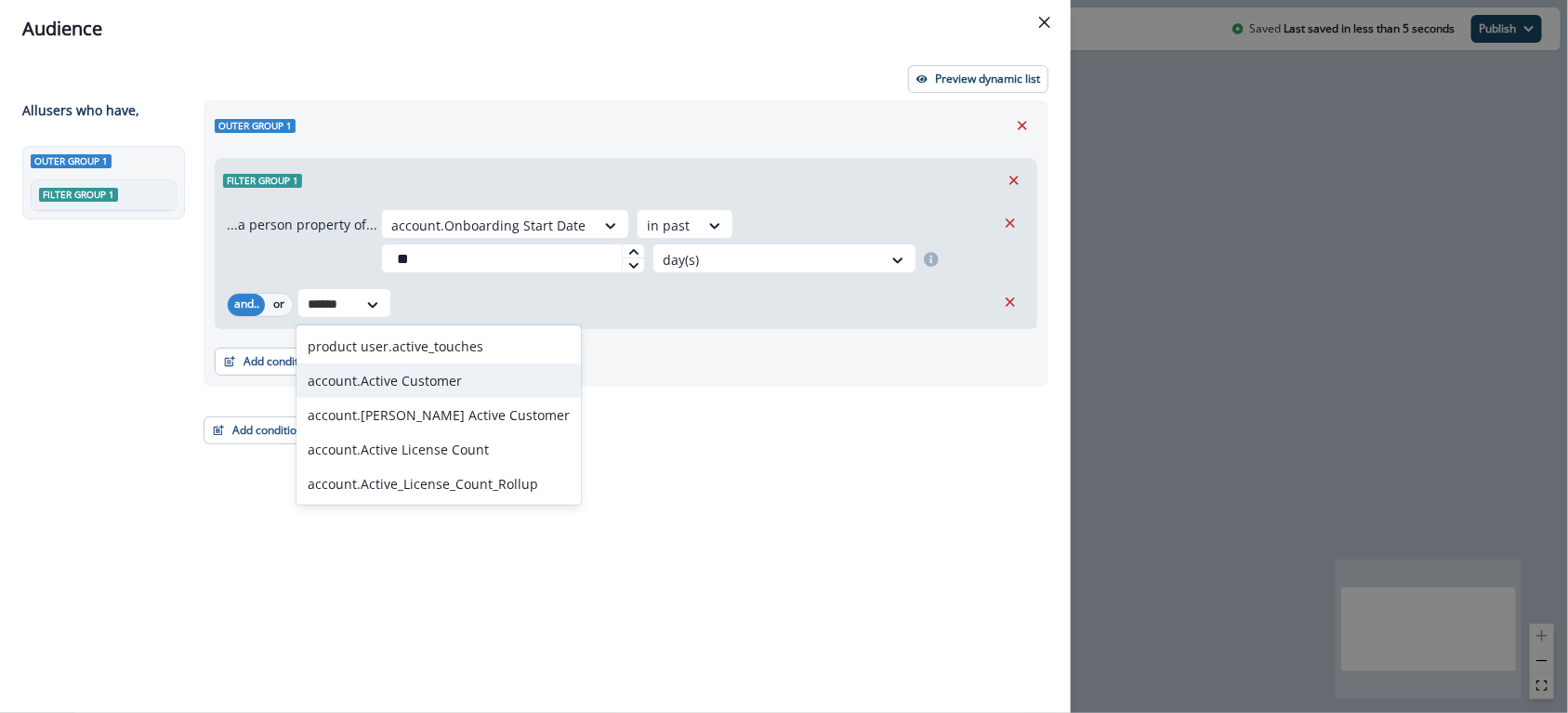
click at [387, 380] on div "account.Active Customer" at bounding box center [438, 380] width 285 height 35
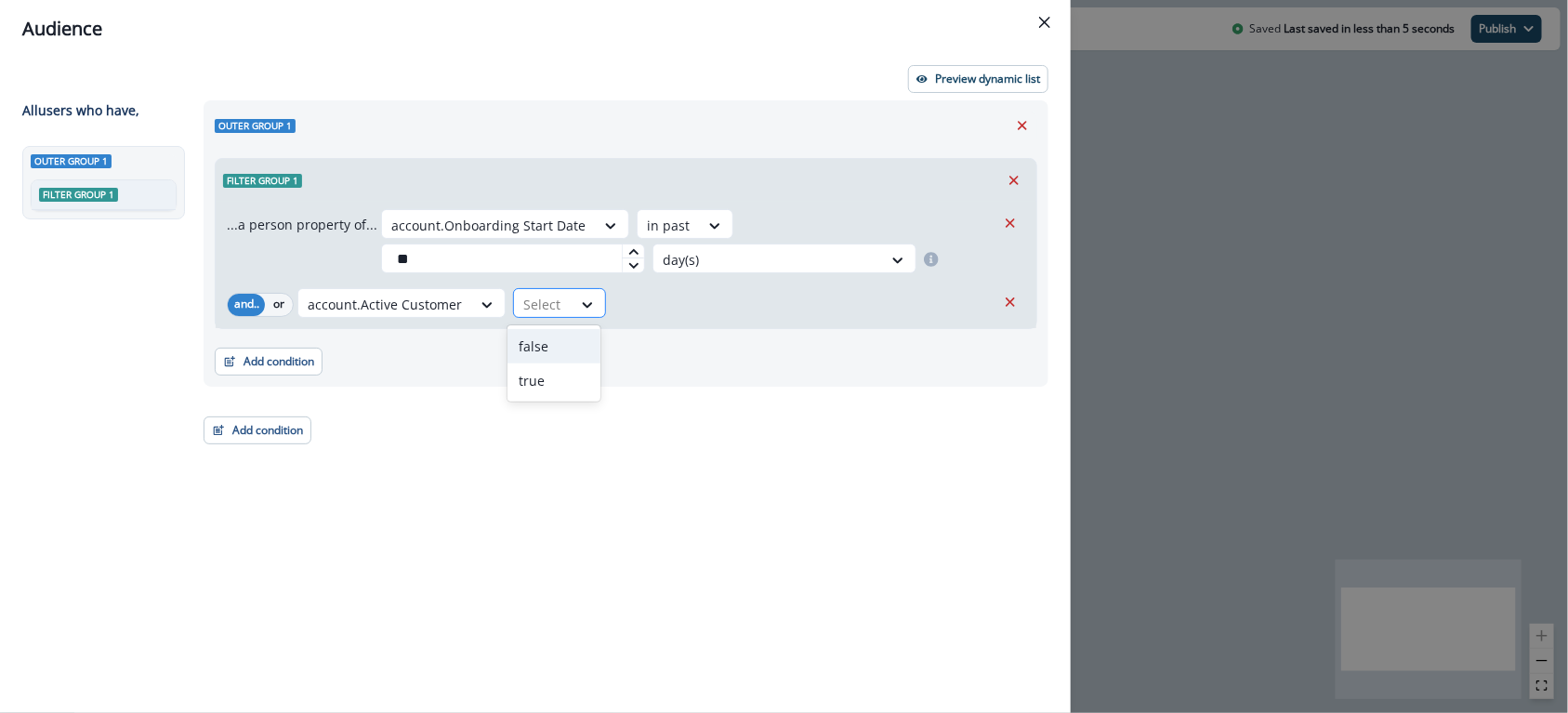
click at [535, 314] on div at bounding box center [542, 303] width 39 height 23
click at [543, 376] on div "true" at bounding box center [554, 380] width 93 height 35
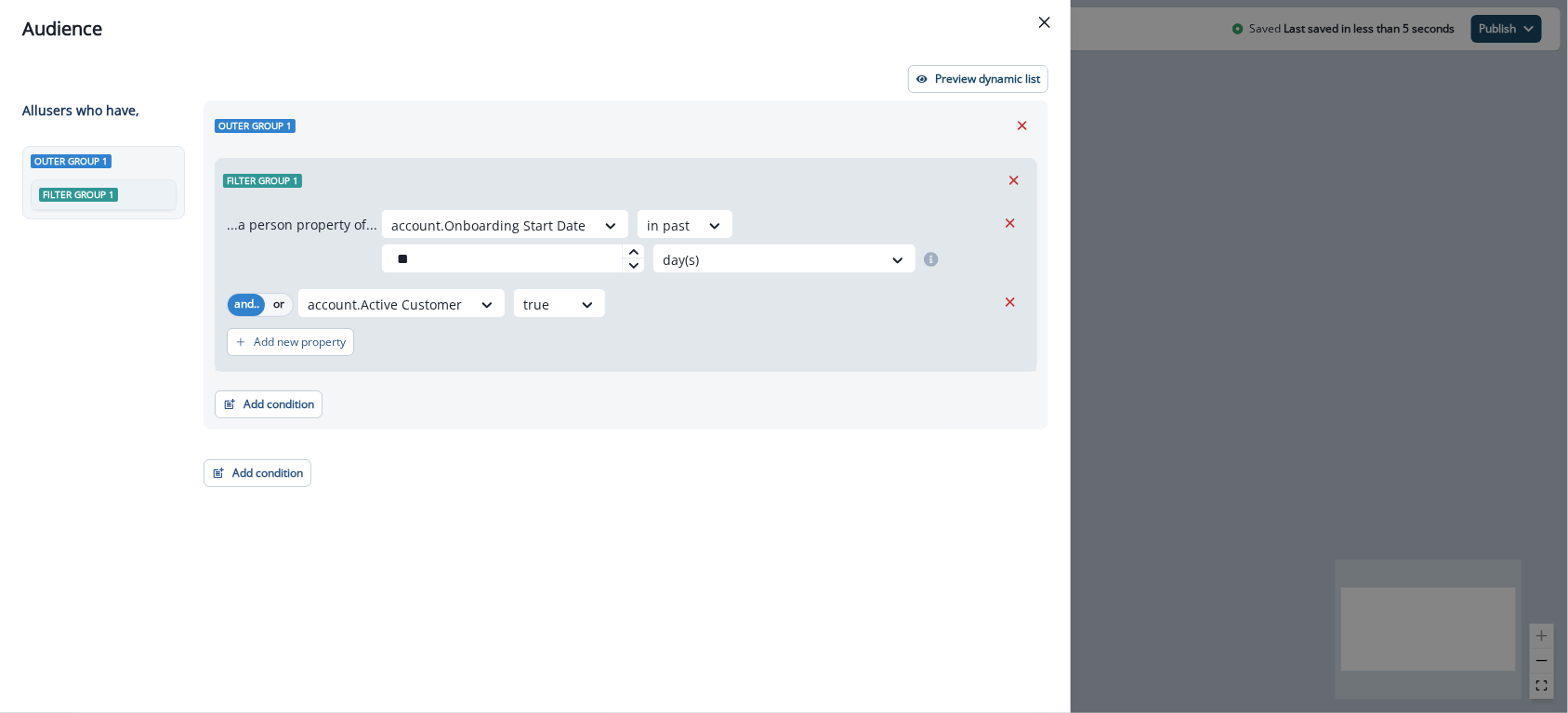
click at [686, 324] on div "Add new property" at bounding box center [626, 341] width 798 height 43
click at [969, 58] on div "Preview dynamic list All user s who have, Outer group 1 Filter group 1 Outer gr…" at bounding box center [535, 385] width 1070 height 655
click at [971, 66] on button "Preview dynamic list" at bounding box center [977, 79] width 140 height 28
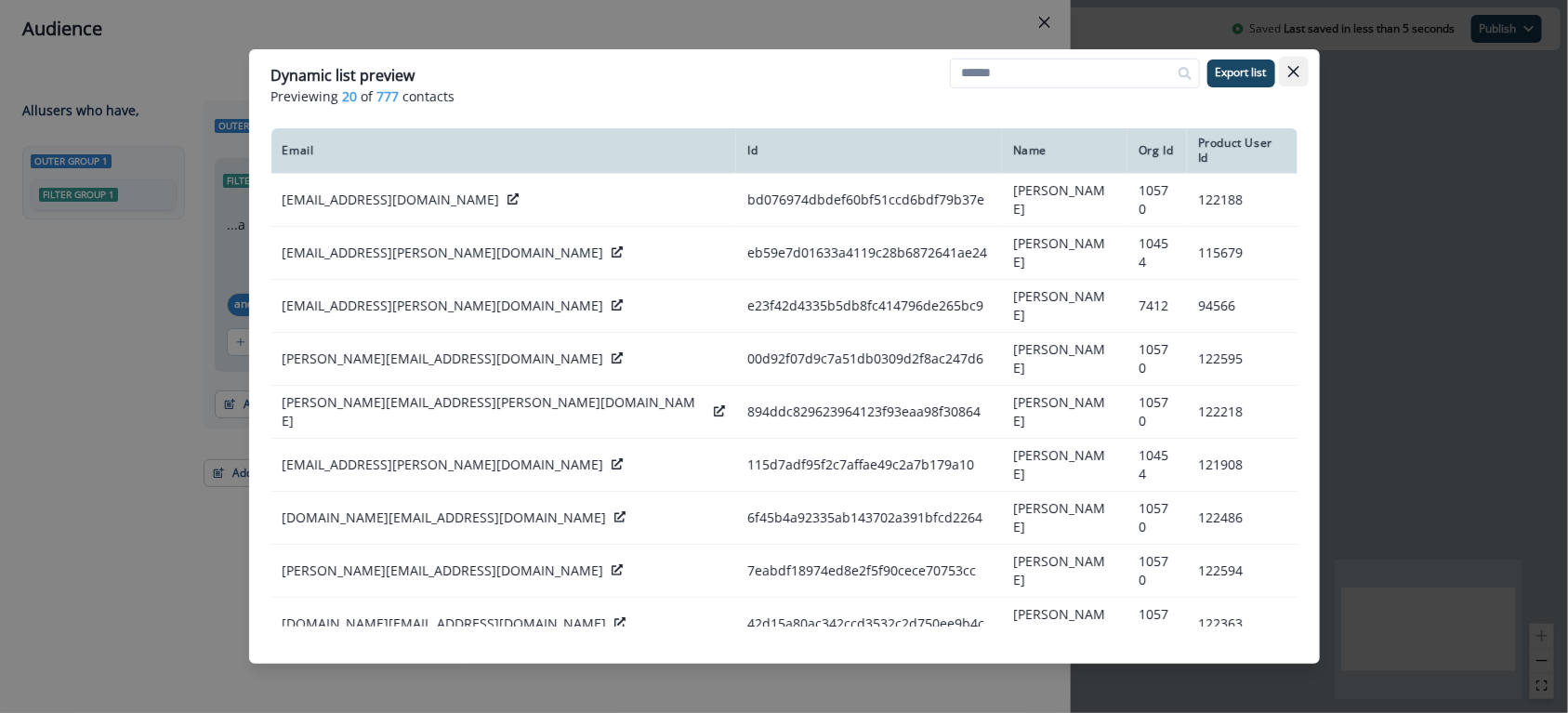
click at [1294, 74] on icon "Close" at bounding box center [1293, 71] width 11 height 11
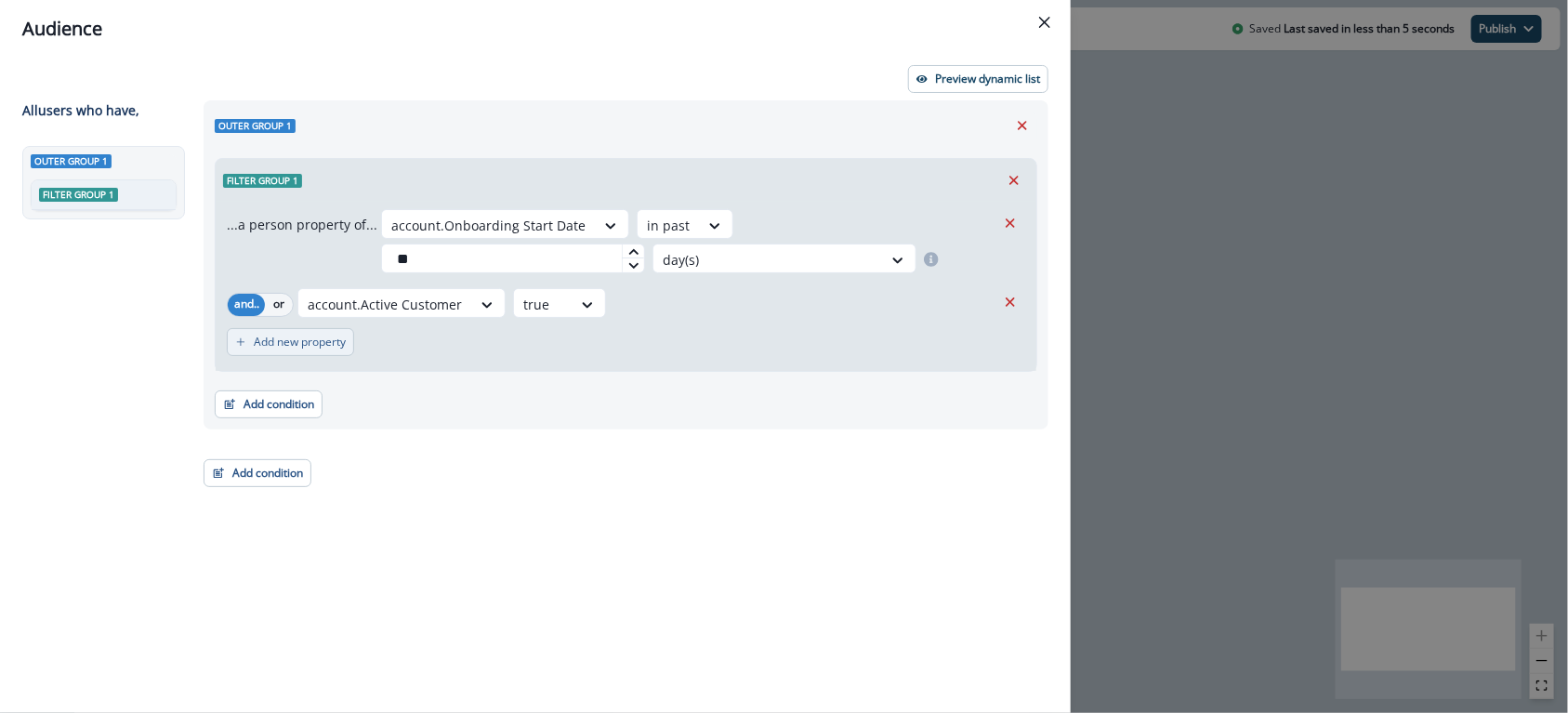
click at [322, 344] on p "Add new property" at bounding box center [300, 341] width 92 height 13
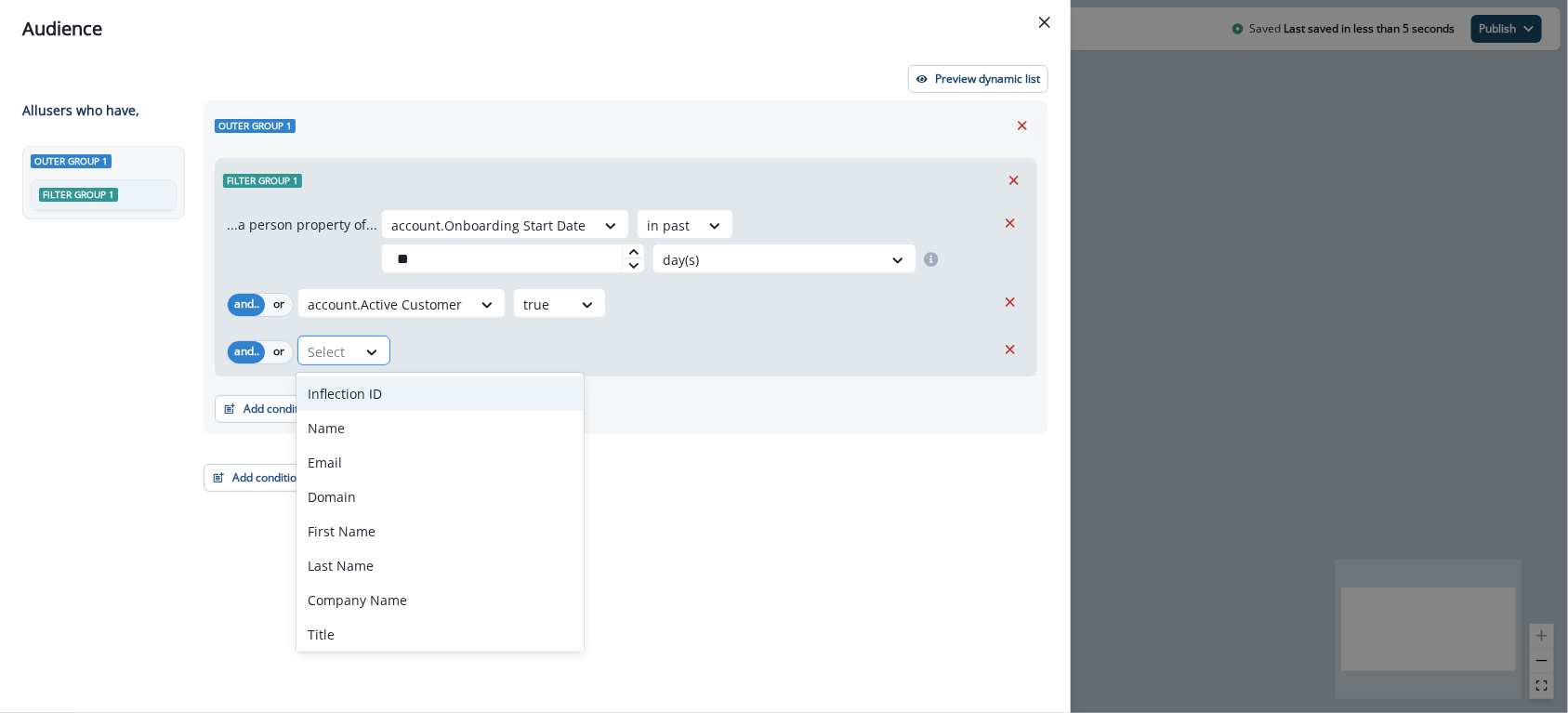
click at [353, 346] on div "Select" at bounding box center [327, 351] width 58 height 31
type input "*"
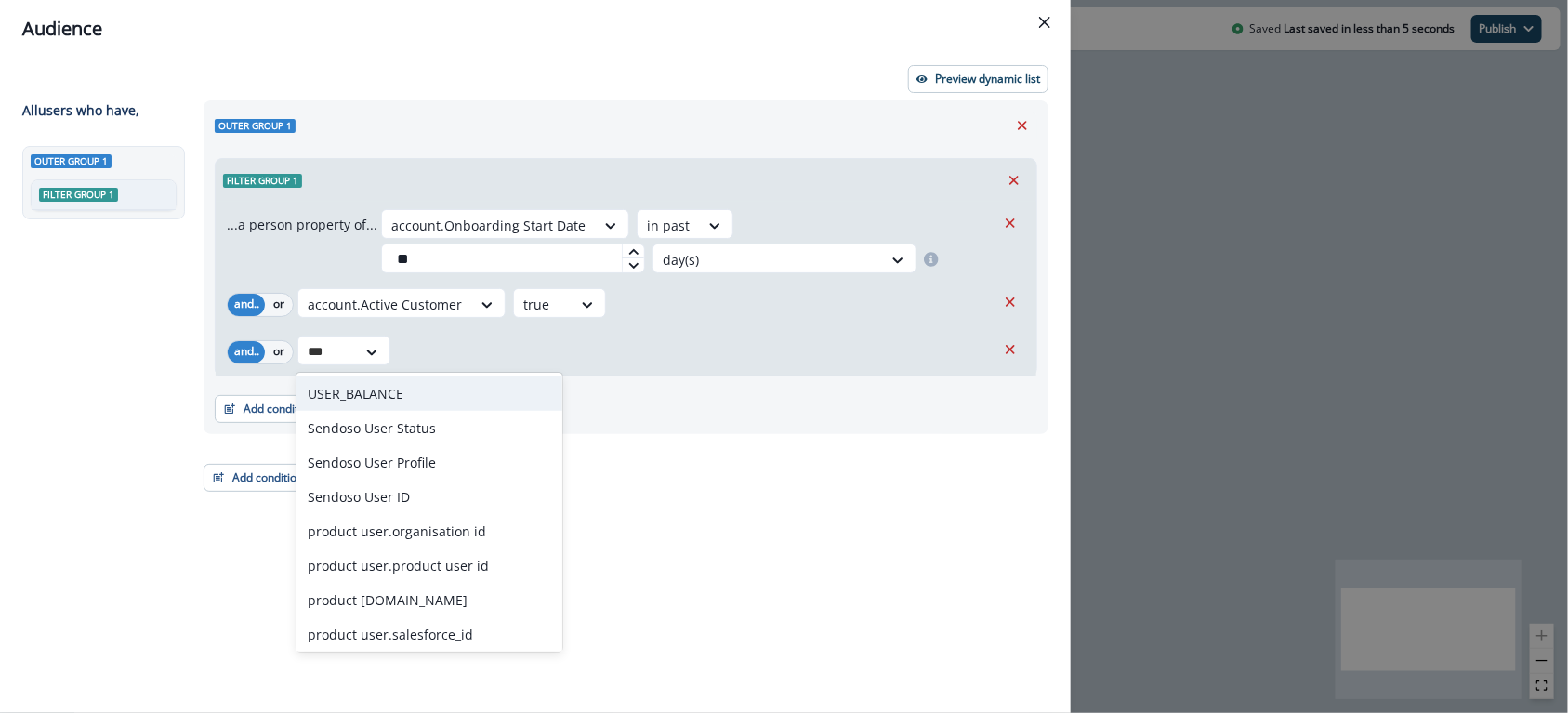
type input "****"
click at [428, 438] on div "Sendoso User Status" at bounding box center [429, 427] width 266 height 35
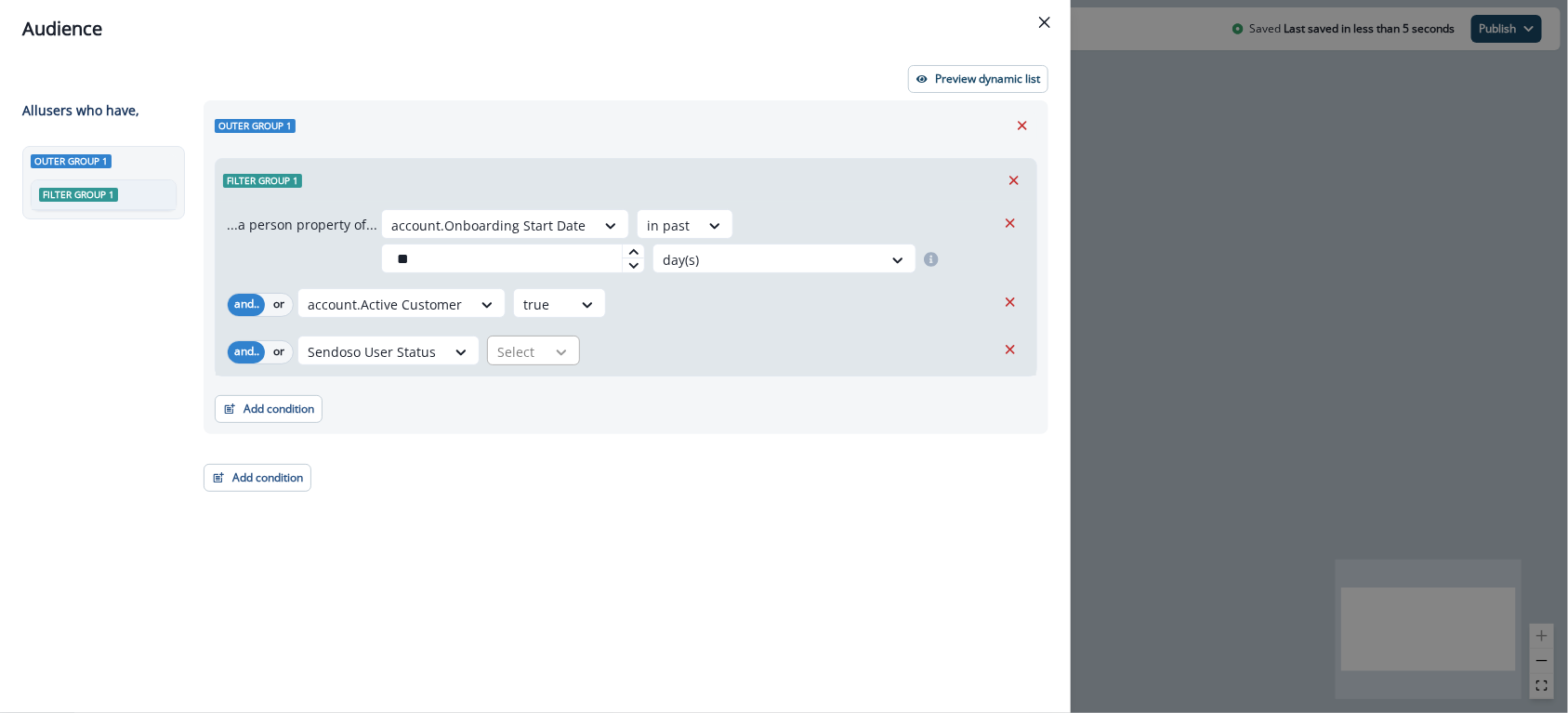
click at [553, 347] on icon at bounding box center [560, 352] width 17 height 19
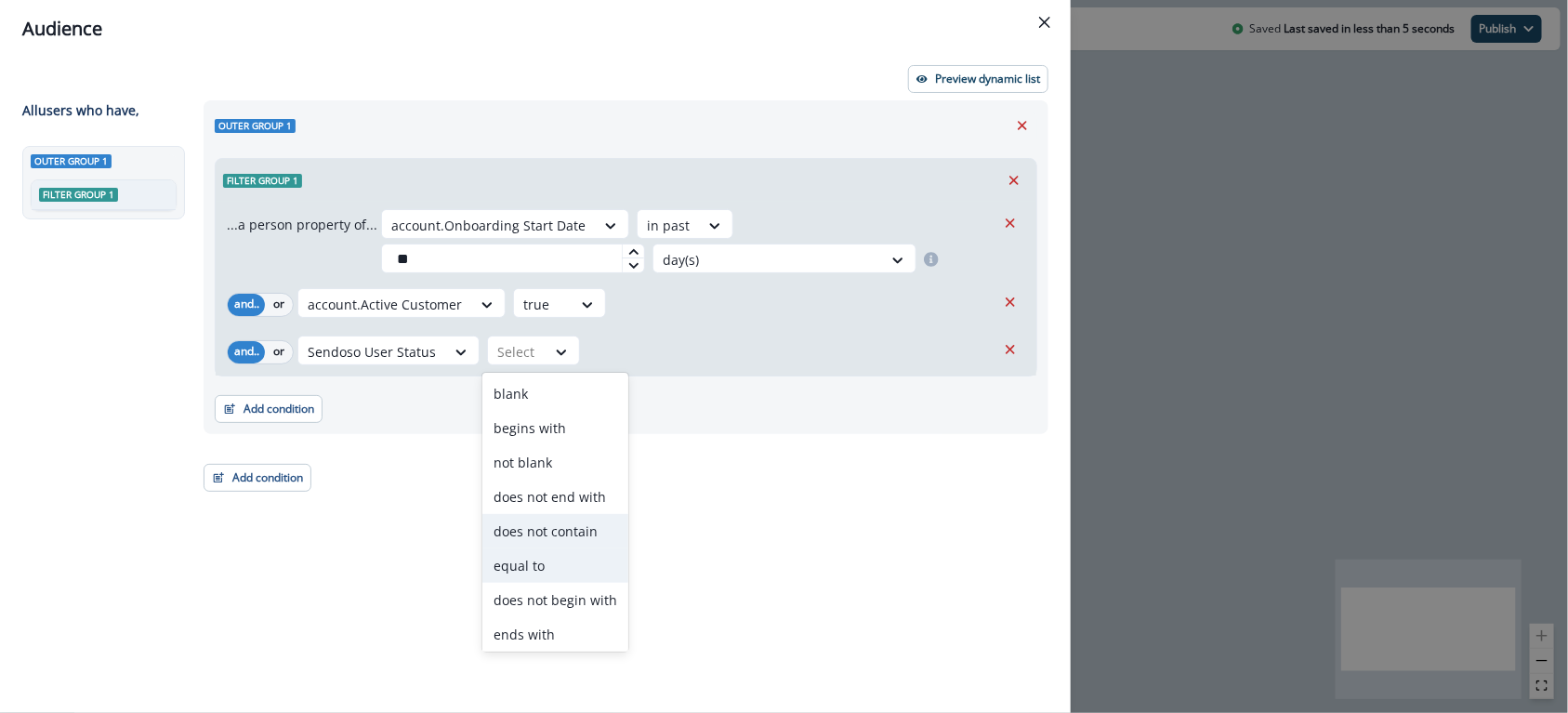
scroll to position [72, 0]
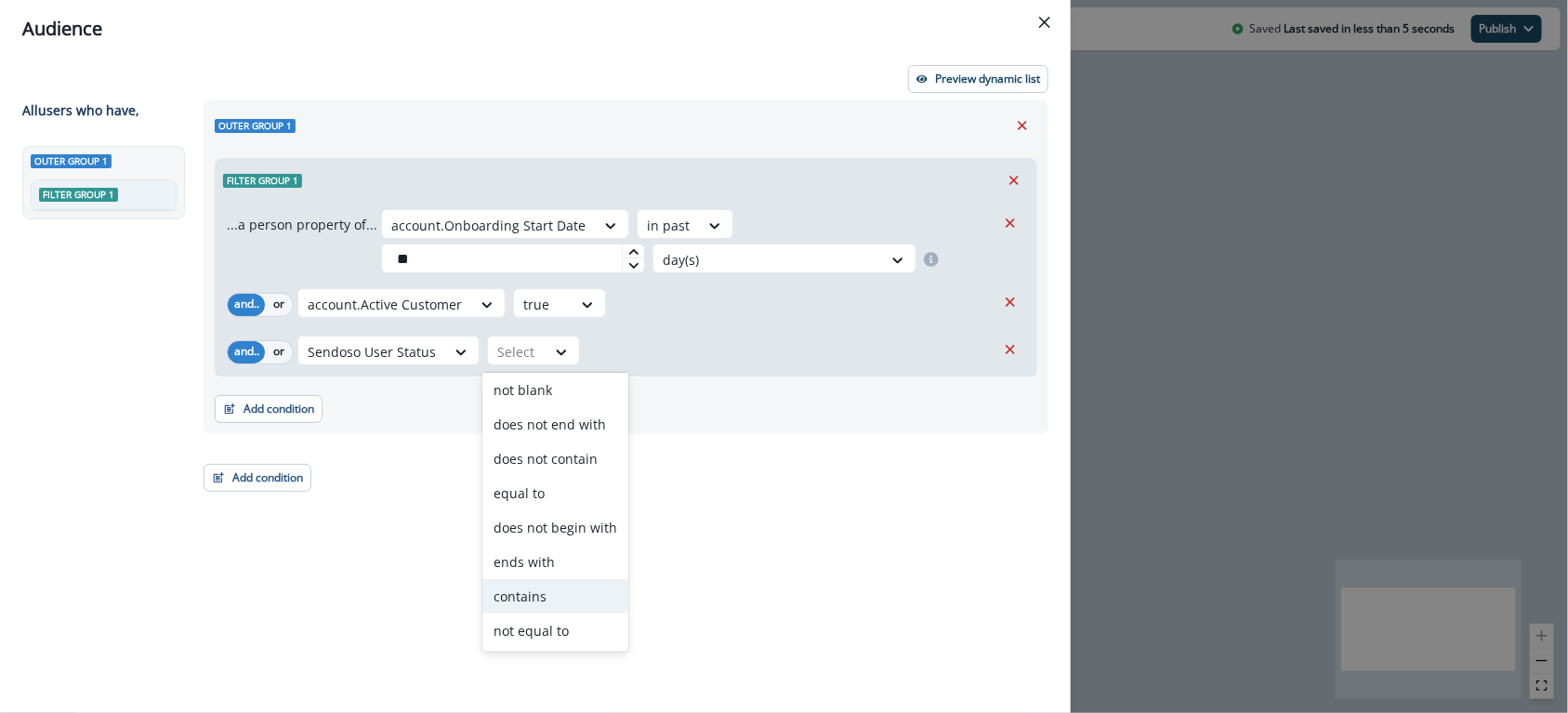
click at [548, 594] on div "contains" at bounding box center [554, 596] width 146 height 35
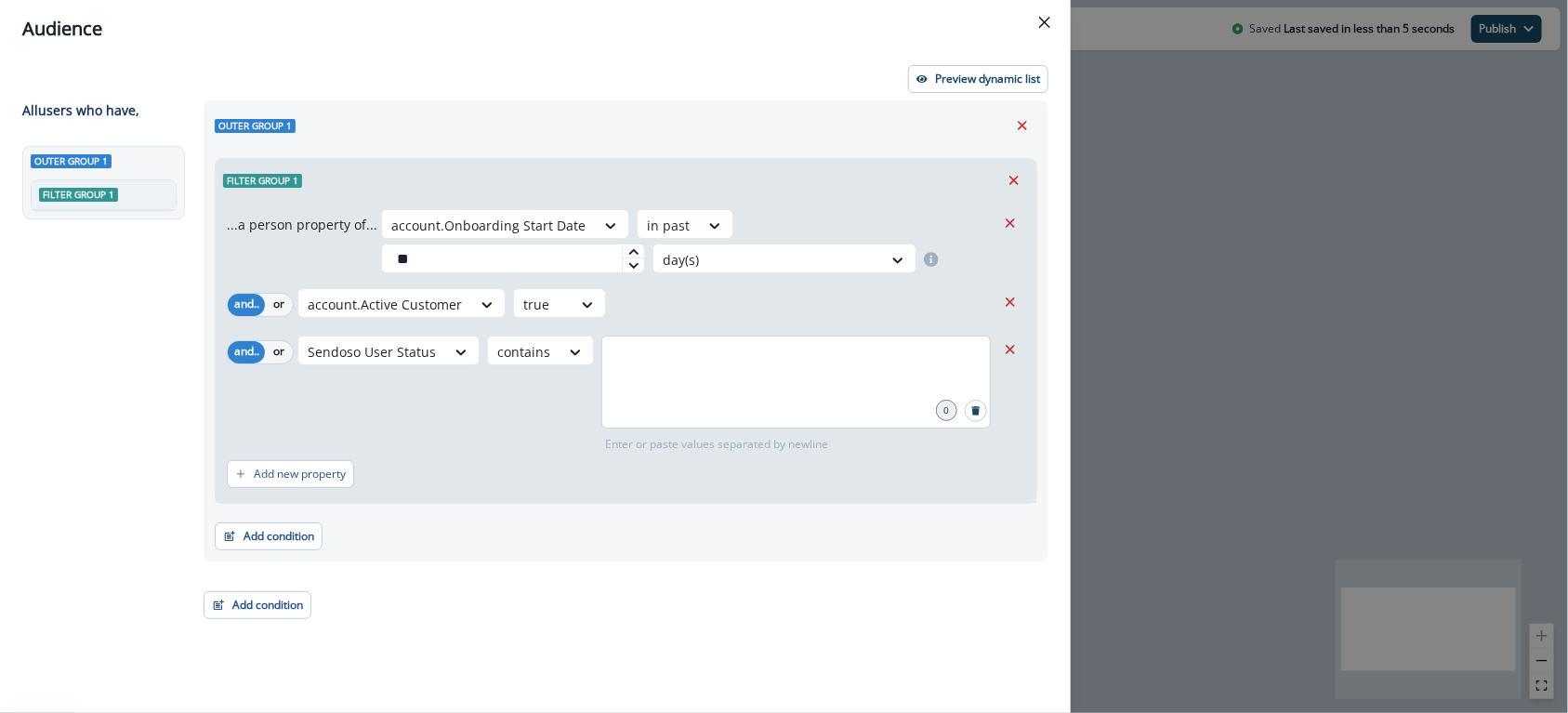
click at [688, 387] on div at bounding box center [795, 382] width 390 height 93
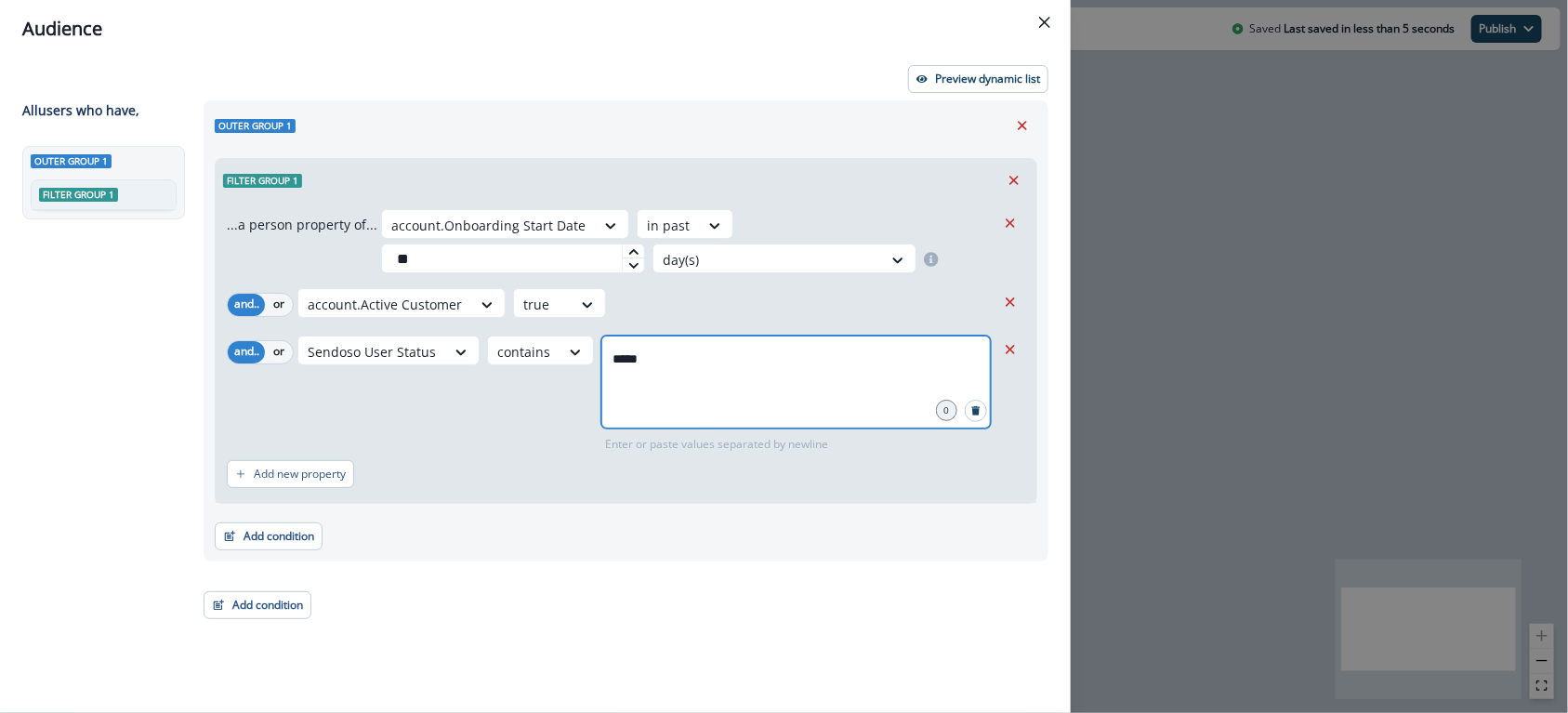
type input "******"
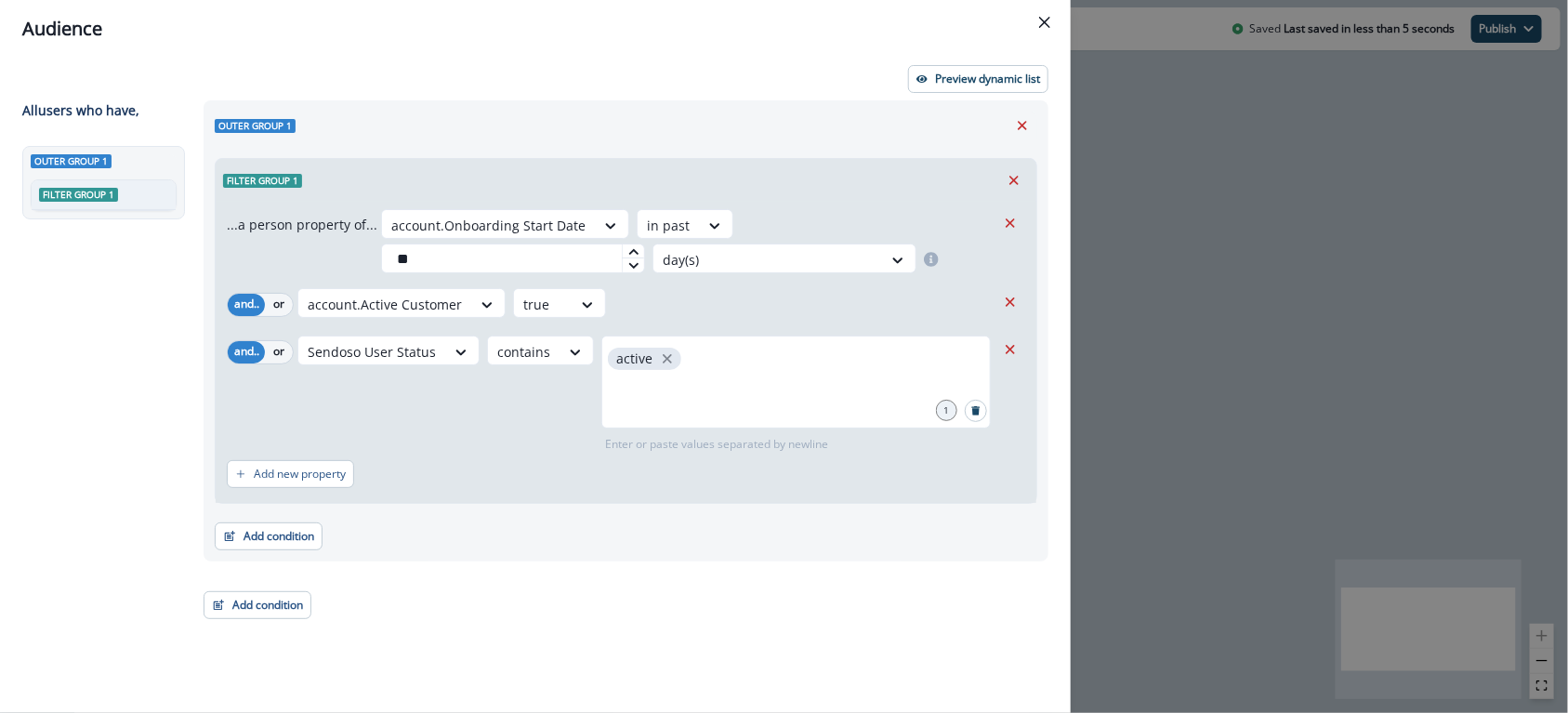
click at [726, 306] on div "account.Active Customer true" at bounding box center [647, 302] width 698 height 30
drag, startPoint x: 419, startPoint y: 418, endPoint x: 347, endPoint y: 460, distance: 83.4
click at [419, 418] on div "Sendoso User Status contains active 1 Enter or paste values separated by newline" at bounding box center [647, 394] width 698 height 117
click at [303, 479] on p "Add new property" at bounding box center [300, 473] width 92 height 13
click at [342, 479] on div at bounding box center [326, 483] width 39 height 23
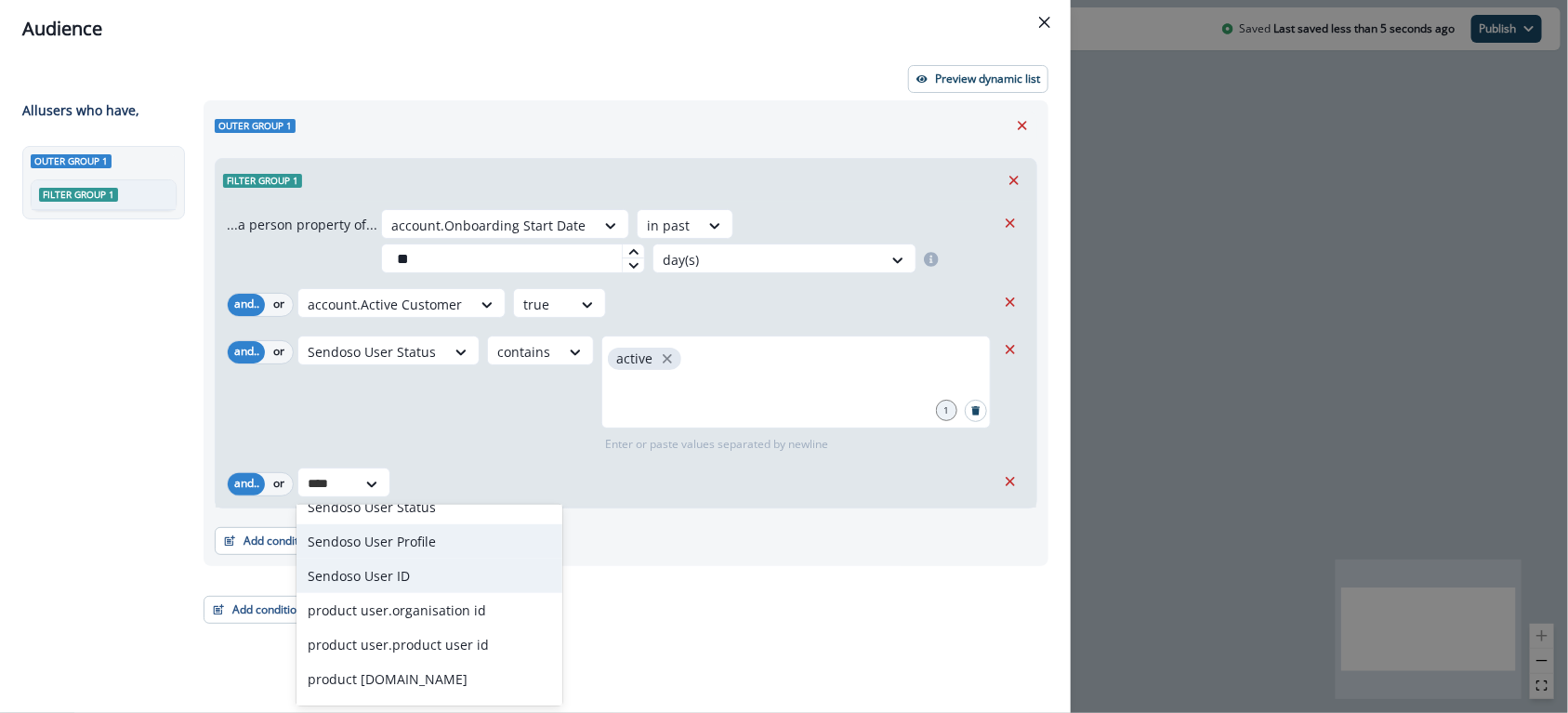
scroll to position [0, 0]
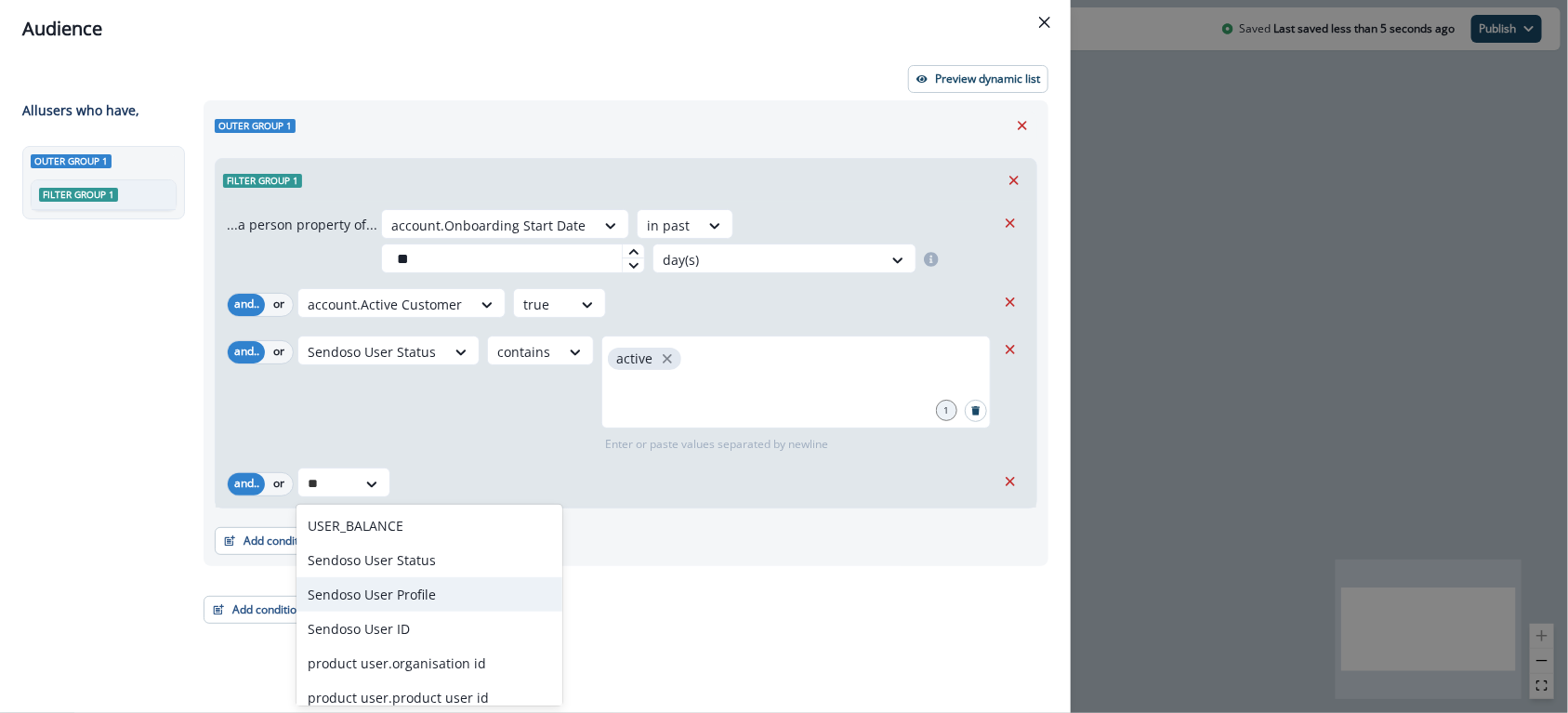
type input "***"
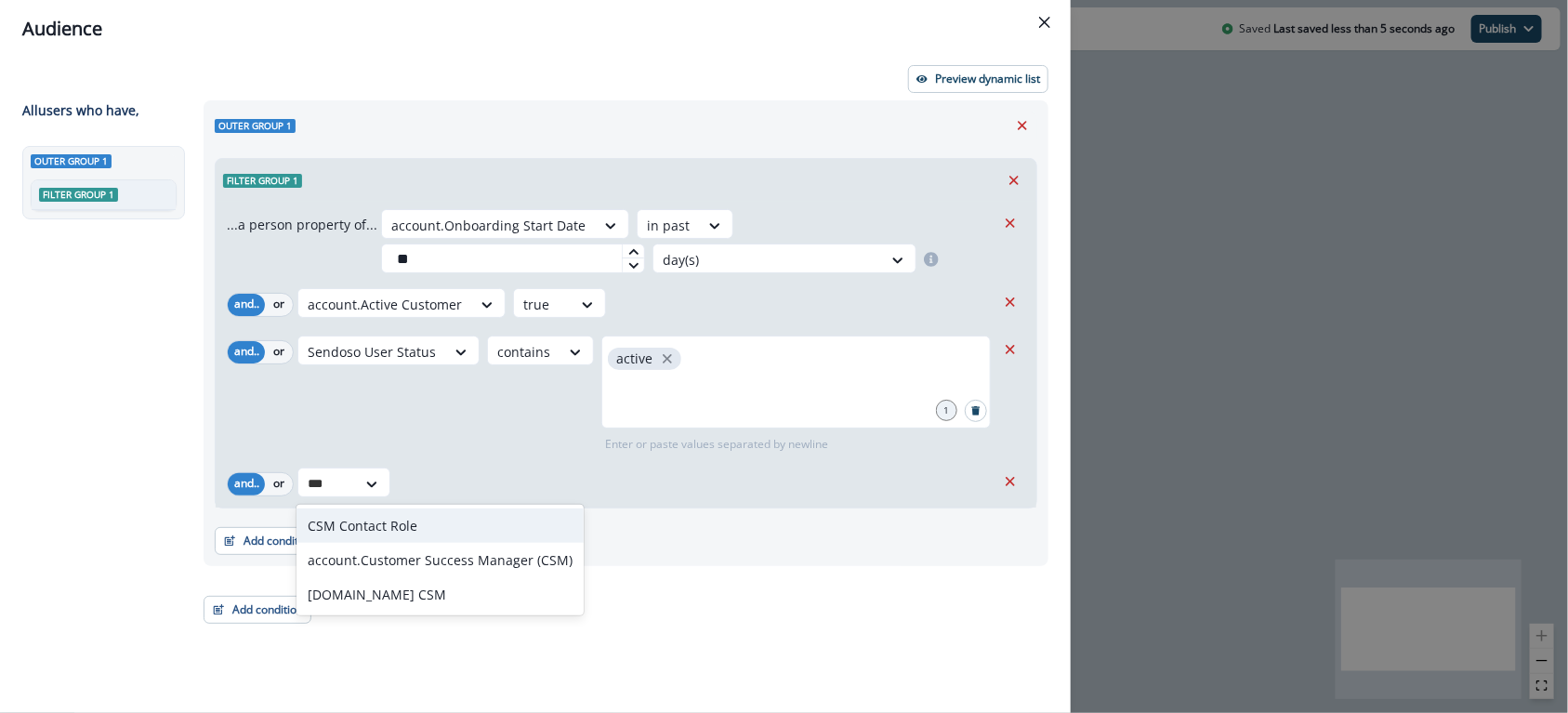
click at [393, 523] on div "CSM Contact Role" at bounding box center [440, 525] width 288 height 35
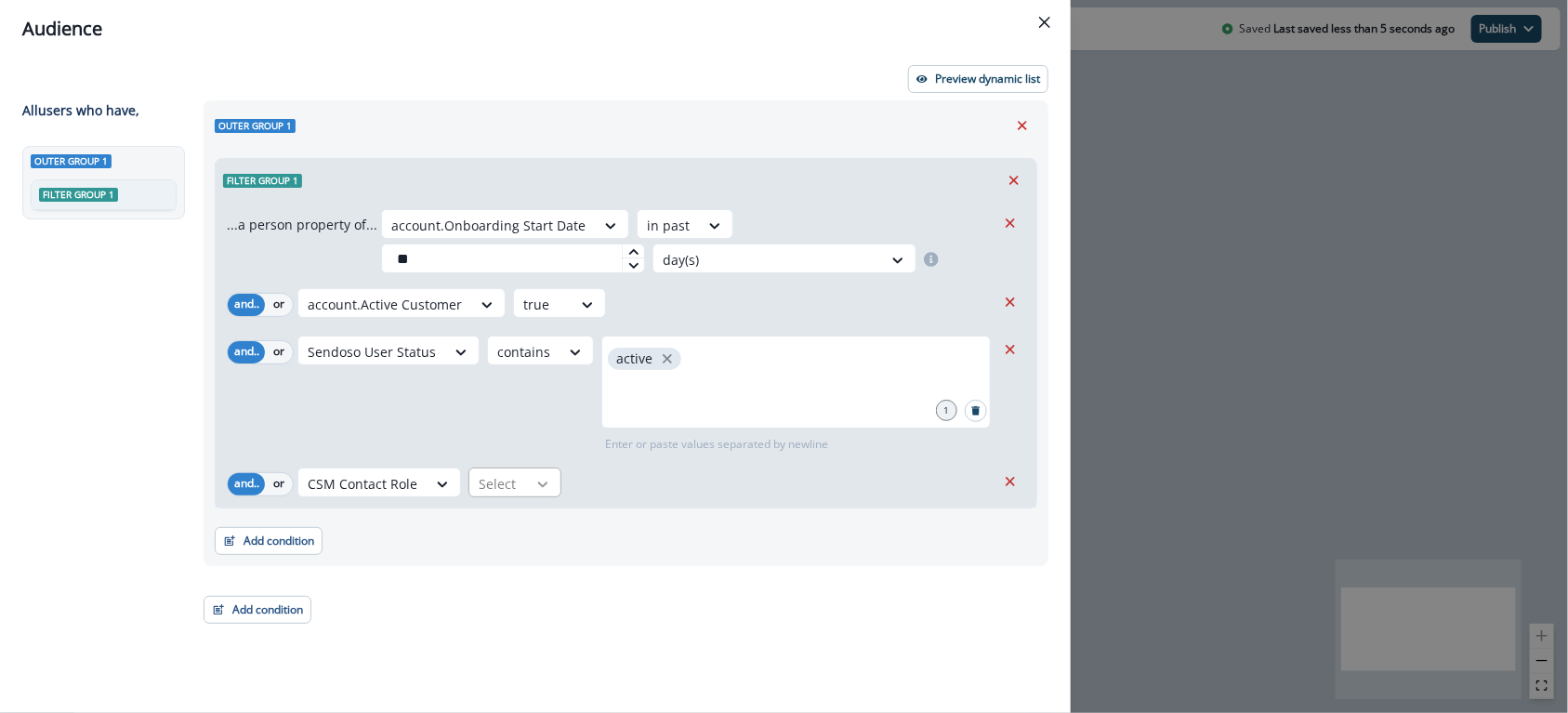
click at [528, 475] on div at bounding box center [543, 484] width 32 height 19
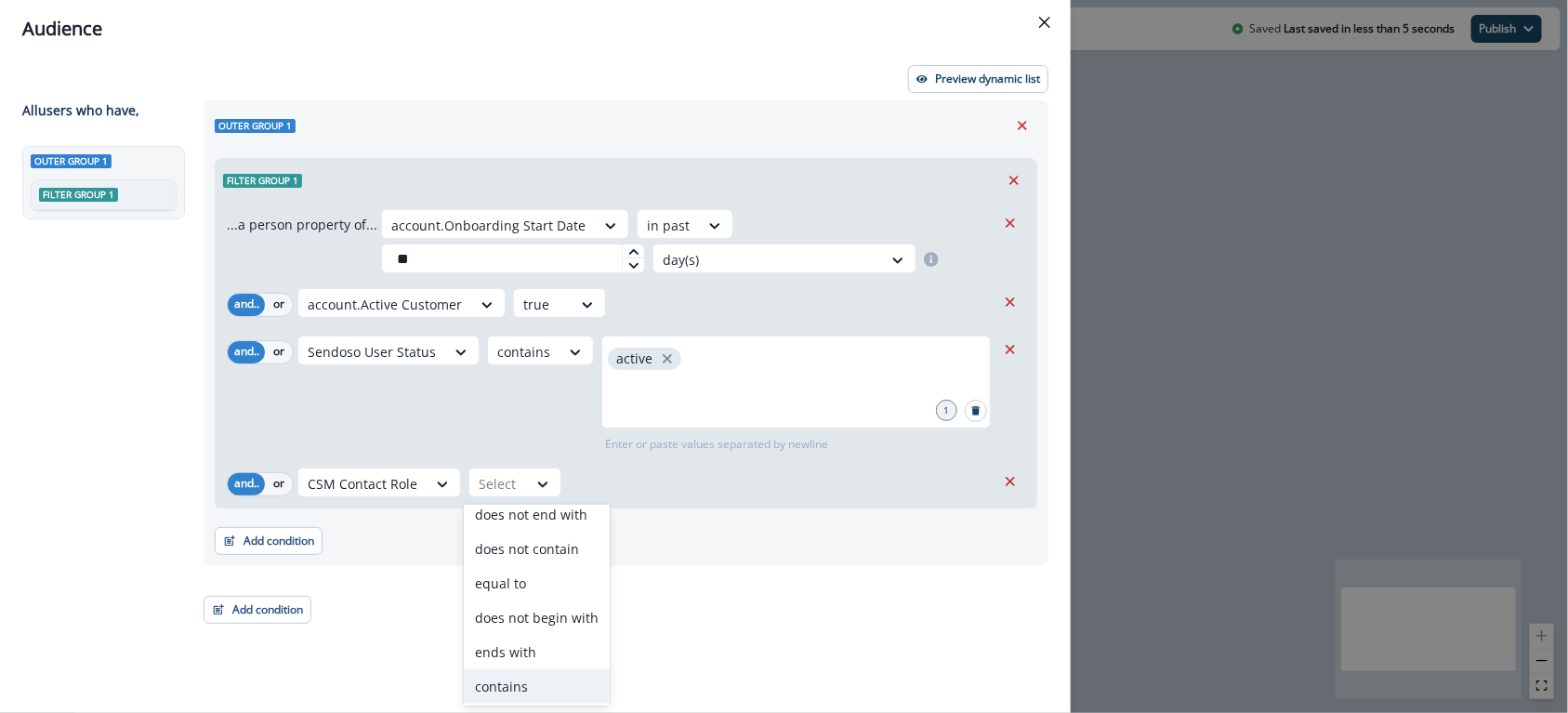
click at [533, 682] on div "contains" at bounding box center [537, 686] width 146 height 35
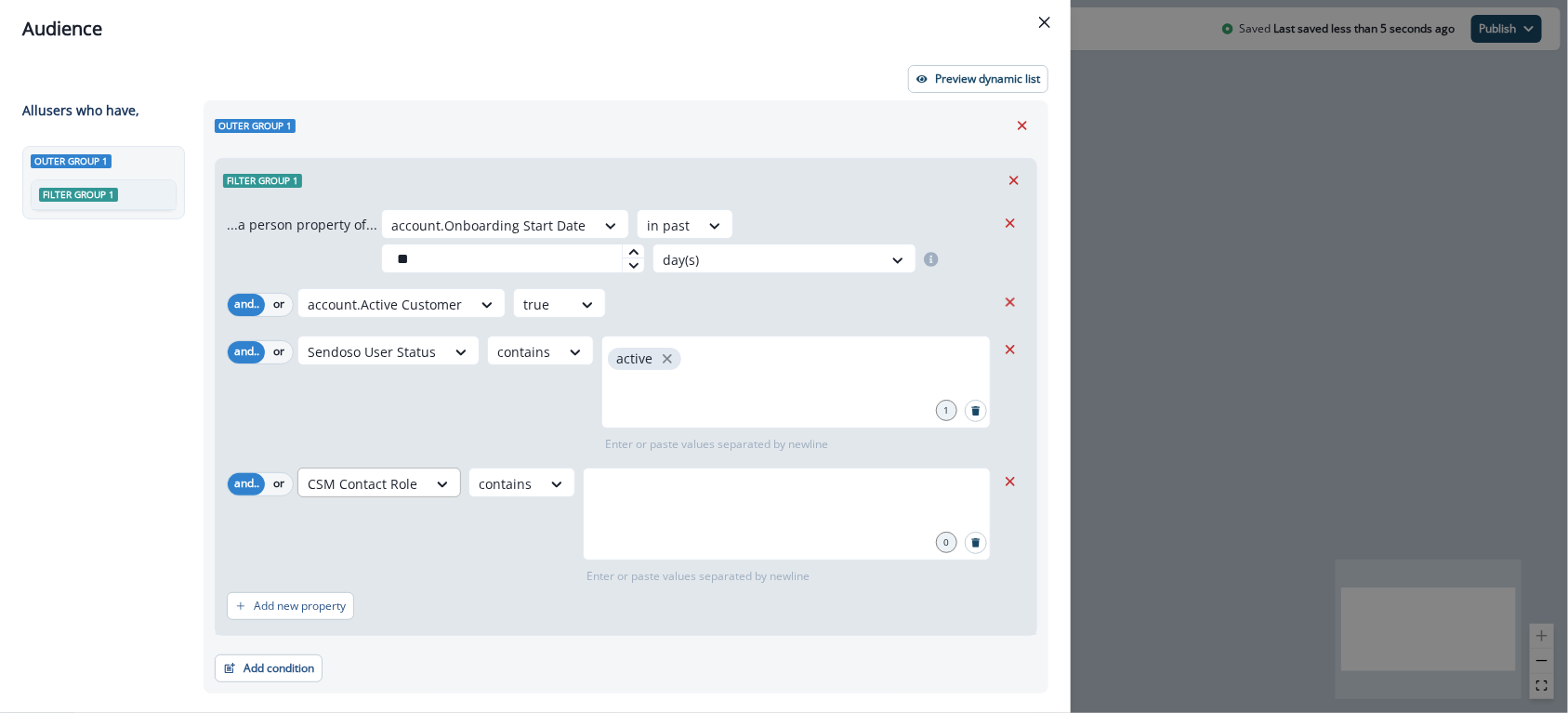
click at [391, 478] on div at bounding box center [362, 483] width 110 height 23
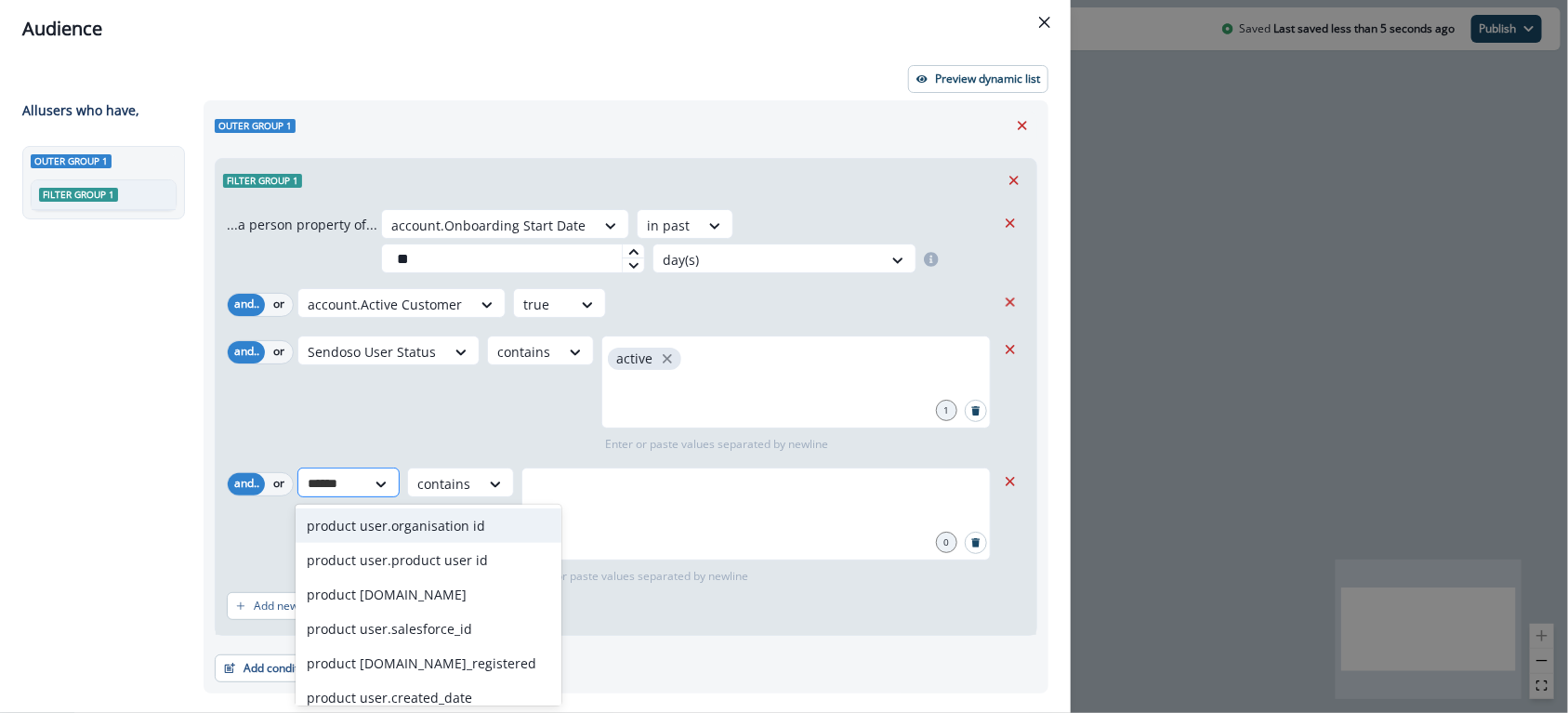
type input "*******"
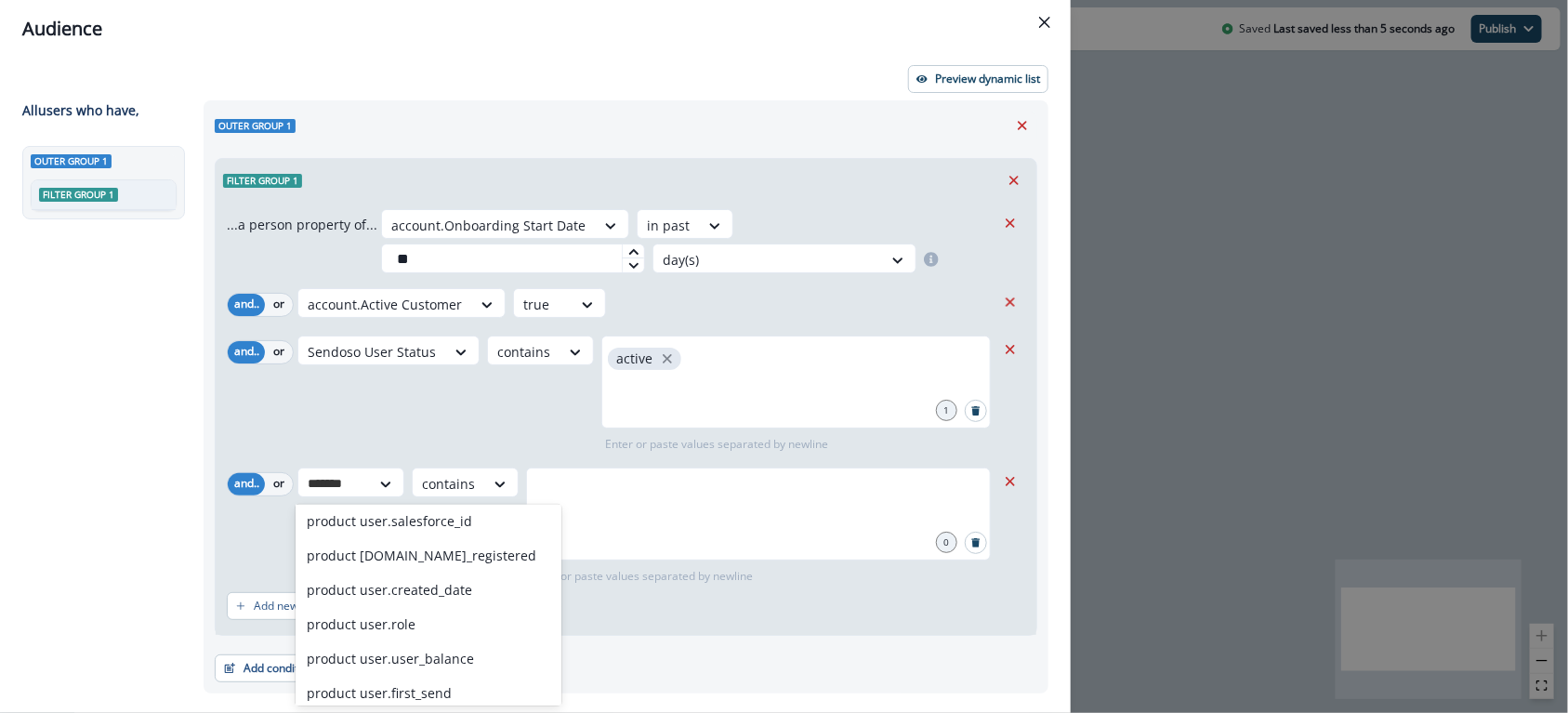
scroll to position [113, 0]
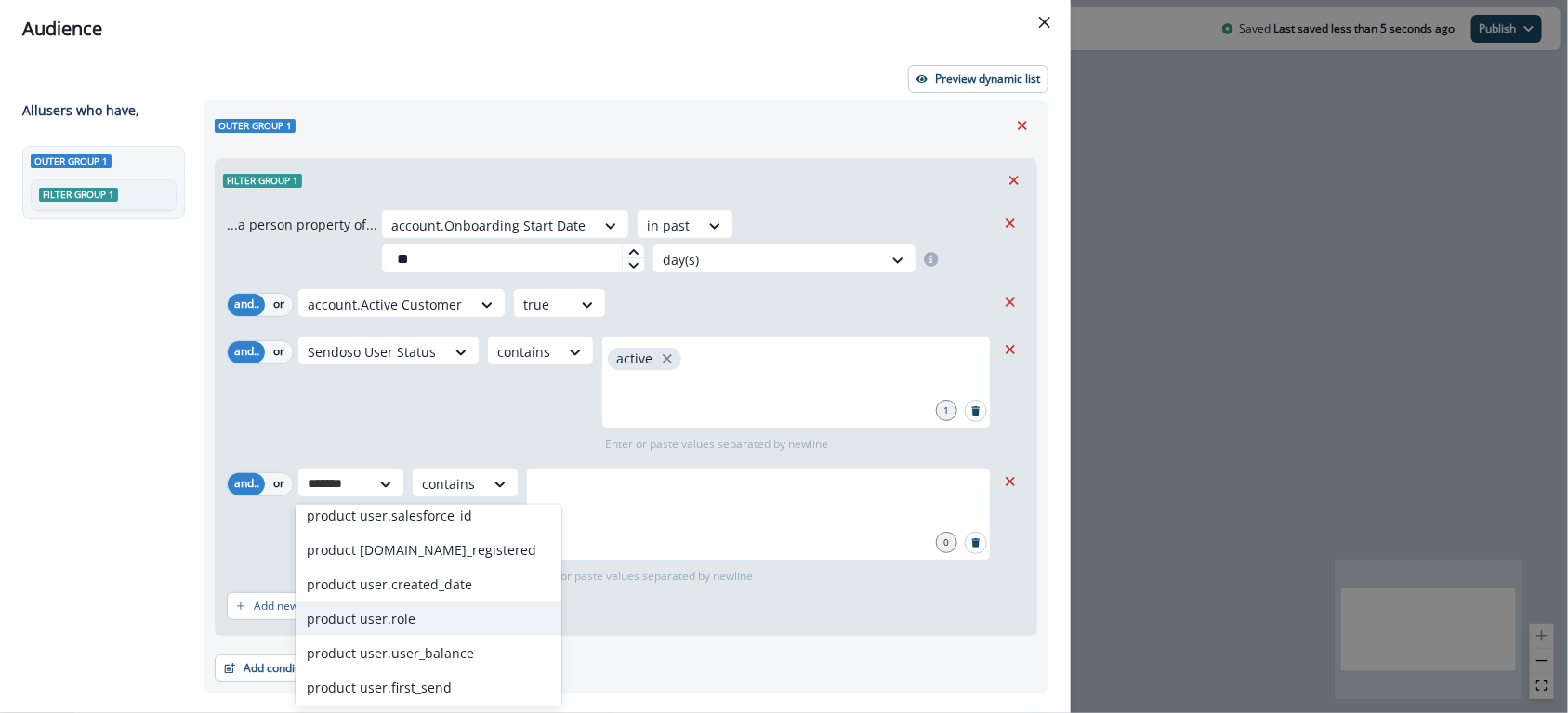
click at [395, 619] on div "product user.role" at bounding box center [428, 618] width 266 height 35
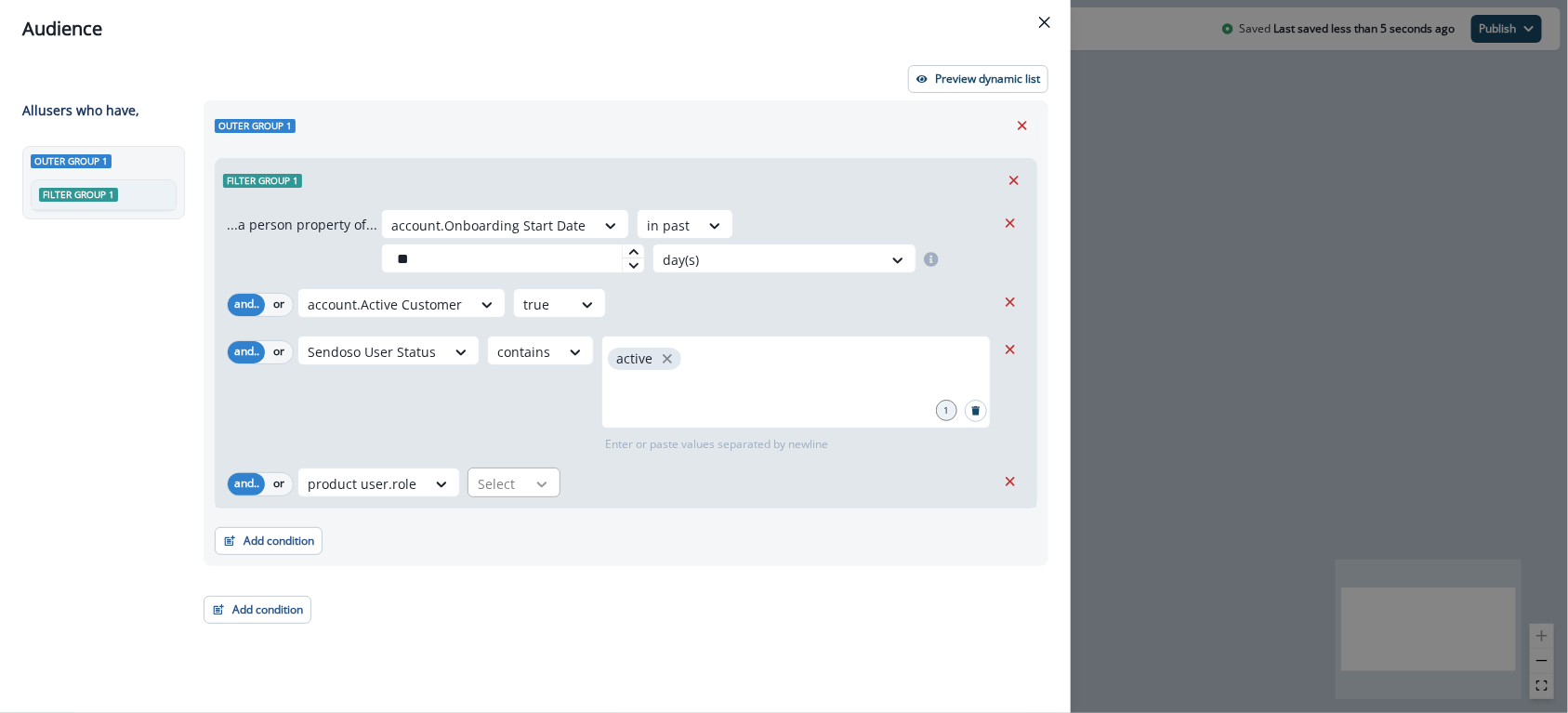
click at [526, 489] on div at bounding box center [542, 484] width 32 height 19
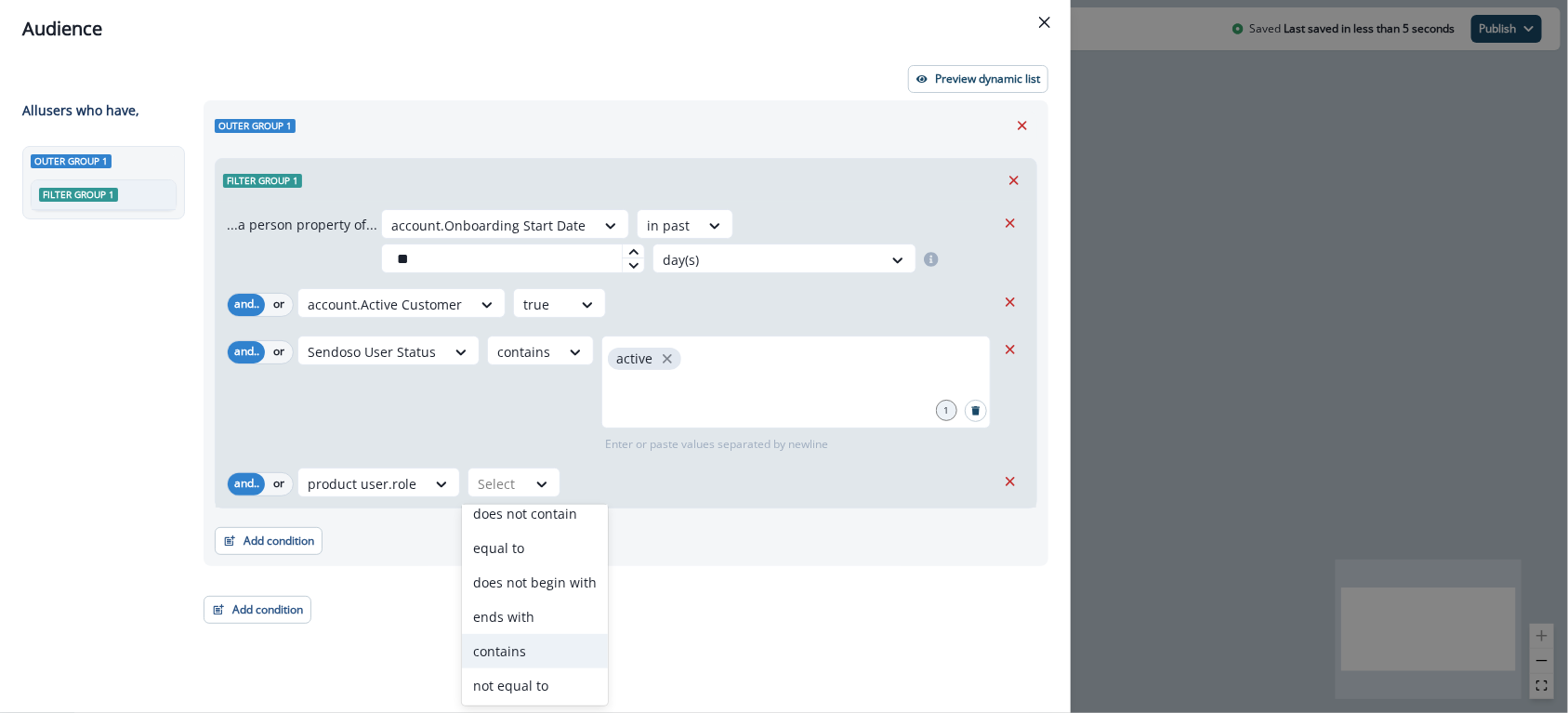
click at [516, 643] on div "contains" at bounding box center [535, 651] width 146 height 35
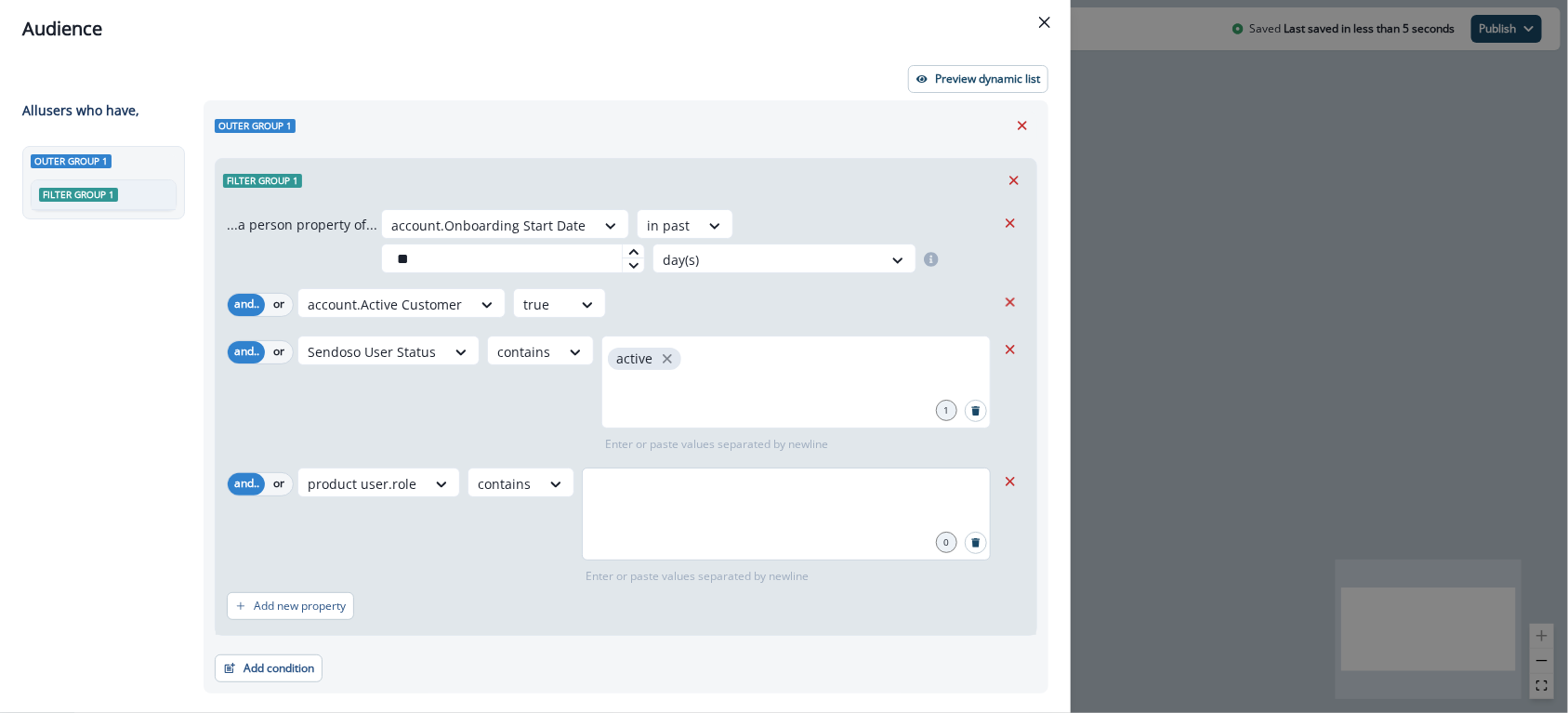
click at [646, 510] on div at bounding box center [785, 514] width 409 height 93
type input "*"
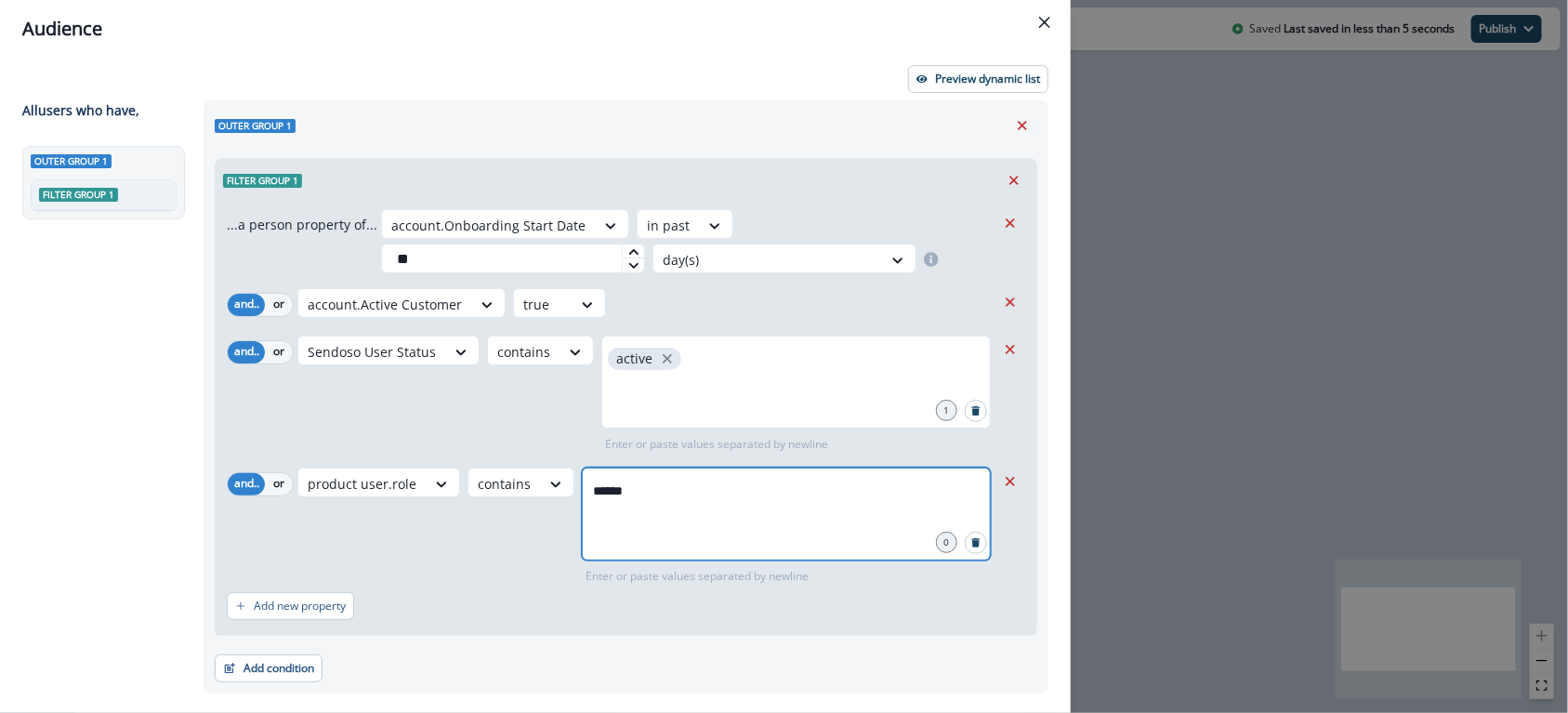
type input "*******"
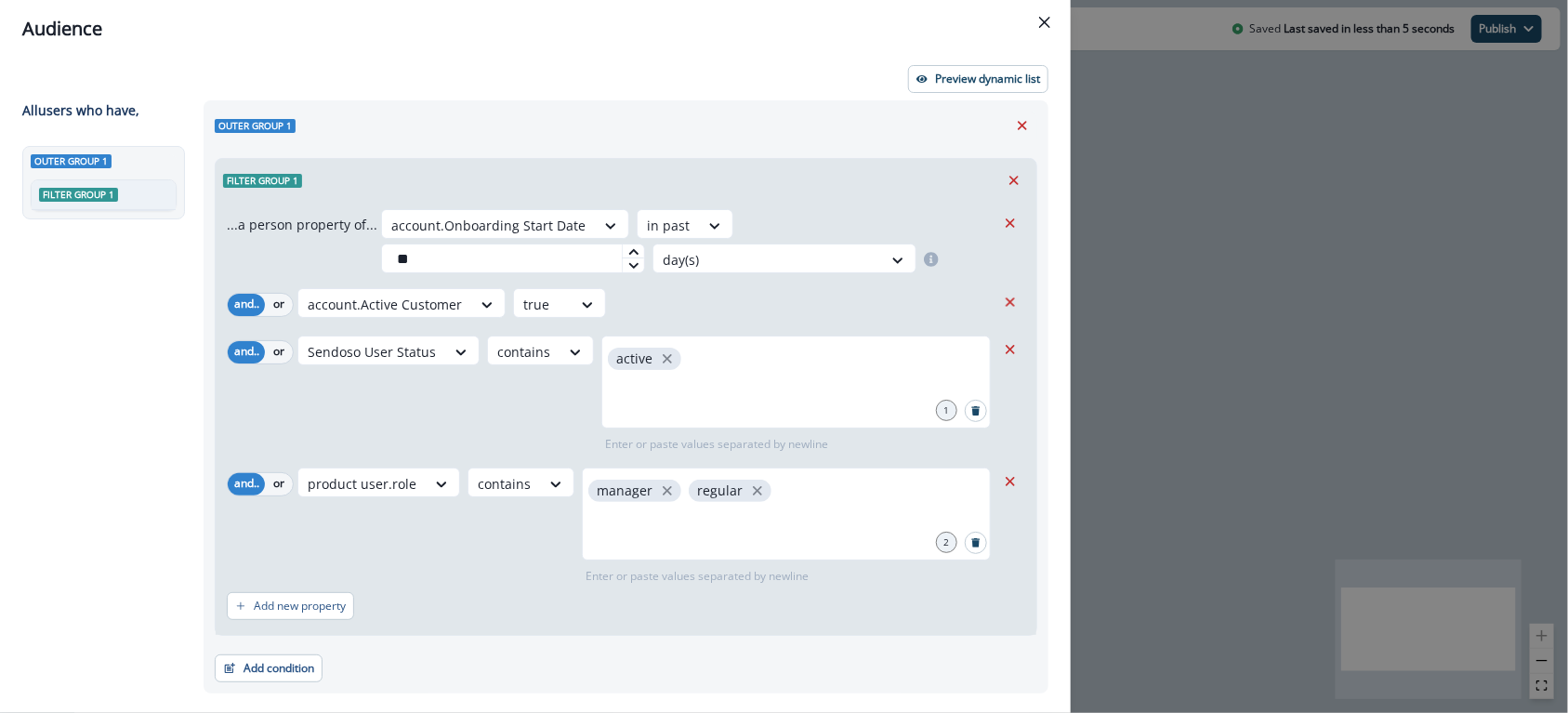
click at [458, 506] on div "product user.role contains manager regular 2 Enter or paste values separated by…" at bounding box center [647, 526] width 698 height 117
click at [936, 63] on div "Preview dynamic list All user s who have, Outer group 1 Filter group 1 Outer gr…" at bounding box center [535, 385] width 1070 height 655
click at [936, 79] on p "Preview dynamic list" at bounding box center [988, 78] width 105 height 13
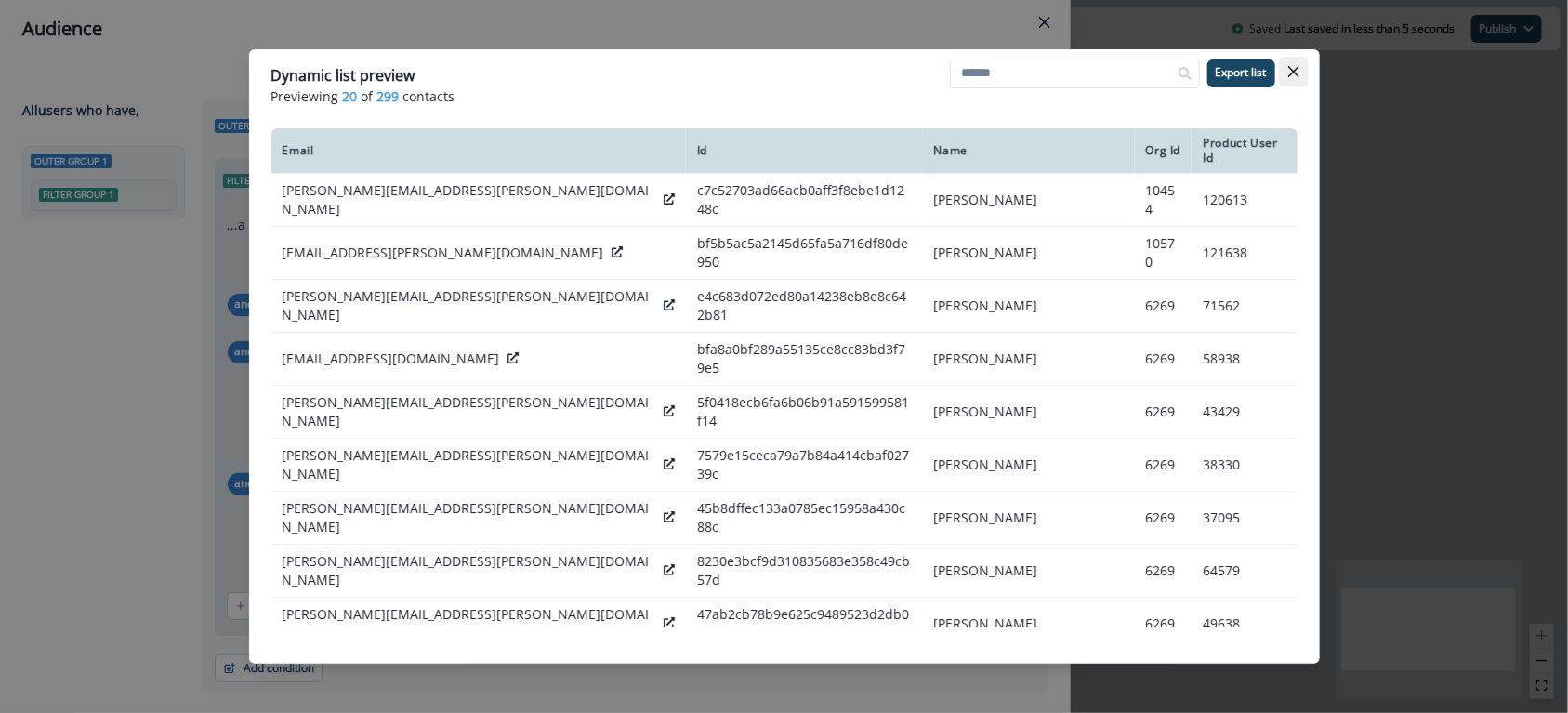
click at [1303, 70] on button "Close" at bounding box center [1293, 71] width 30 height 30
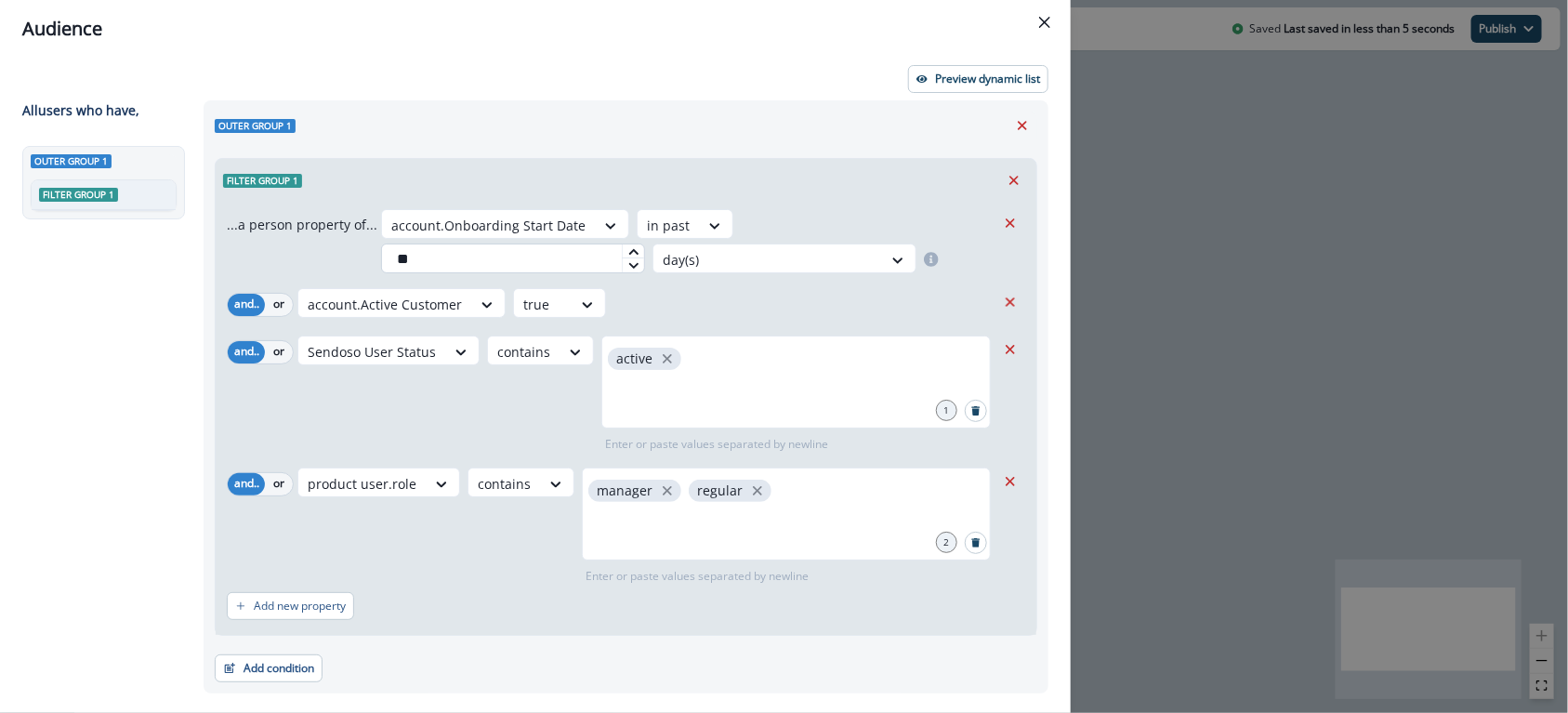
click at [567, 257] on input "**" at bounding box center [513, 258] width 264 height 30
click at [664, 215] on div at bounding box center [667, 224] width 43 height 23
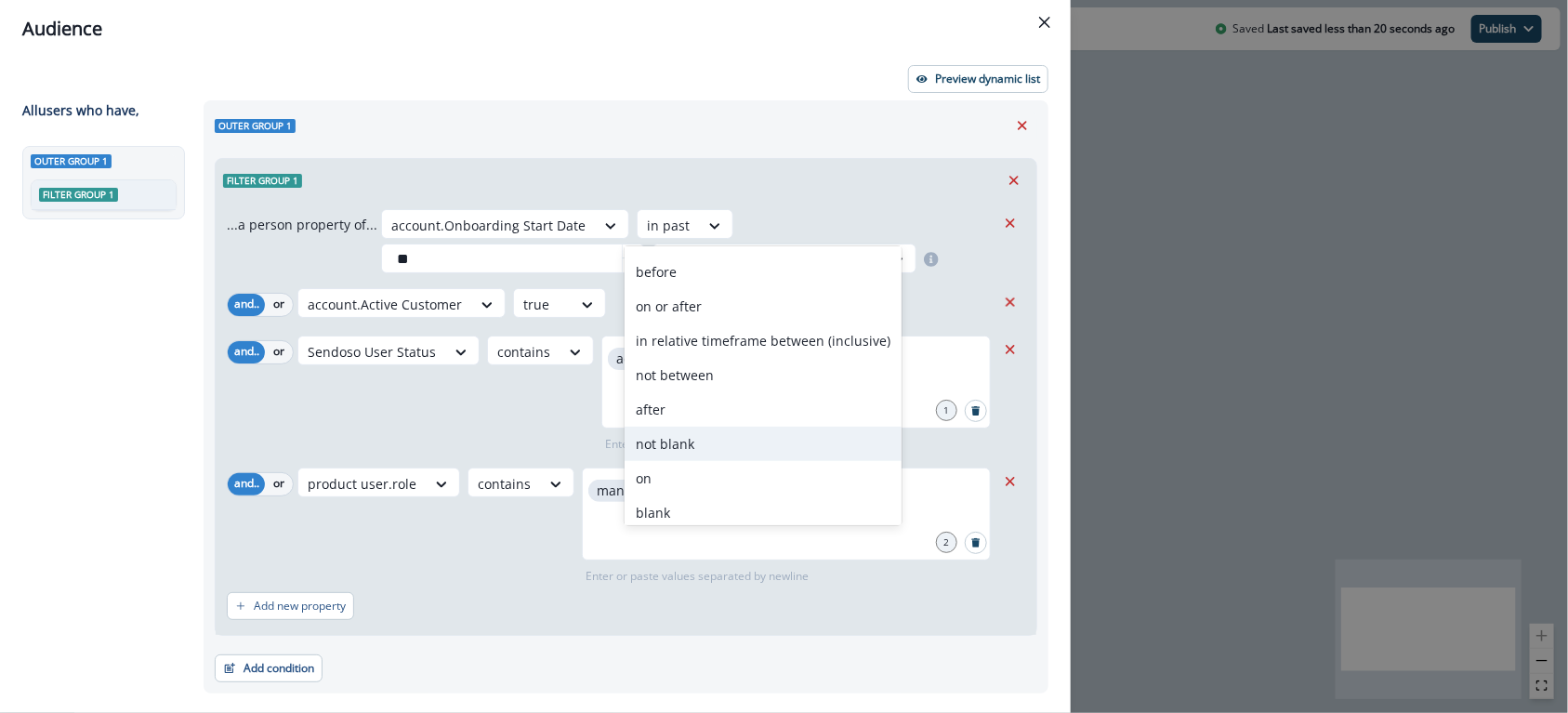
scroll to position [0, 0]
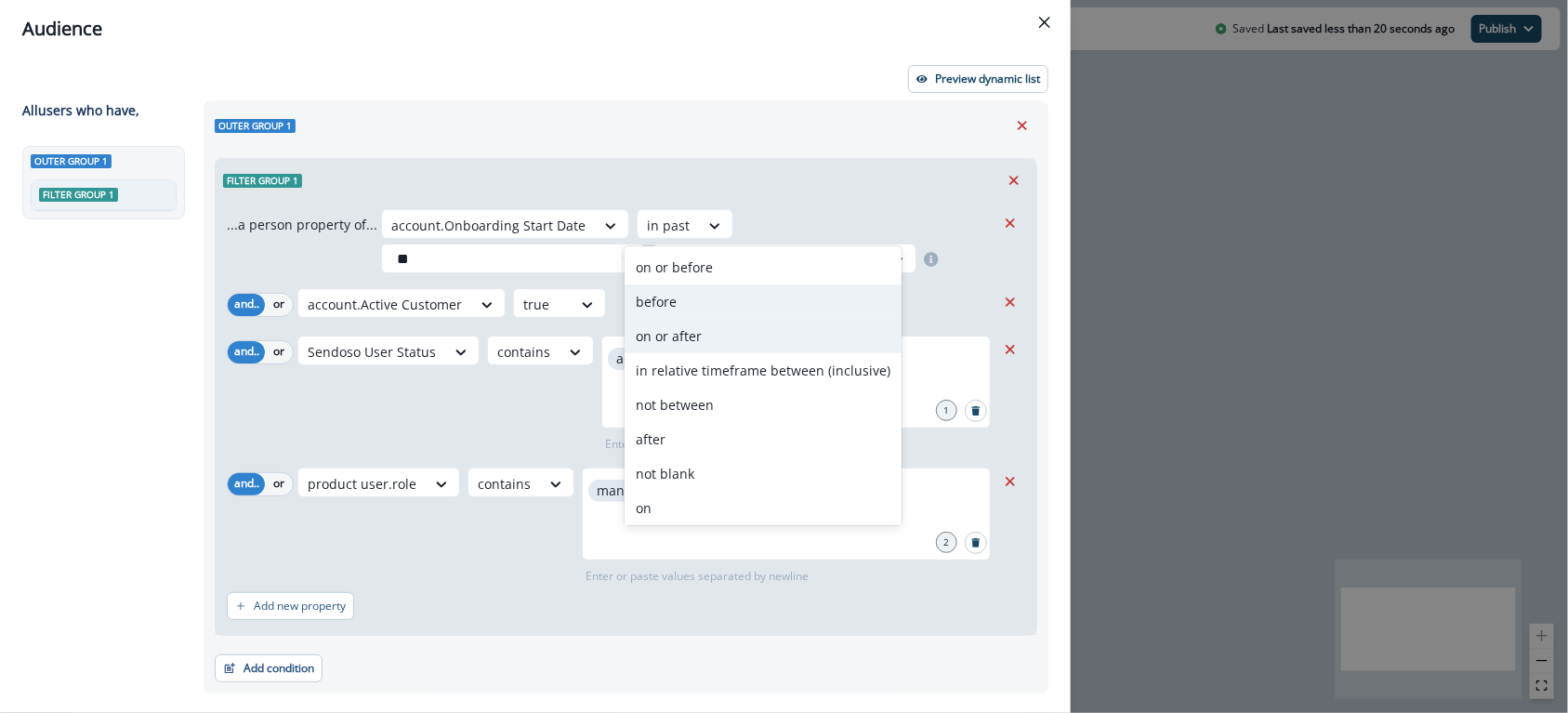
click at [677, 316] on div "before" at bounding box center [763, 301] width 277 height 35
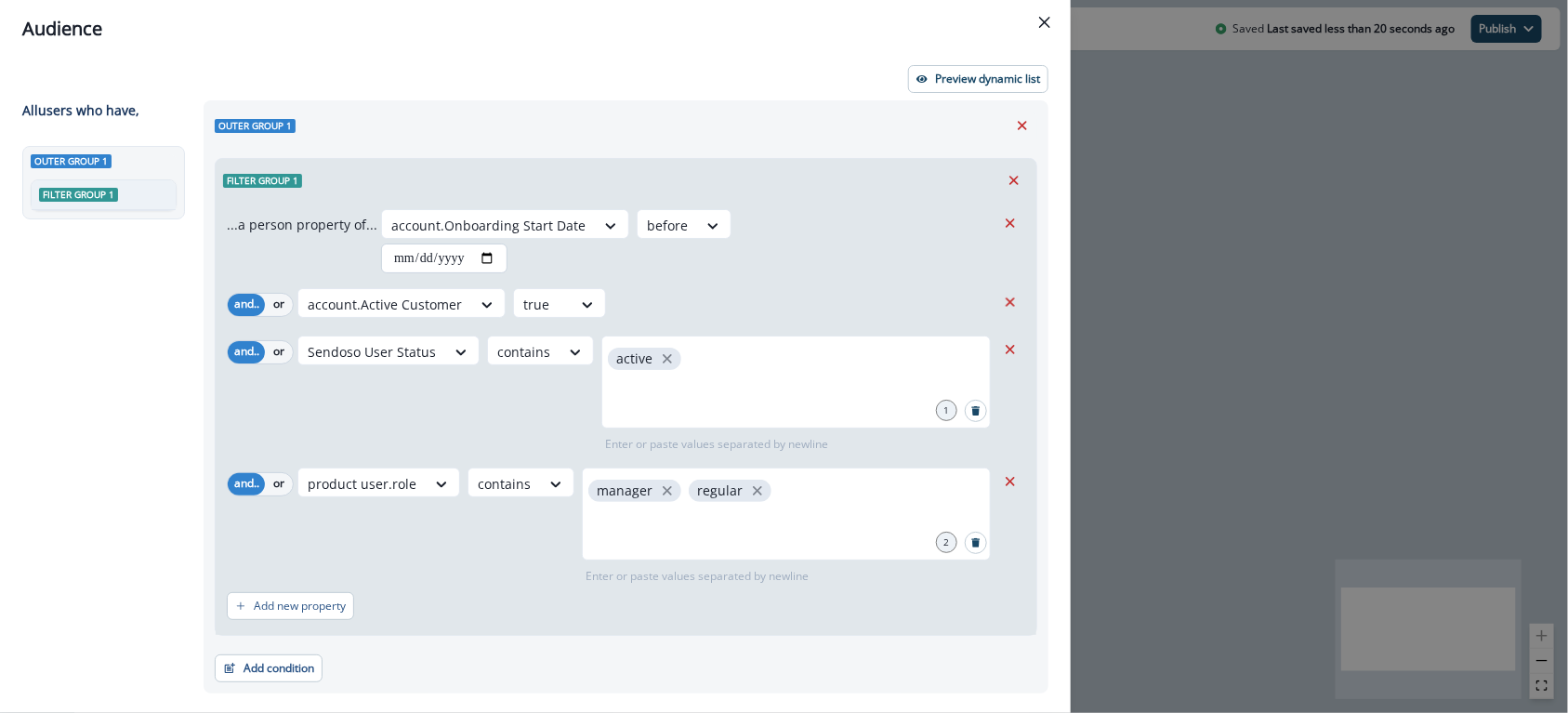
click at [381, 263] on input "date" at bounding box center [443, 258] width 126 height 30
click at [489, 255] on input "date" at bounding box center [443, 258] width 126 height 30
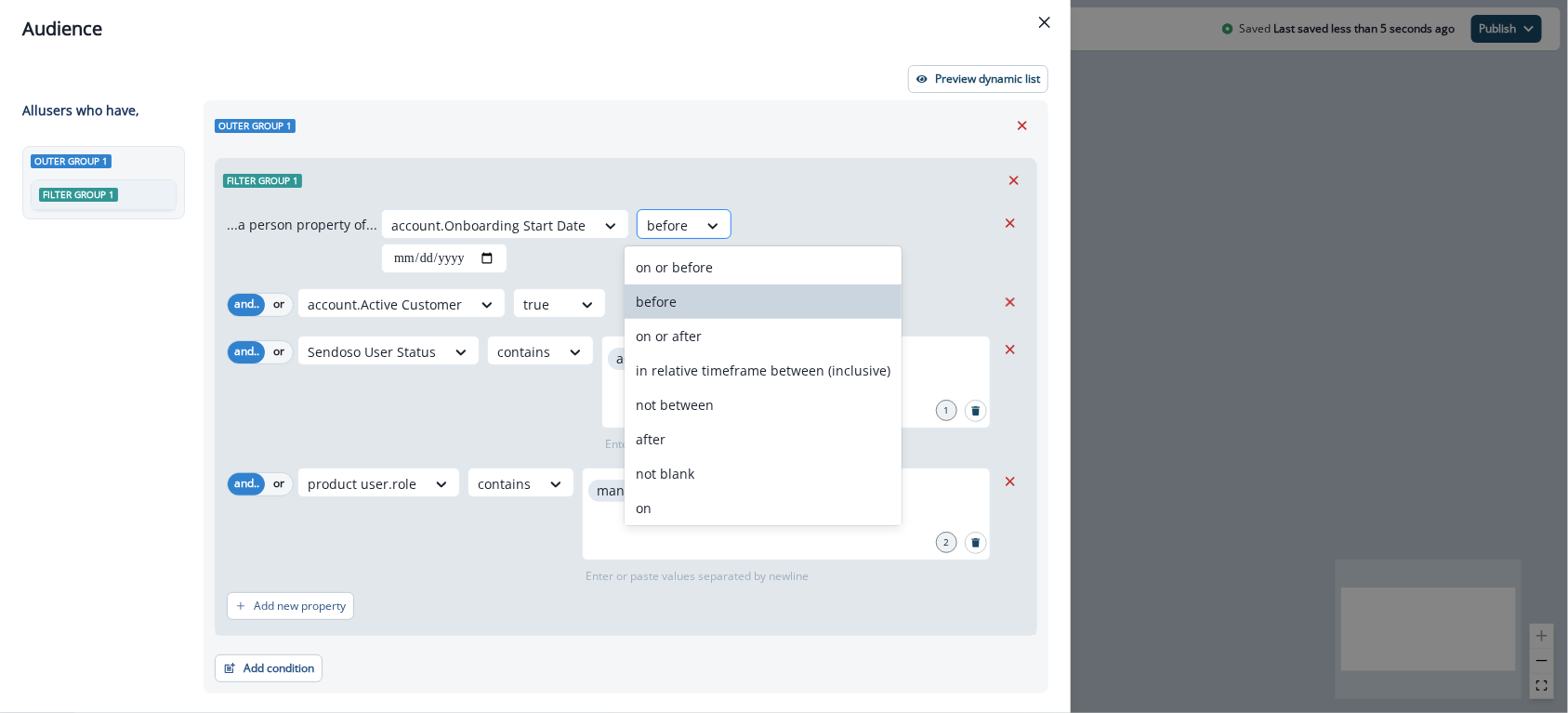
click at [679, 231] on div "before" at bounding box center [667, 225] width 60 height 31
click at [721, 261] on div "on or before" at bounding box center [763, 267] width 277 height 35
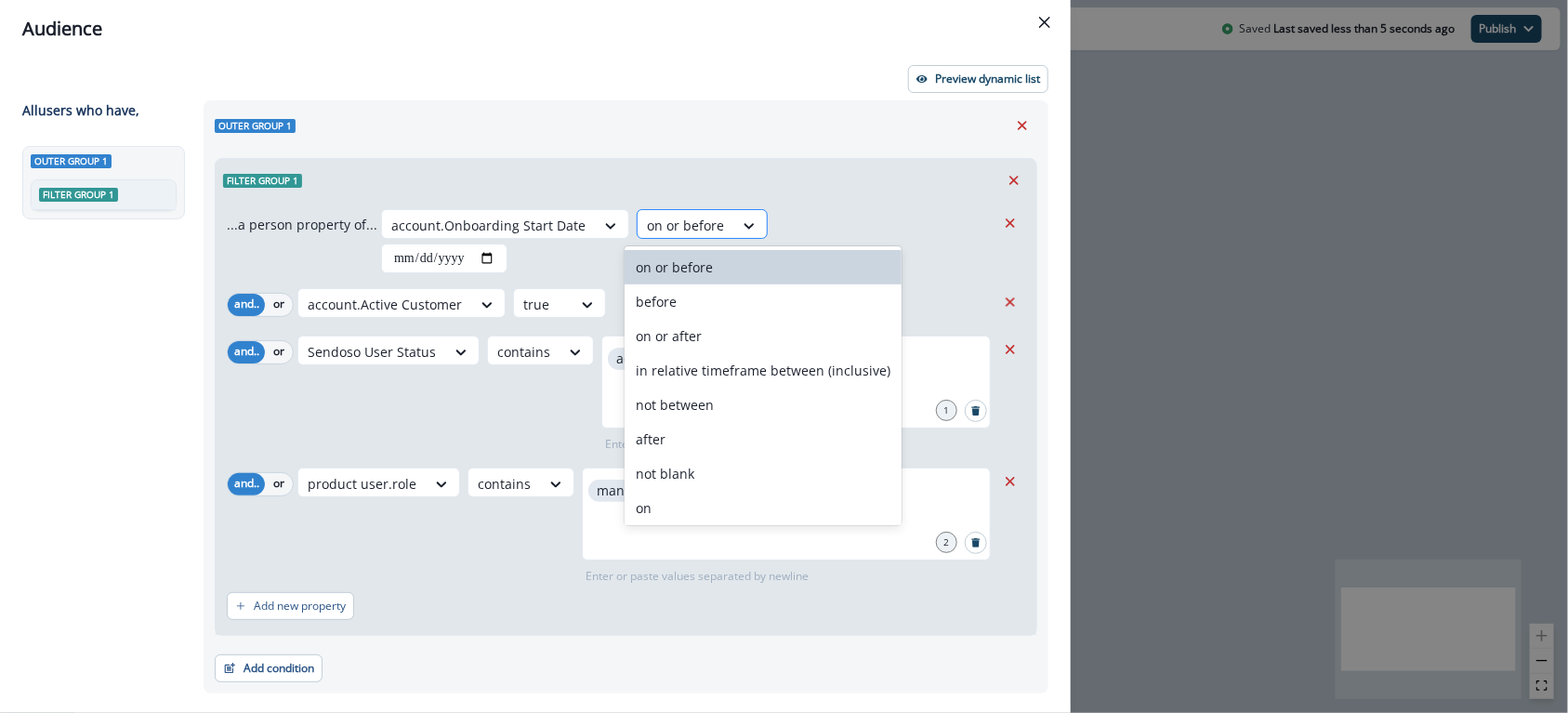
drag, startPoint x: 678, startPoint y: 221, endPoint x: 690, endPoint y: 231, distance: 15.6
click at [678, 222] on div at bounding box center [685, 224] width 77 height 23
click at [732, 375] on div "in relative timeframe between (inclusive)" at bounding box center [763, 370] width 277 height 35
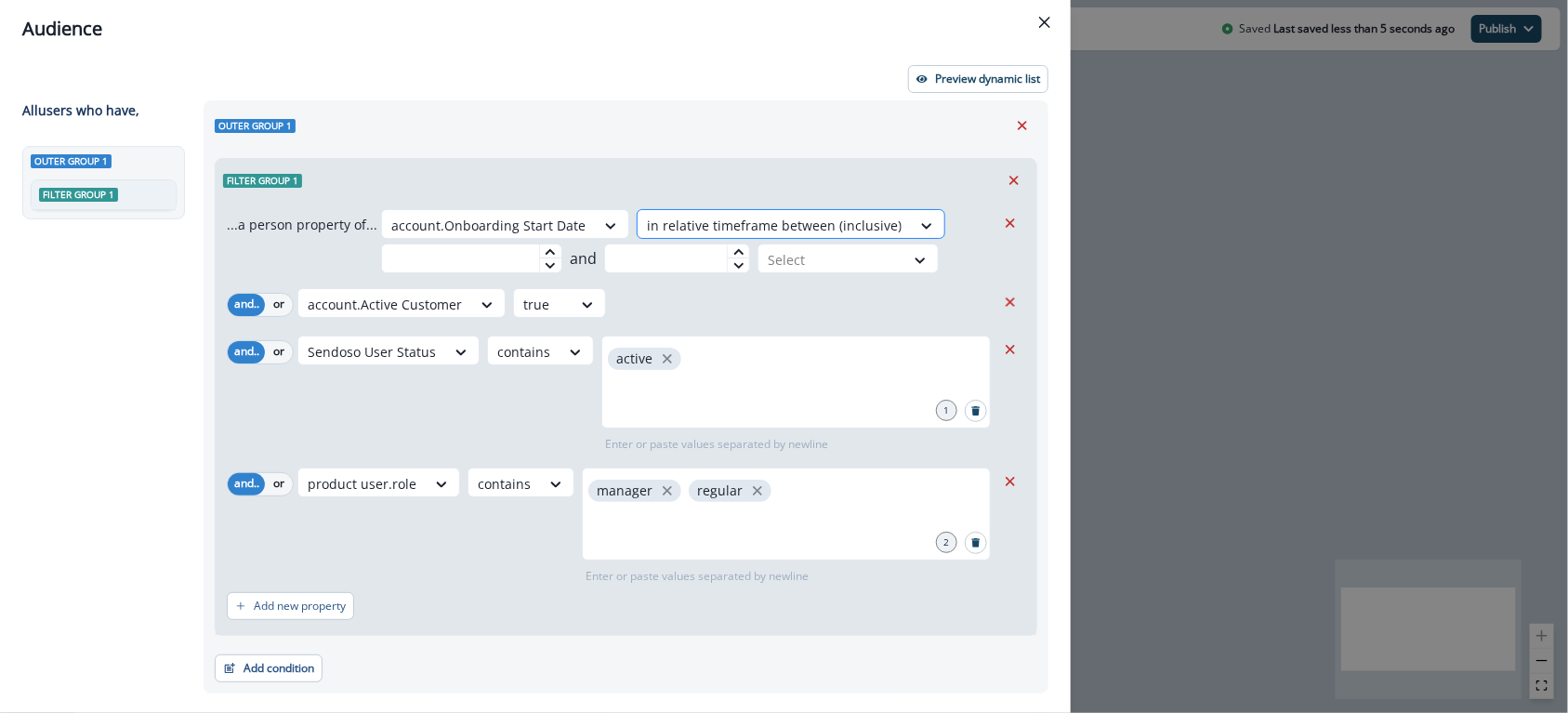
click at [844, 223] on div at bounding box center [774, 224] width 255 height 23
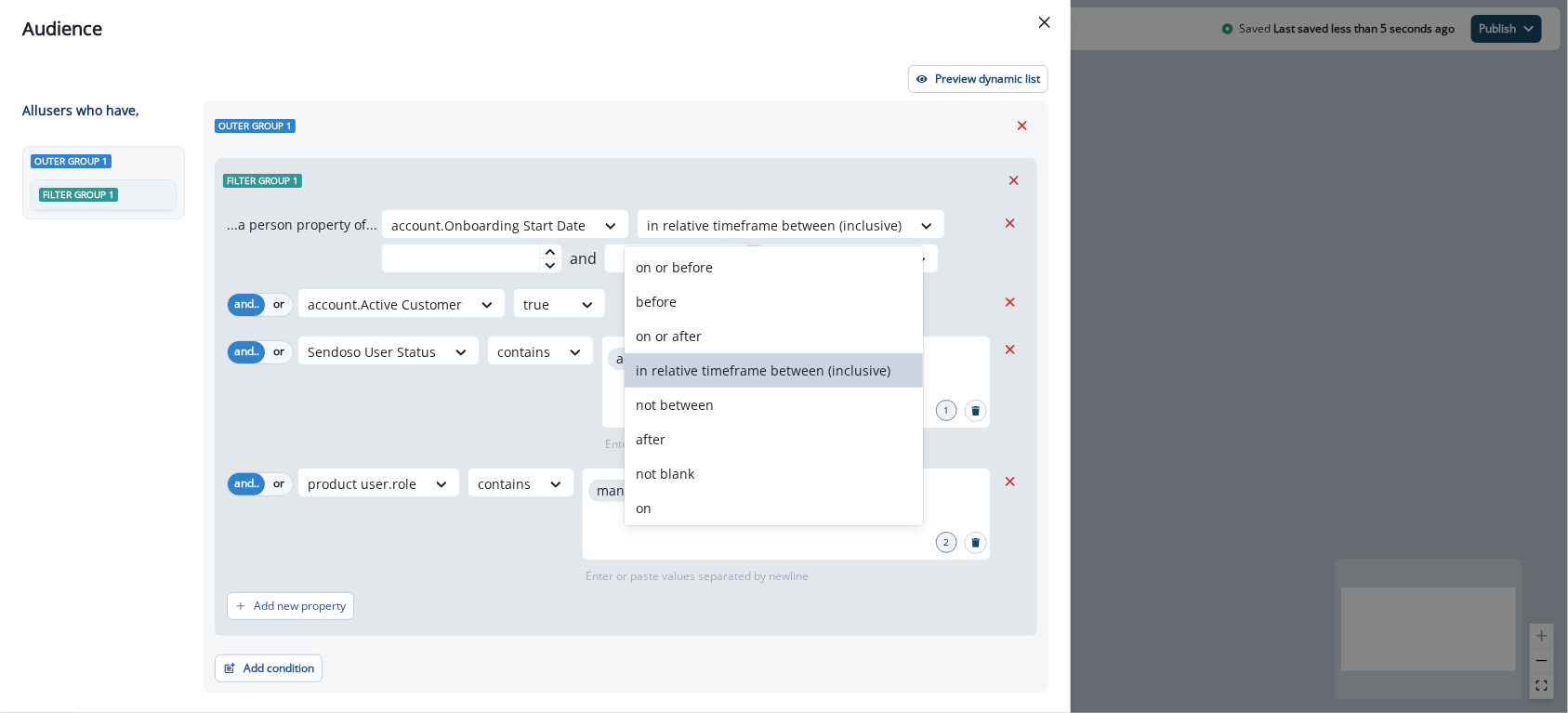
click at [762, 368] on div "in relative timeframe between (inclusive)" at bounding box center [774, 370] width 299 height 35
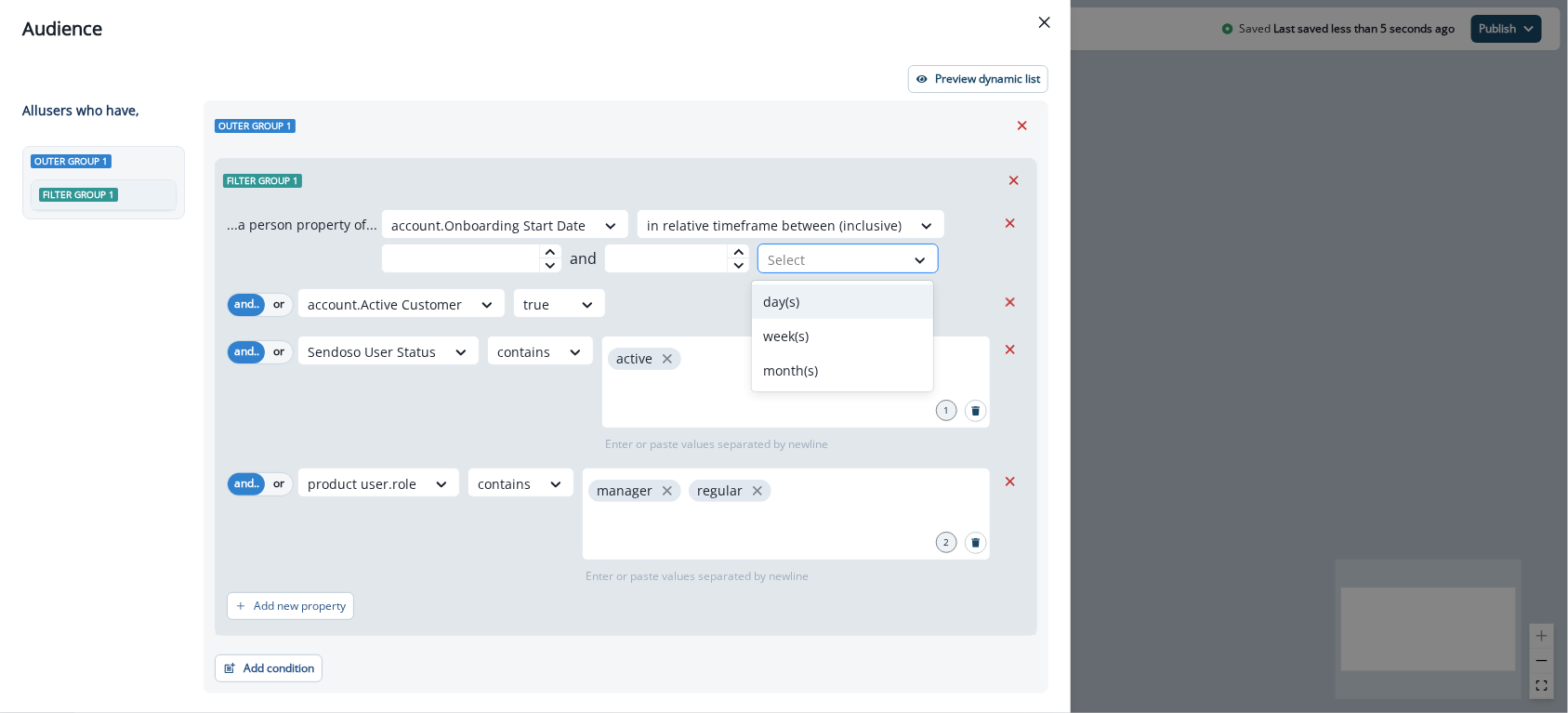
click at [778, 264] on div at bounding box center [831, 259] width 127 height 23
drag, startPoint x: 783, startPoint y: 297, endPoint x: 759, endPoint y: 301, distance: 24.3
click at [783, 297] on div "day(s)" at bounding box center [842, 301] width 181 height 35
click at [650, 263] on input "text" at bounding box center [677, 258] width 147 height 30
type input "**"
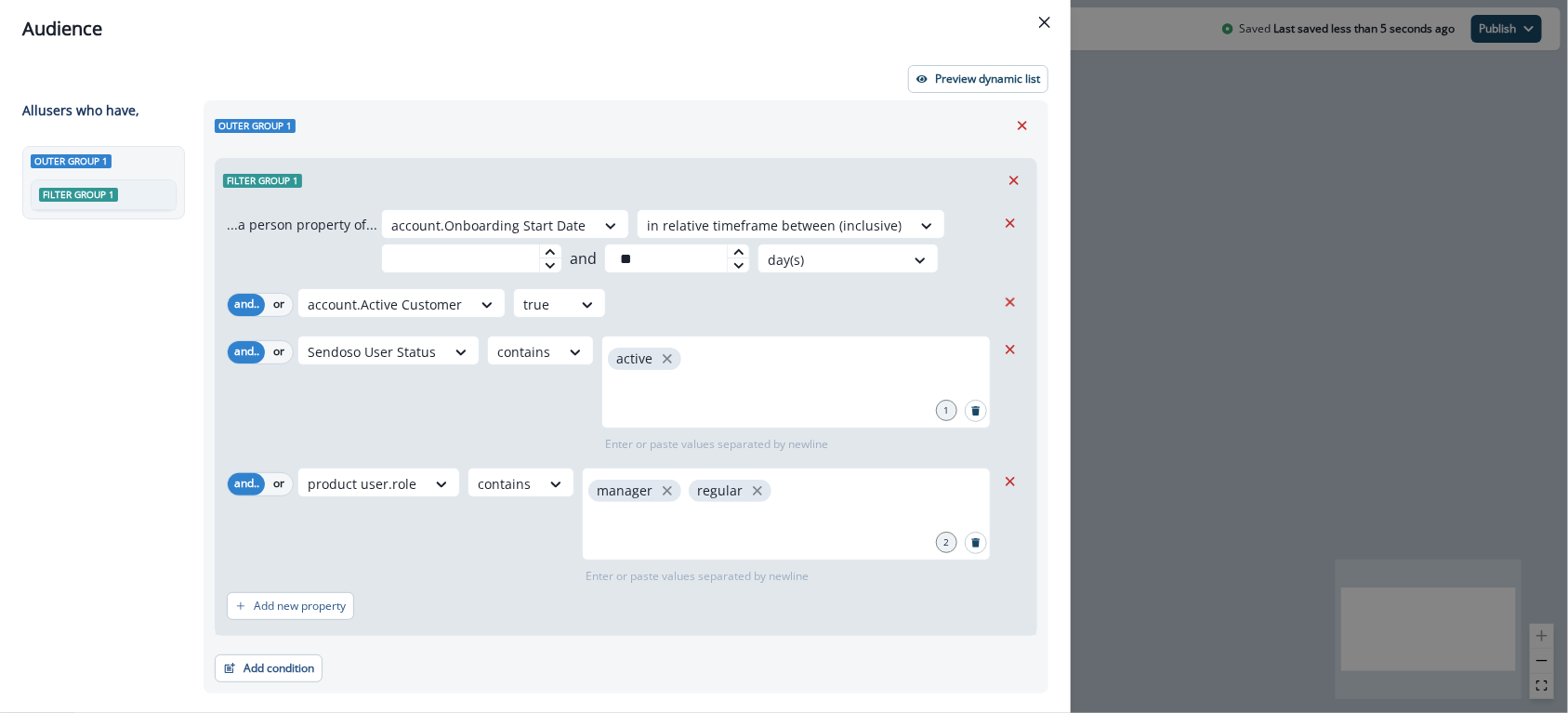
click at [688, 181] on div "Filter group 1" at bounding box center [625, 179] width 820 height 43
drag, startPoint x: 1043, startPoint y: 22, endPoint x: 1061, endPoint y: 15, distance: 19.3
click at [1043, 22] on icon "Close" at bounding box center [1043, 22] width 11 height 11
